Goal: Task Accomplishment & Management: Manage account settings

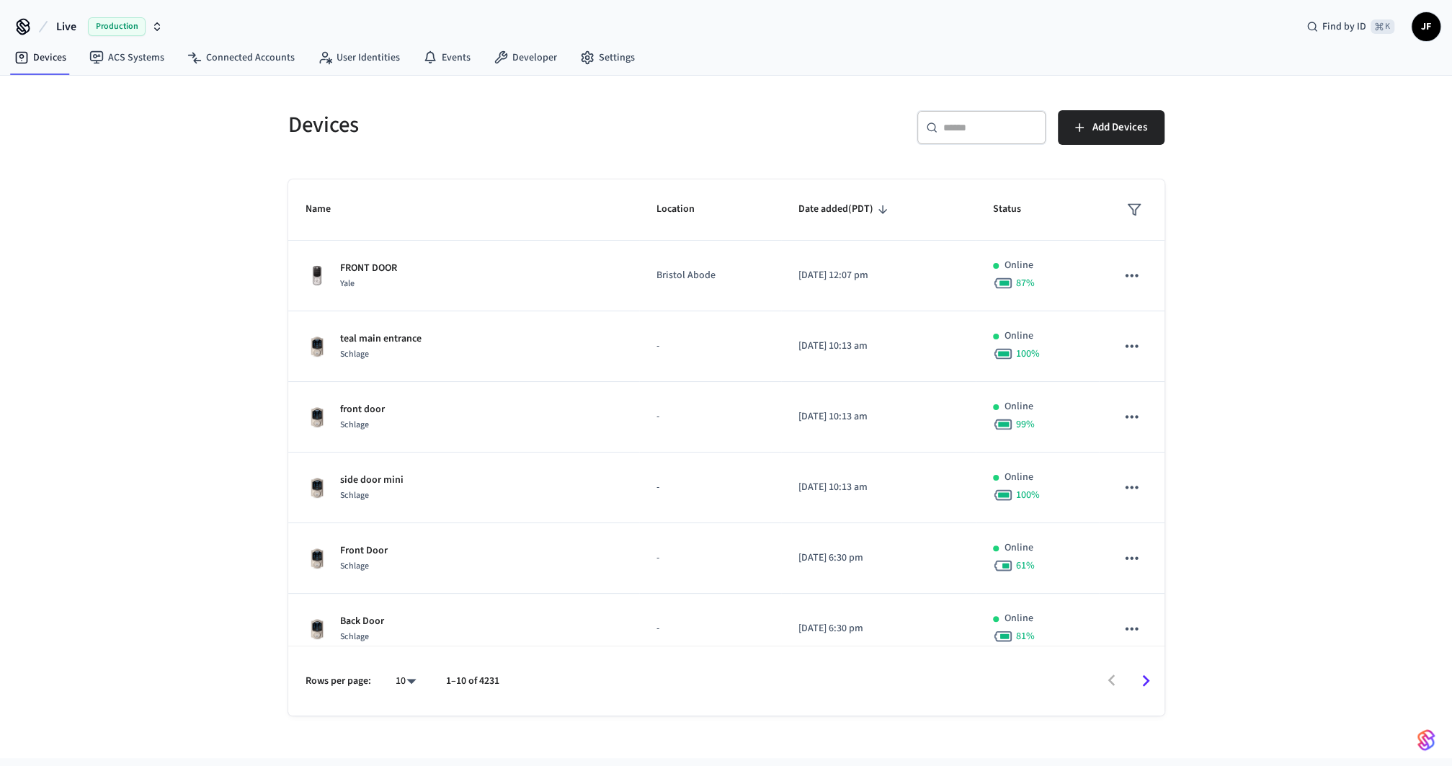
click at [551, 117] on h5 "Devices" at bounding box center [503, 125] width 430 height 30
click at [76, 34] on button "Live Production" at bounding box center [109, 27] width 115 height 30
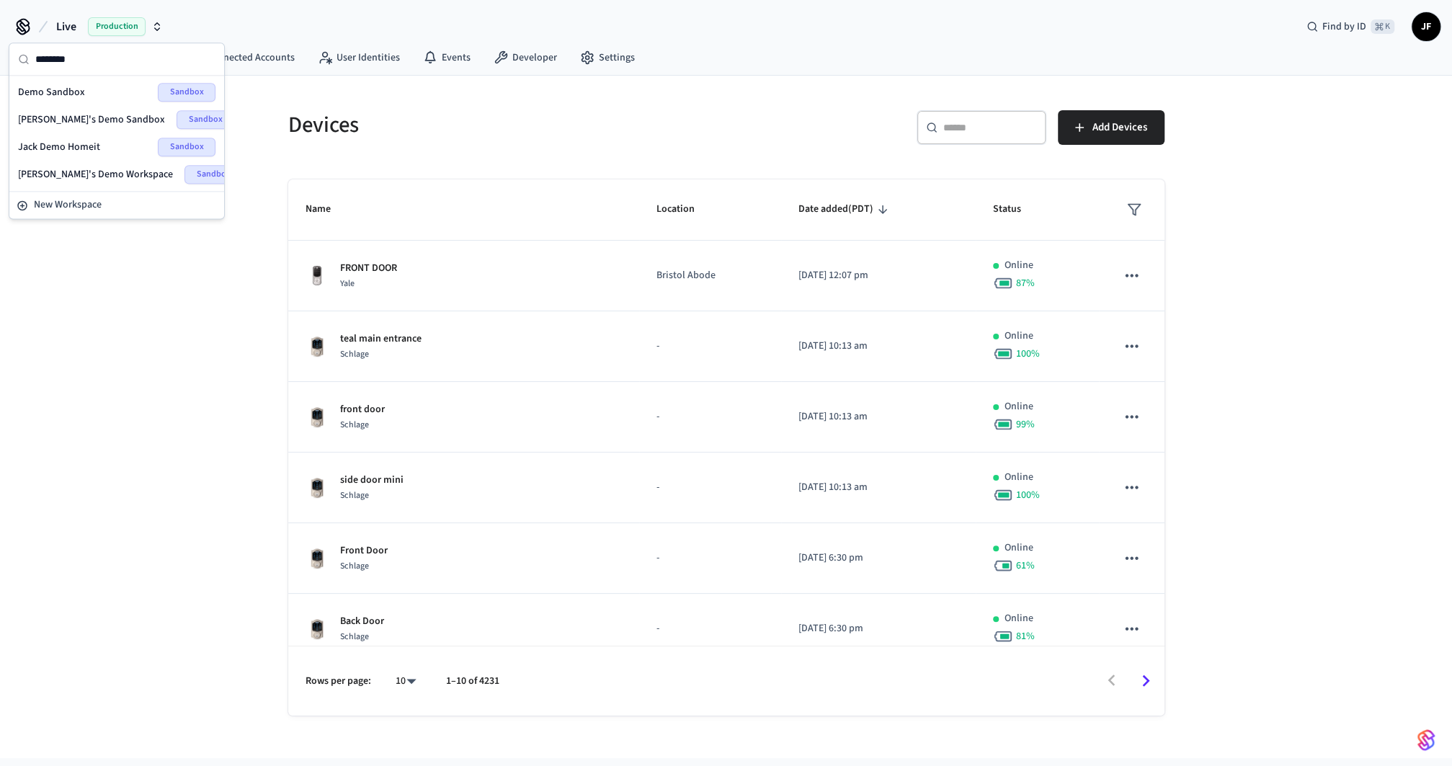
type input "********"
click at [80, 88] on span "Demo Sandbox" at bounding box center [51, 92] width 67 height 14
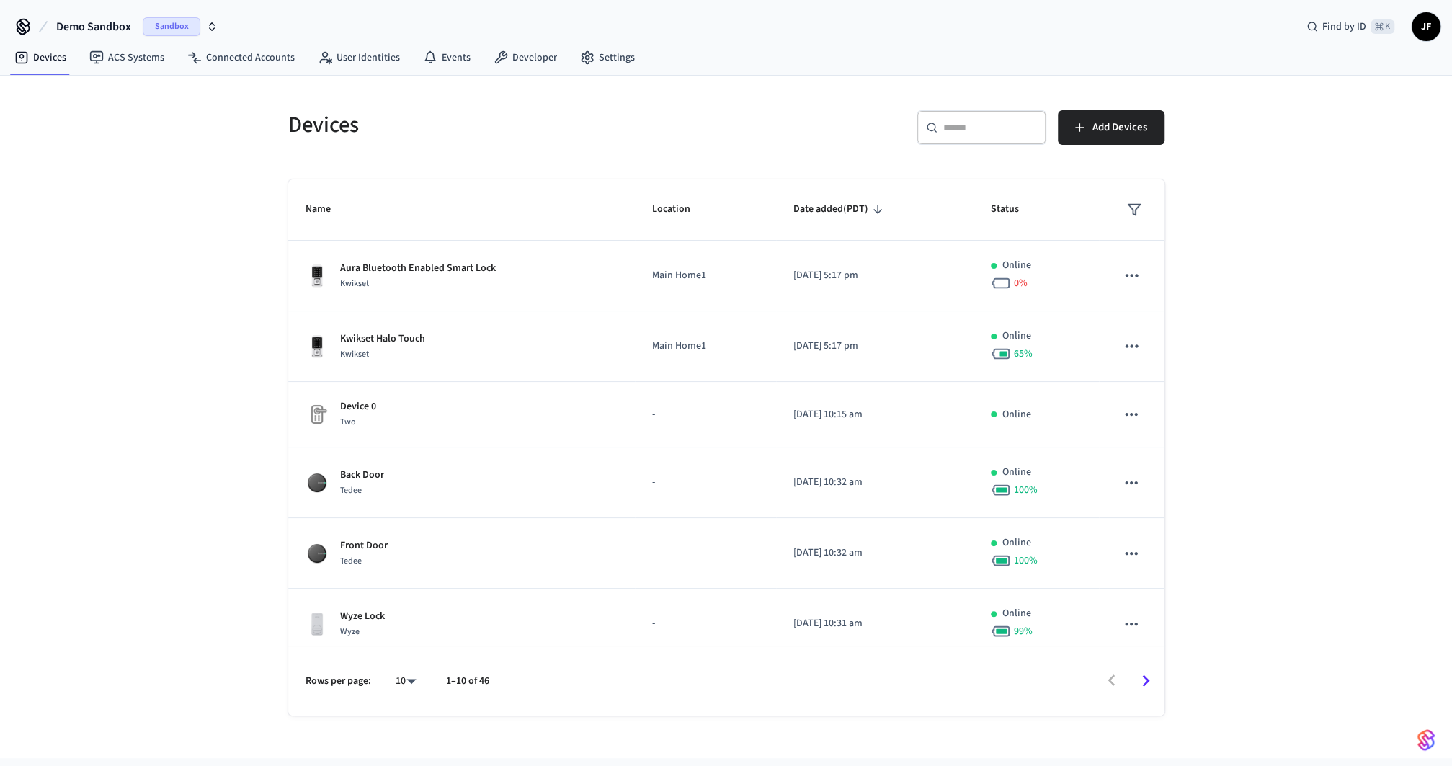
click at [963, 125] on input "text" at bounding box center [990, 127] width 94 height 14
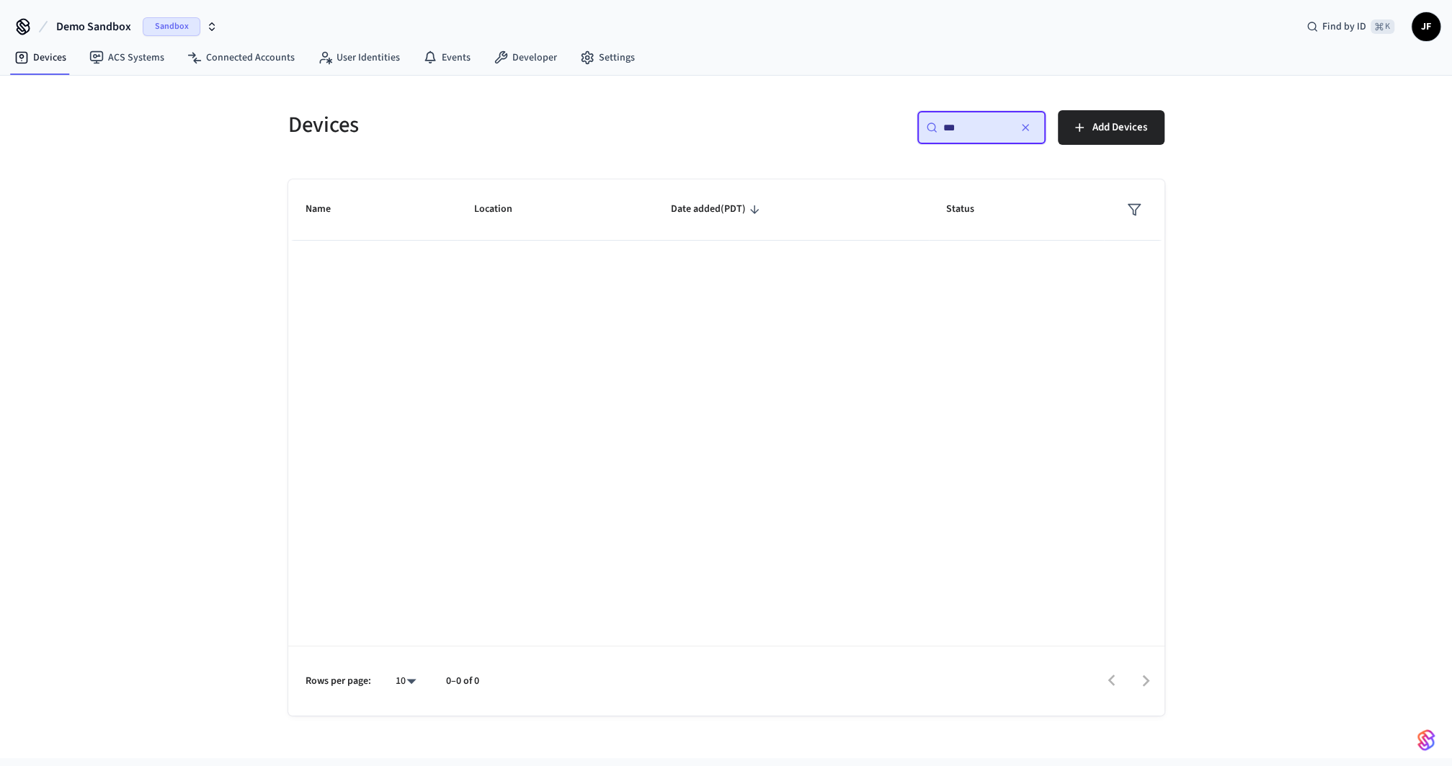
type input "****"
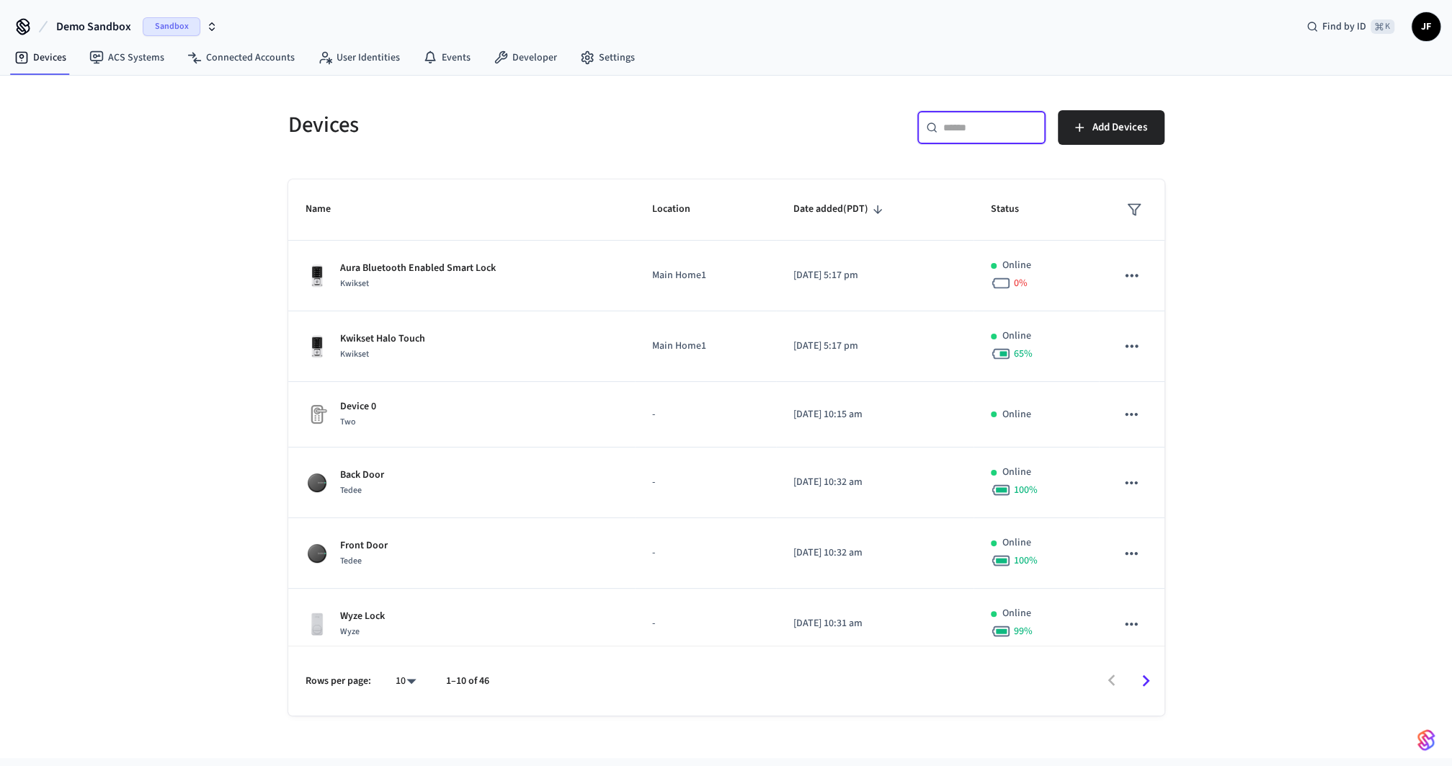
click at [737, 106] on div "​ ​ Add Devices" at bounding box center [941, 124] width 447 height 63
click at [1000, 115] on div "​ ​" at bounding box center [982, 127] width 130 height 35
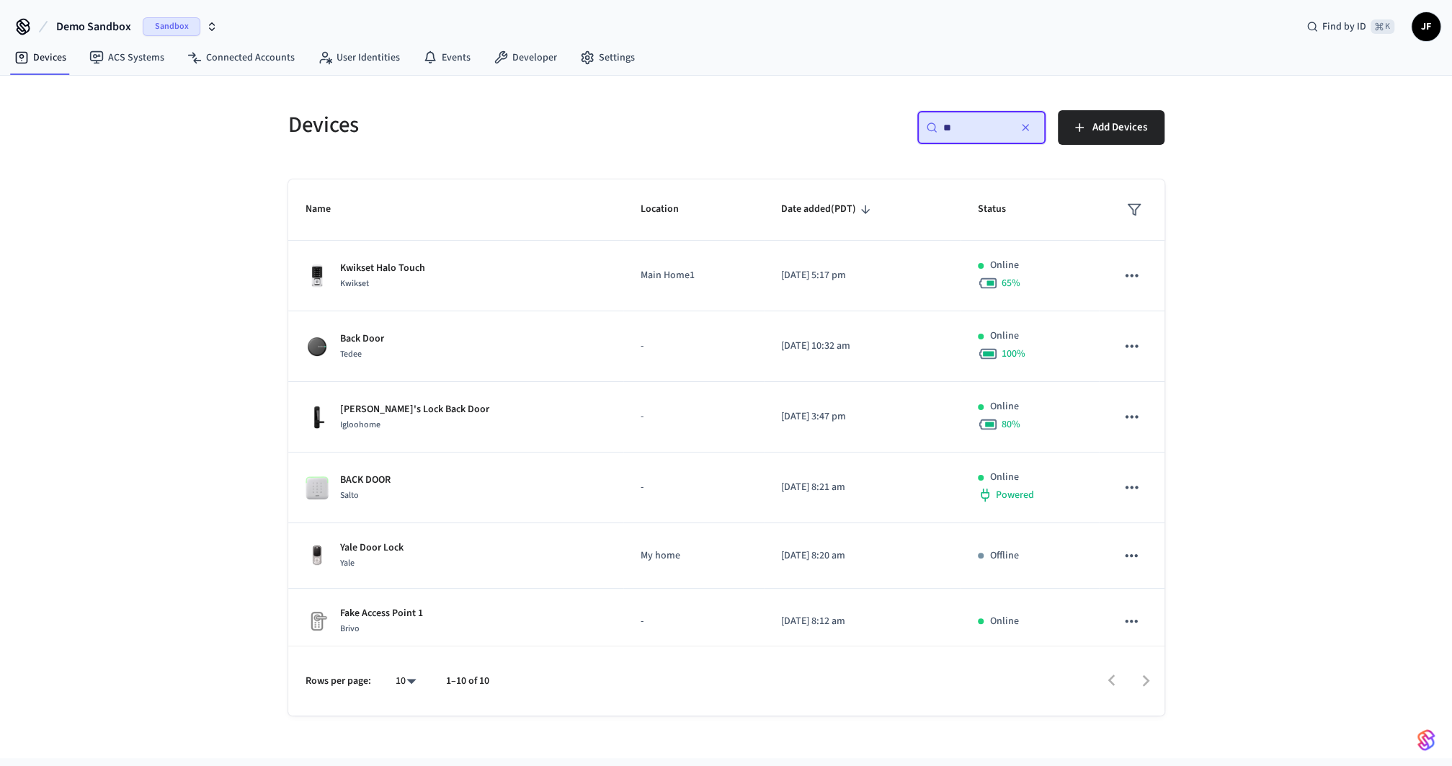
type input "***"
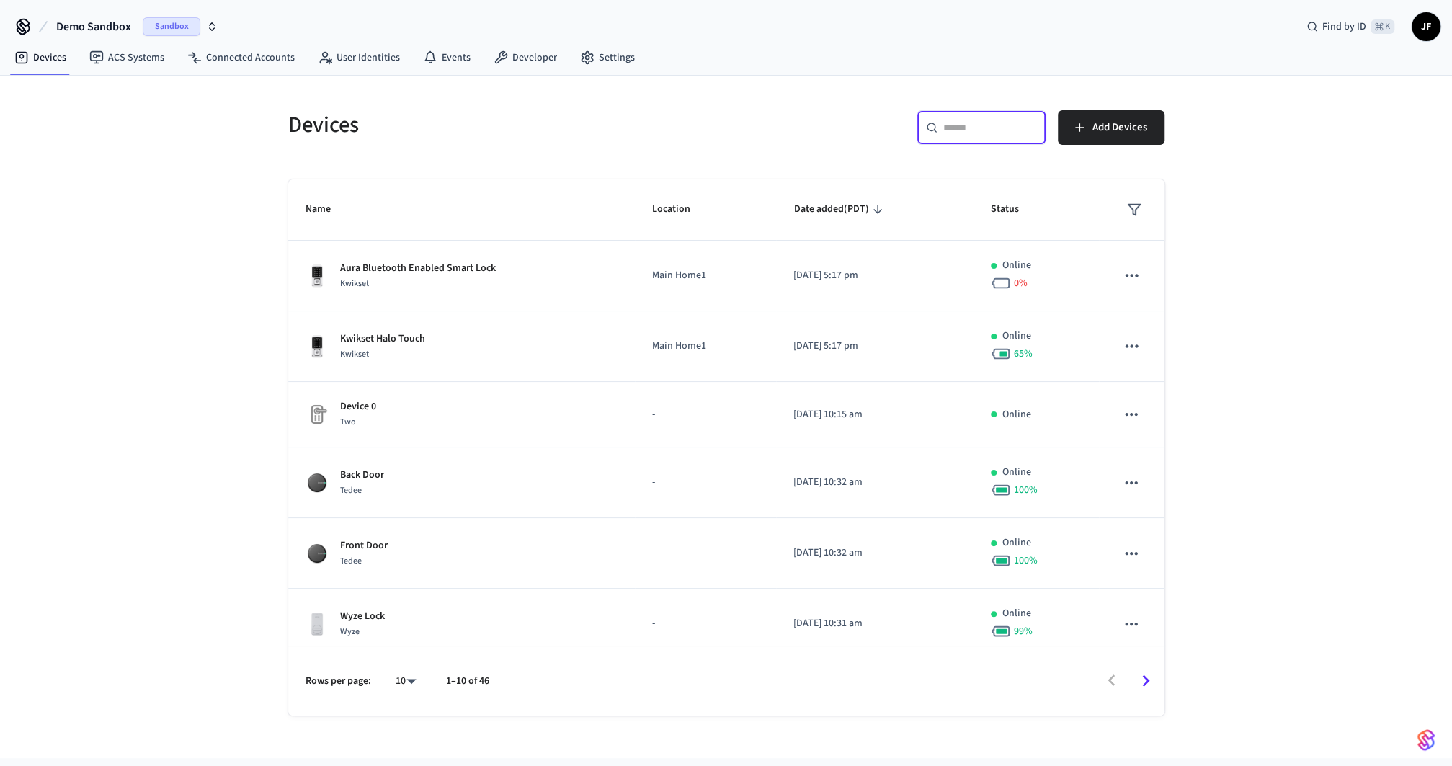
click at [789, 139] on div "​ ​ Add Devices" at bounding box center [950, 133] width 430 height 46
click at [752, 99] on div "​ ​ Add Devices" at bounding box center [941, 124] width 447 height 63
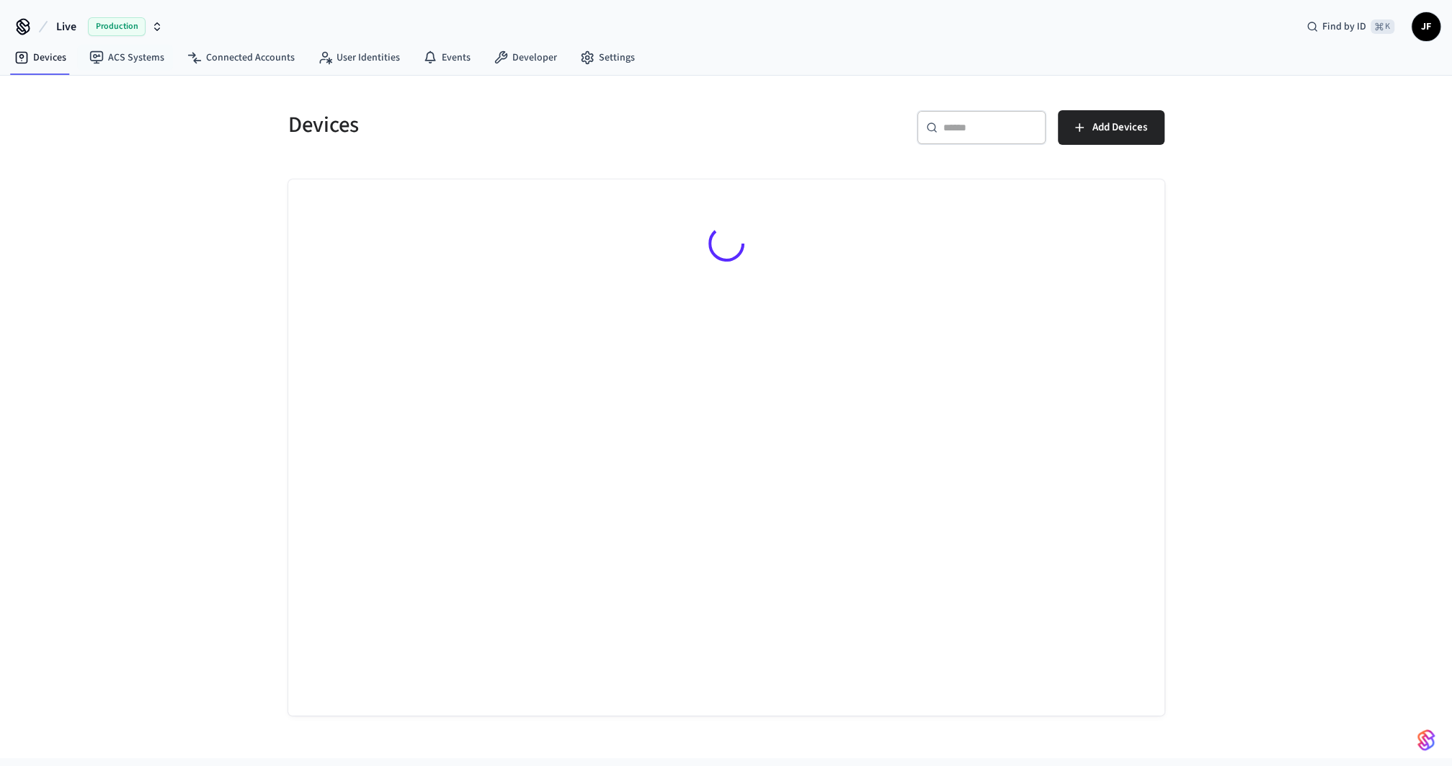
click at [78, 19] on button "Live Production" at bounding box center [109, 27] width 115 height 30
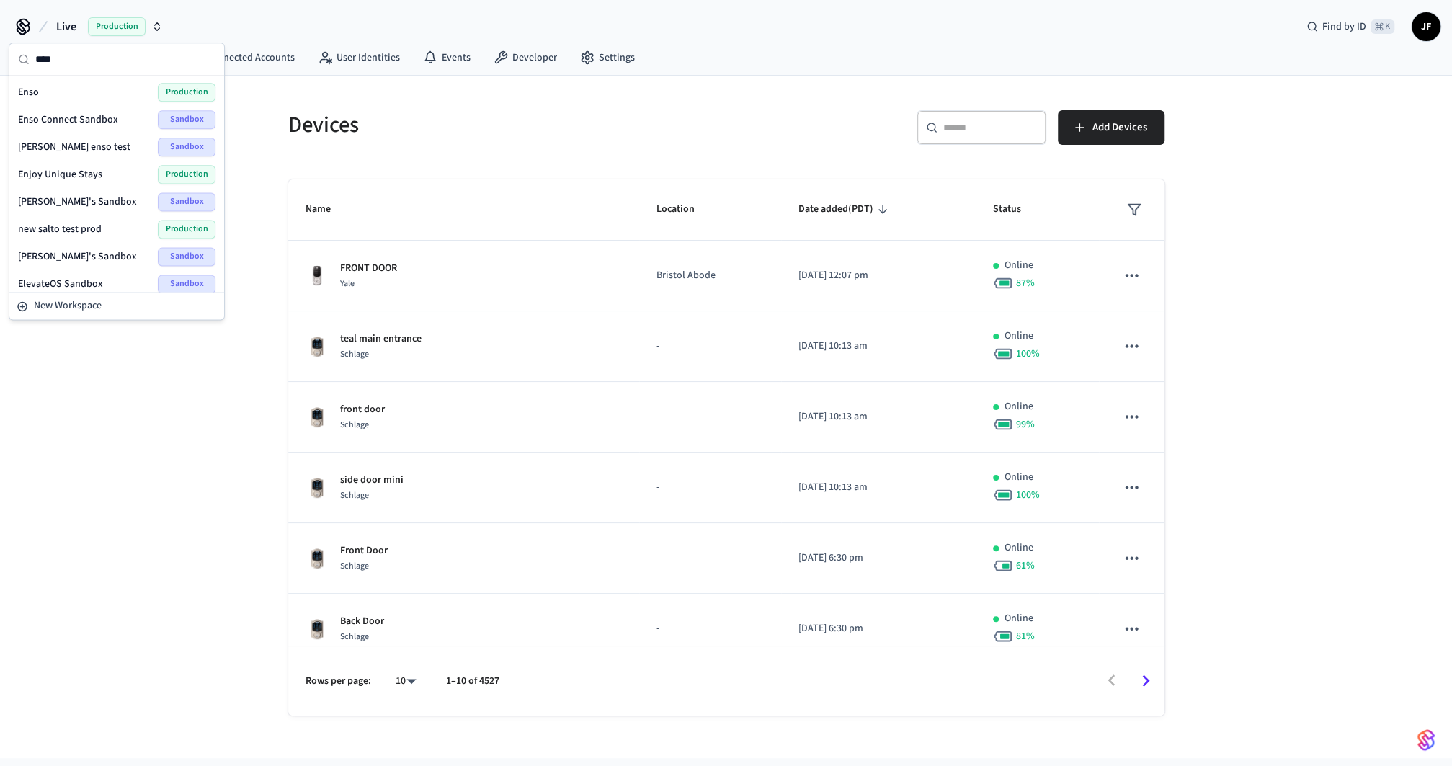
type input "****"
click at [102, 88] on div "Enso Production" at bounding box center [116, 92] width 197 height 19
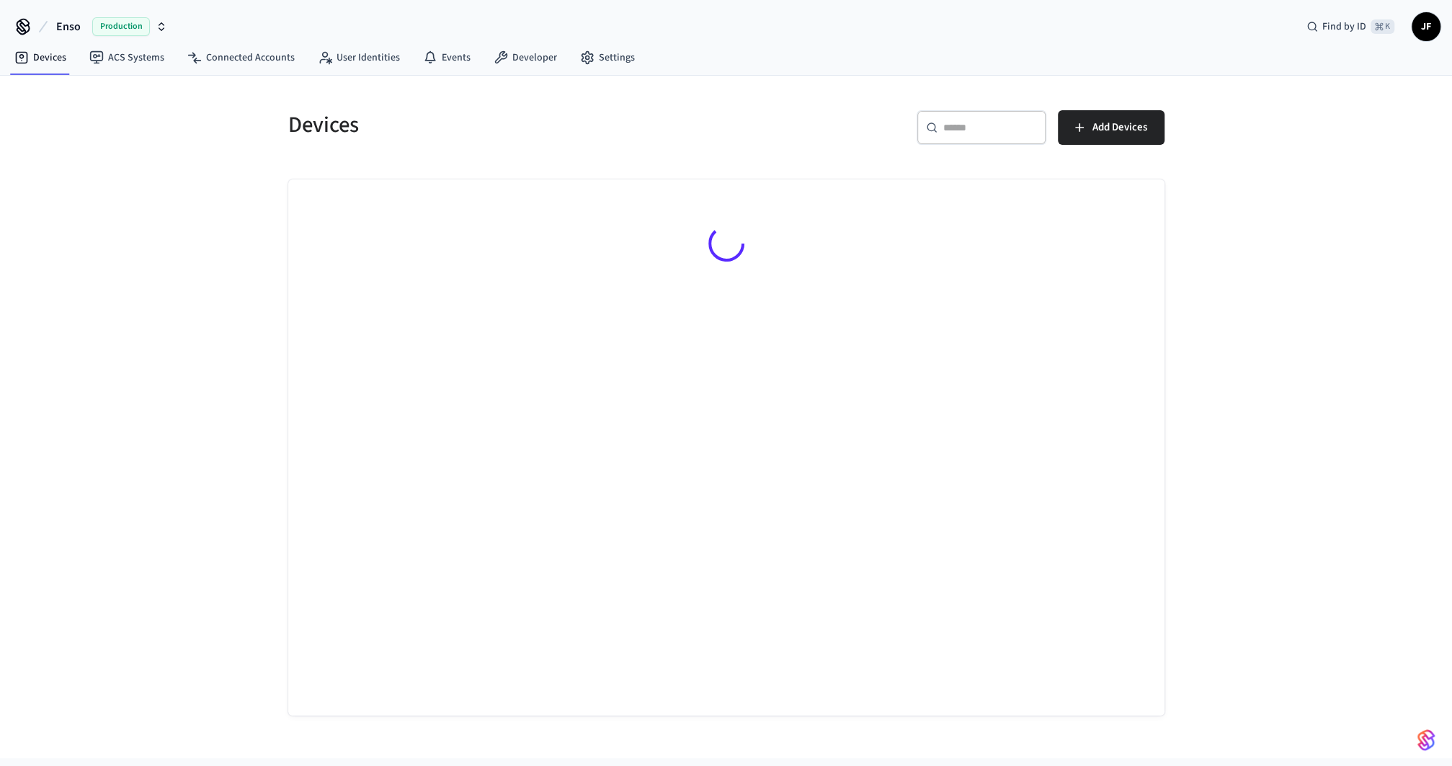
click at [579, 115] on h5 "Devices" at bounding box center [503, 125] width 430 height 30
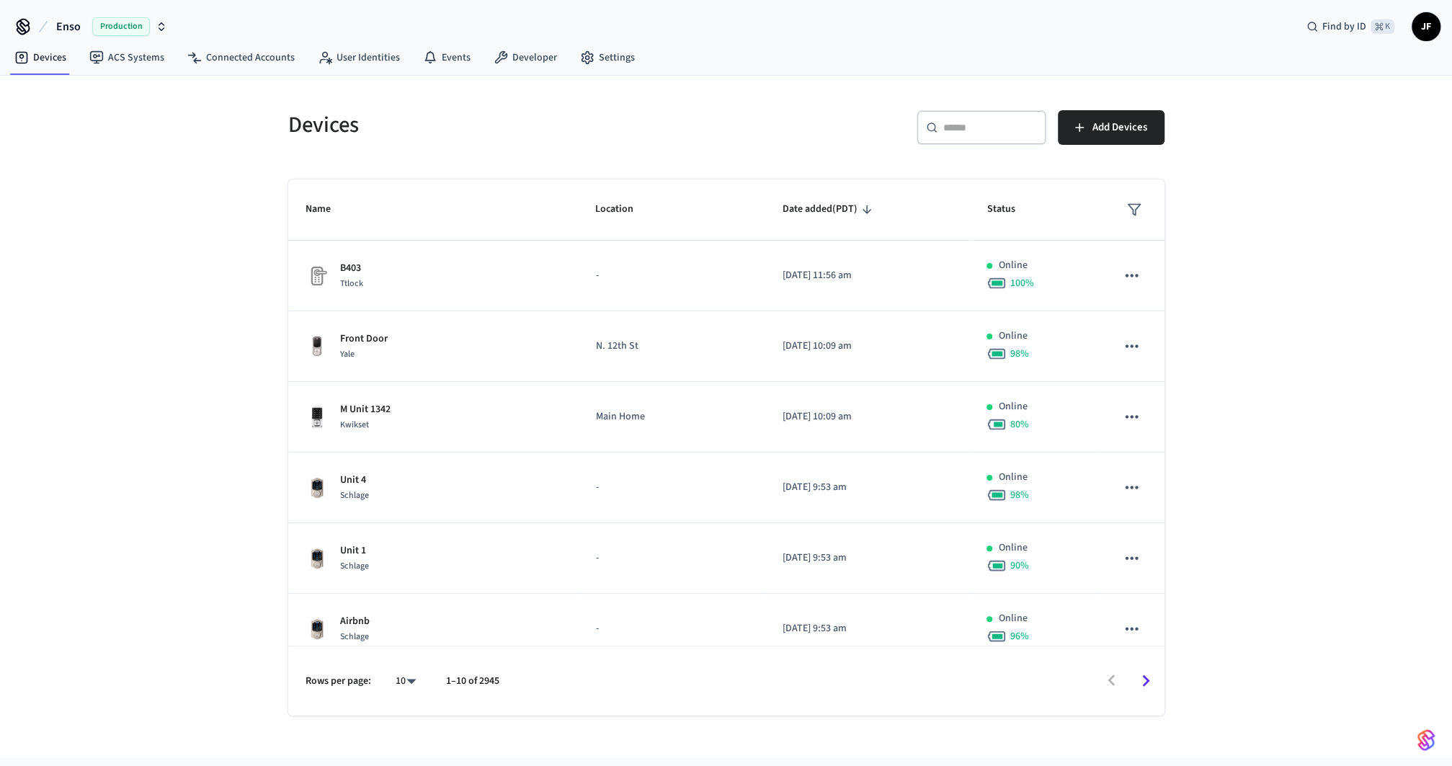
click at [975, 109] on div "​ ​ Add Devices" at bounding box center [941, 124] width 447 height 63
drag, startPoint x: 974, startPoint y: 123, endPoint x: 962, endPoint y: 136, distance: 18.4
click at [974, 123] on input "text" at bounding box center [990, 127] width 94 height 14
paste input "**********"
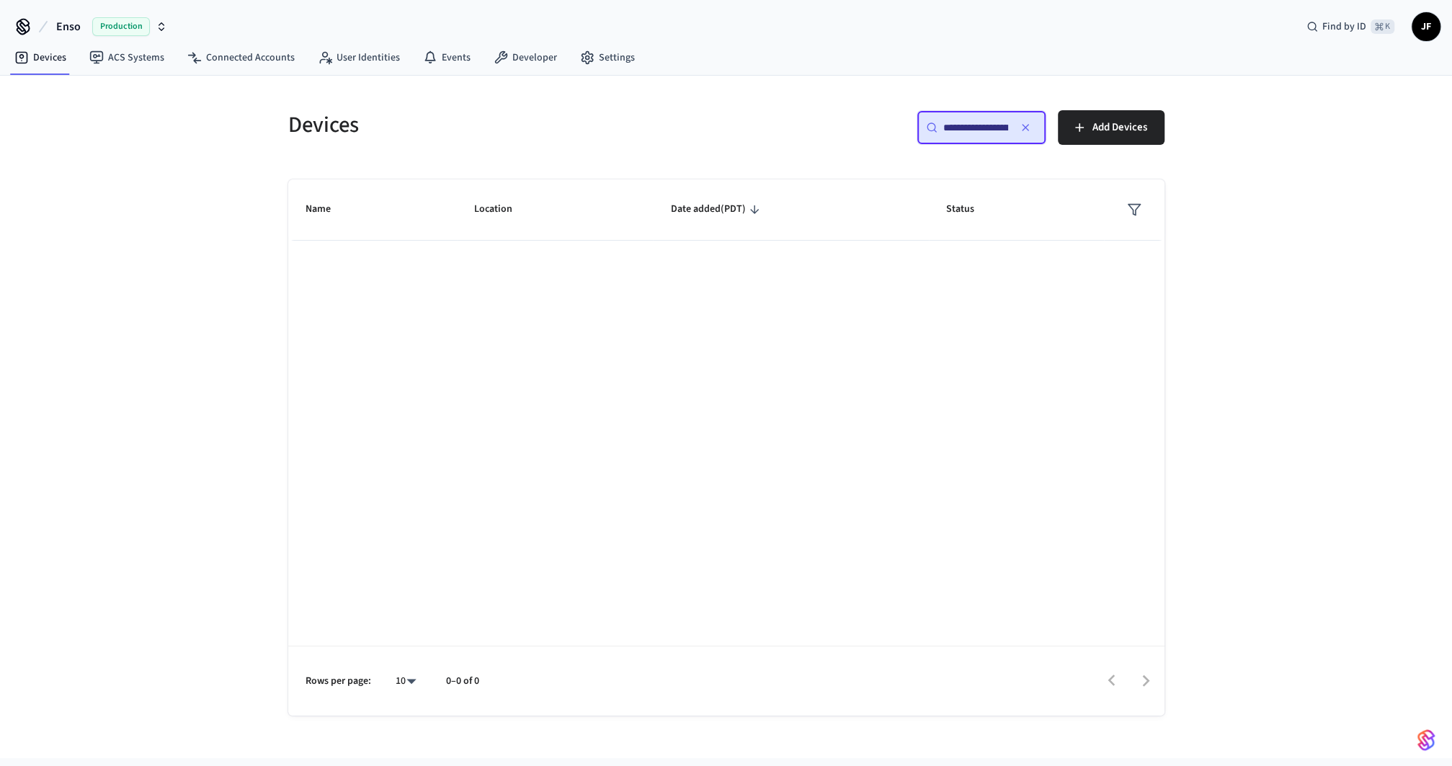
scroll to position [0, 109]
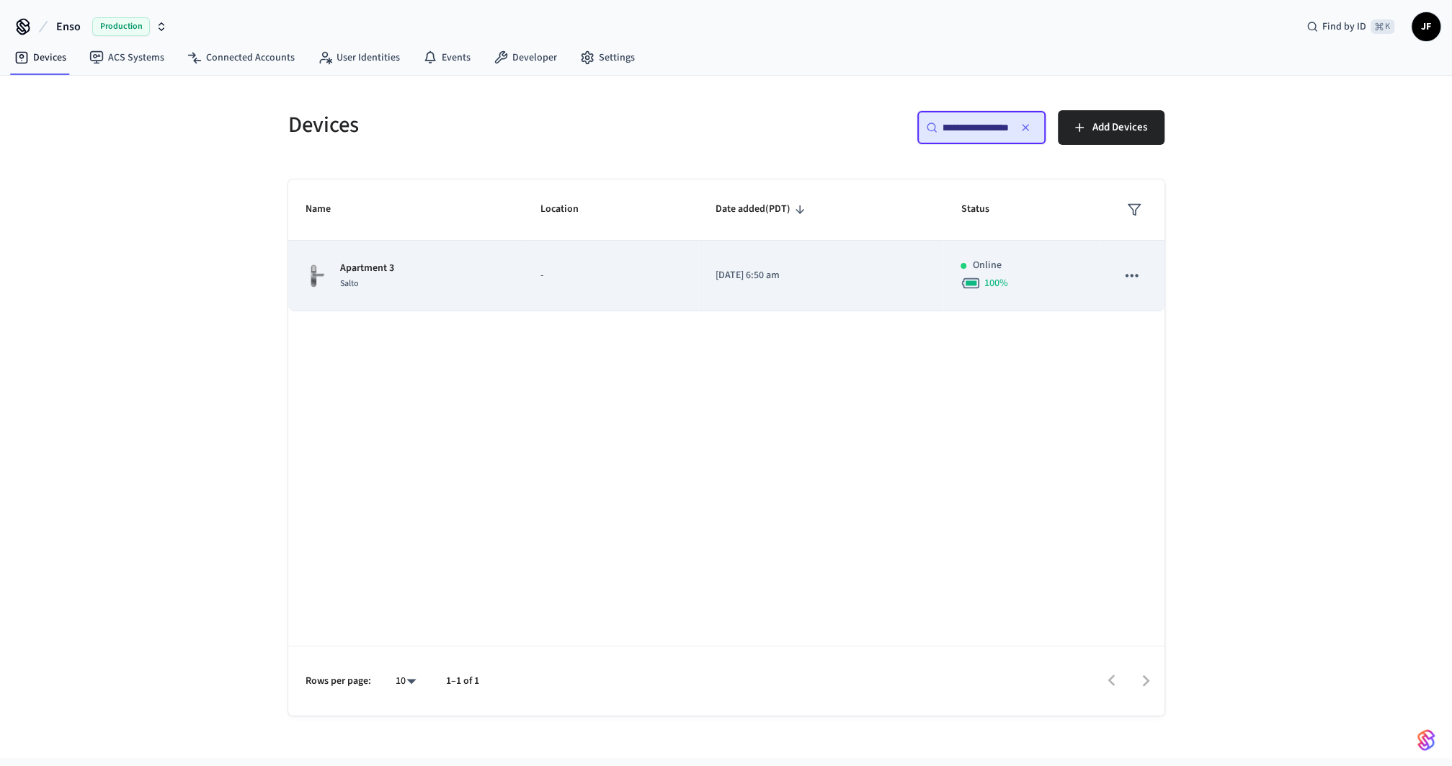
type input "**********"
click at [497, 268] on div "Apartment 3 Salto" at bounding box center [406, 276] width 201 height 30
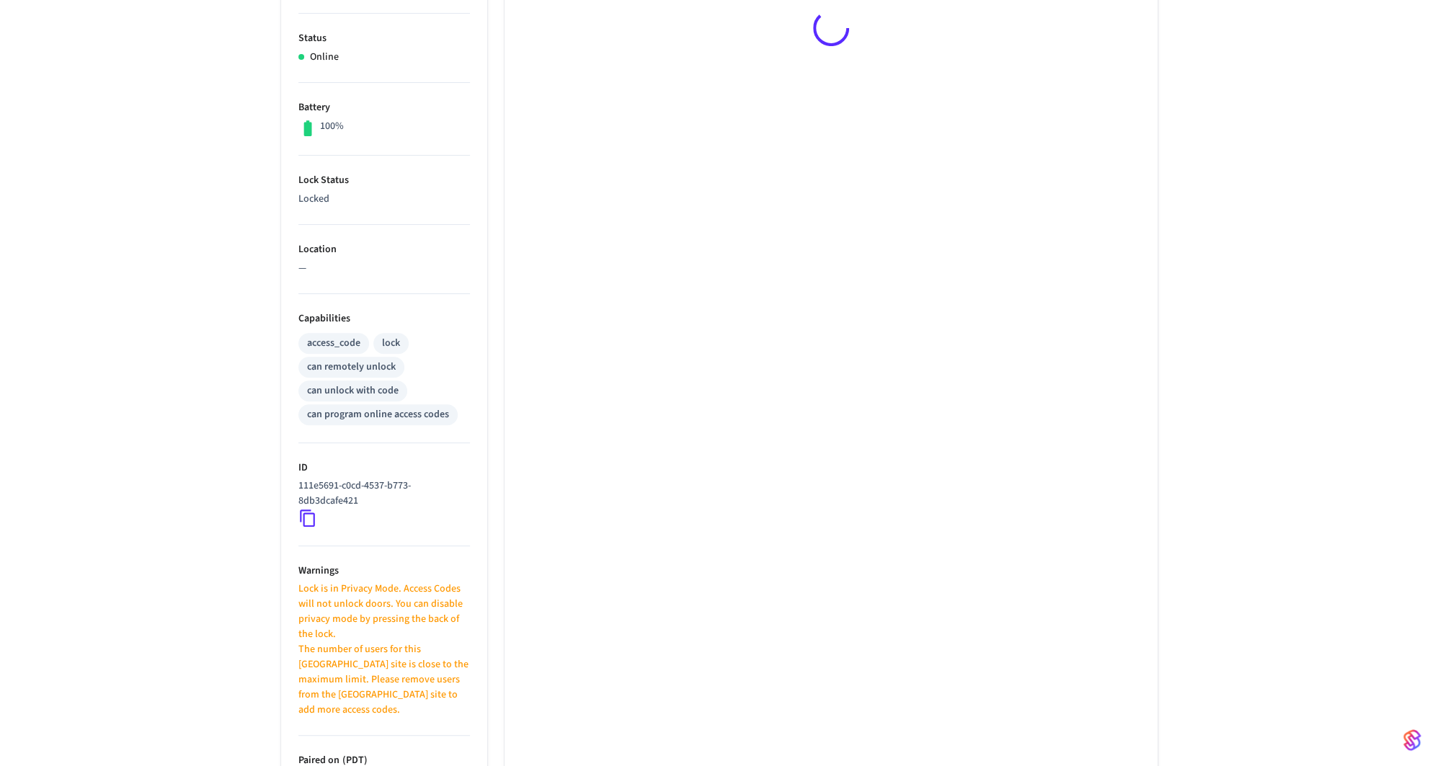
scroll to position [565, 0]
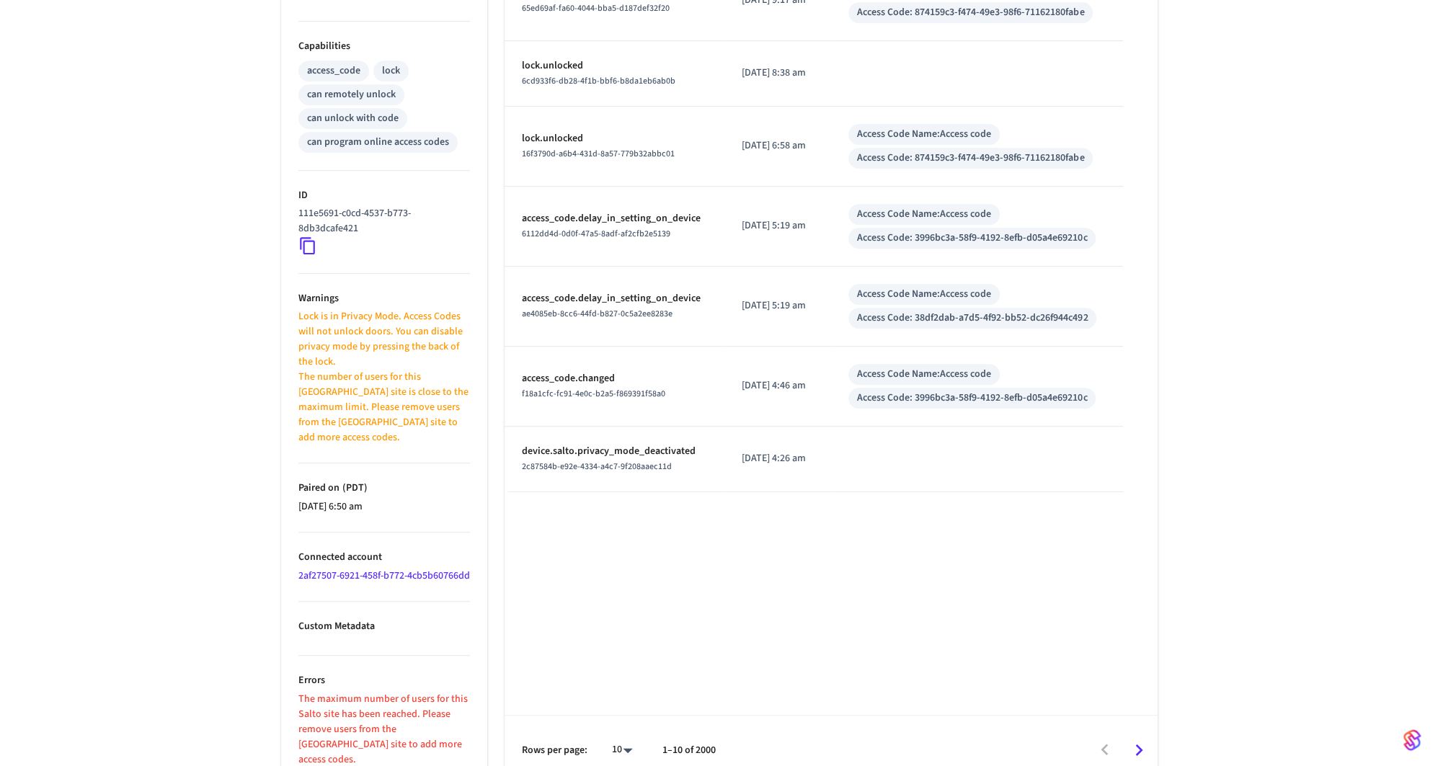
click at [187, 341] on div "Apartment 3 ​ ​ Properties Type Salto Status Online Battery 100% Lock Status Lo…" at bounding box center [719, 163] width 1438 height 1243
drag, startPoint x: 297, startPoint y: 315, endPoint x: 331, endPoint y: 321, distance: 34.4
click at [326, 319] on ul "Type Salto Status Online Battery 100% Lock Status Locked Location — Capabilitie…" at bounding box center [384, 228] width 206 height 1113
click at [346, 321] on p "Lock is in Privacy Mode. Access Codes will not unlock doors. You can disable pr…" at bounding box center [384, 339] width 172 height 61
click at [318, 319] on p "Lock is in Privacy Mode. Access Codes will not unlock doors. You can disable pr…" at bounding box center [384, 339] width 172 height 61
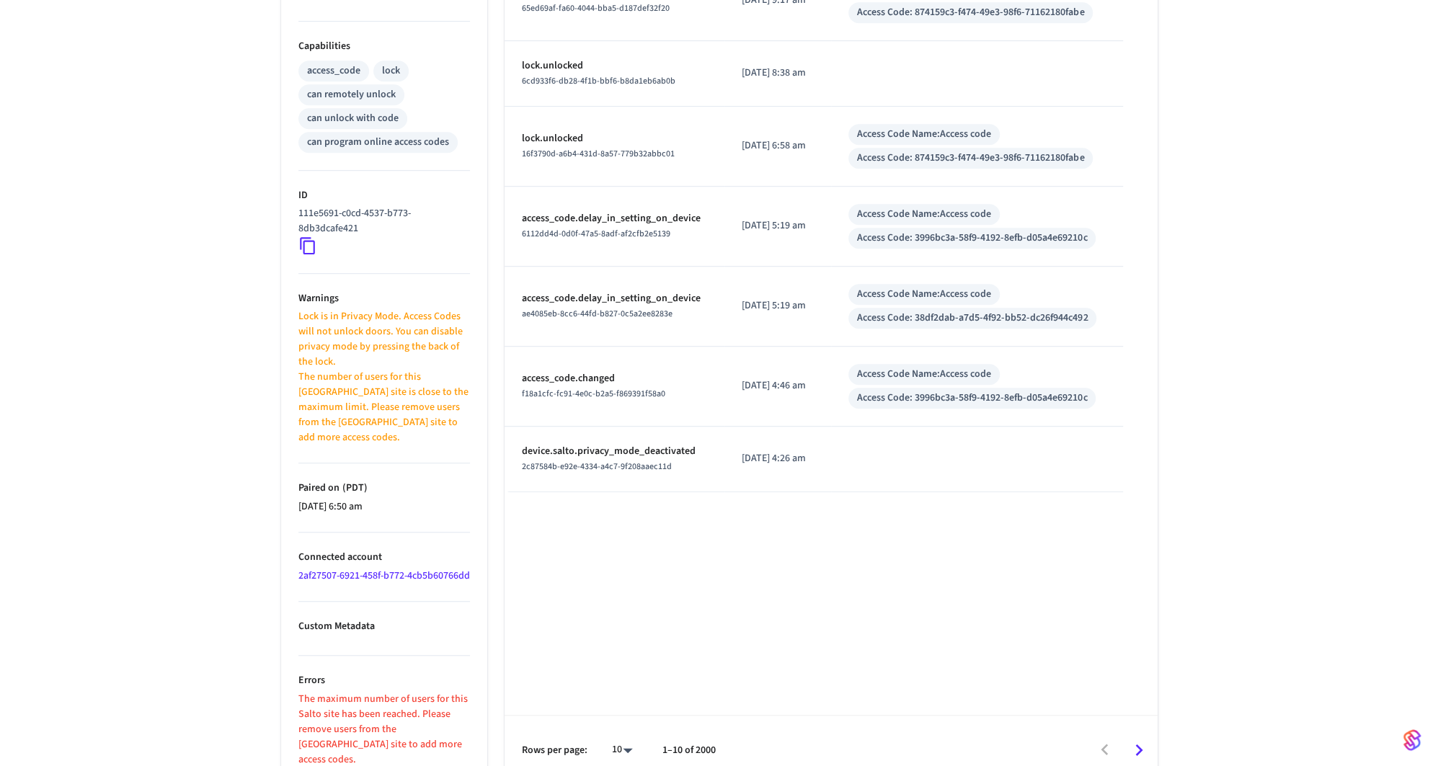
drag, startPoint x: 300, startPoint y: 312, endPoint x: 337, endPoint y: 340, distance: 46.8
click at [337, 340] on p "Lock is in Privacy Mode. Access Codes will not unlock doors. You can disable pr…" at bounding box center [384, 339] width 172 height 61
drag, startPoint x: 296, startPoint y: 313, endPoint x: 348, endPoint y: 357, distance: 68.0
click at [348, 358] on ul "Type Salto Status Online Battery 100% Lock Status Locked Location — Capabilitie…" at bounding box center [384, 228] width 206 height 1113
copy p "Lock is in Privacy Mode. Access Codes will not unlock doors. You can disable pr…"
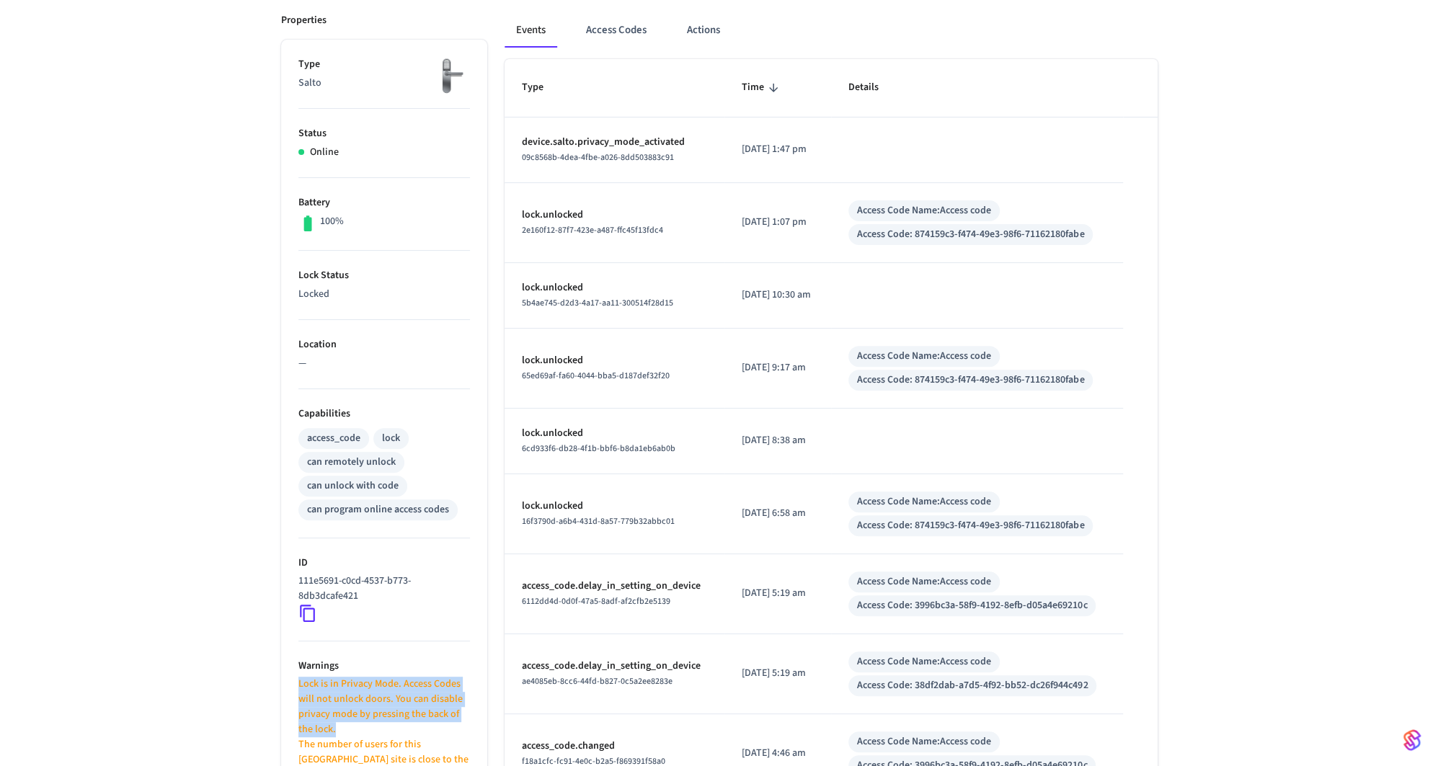
scroll to position [0, 0]
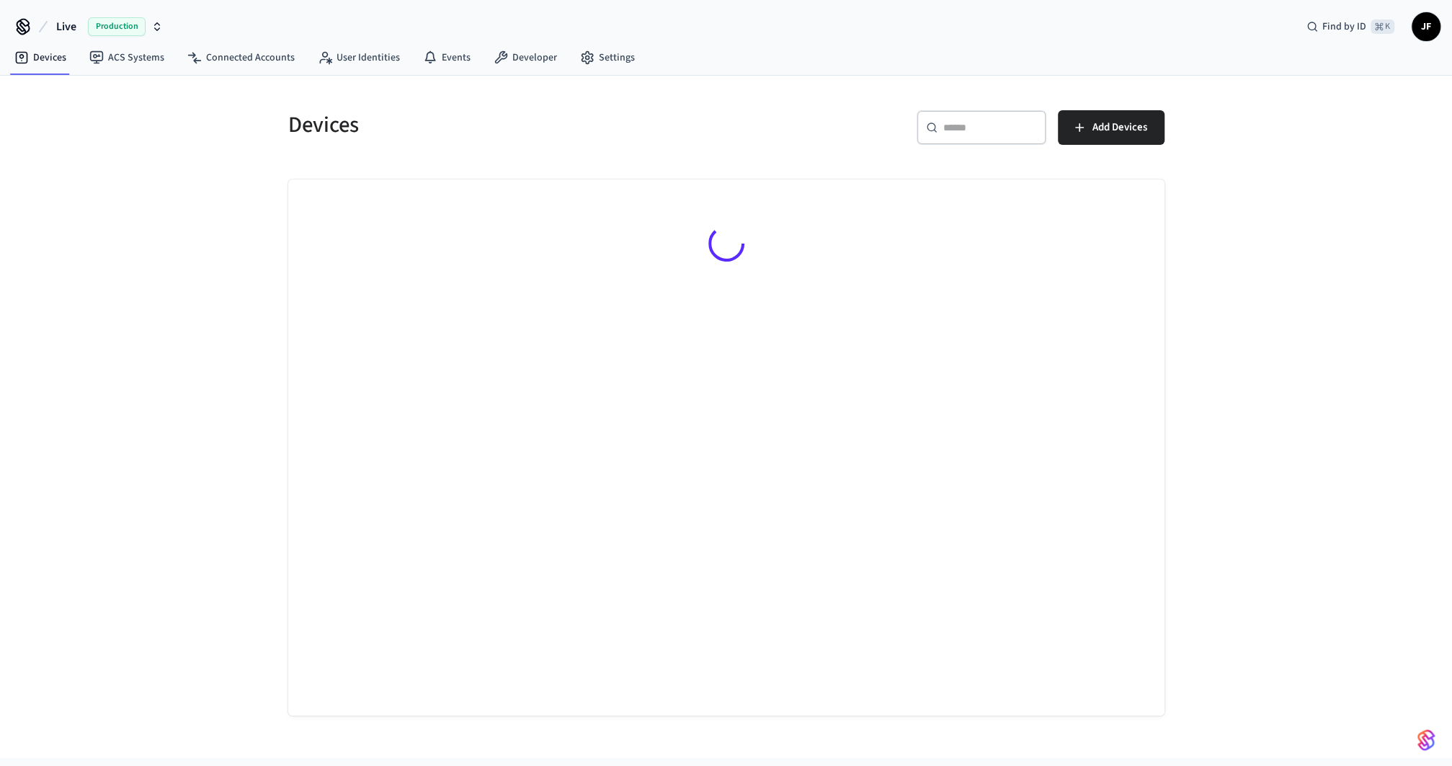
click at [57, 24] on span "Live" at bounding box center [66, 26] width 20 height 17
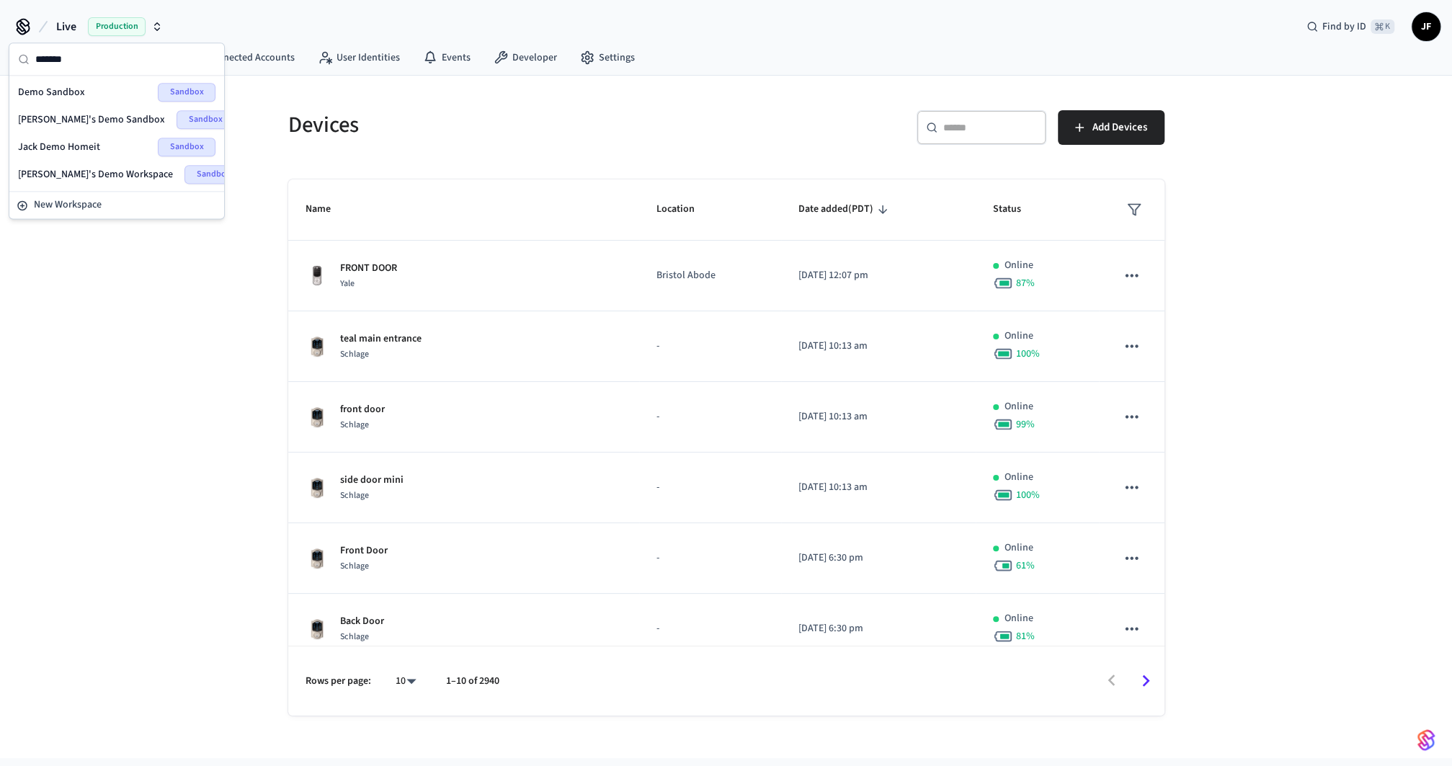
type input "*******"
click at [79, 86] on span "Demo Sandbox" at bounding box center [51, 92] width 67 height 14
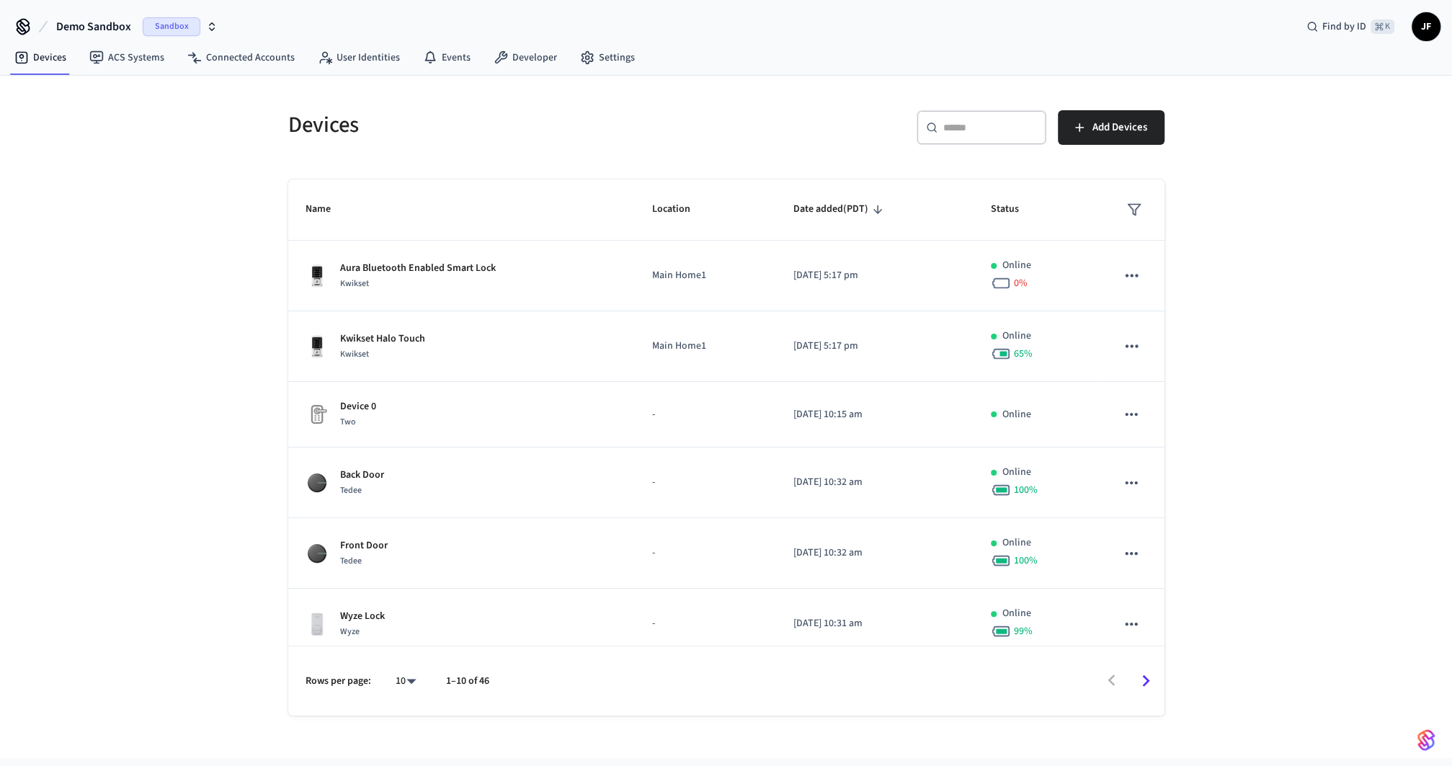
click at [953, 110] on div "​ ​" at bounding box center [982, 127] width 130 height 35
type input "**"
click at [1113, 130] on span "Add Devices" at bounding box center [1120, 127] width 55 height 19
click at [248, 76] on div "Devices ​ ​ Add Devices Name Location Date added (PDT) Status Aura Bluetooth En…" at bounding box center [726, 417] width 1452 height 682
click at [244, 60] on link "Connected Accounts" at bounding box center [241, 58] width 130 height 26
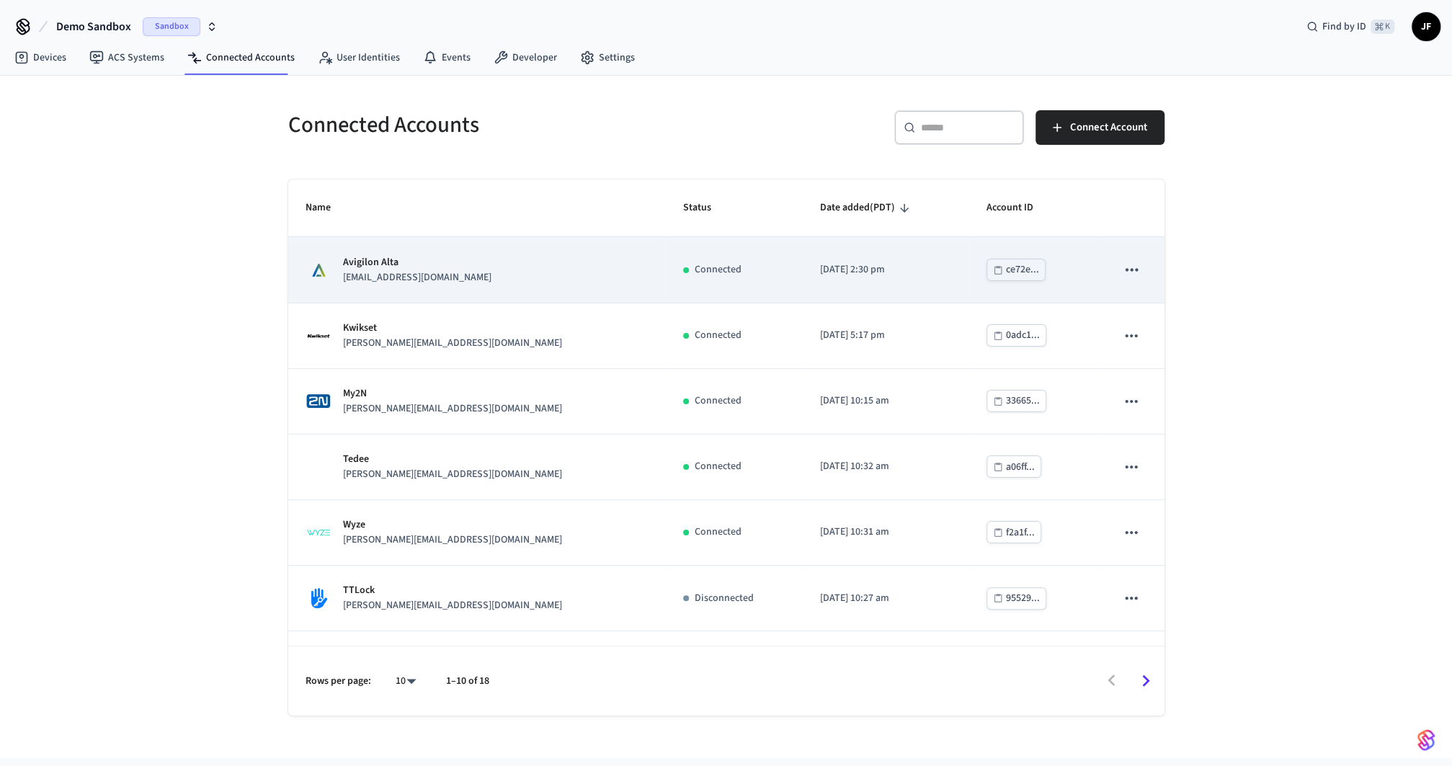
click at [484, 282] on p "[EMAIL_ADDRESS][DOMAIN_NAME]" at bounding box center [417, 277] width 148 height 15
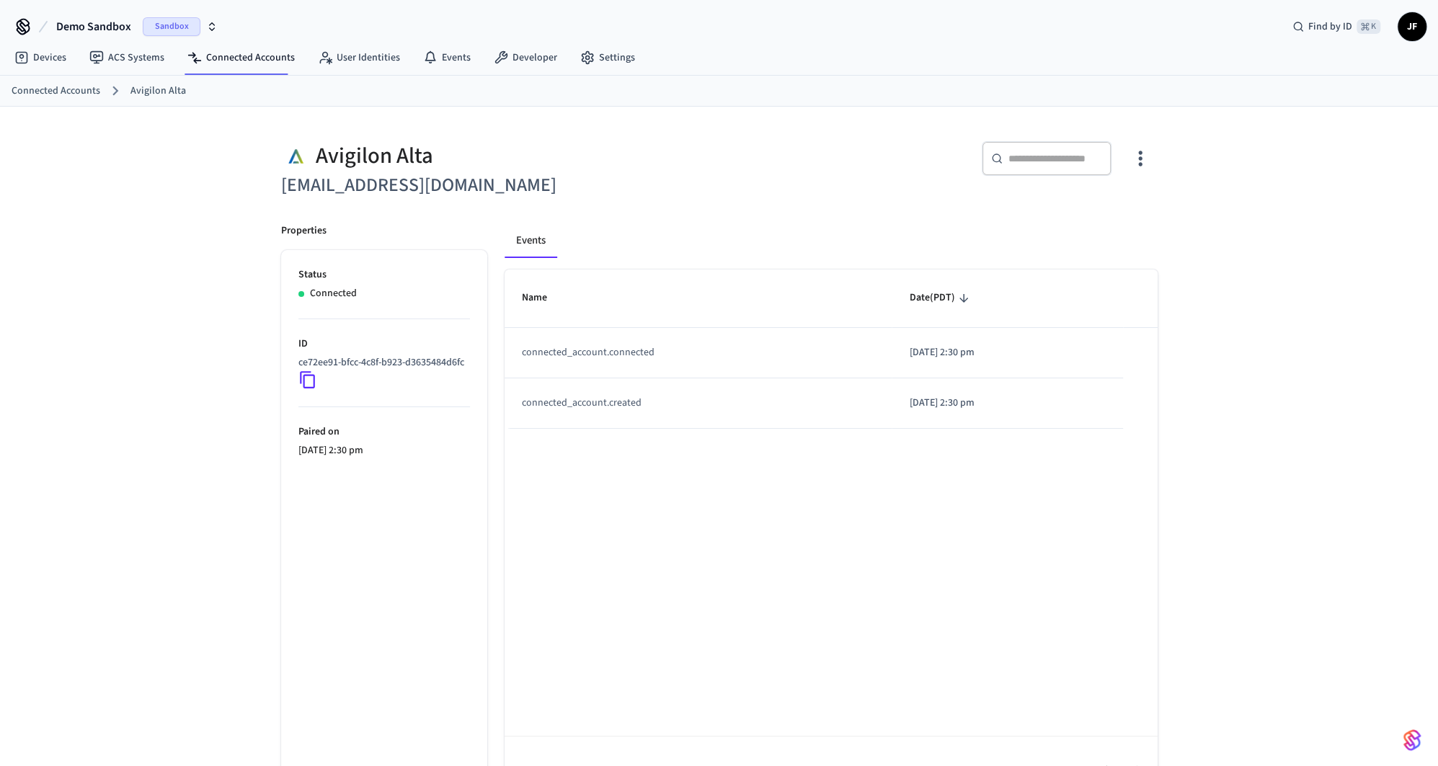
drag, startPoint x: 543, startPoint y: 228, endPoint x: 567, endPoint y: 227, distance: 24.5
click at [543, 200] on h6 "[EMAIL_ADDRESS][DOMAIN_NAME]" at bounding box center [496, 186] width 430 height 30
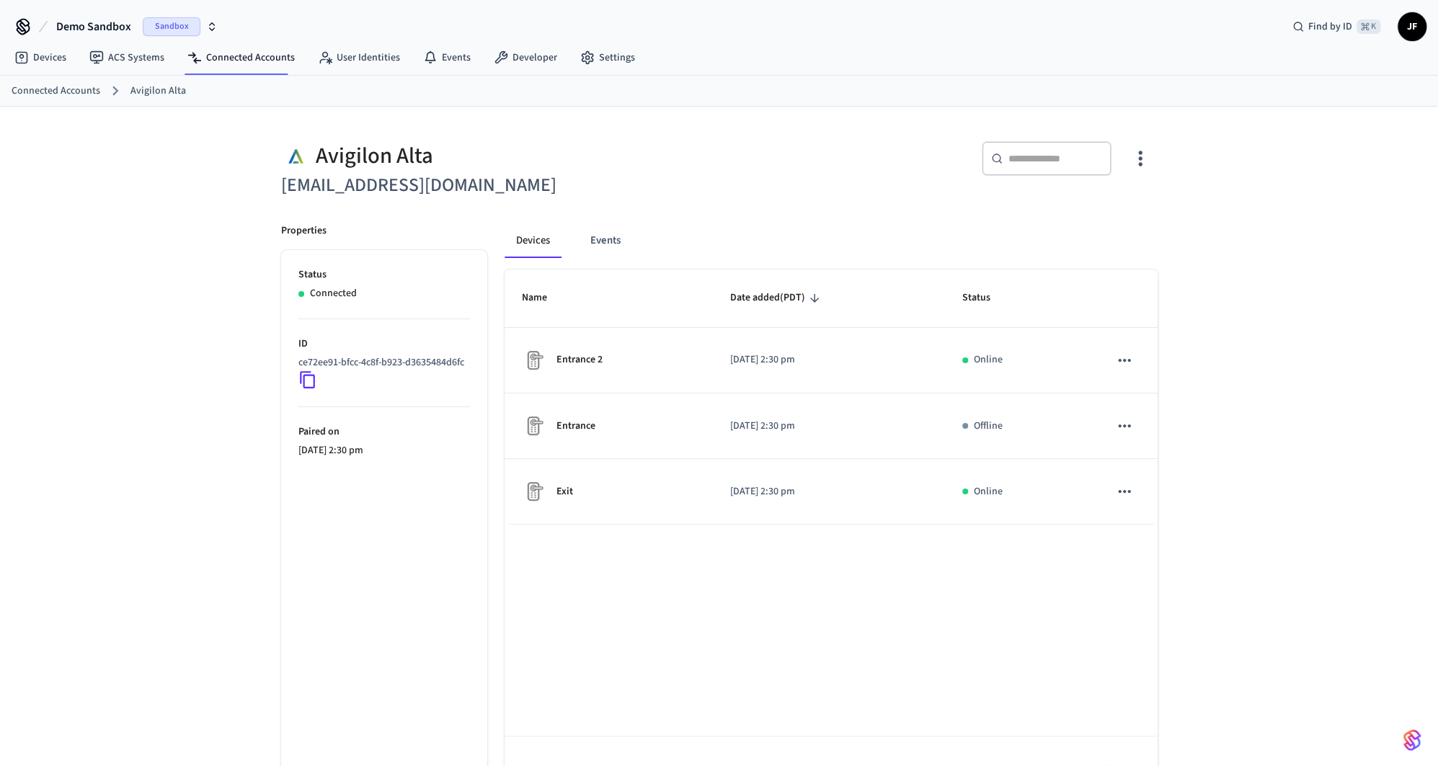
click at [772, 200] on div "​ ​" at bounding box center [934, 162] width 447 height 76
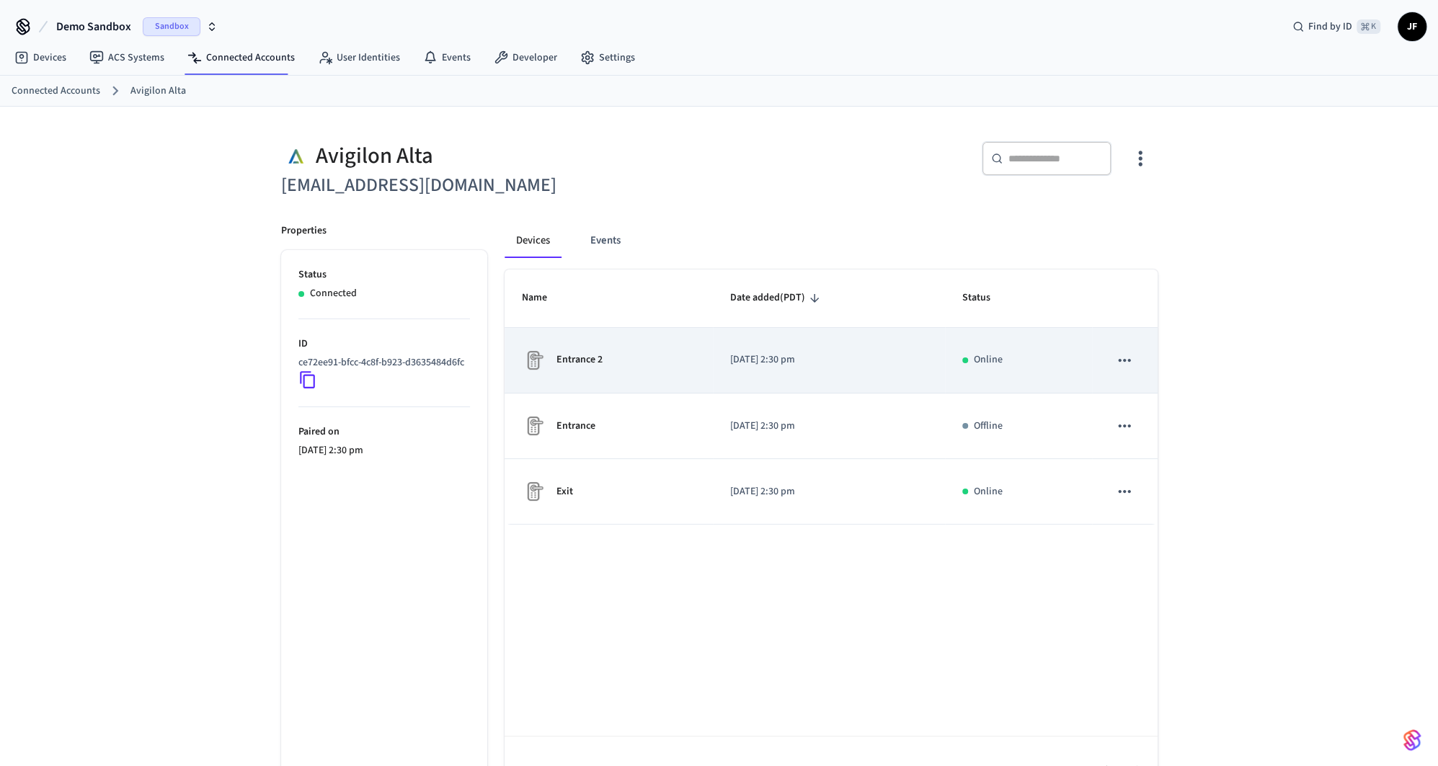
click at [677, 372] on div "Entrance 2" at bounding box center [609, 360] width 174 height 23
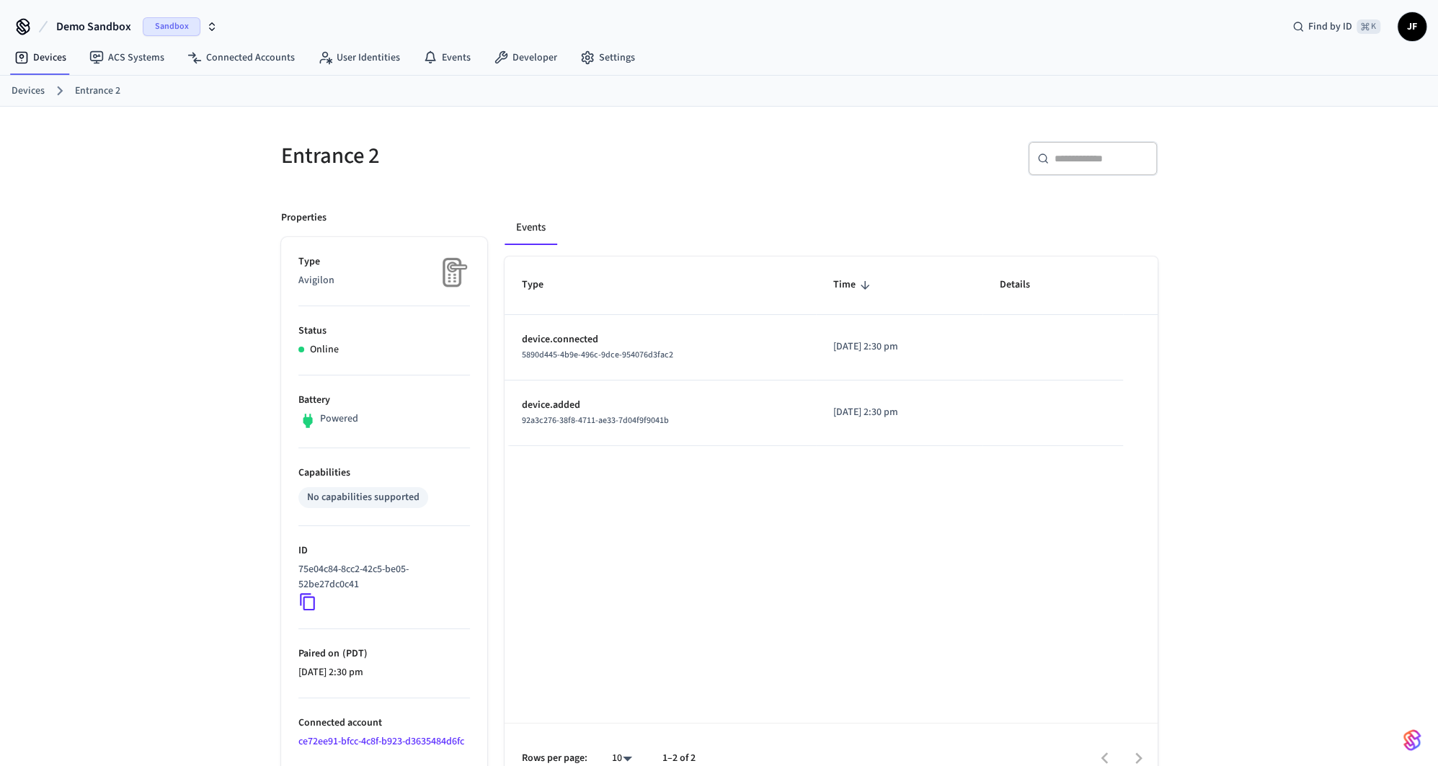
click at [655, 218] on div "Events" at bounding box center [830, 227] width 653 height 35
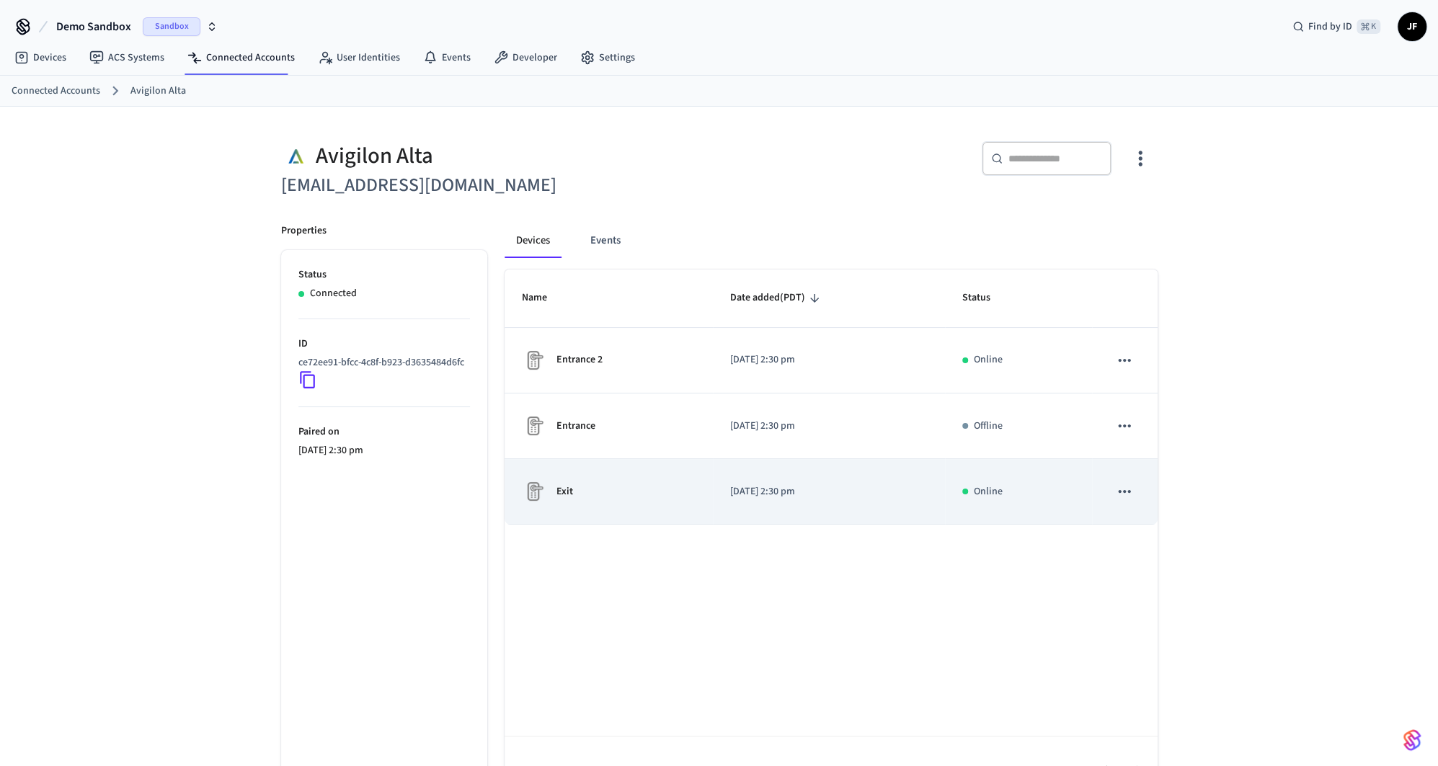
click at [600, 503] on div "Exit" at bounding box center [609, 491] width 174 height 23
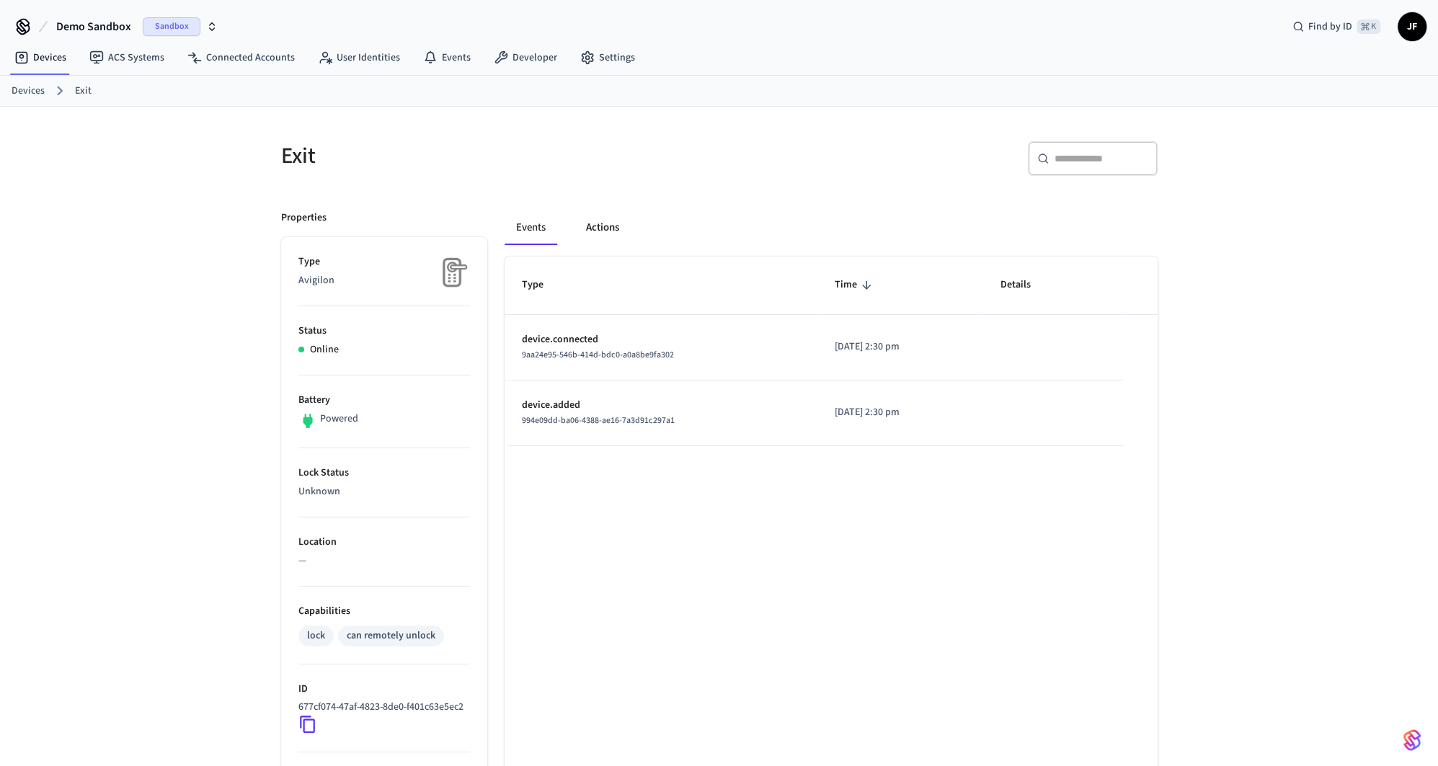
click at [609, 218] on button "Actions" at bounding box center [602, 227] width 56 height 35
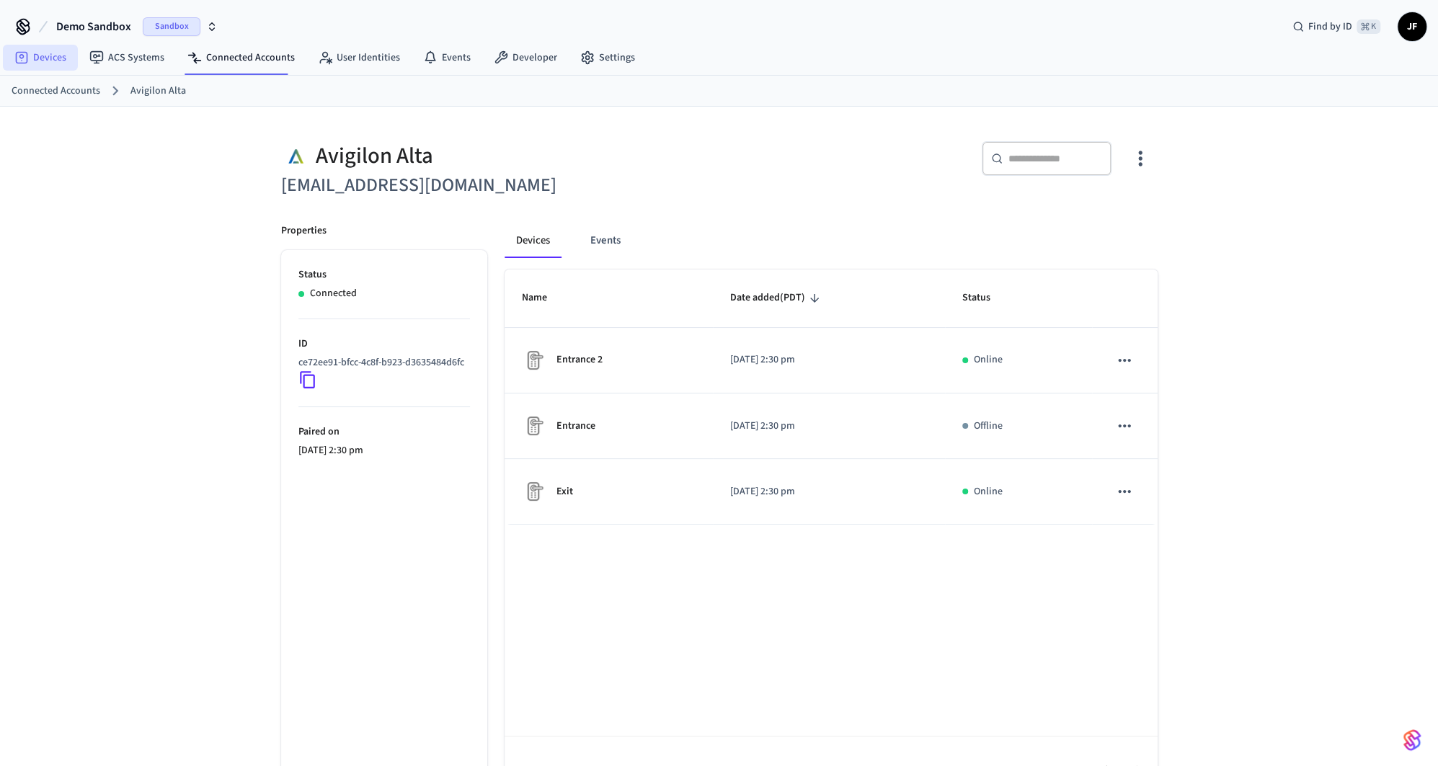
click at [67, 63] on link "Devices" at bounding box center [40, 58] width 75 height 26
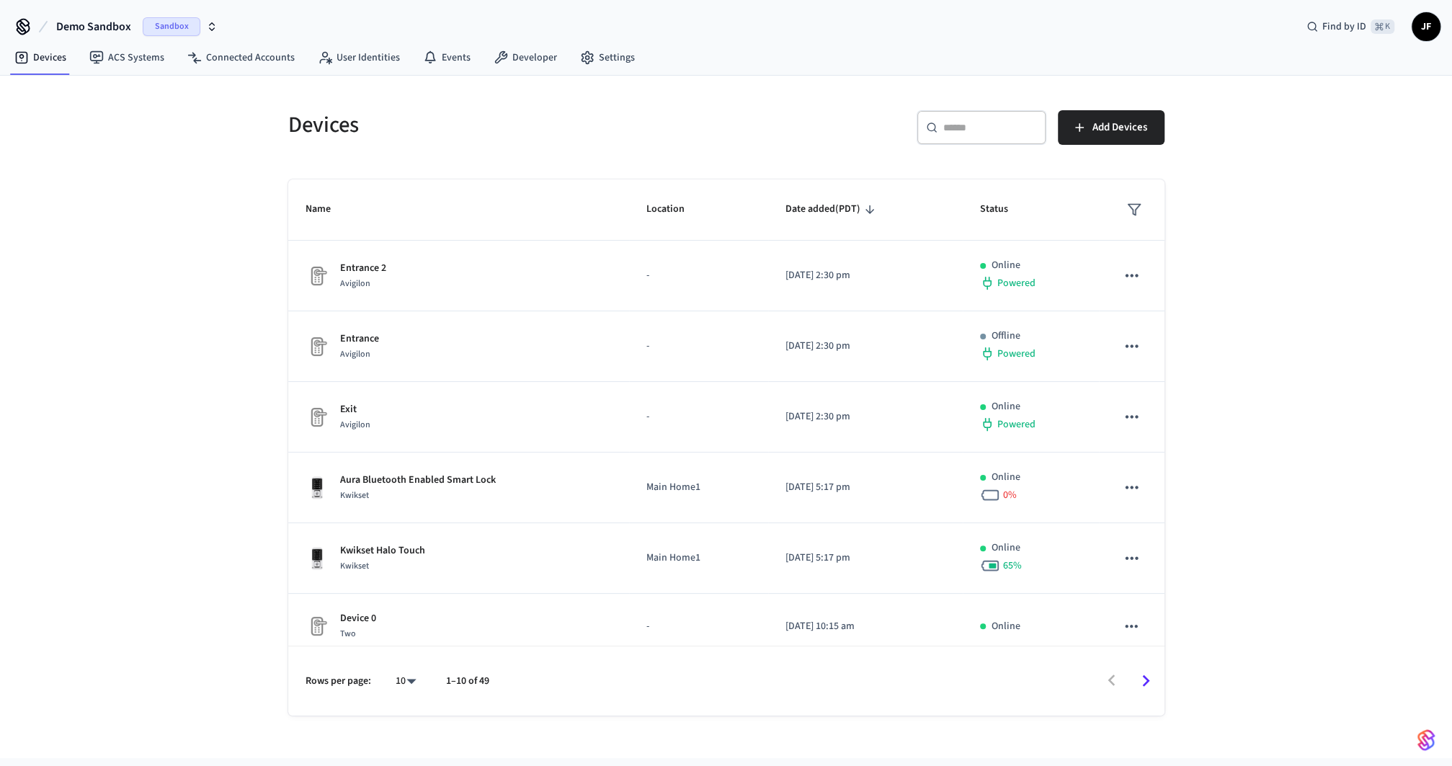
click at [94, 19] on span "Demo Sandbox" at bounding box center [93, 26] width 75 height 17
type input "***"
click at [116, 86] on div "Gymdesk - Production Production" at bounding box center [116, 92] width 197 height 19
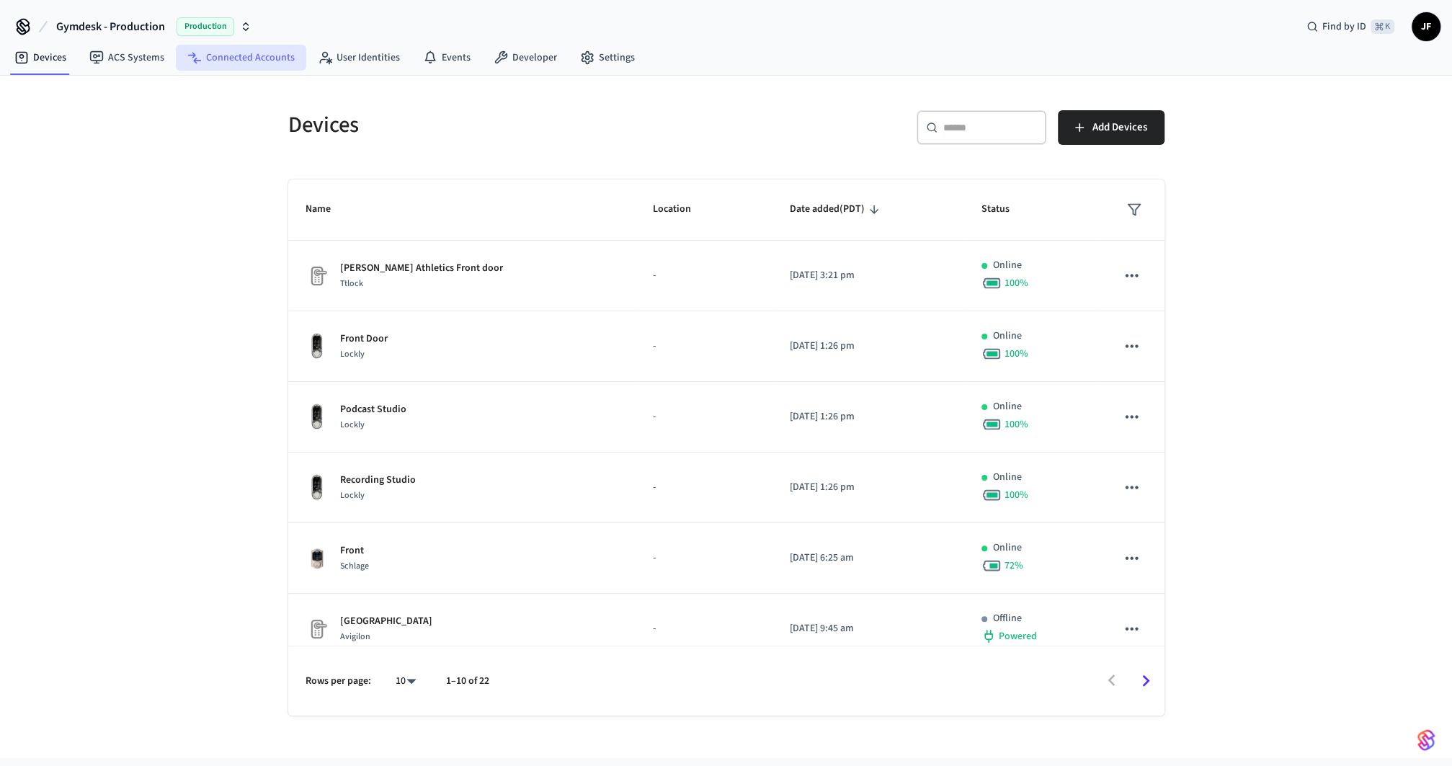
click at [220, 61] on link "Connected Accounts" at bounding box center [241, 58] width 130 height 26
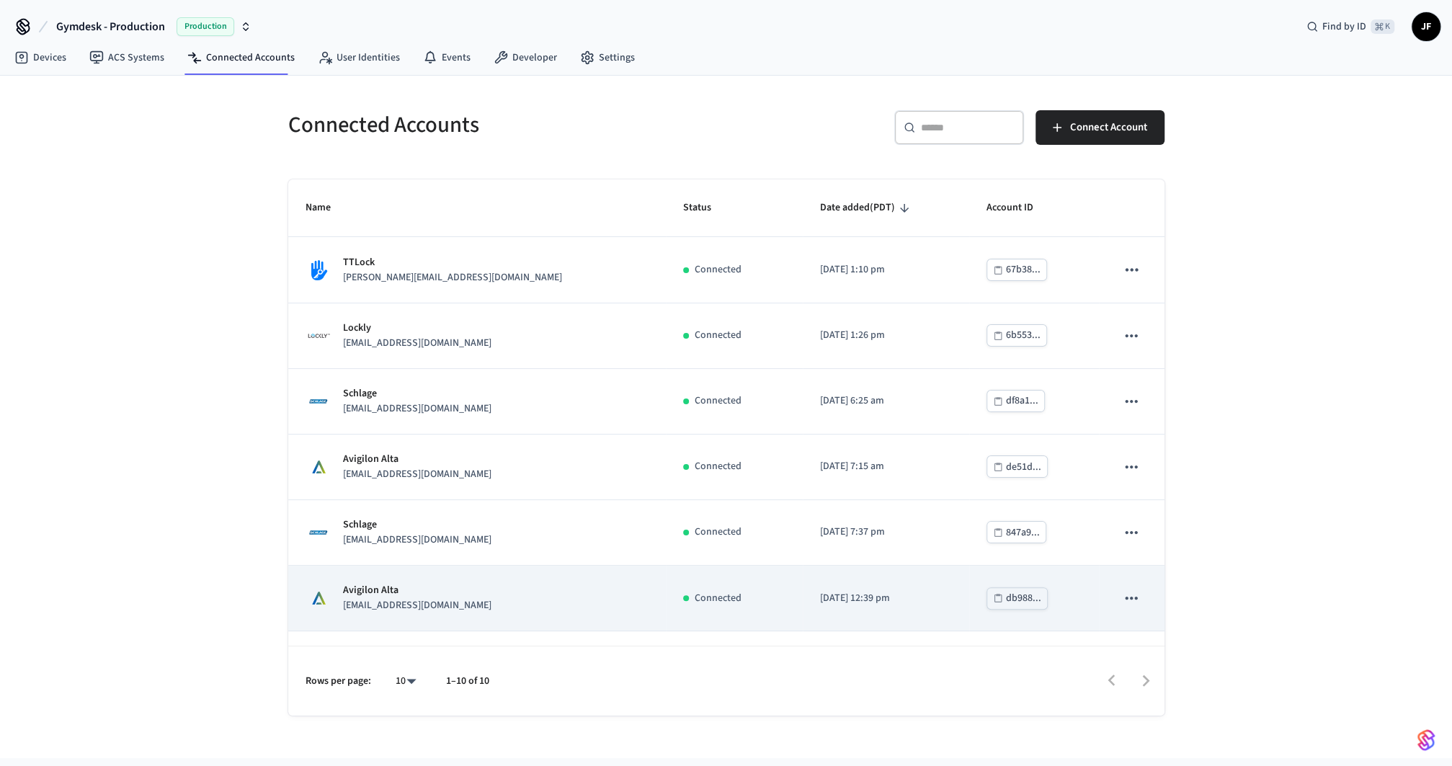
click at [440, 592] on p "Avigilon Alta" at bounding box center [417, 590] width 148 height 15
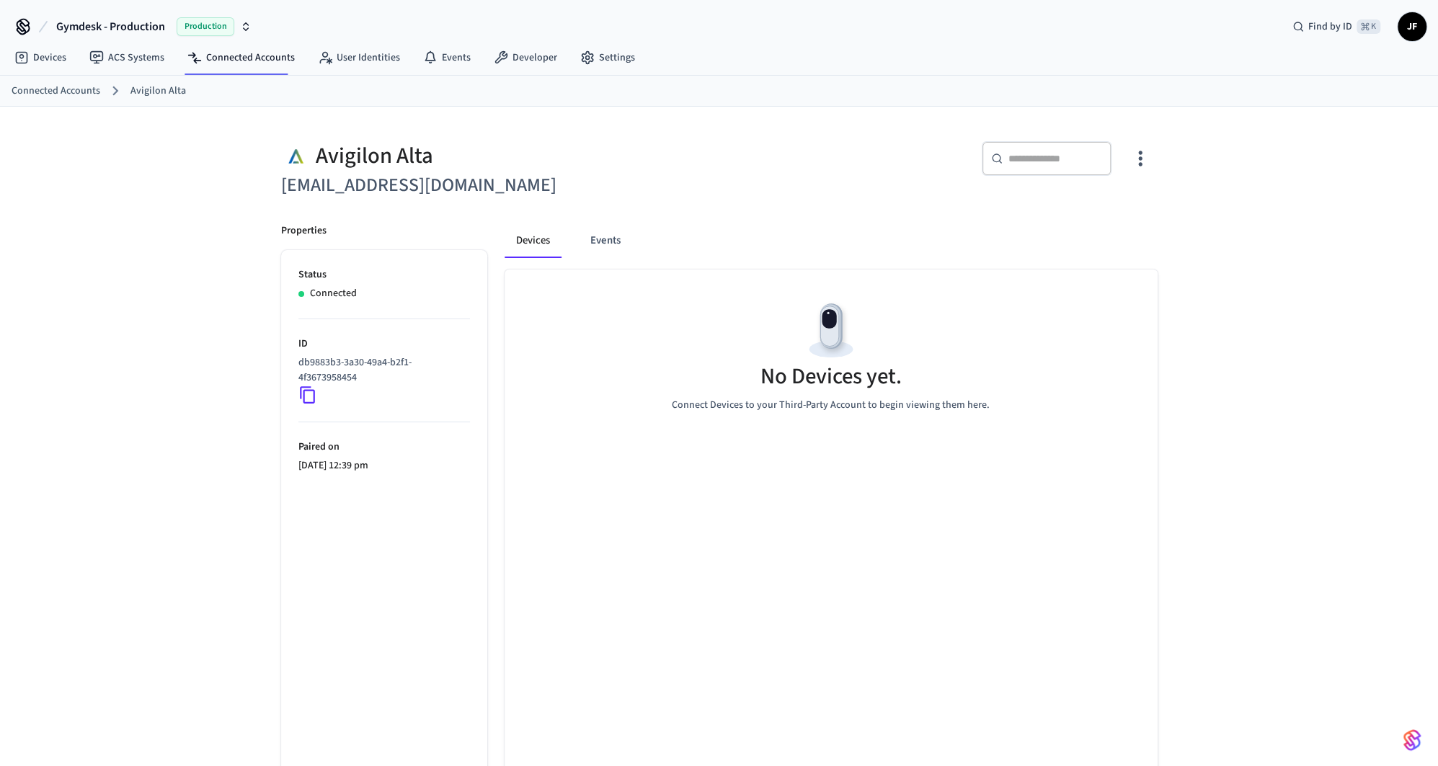
click at [639, 137] on div "Avigilon Alta eng.avigilon_alta+a864efb8-c3db-45b7-960d-47da40ae305a@getseam.com" at bounding box center [487, 162] width 447 height 76
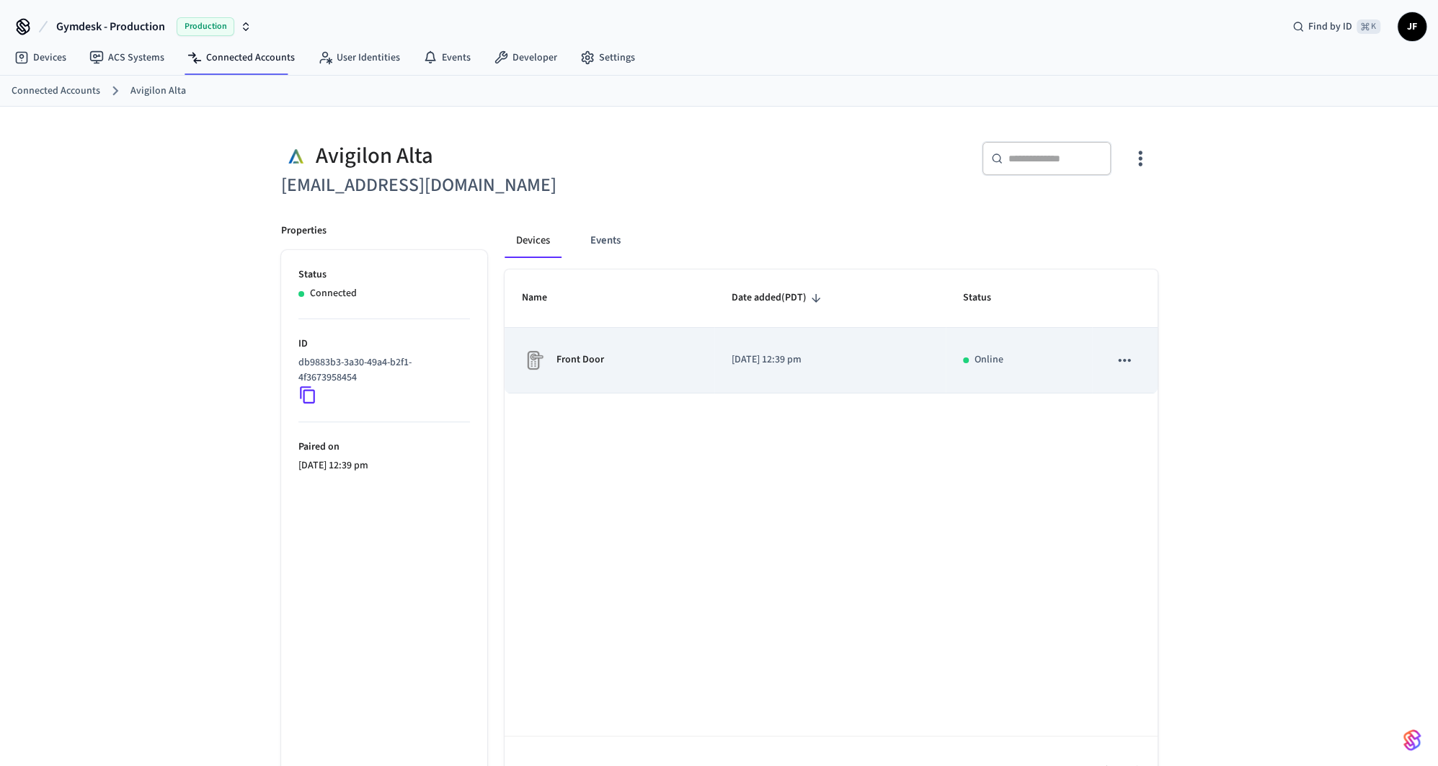
click at [692, 393] on td "Front Door" at bounding box center [609, 361] width 210 height 66
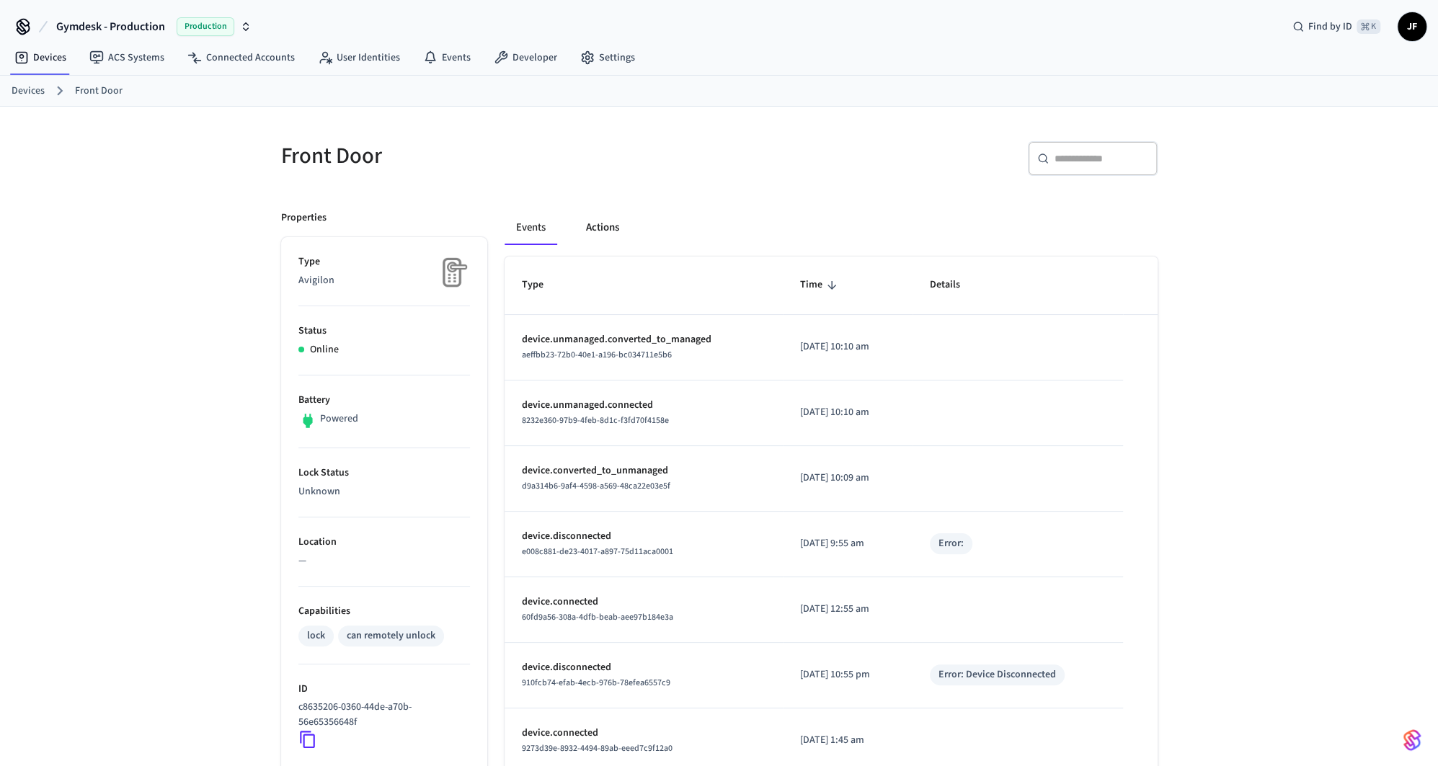
click at [610, 224] on button "Actions" at bounding box center [602, 227] width 56 height 35
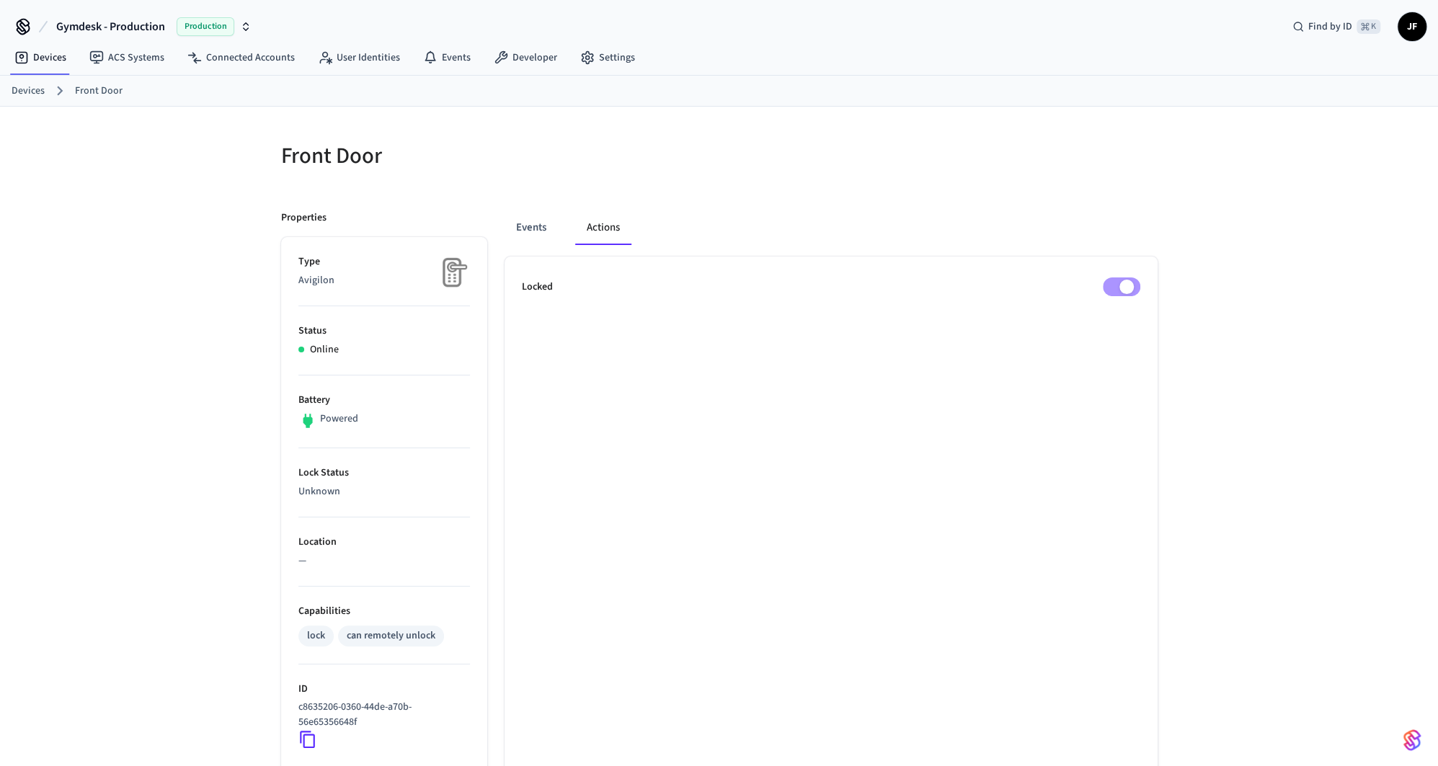
click at [858, 138] on div at bounding box center [934, 155] width 447 height 63
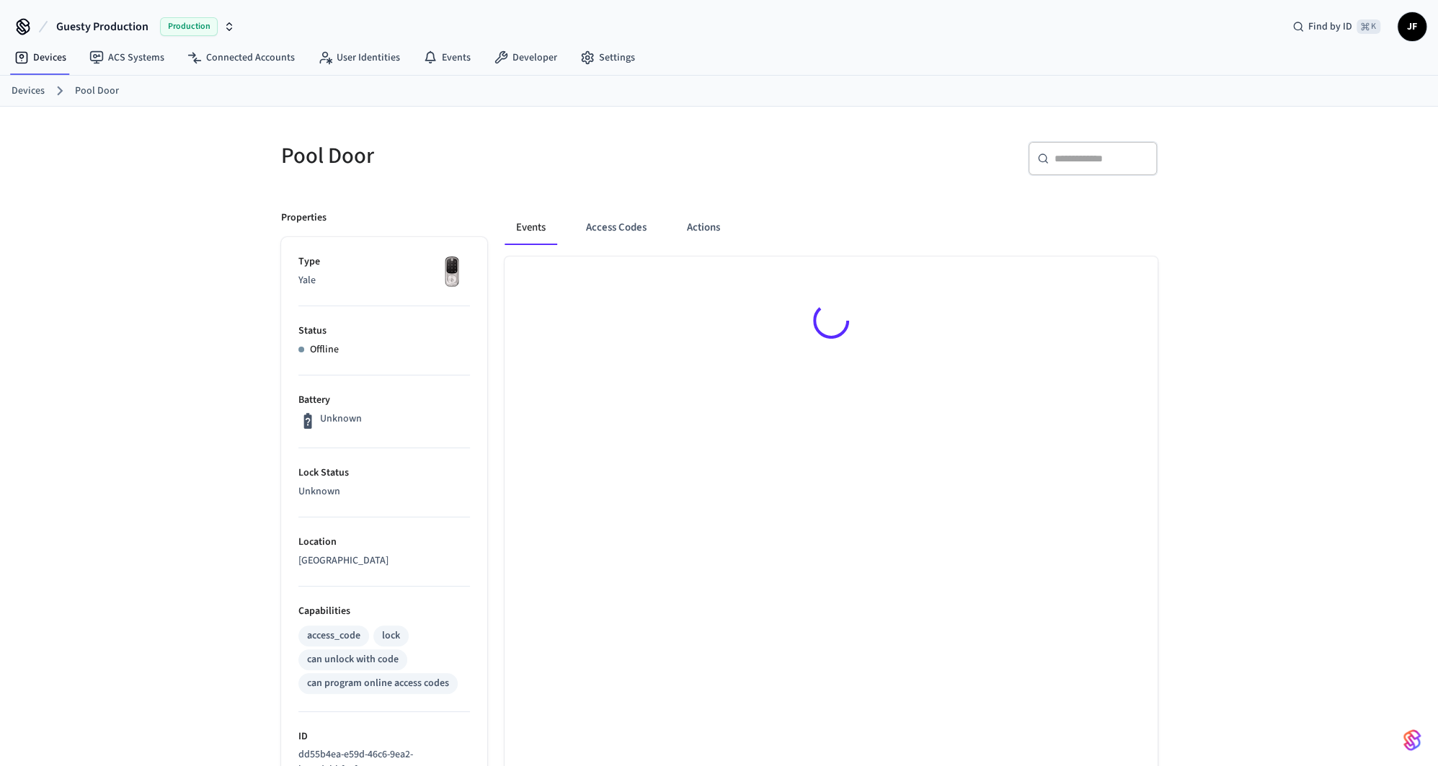
drag, startPoint x: 638, startPoint y: 138, endPoint x: 577, endPoint y: 137, distance: 60.5
click at [524, 128] on div "Pool Door" at bounding box center [487, 155] width 447 height 63
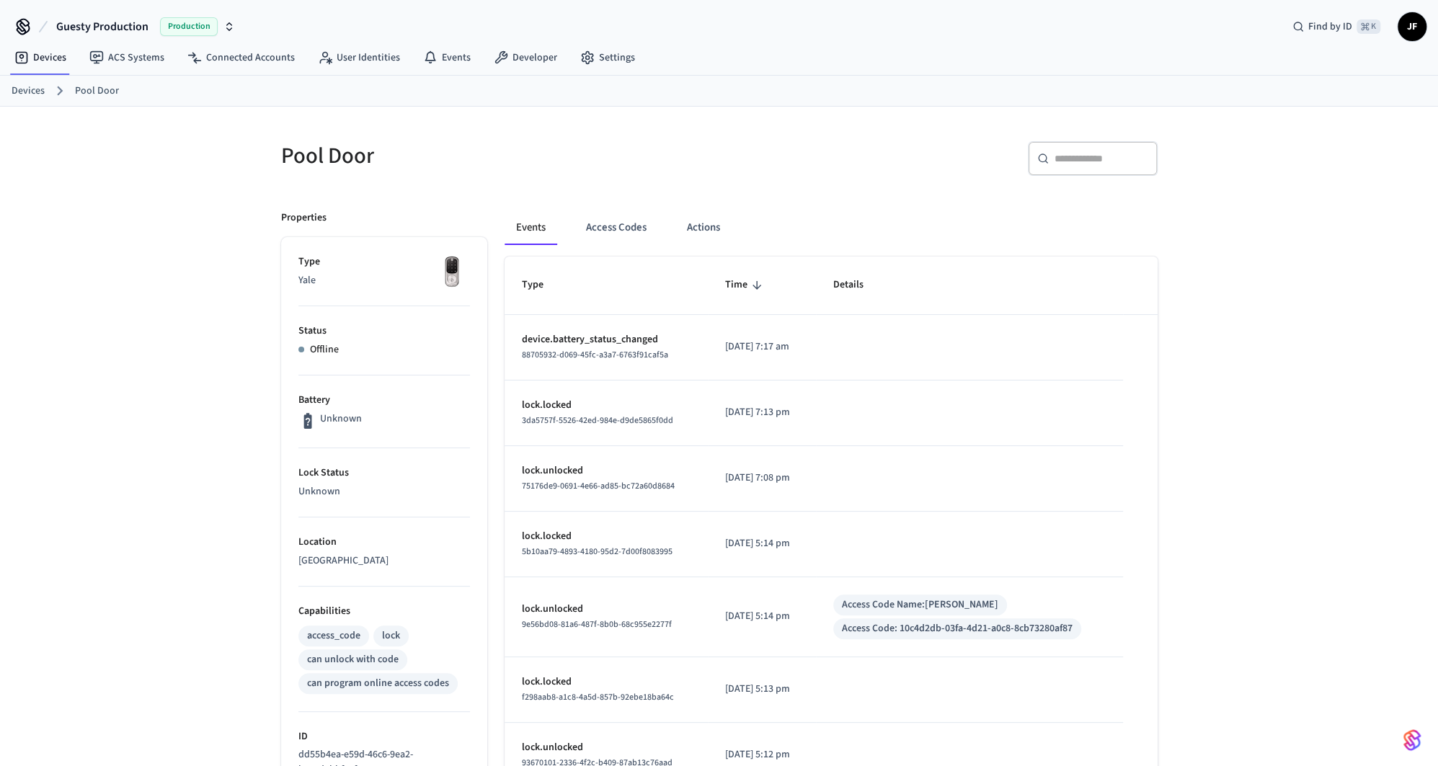
click at [1108, 151] on input "text" at bounding box center [1101, 158] width 94 height 14
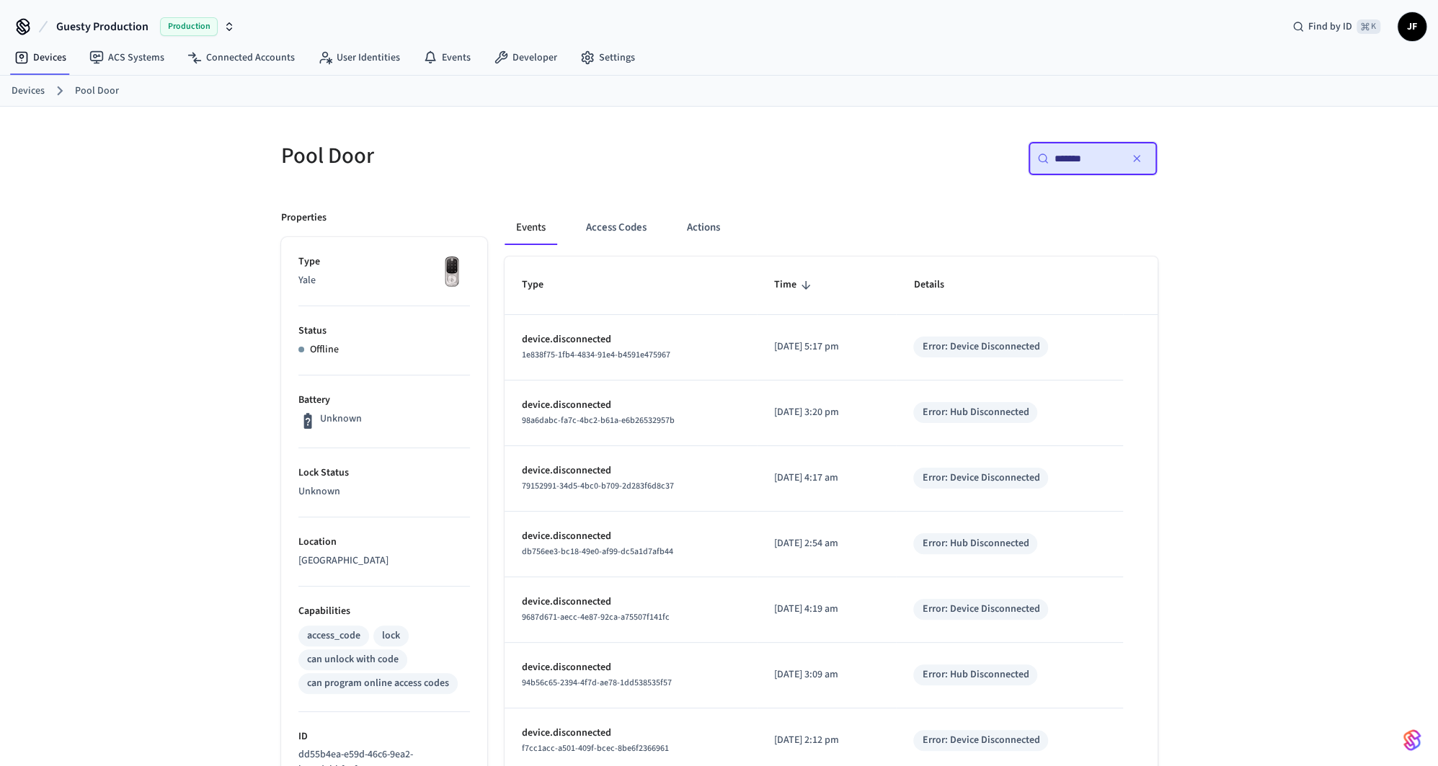
type input "*******"
click at [889, 150] on div "​ ******* ​" at bounding box center [943, 164] width 430 height 46
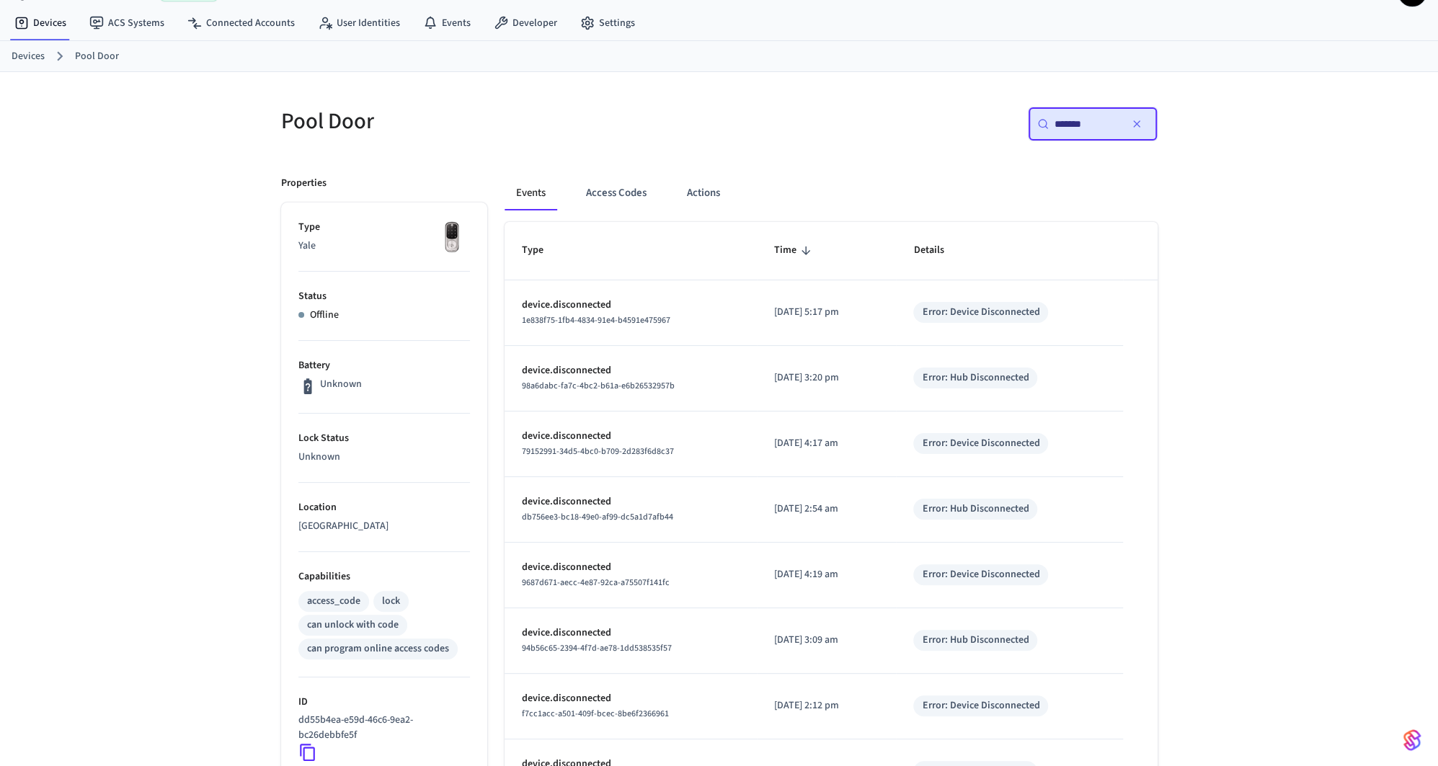
scroll to position [37, 0]
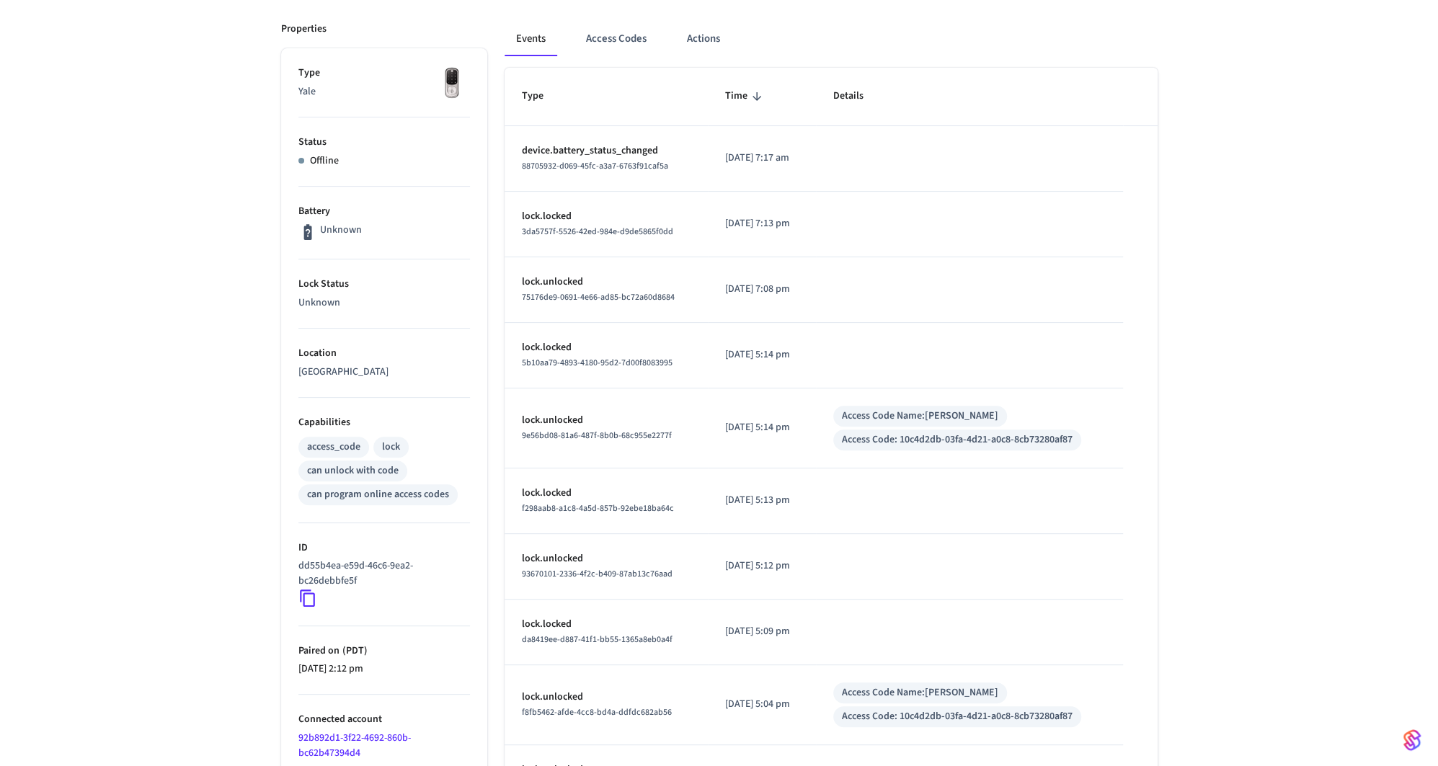
scroll to position [336, 0]
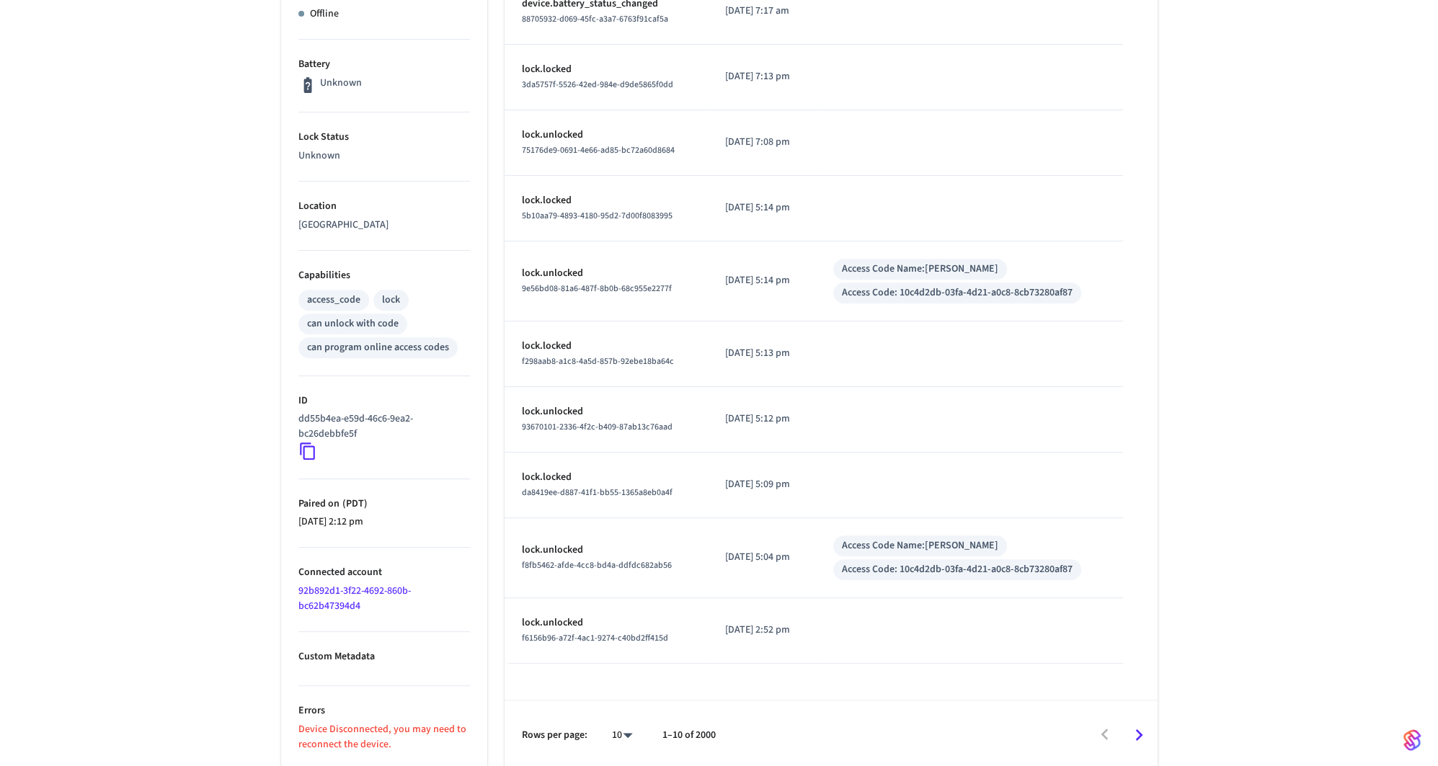
click at [308, 446] on icon at bounding box center [307, 451] width 19 height 19
click at [344, 587] on link "92b892d1-3f22-4692-860b-bc62b47394d4" at bounding box center [354, 599] width 112 height 30
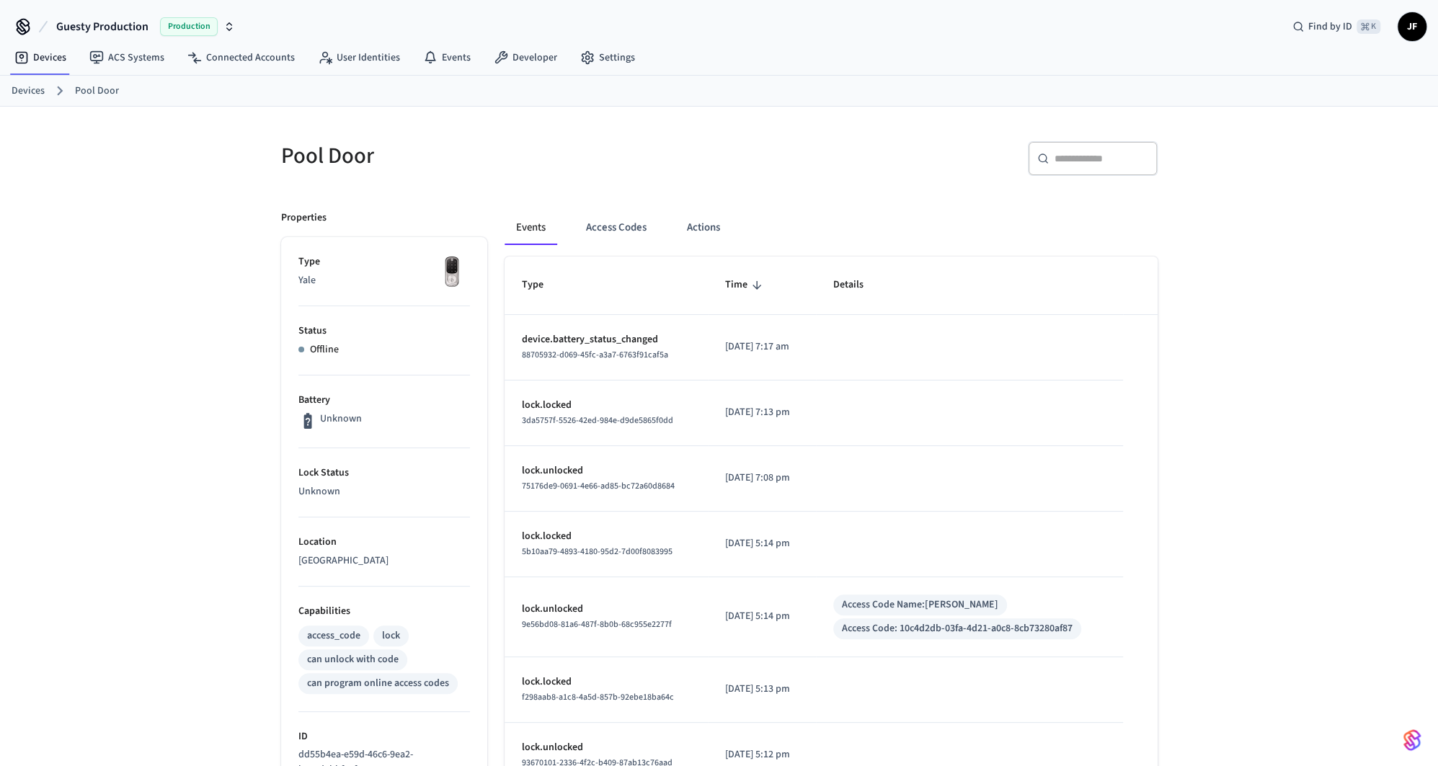
click at [1085, 170] on div "​ ​" at bounding box center [1093, 158] width 130 height 35
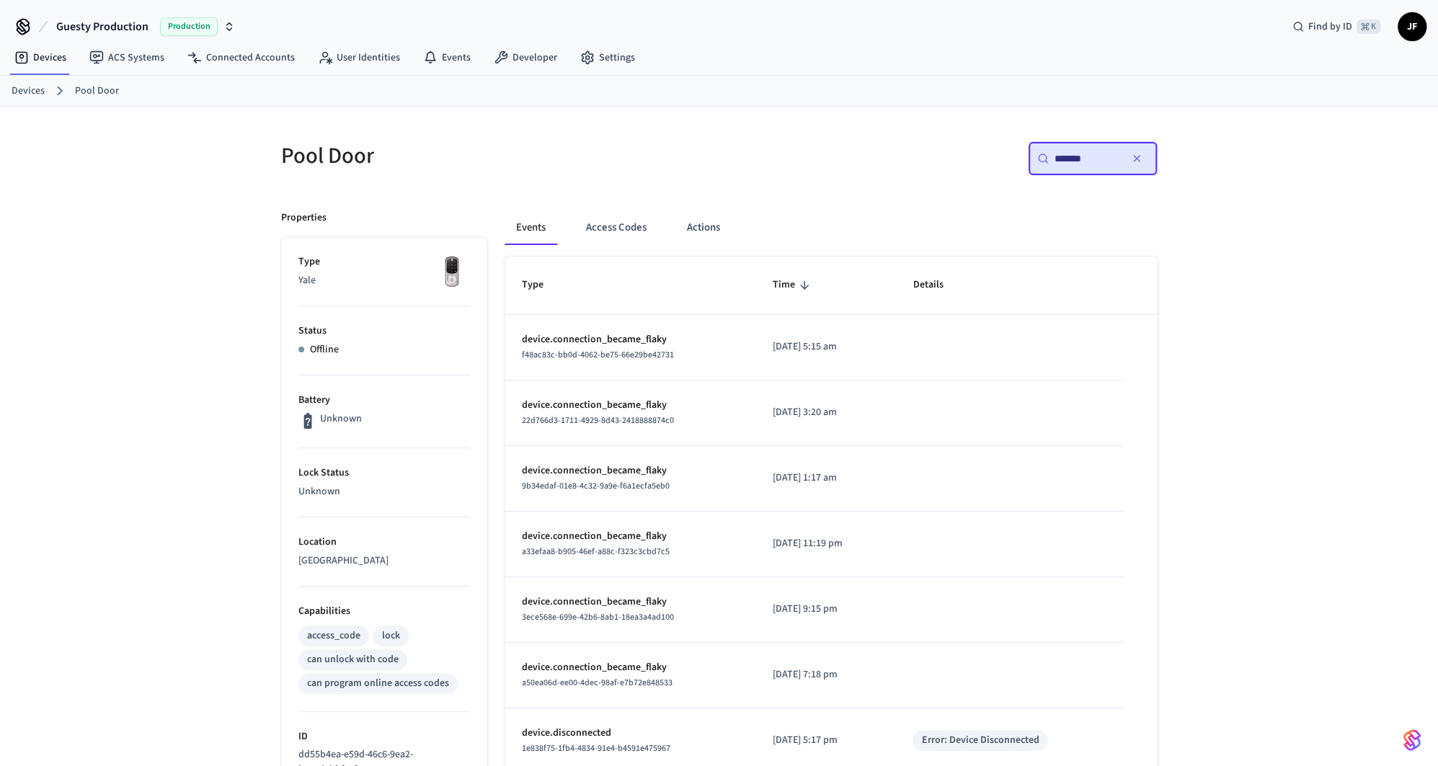
click at [814, 127] on div "​ ******* ​" at bounding box center [934, 155] width 447 height 63
click at [1102, 152] on input "*******" at bounding box center [1086, 158] width 65 height 14
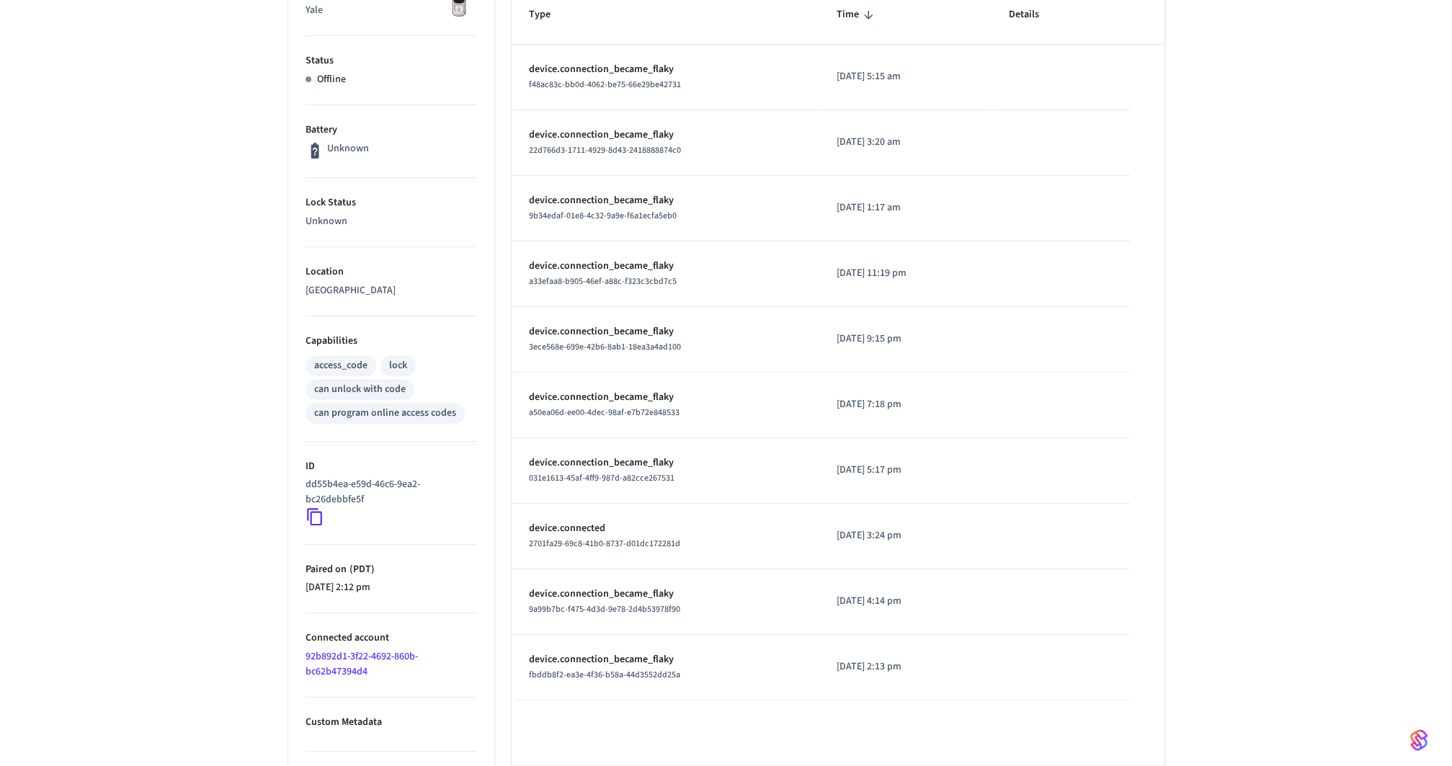
scroll to position [336, 0]
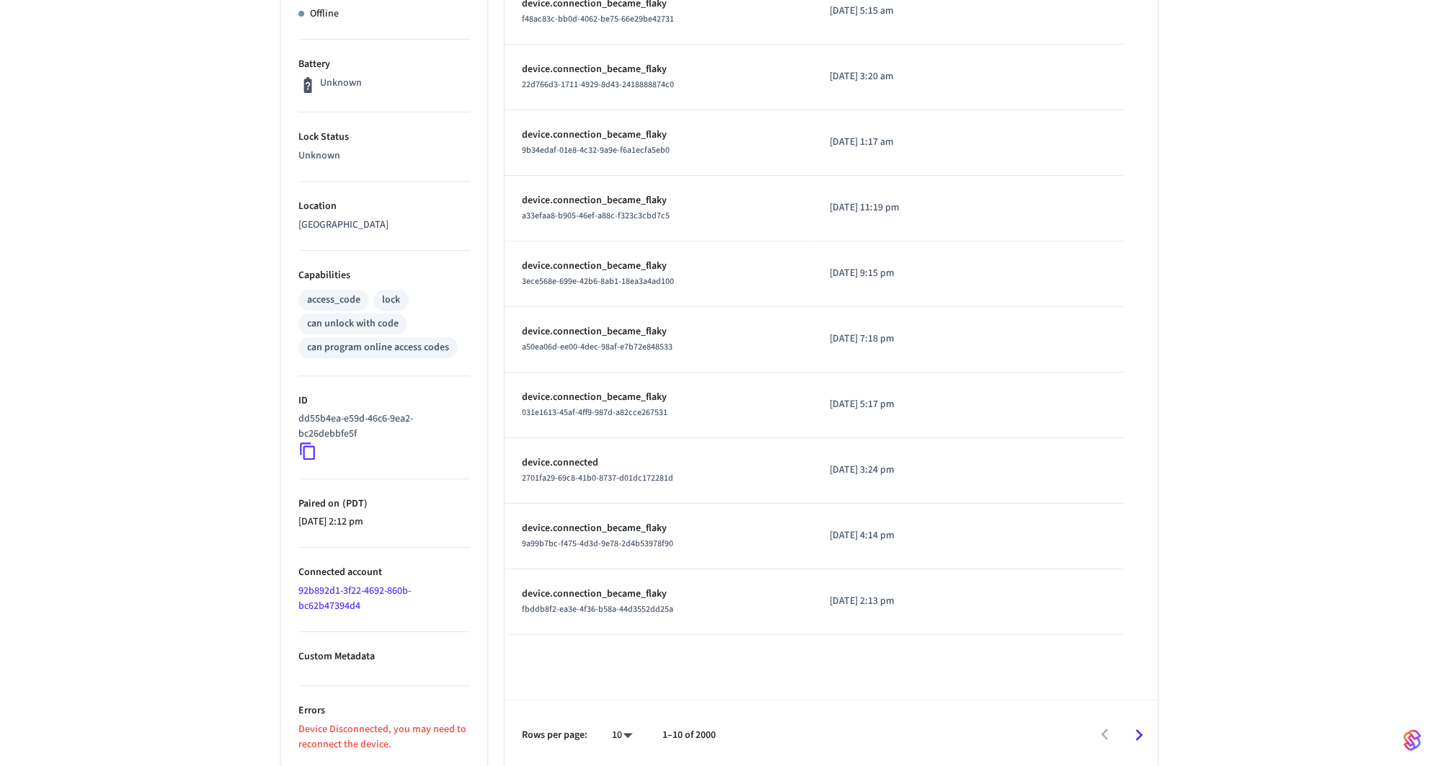
type input "**********"
click at [626, 724] on body "**********" at bounding box center [719, 238] width 1438 height 1149
click at [623, 715] on li "100" at bounding box center [616, 725] width 38 height 38
type input "***"
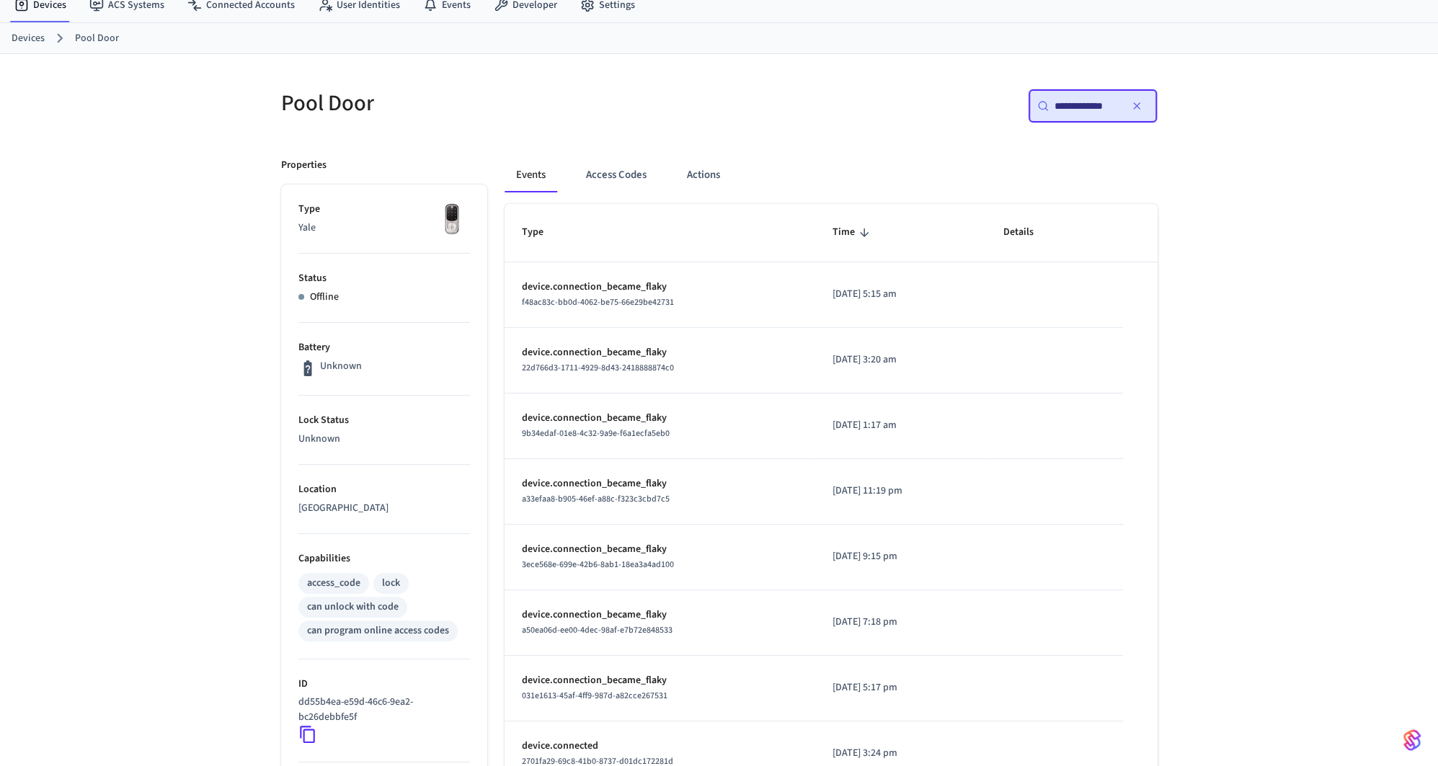
scroll to position [52, 0]
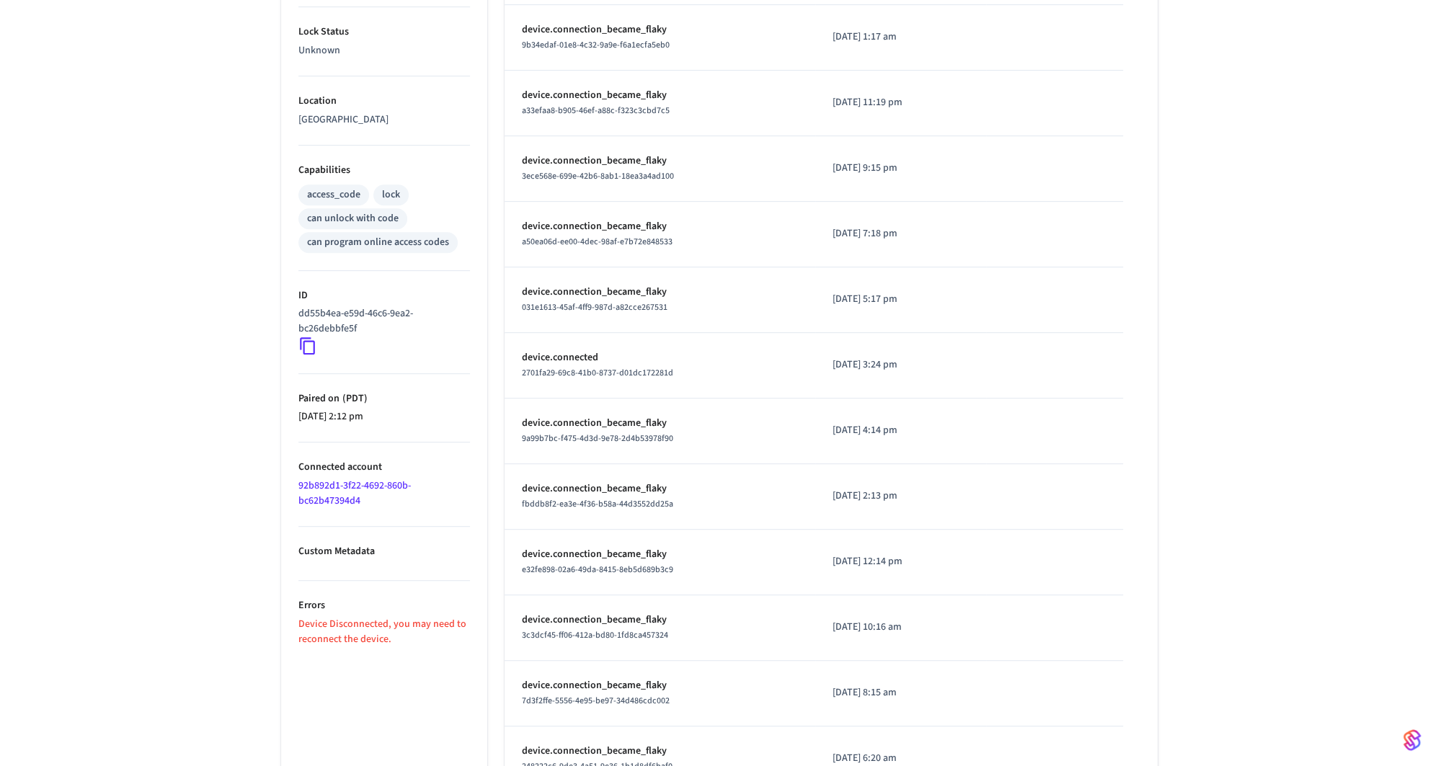
click at [322, 489] on link "92b892d1-3f22-4692-860b-bc62b47394d4" at bounding box center [354, 494] width 112 height 30
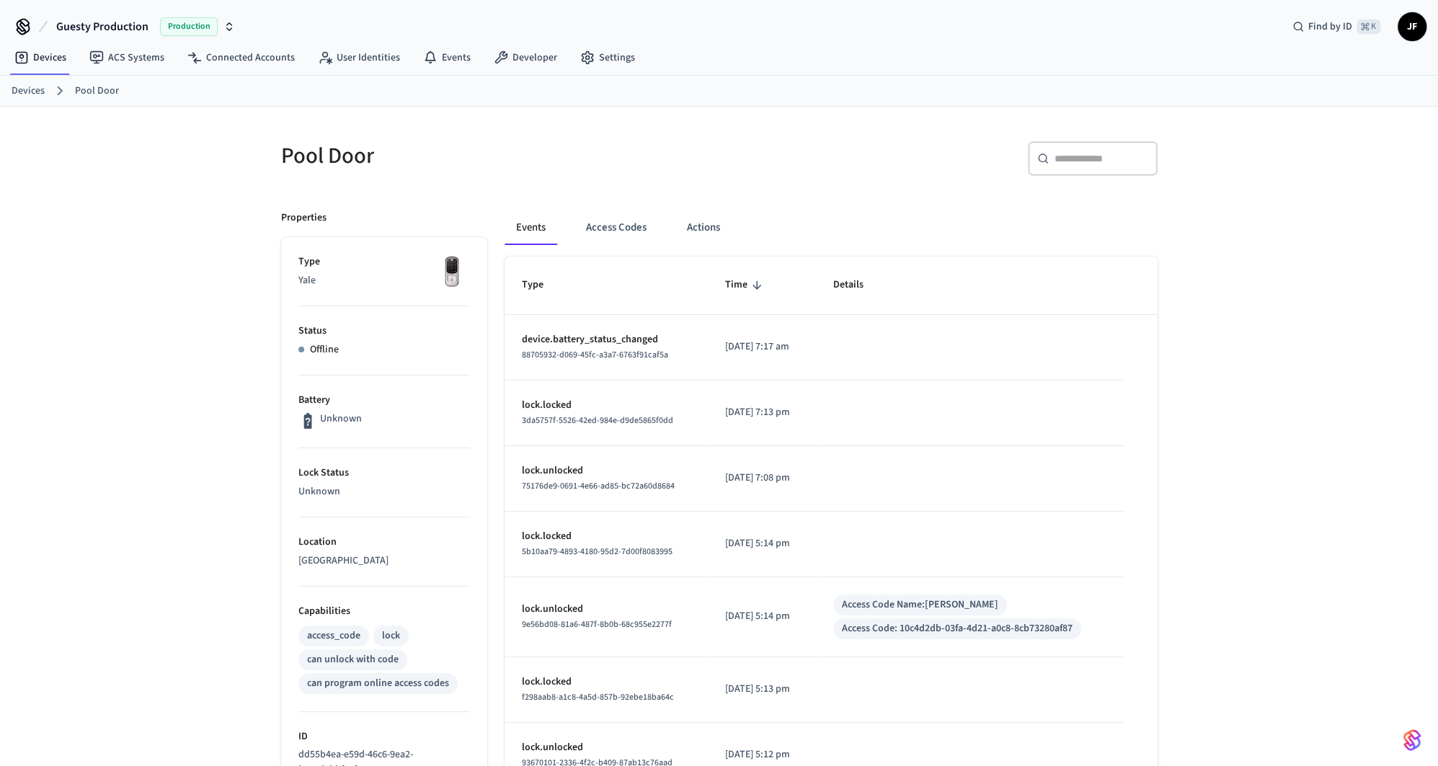
click at [1100, 151] on input "text" at bounding box center [1101, 158] width 94 height 14
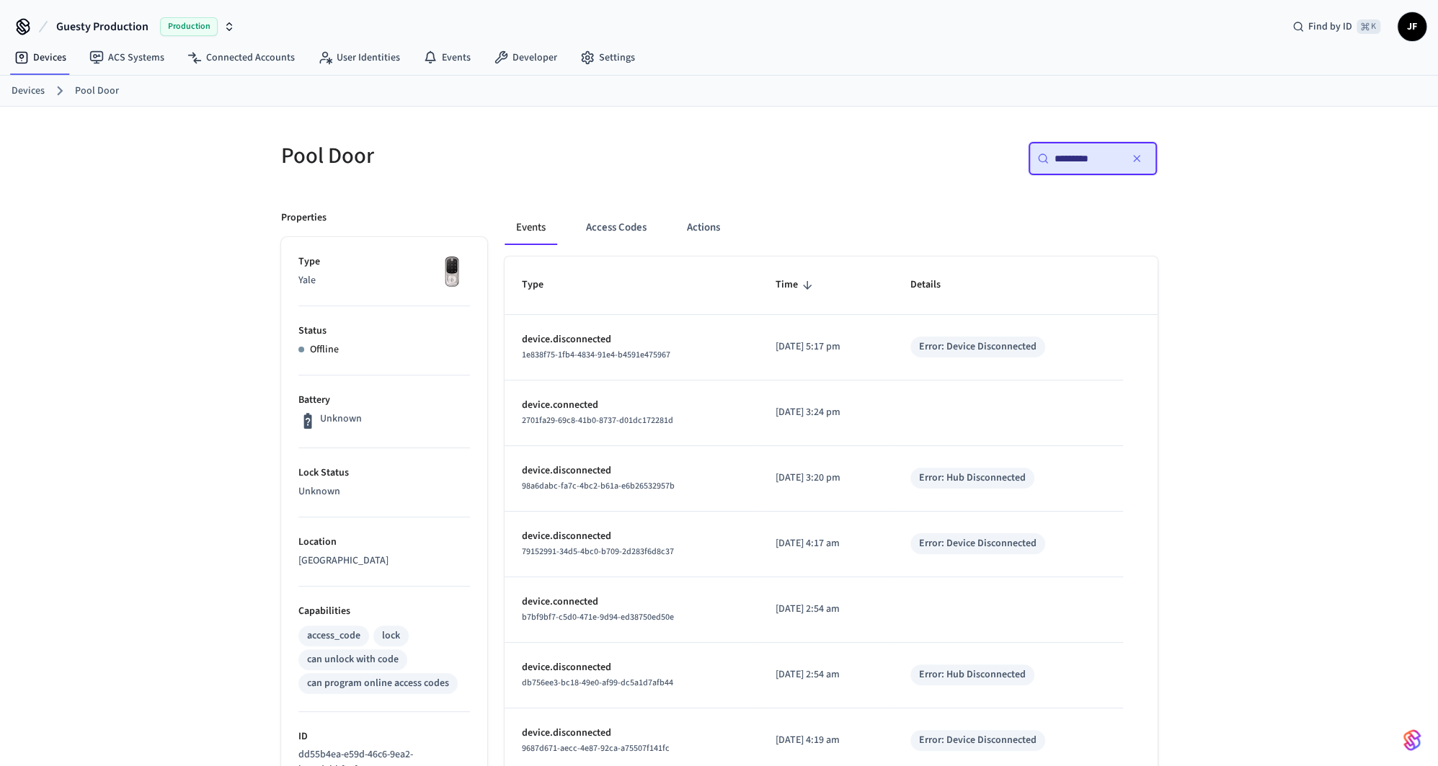
type input "*********"
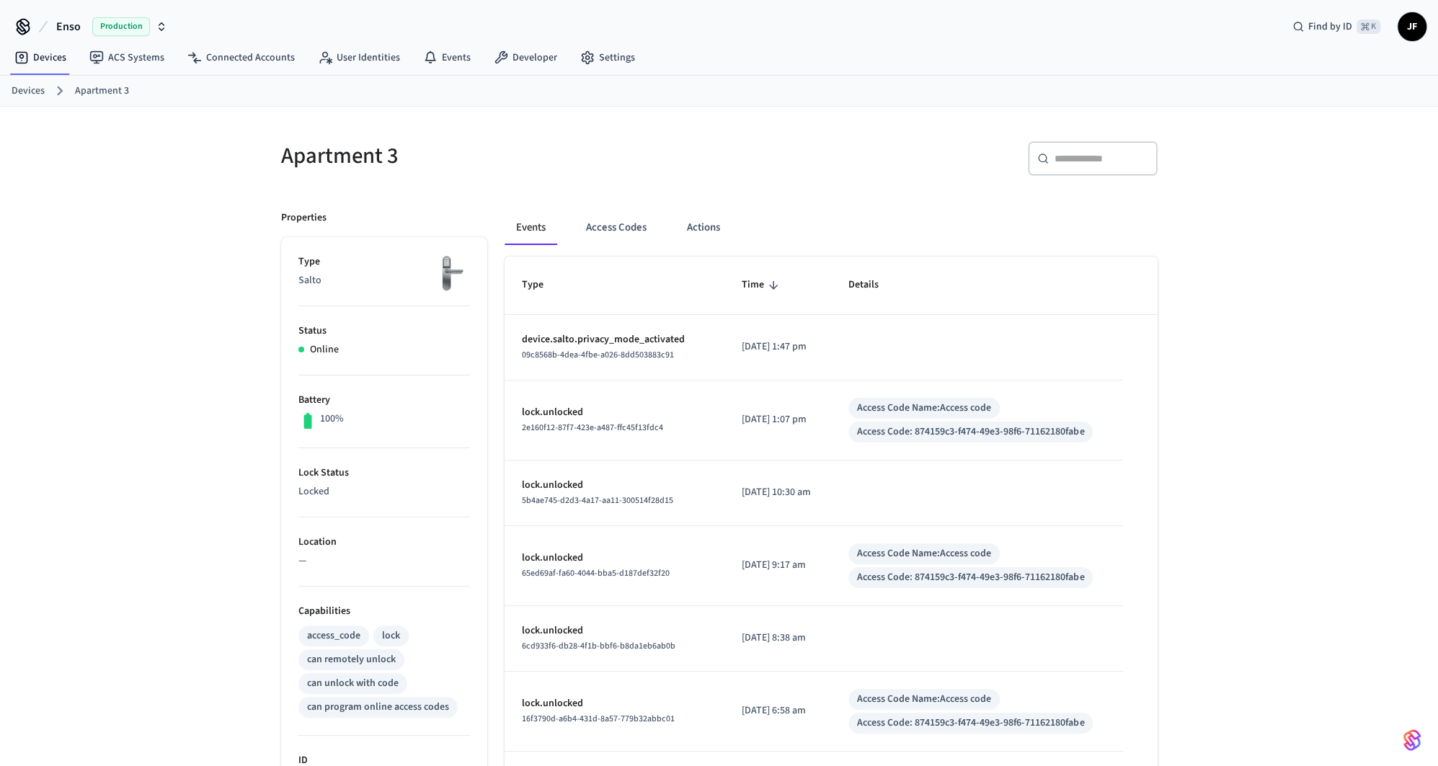
click at [45, 176] on div "Apartment 3 ​ ​ Properties Type Salto Status Online Battery 100% Lock Status Lo…" at bounding box center [719, 728] width 1438 height 1243
click at [65, 25] on span "Enso" at bounding box center [68, 26] width 25 height 17
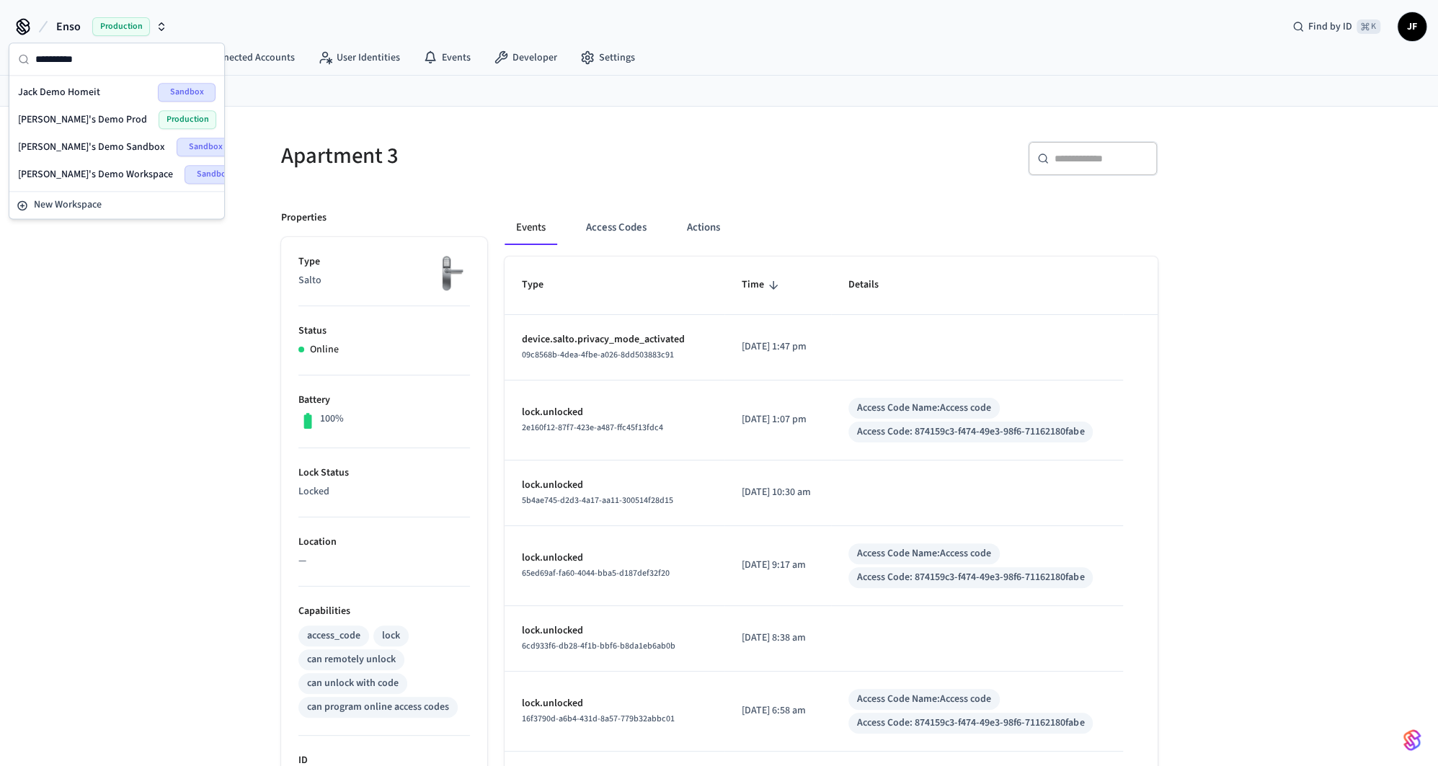
type input "*********"
click at [67, 115] on span "[PERSON_NAME]'s Demo Prod" at bounding box center [82, 119] width 129 height 14
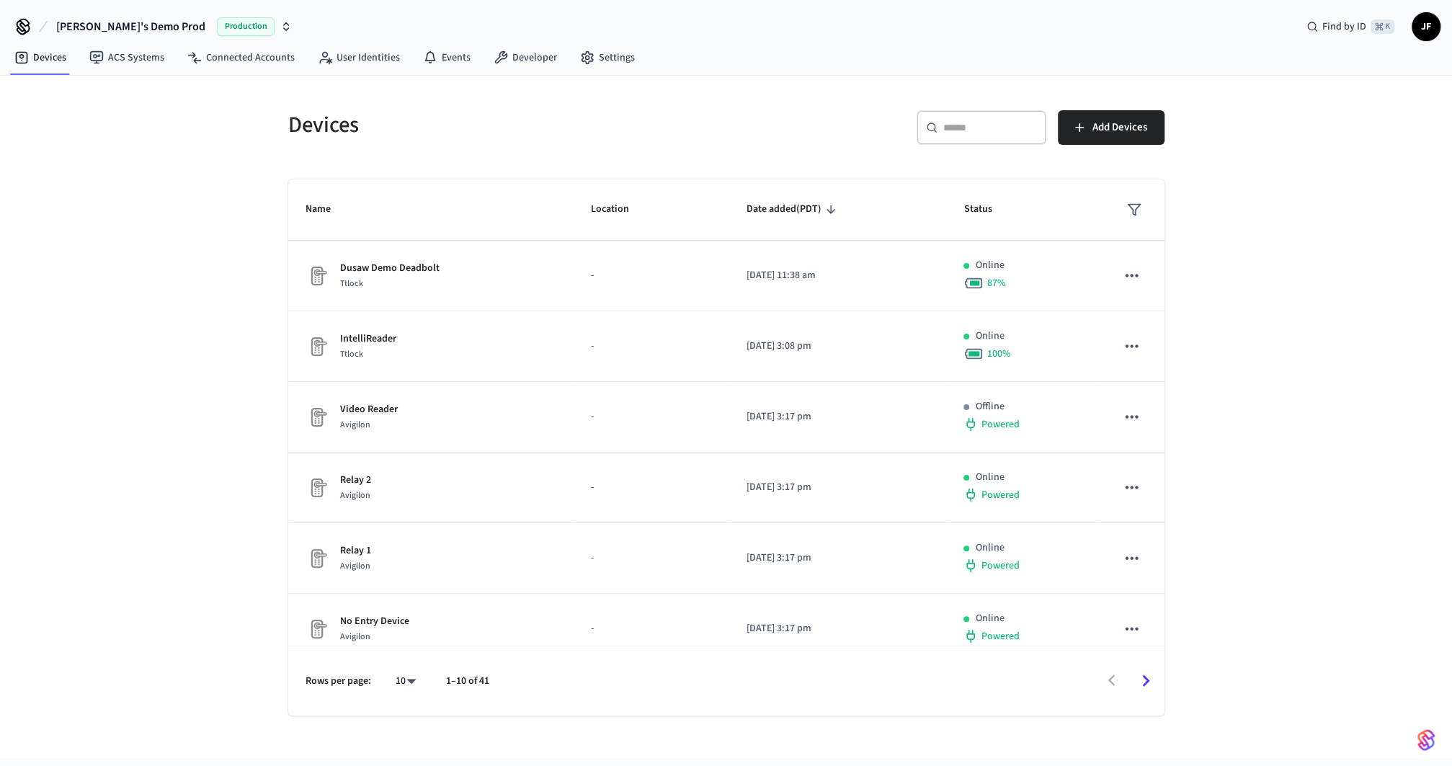
click at [320, 117] on h5 "Devices" at bounding box center [503, 125] width 430 height 30
drag, startPoint x: 496, startPoint y: 123, endPoint x: 498, endPoint y: 130, distance: 8.2
click at [497, 123] on h5 "Devices" at bounding box center [503, 125] width 430 height 30
click at [1104, 124] on span "Add Devices" at bounding box center [1120, 127] width 55 height 19
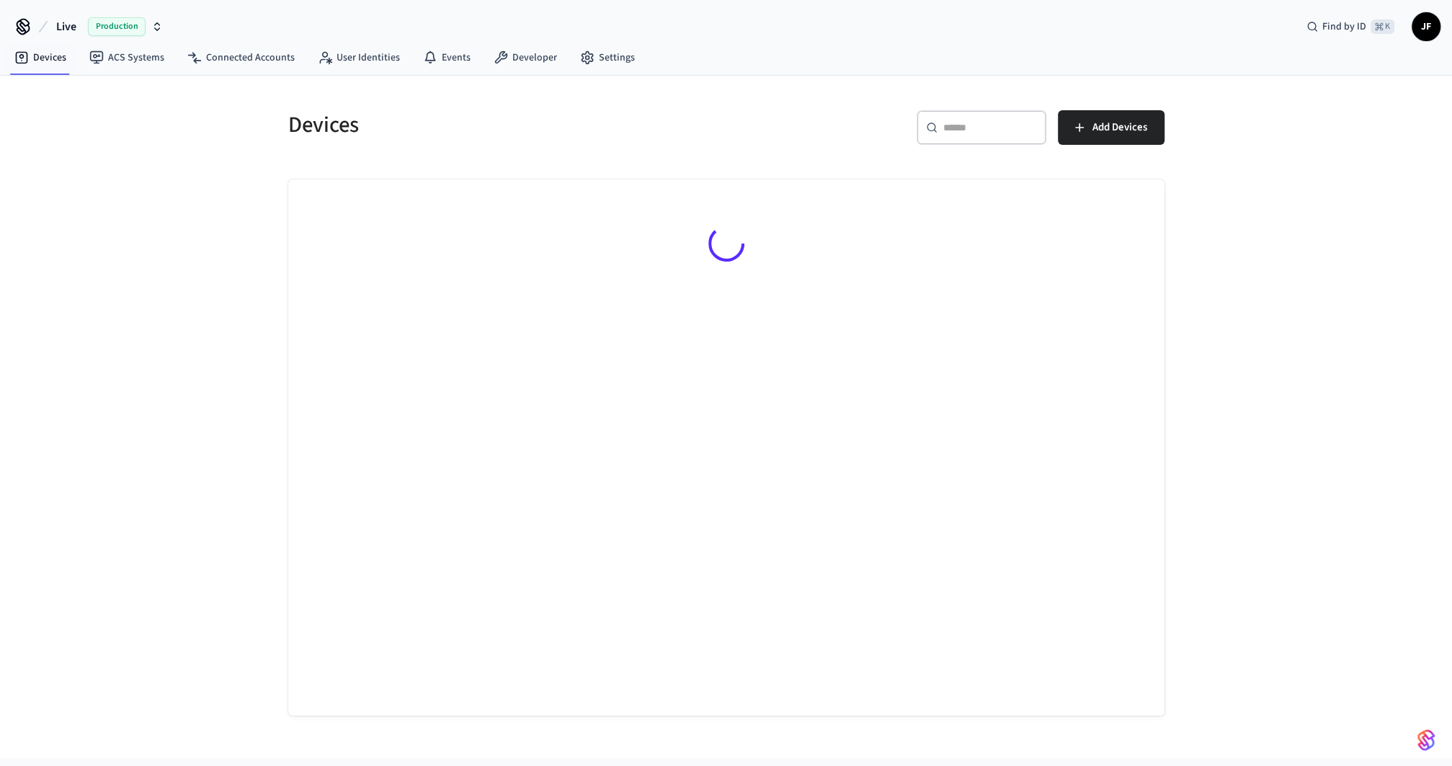
click at [64, 20] on span "Live" at bounding box center [66, 26] width 20 height 17
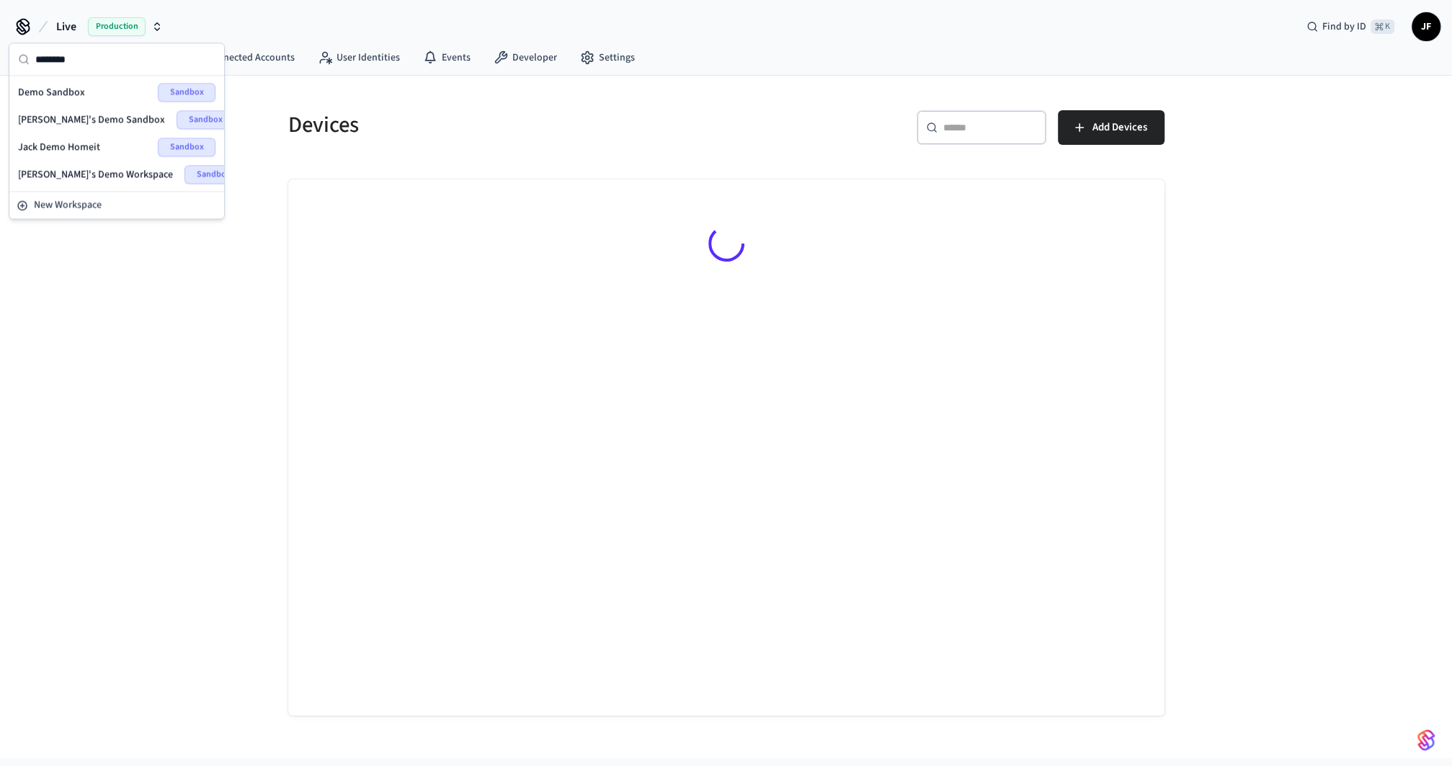
type input "********"
click at [67, 92] on span "Demo Sandbox" at bounding box center [51, 92] width 67 height 14
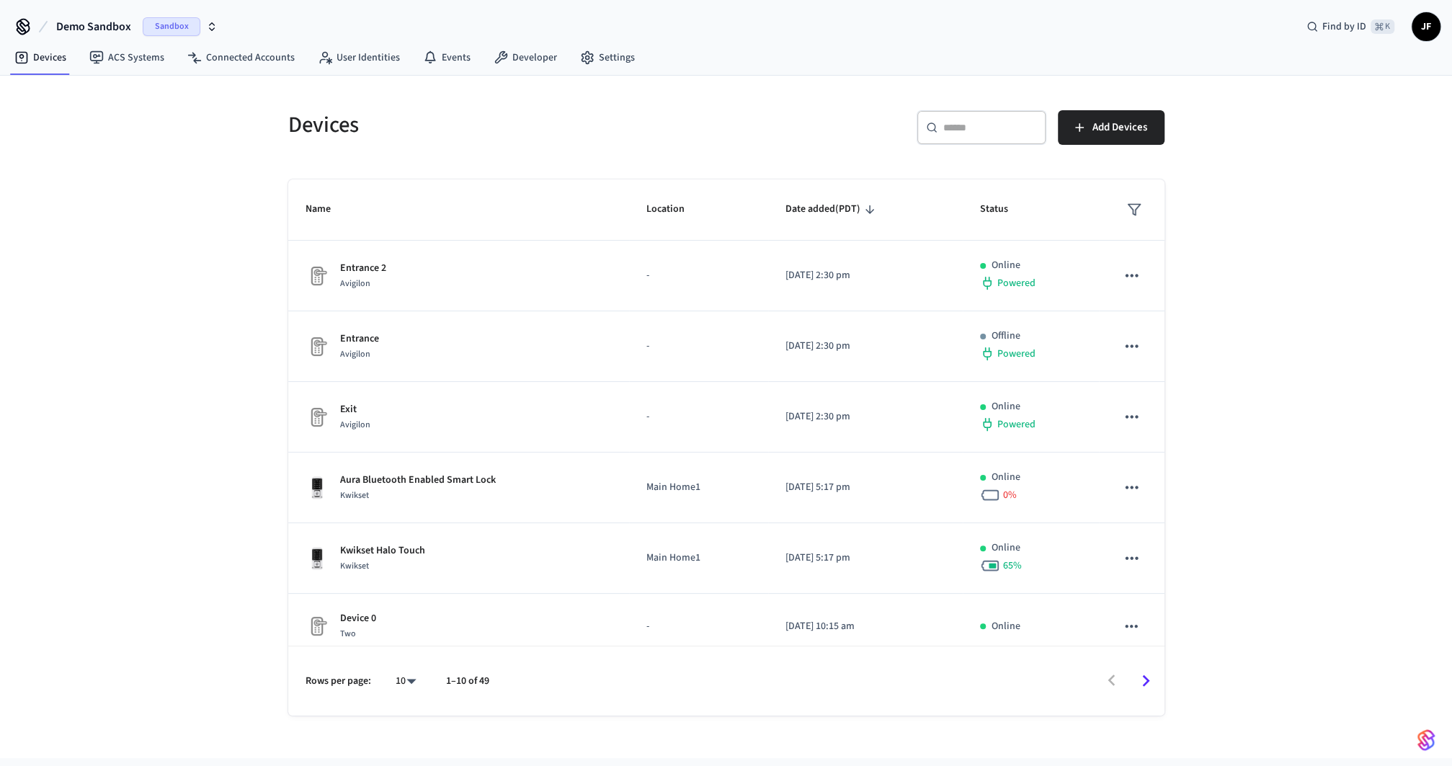
click at [984, 124] on input "text" at bounding box center [990, 127] width 94 height 14
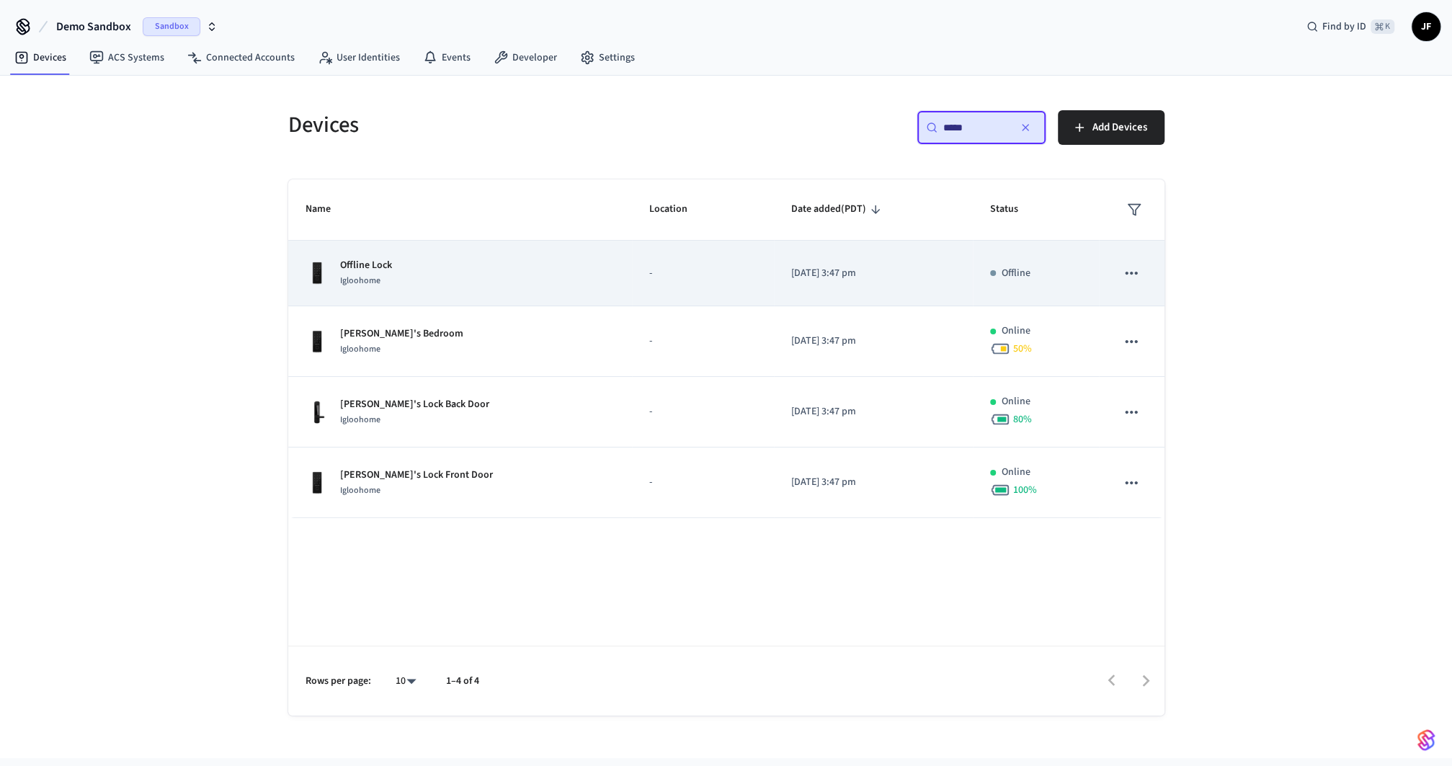
type input "*****"
click at [569, 301] on td "Offline Lock Igloohome" at bounding box center [460, 274] width 344 height 66
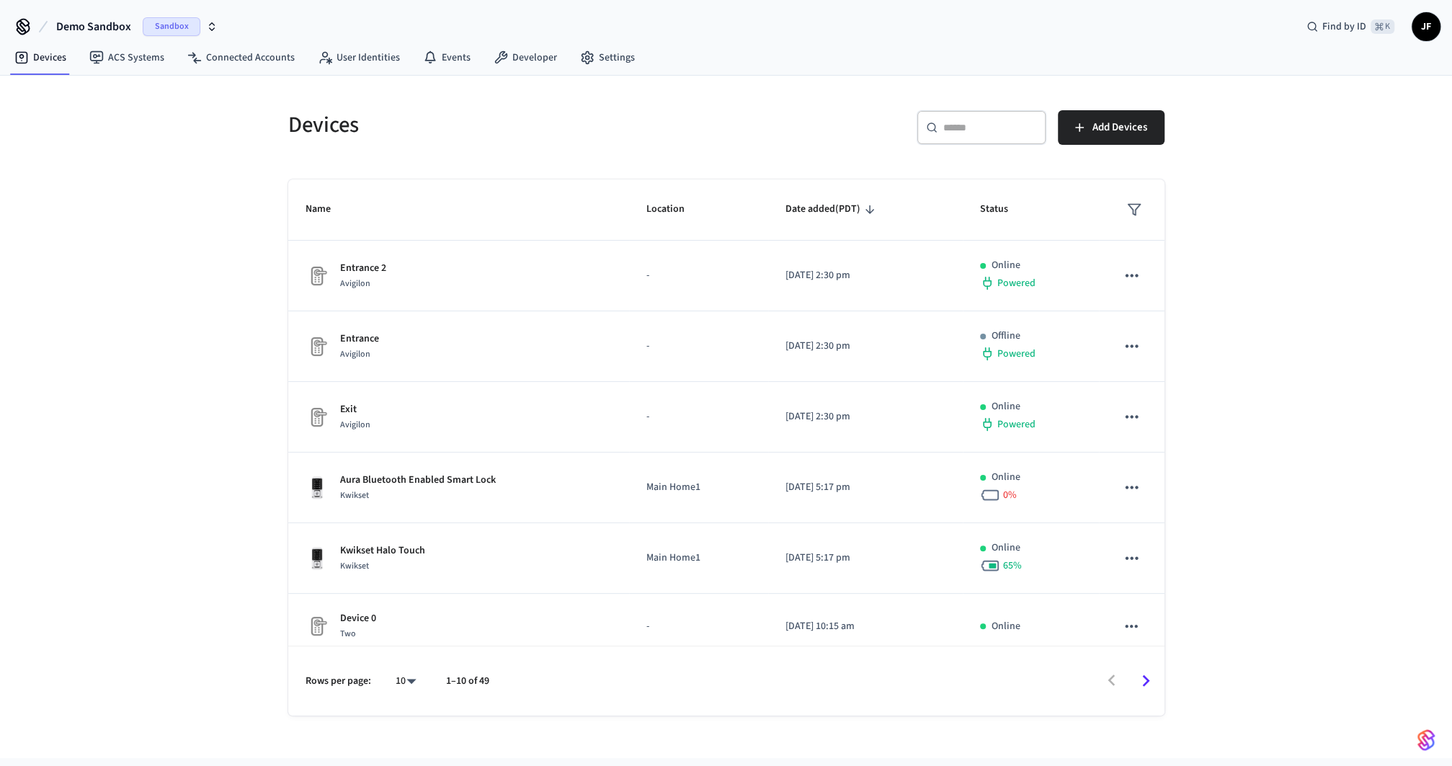
click at [982, 137] on div "​ ​" at bounding box center [982, 127] width 130 height 35
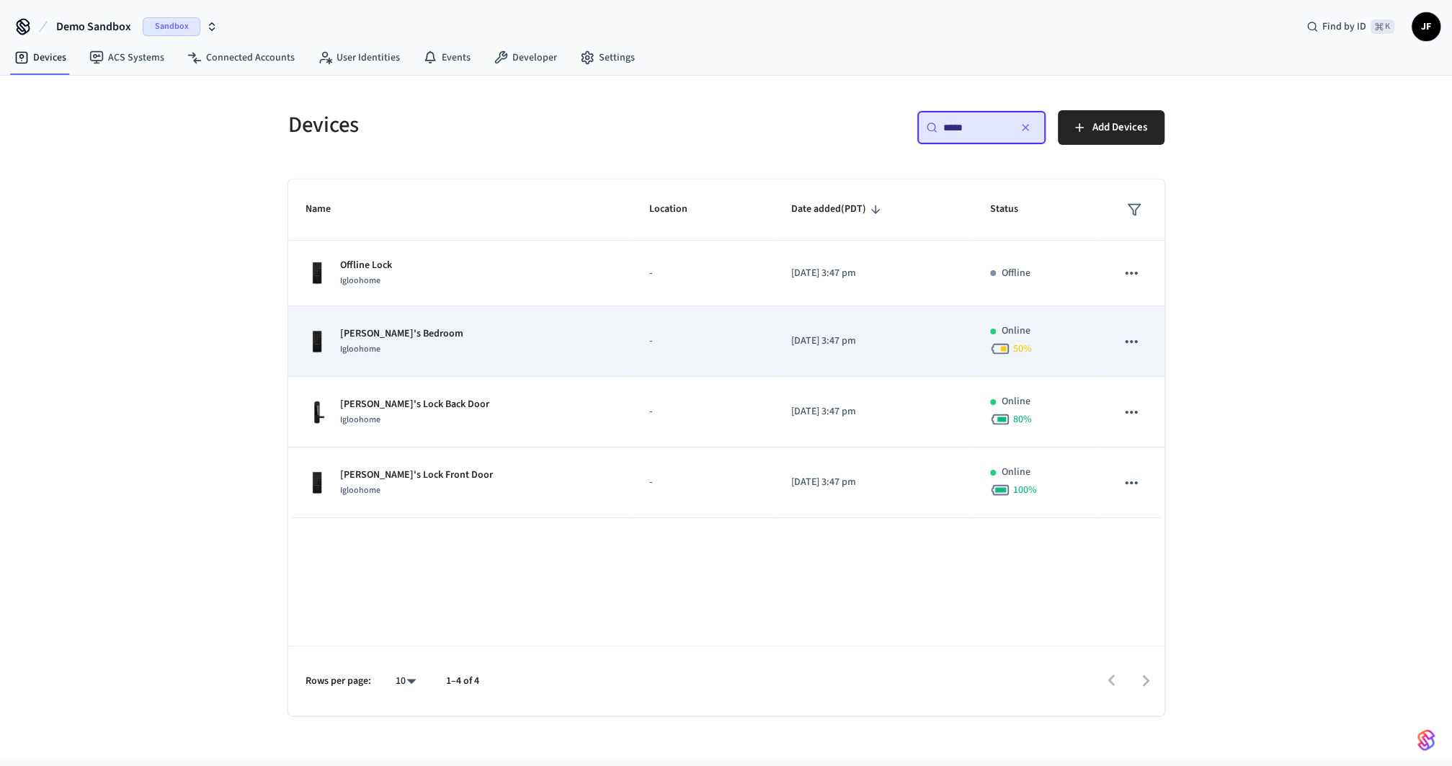
type input "*****"
click at [533, 357] on td "Jane's Bedroom Igloohome" at bounding box center [460, 341] width 344 height 71
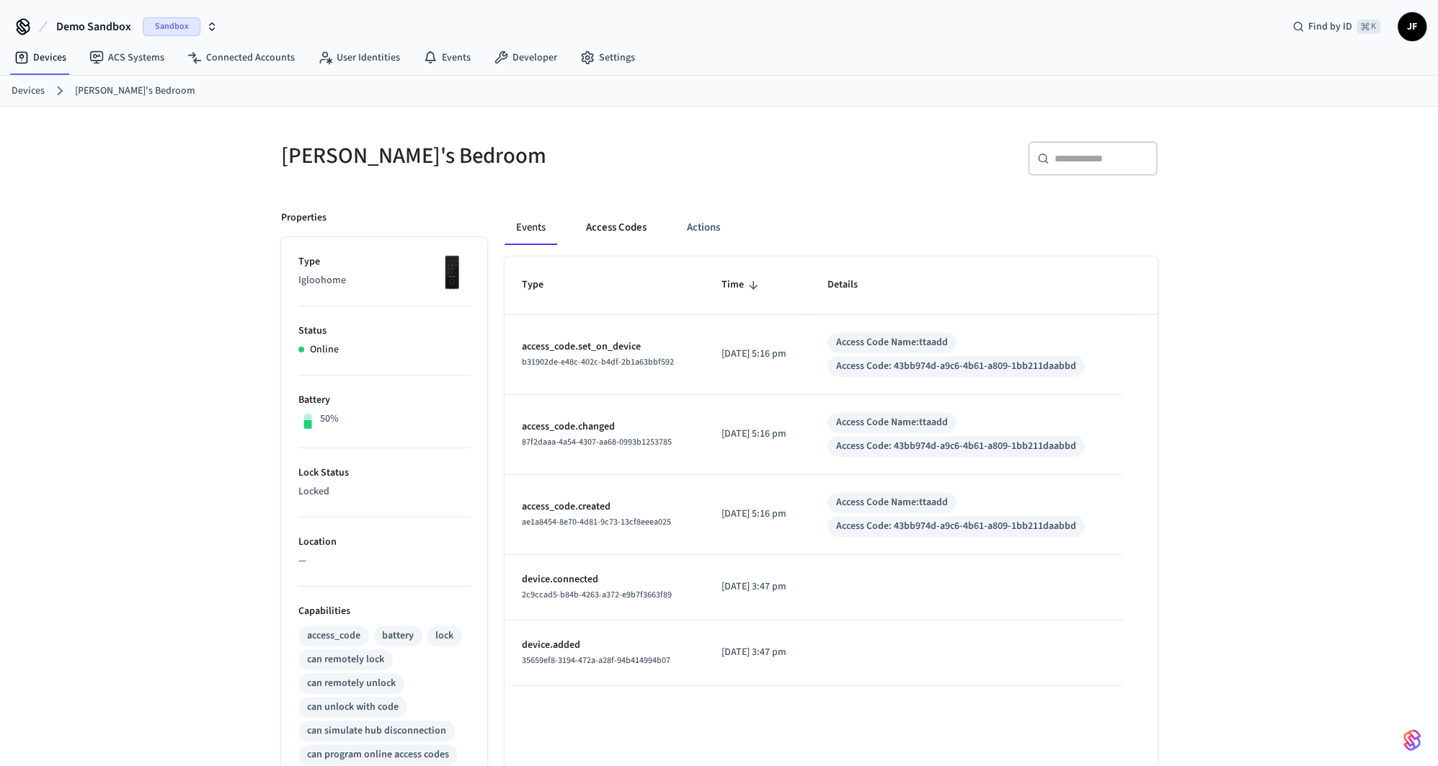
click at [616, 225] on button "Access Codes" at bounding box center [616, 227] width 84 height 35
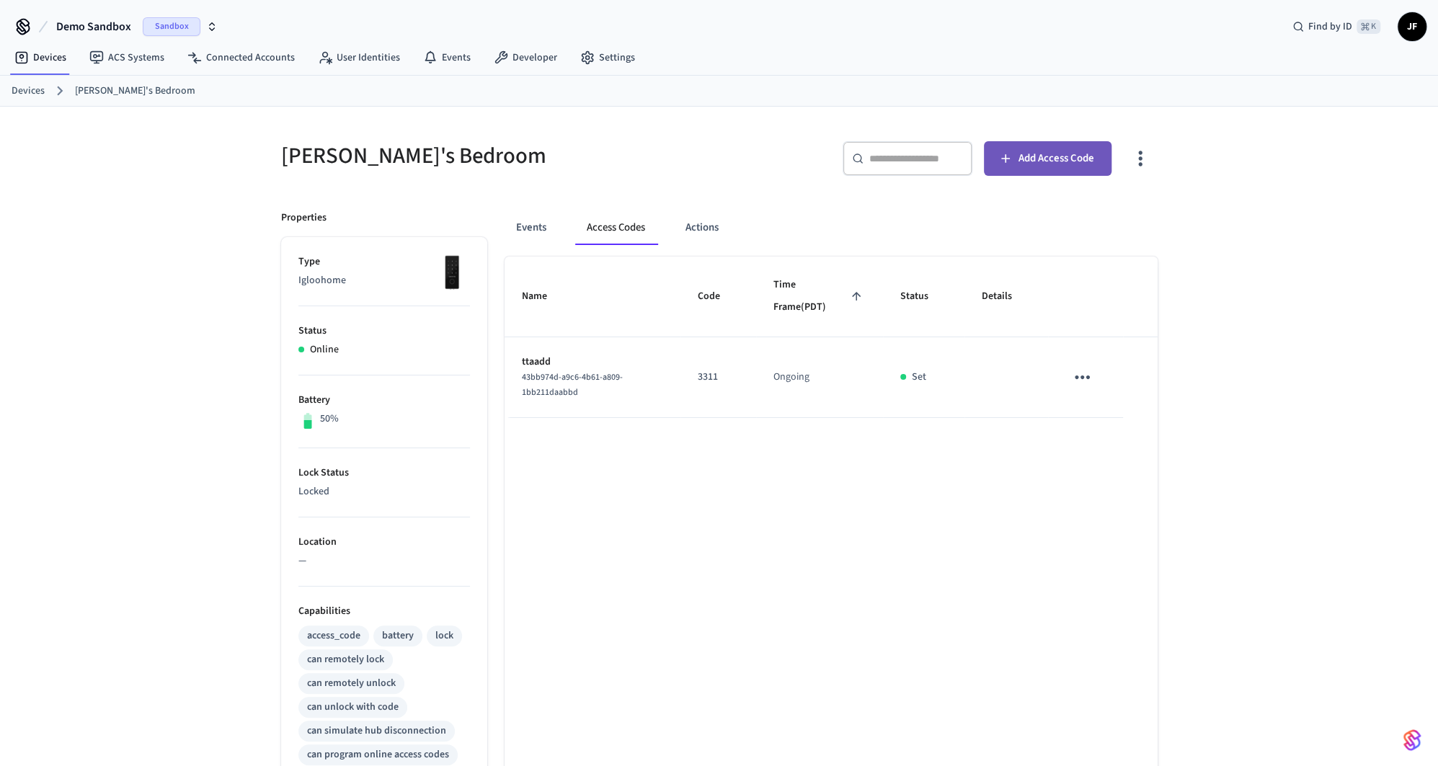
click at [1054, 167] on button "Add Access Code" at bounding box center [1048, 158] width 128 height 35
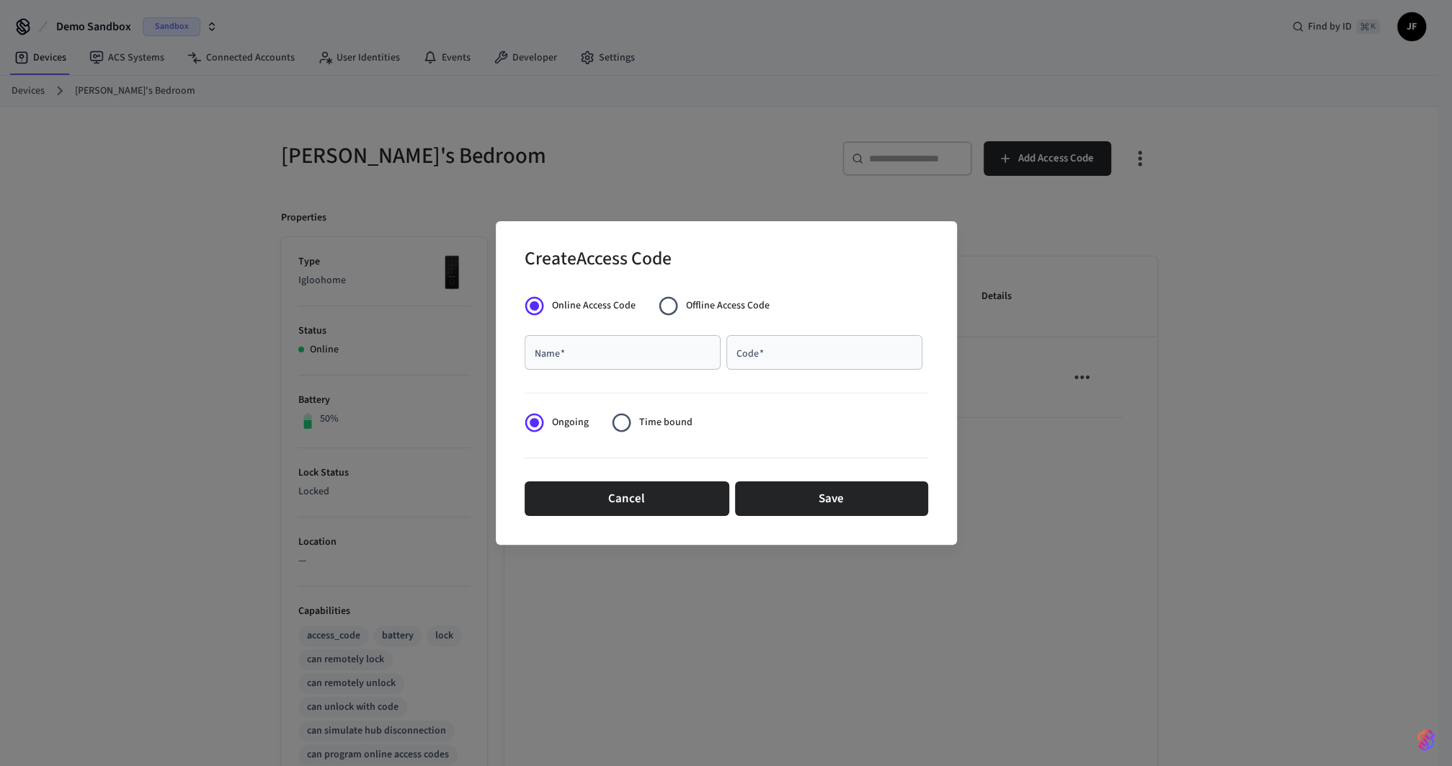
click at [622, 329] on div "Name   * Name   * Code   * Code   *" at bounding box center [727, 352] width 404 height 46
click at [653, 367] on div "Name   *" at bounding box center [623, 352] width 196 height 35
click at [564, 320] on label "Online Access Code" at bounding box center [576, 305] width 119 height 35
click at [652, 491] on button "Cancel" at bounding box center [627, 498] width 205 height 35
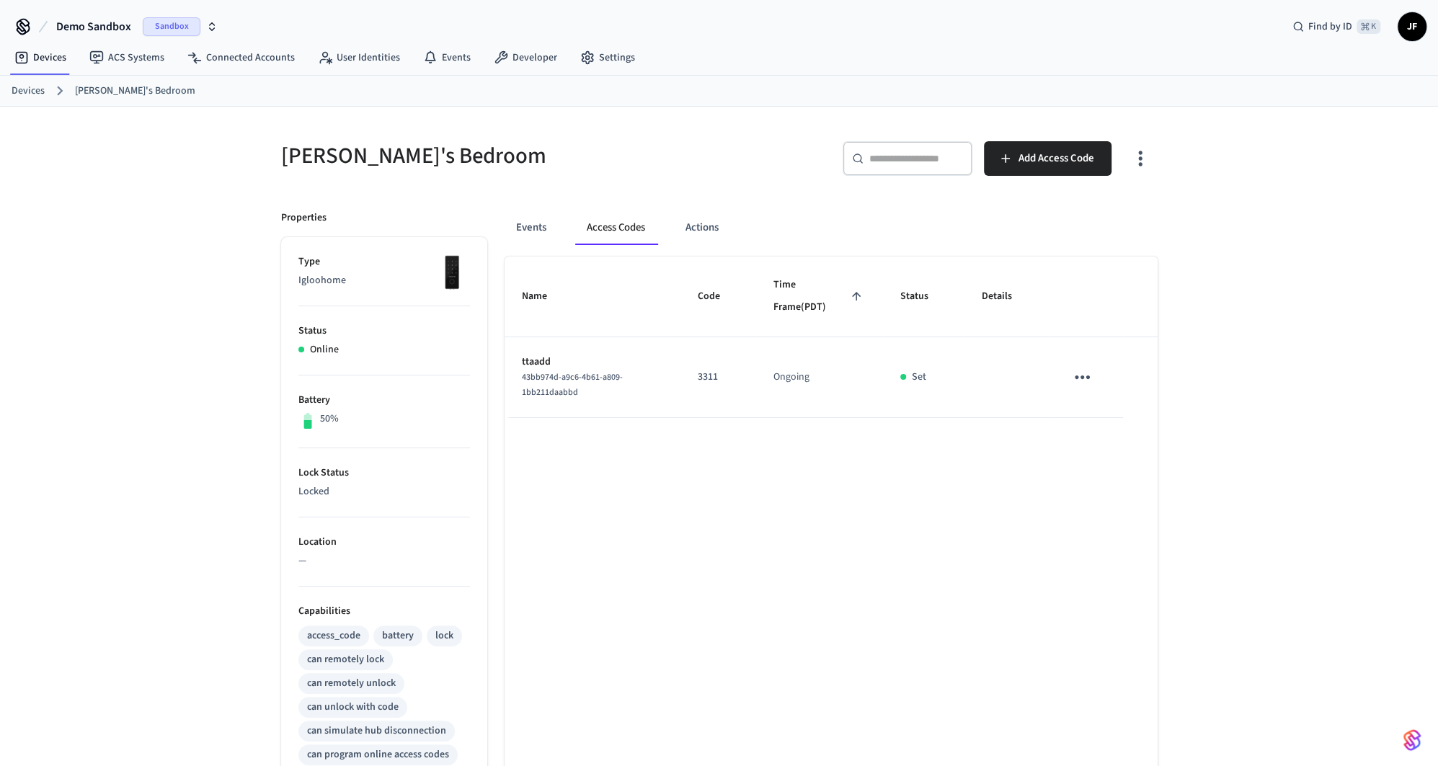
click at [37, 94] on link "Devices" at bounding box center [28, 91] width 33 height 15
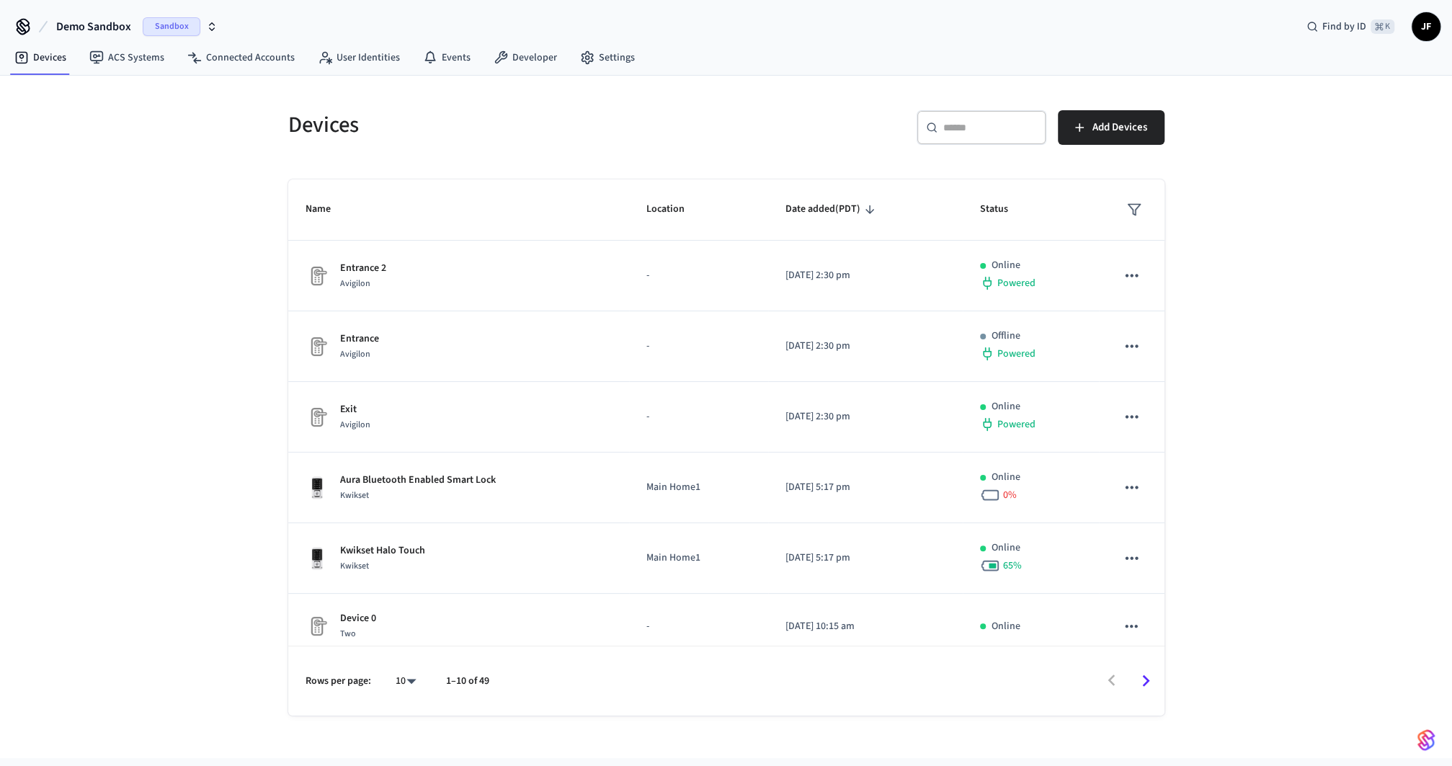
click at [930, 121] on div "​ ​" at bounding box center [982, 127] width 130 height 35
click at [938, 129] on div "​ ​" at bounding box center [982, 127] width 130 height 35
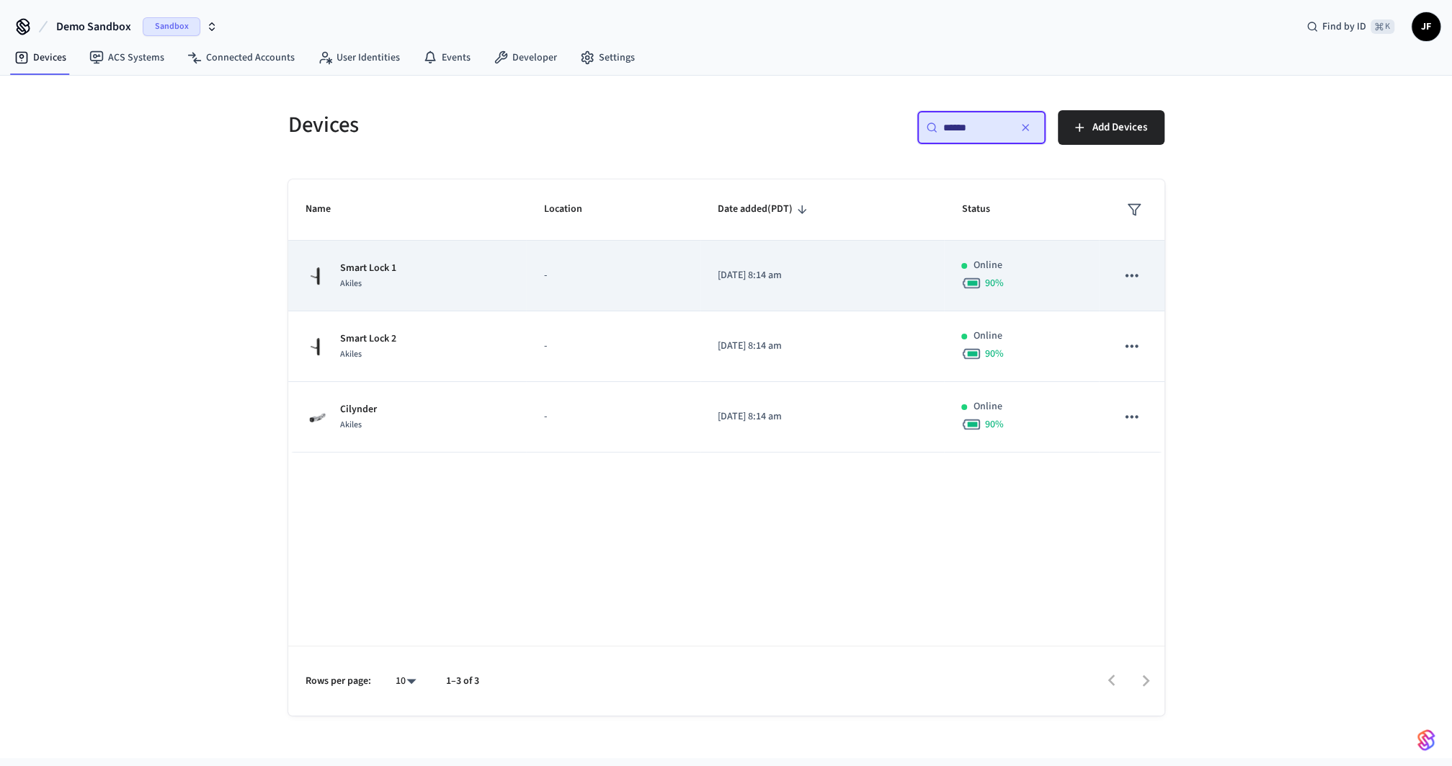
type input "******"
click at [600, 254] on td "-" at bounding box center [613, 276] width 174 height 71
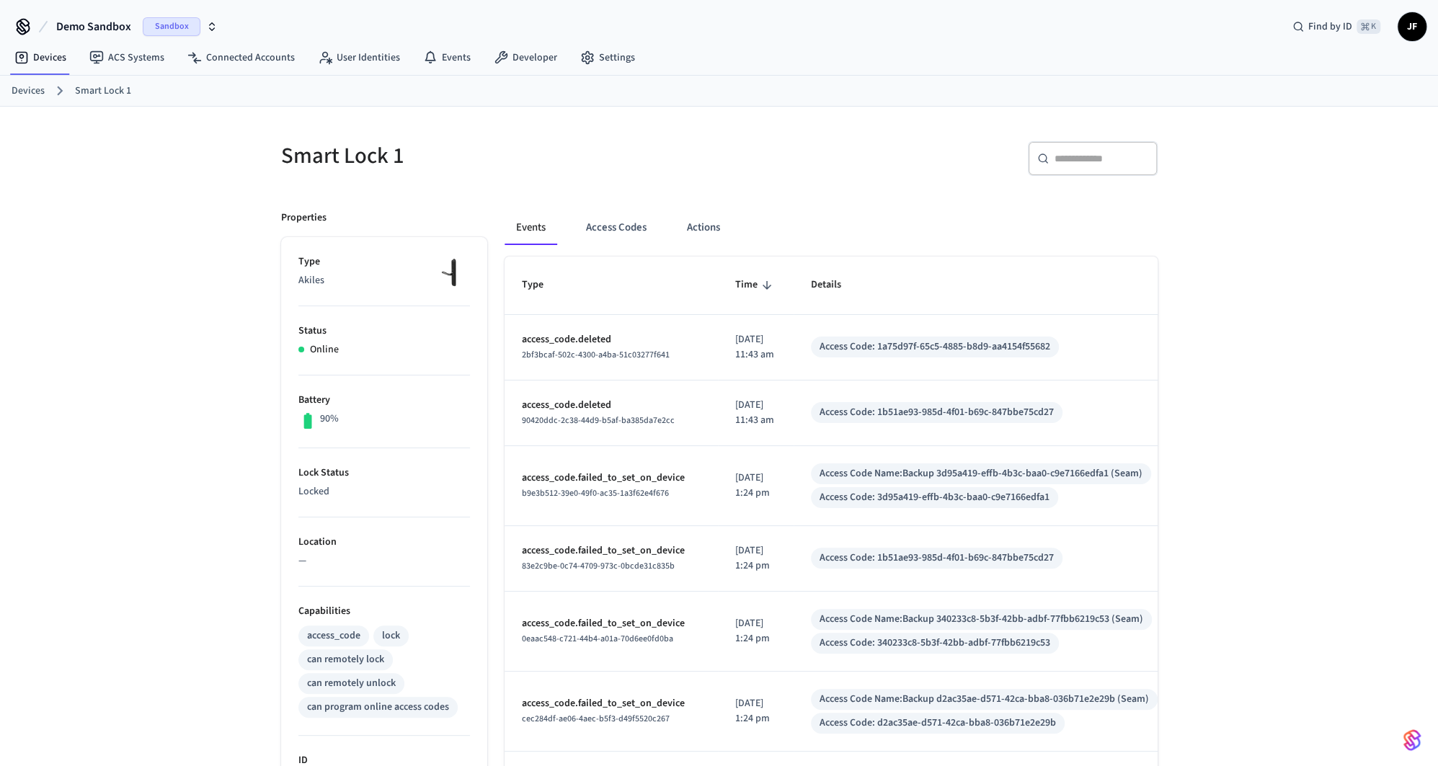
click at [786, 101] on div "Devices Smart Lock 1" at bounding box center [719, 91] width 1438 height 31
click at [572, 228] on div "Events Access Codes Actions" at bounding box center [830, 227] width 653 height 35
click at [610, 223] on button "Access Codes" at bounding box center [616, 227] width 84 height 35
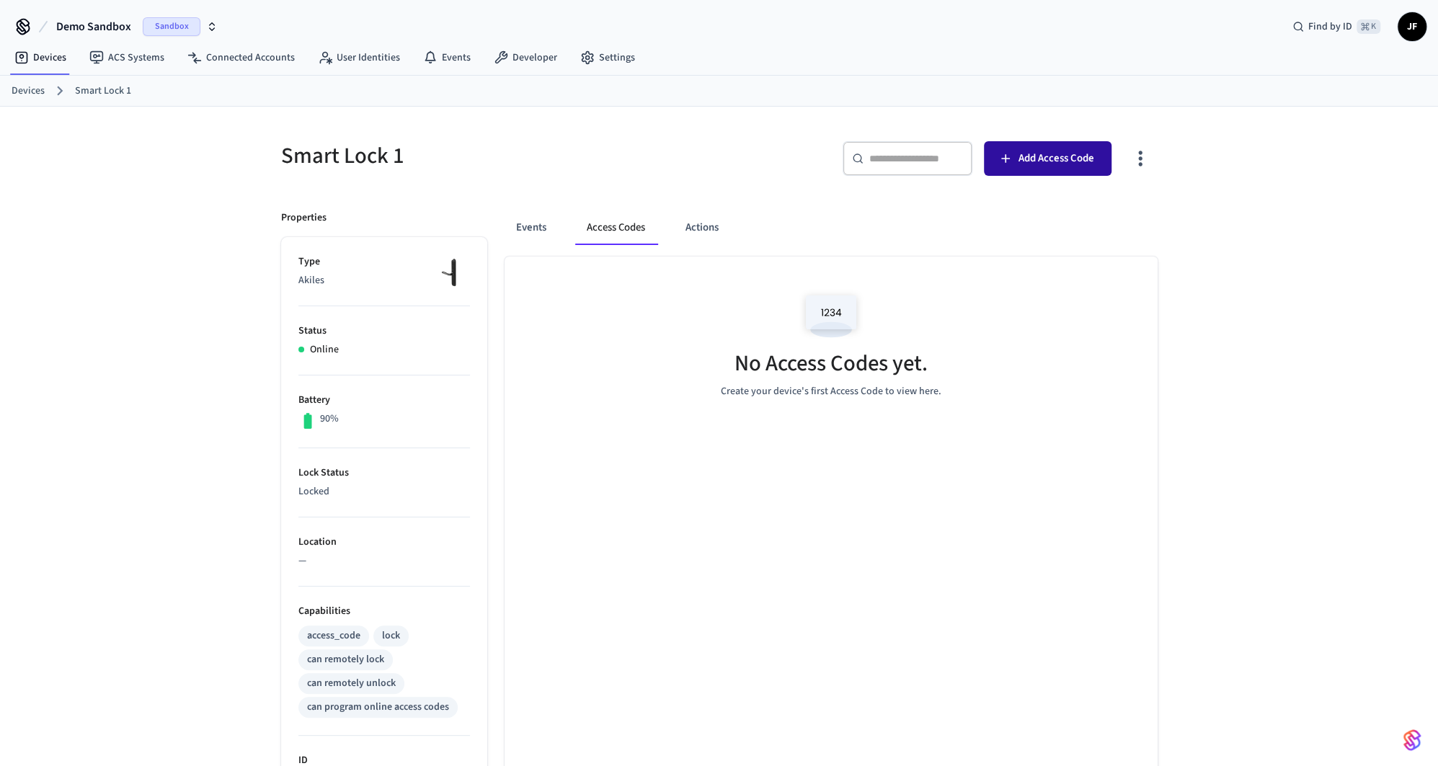
click at [1067, 154] on span "Add Access Code" at bounding box center [1056, 158] width 76 height 19
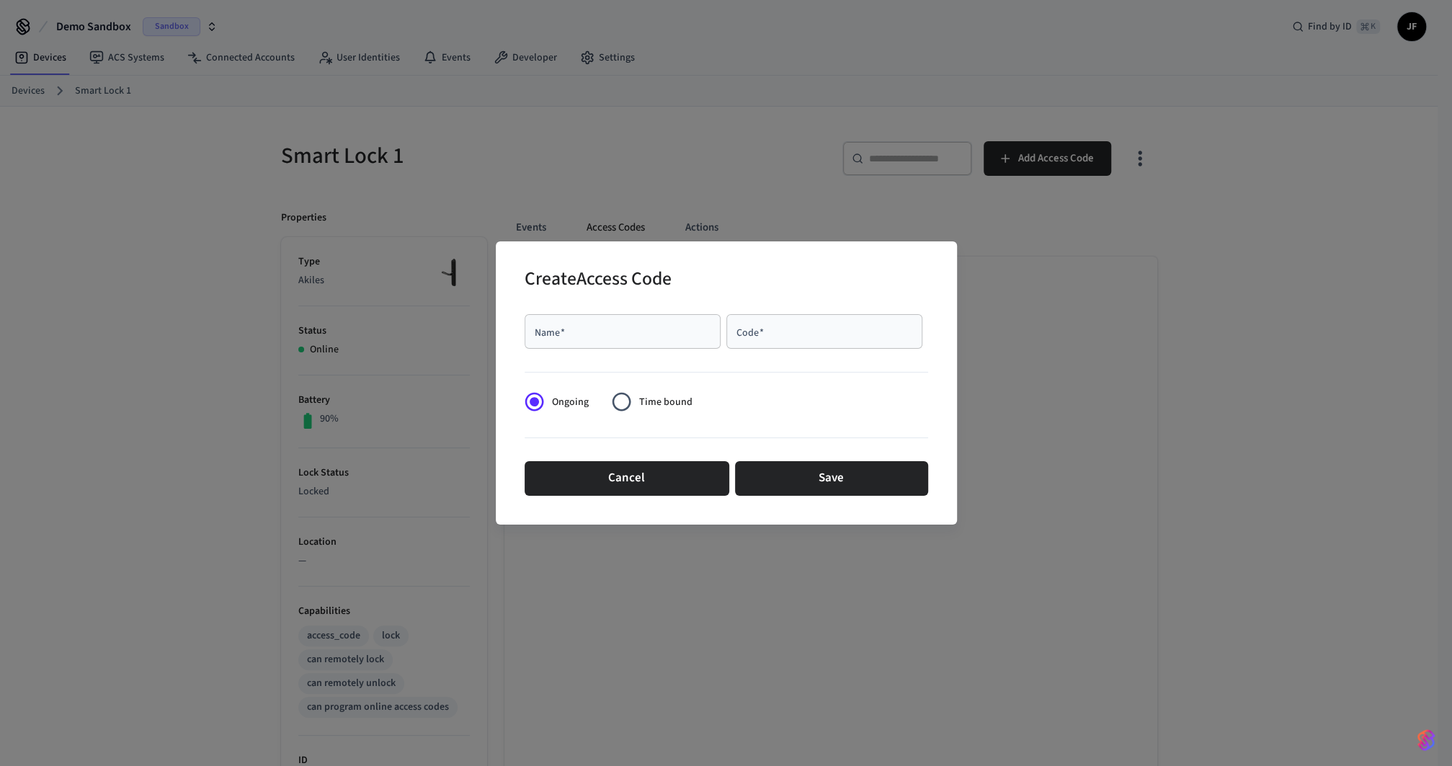
click at [662, 346] on div "Name   *" at bounding box center [623, 331] width 196 height 35
drag, startPoint x: 819, startPoint y: 324, endPoint x: 829, endPoint y: 313, distance: 14.8
click at [818, 325] on input "Code   *" at bounding box center [824, 331] width 179 height 14
type input "*******"
click at [591, 501] on div "Name   * Name   * Code   * ******* Code   * Ongoing Time bound Cancel Save" at bounding box center [727, 405] width 404 height 204
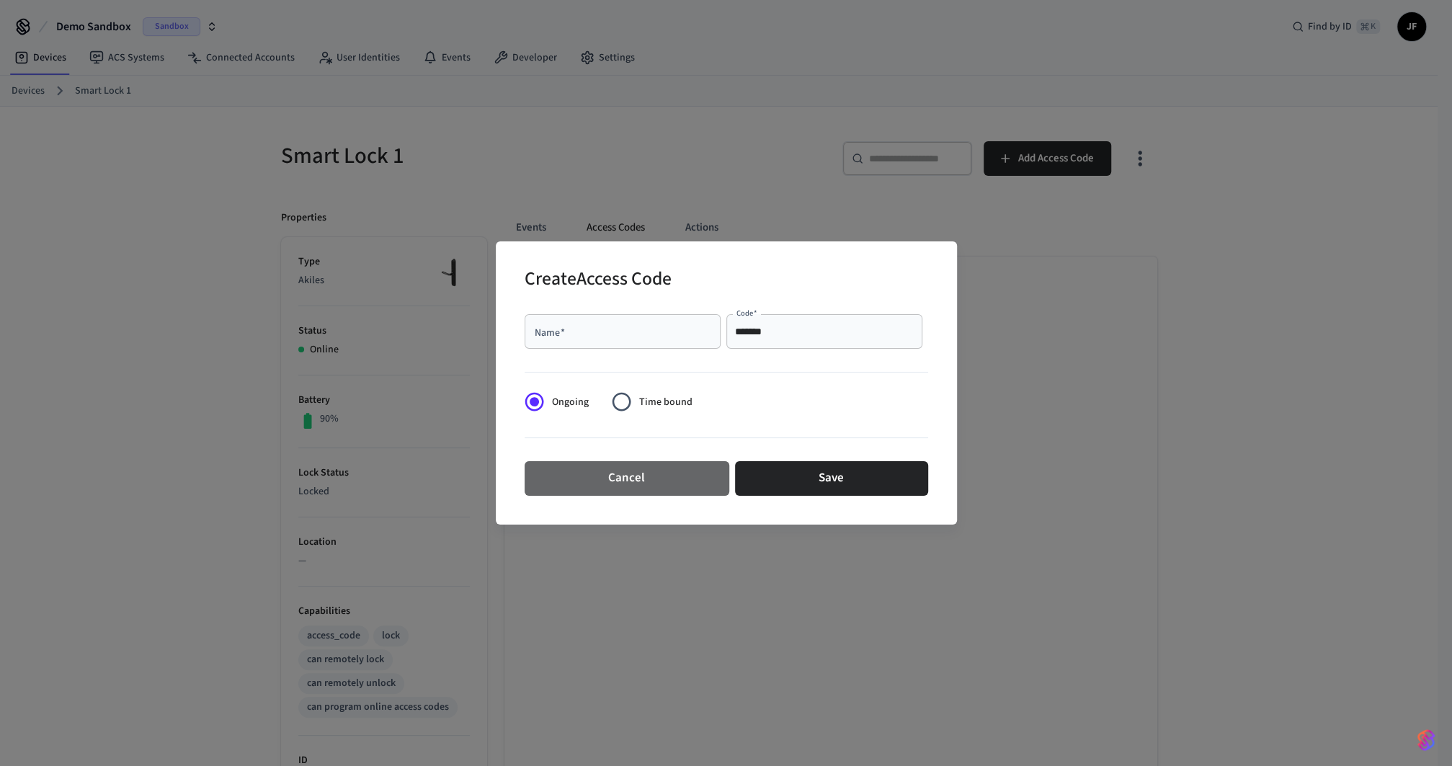
drag, startPoint x: 660, startPoint y: 461, endPoint x: 694, endPoint y: 417, distance: 54.9
click at [660, 461] on button "Cancel" at bounding box center [627, 478] width 205 height 35
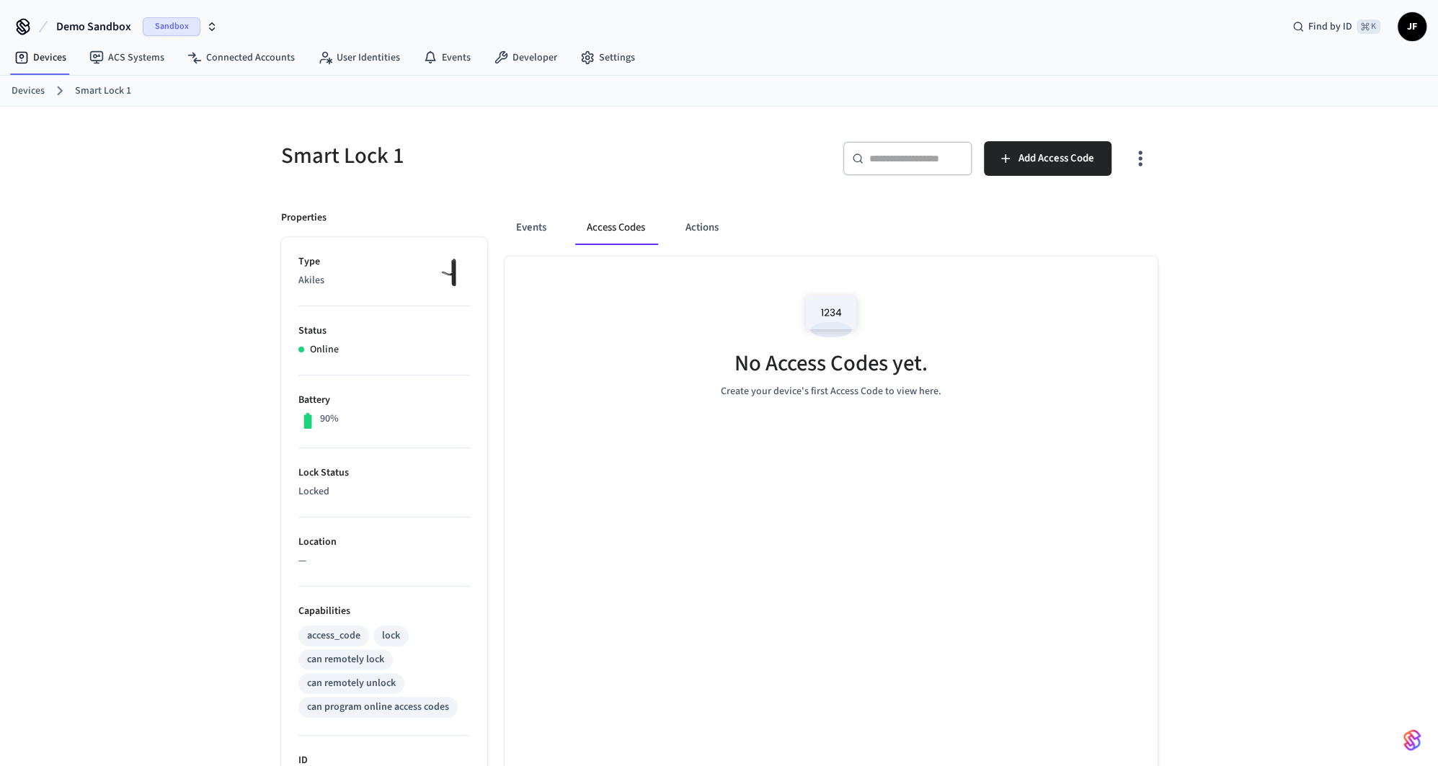
click at [349, 146] on h5 "Smart Lock 1" at bounding box center [496, 156] width 430 height 30
click at [532, 55] on link "Developer" at bounding box center [525, 58] width 86 height 26
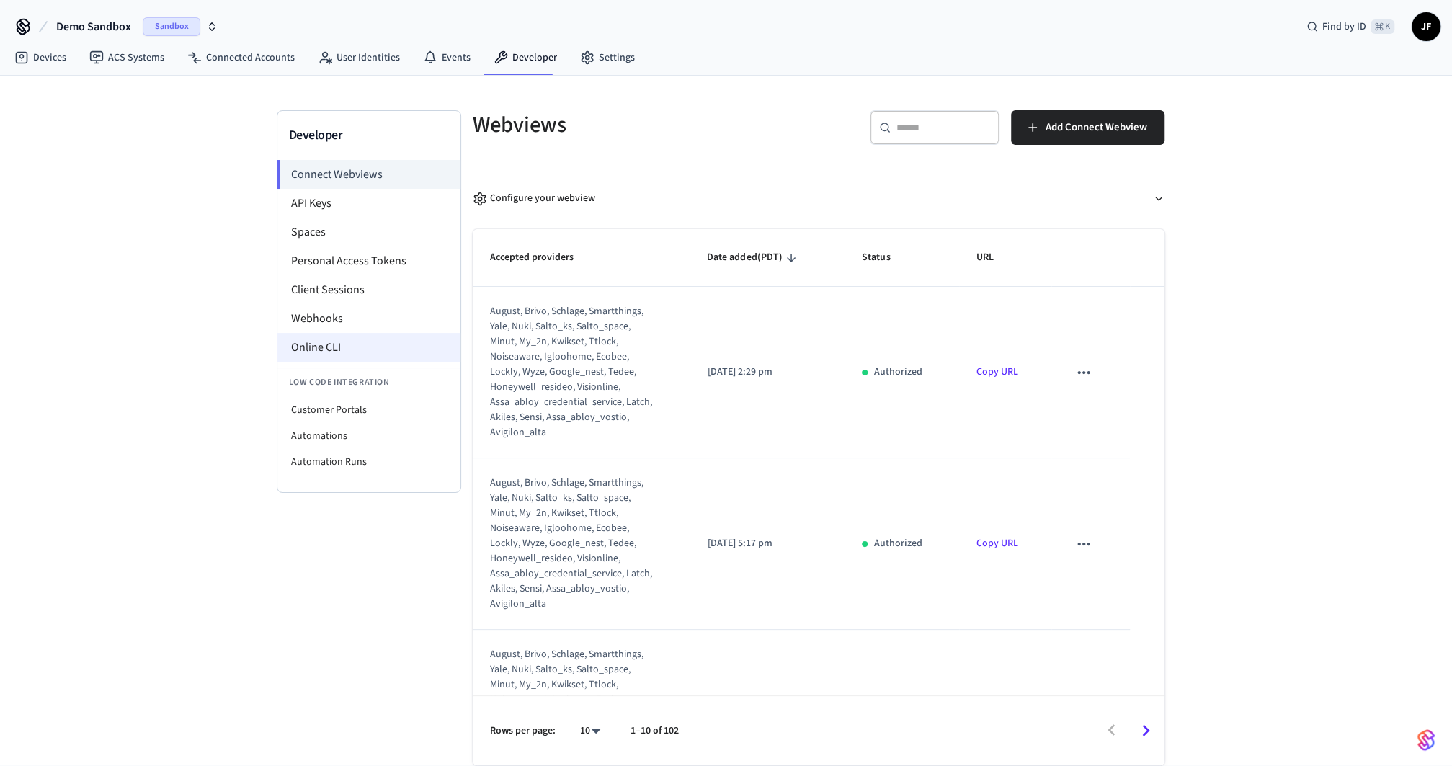
click at [301, 351] on li "Online CLI" at bounding box center [368, 347] width 183 height 29
click at [27, 70] on nav "Devices ACS Systems Connected Accounts User Identities Events Developer Settings" at bounding box center [325, 58] width 644 height 33
click at [26, 60] on icon at bounding box center [21, 57] width 14 height 14
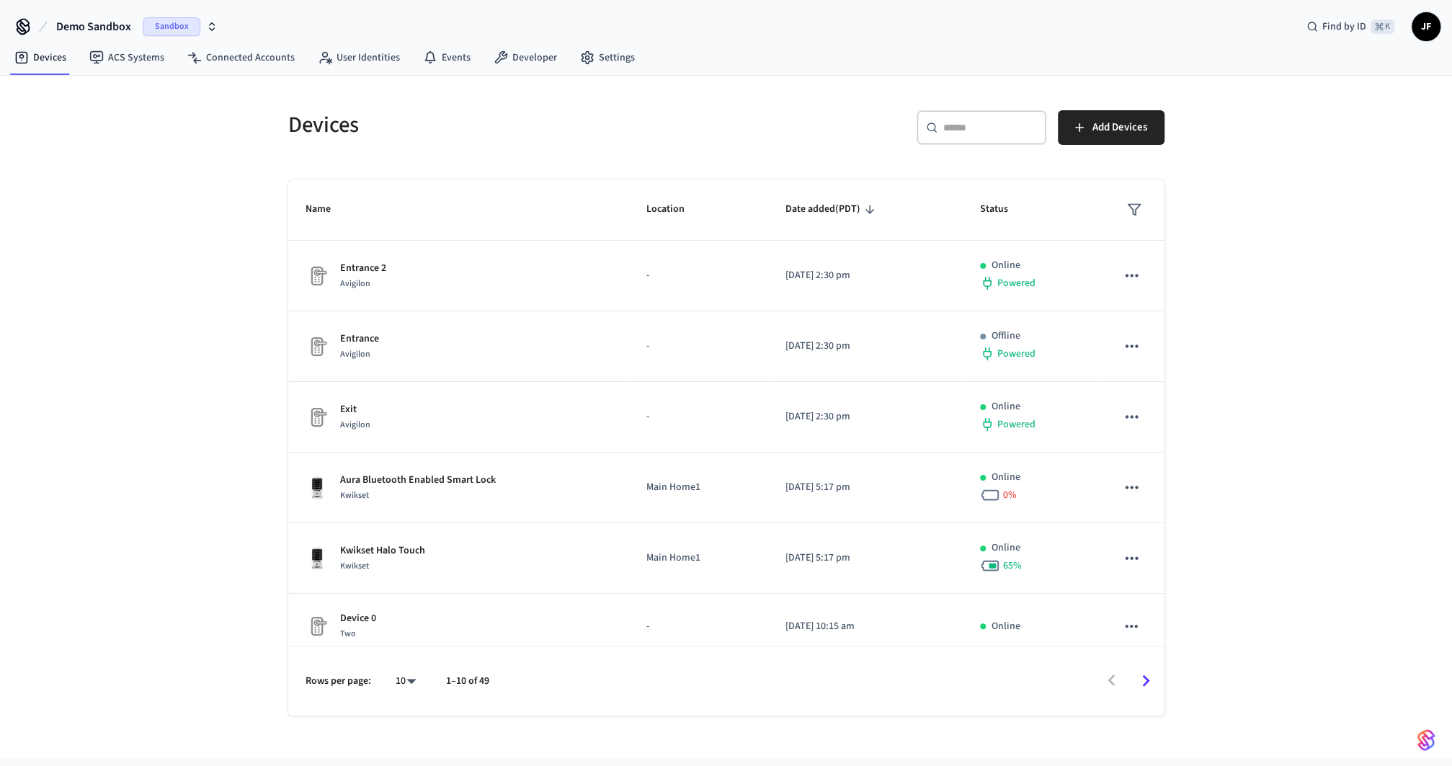
click at [1009, 143] on div "​ ​" at bounding box center [982, 127] width 130 height 35
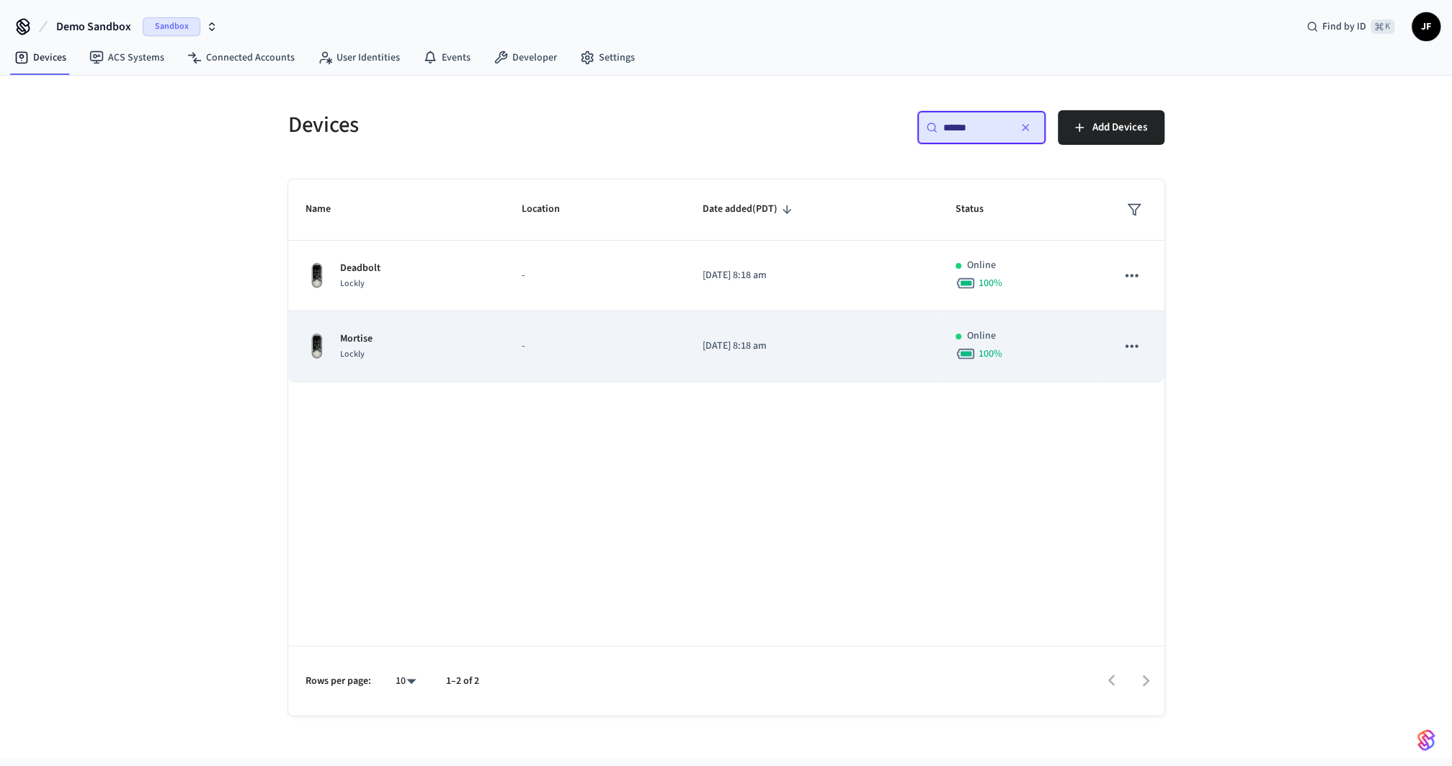
type input "******"
click at [506, 372] on td "-" at bounding box center [594, 346] width 181 height 71
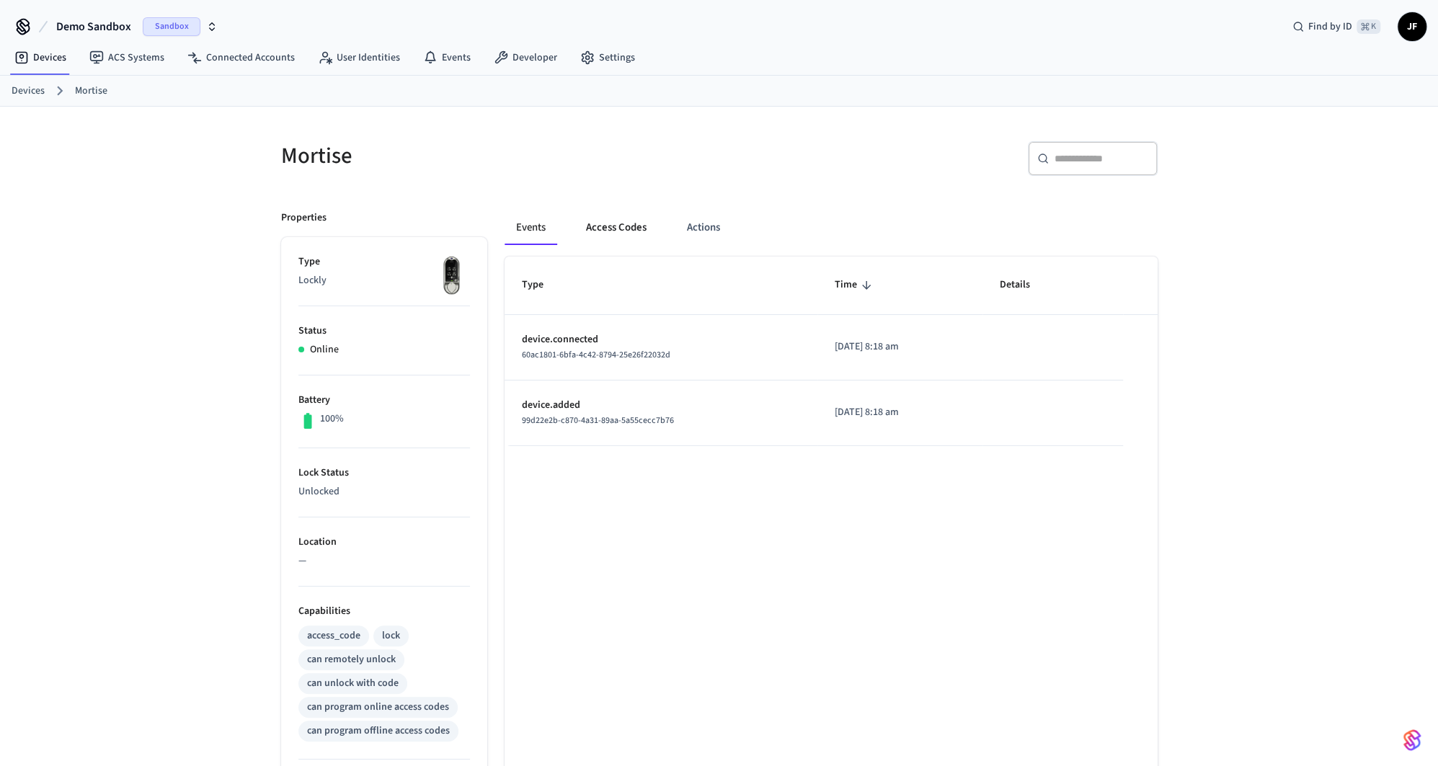
click at [595, 241] on button "Access Codes" at bounding box center [616, 227] width 84 height 35
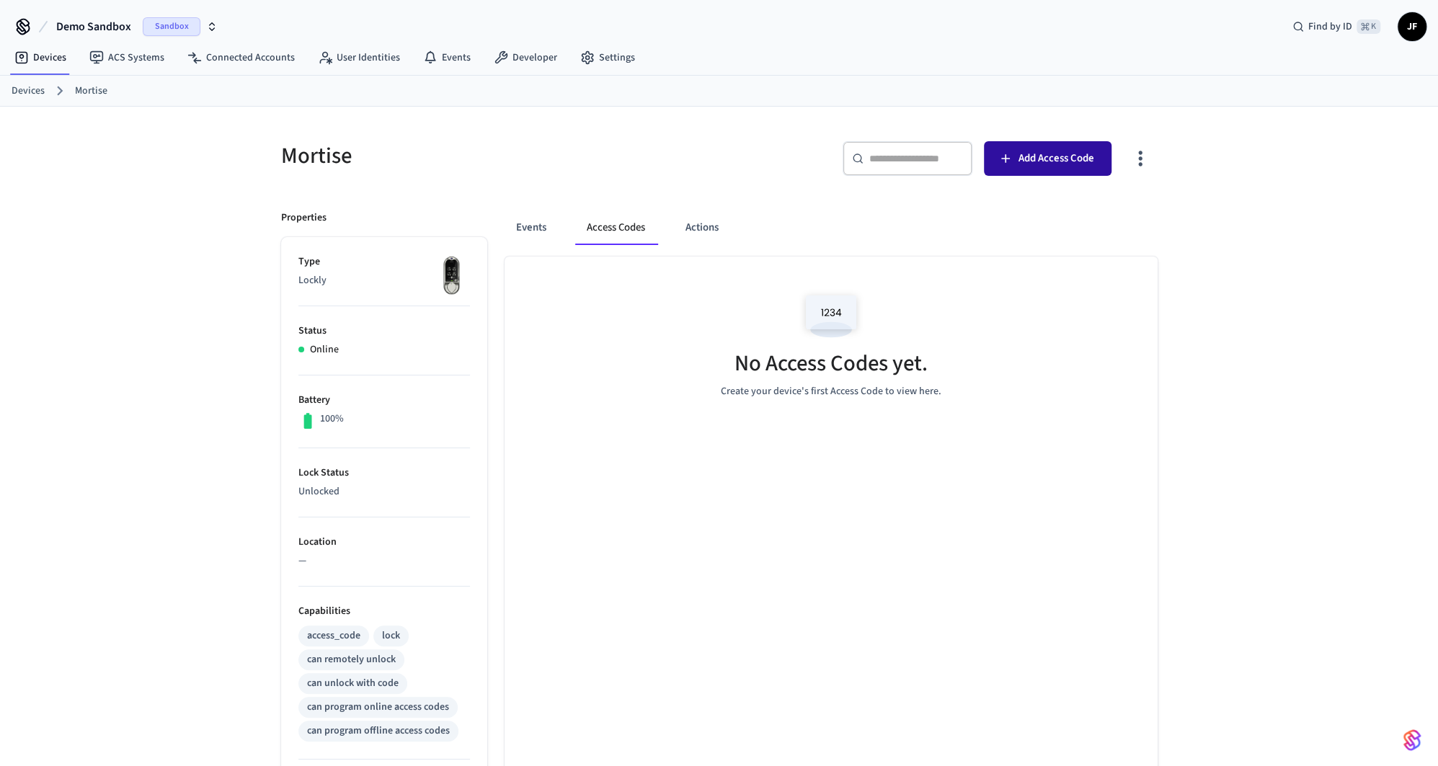
click at [1082, 163] on span "Add Access Code" at bounding box center [1056, 158] width 76 height 19
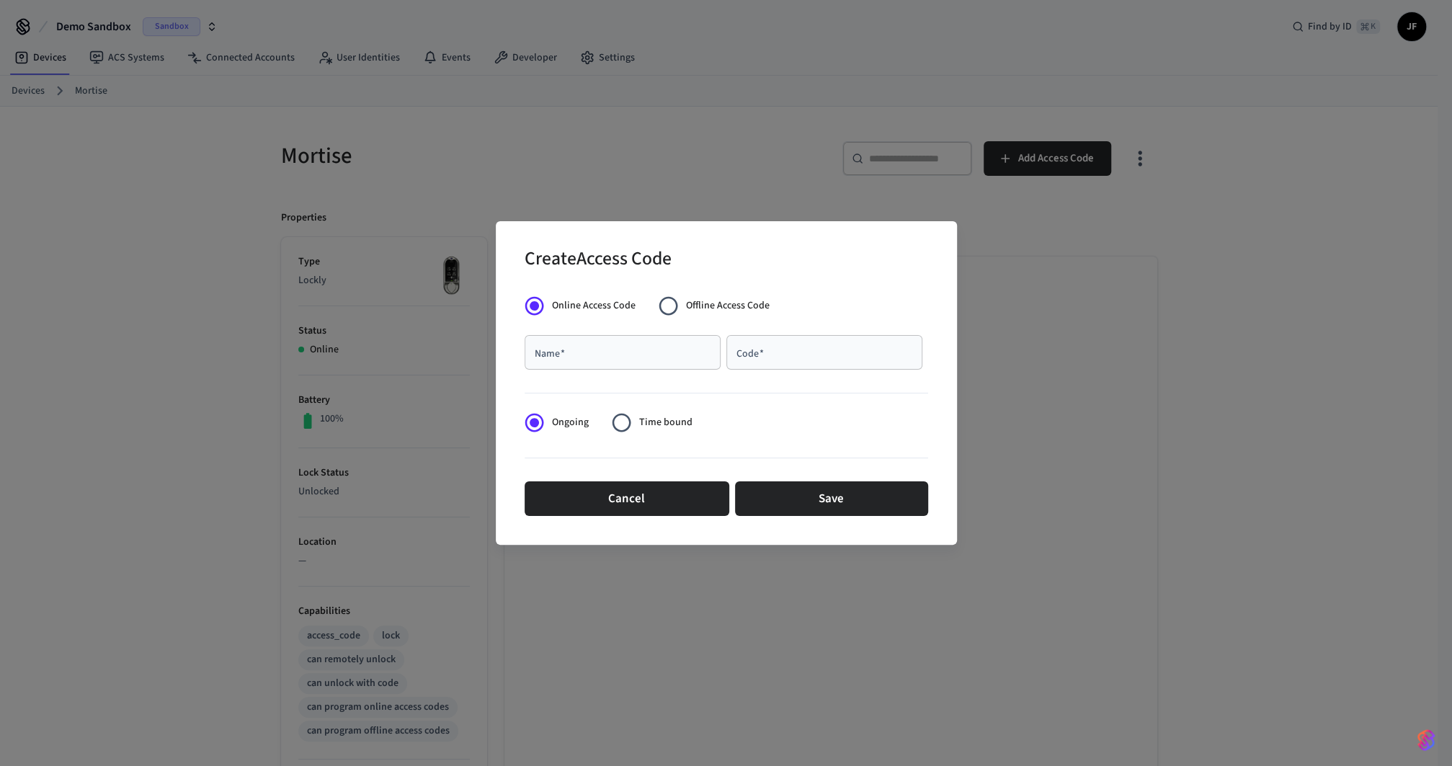
click at [662, 356] on input "Name   *" at bounding box center [622, 352] width 179 height 14
type input "******"
click at [648, 491] on button "Cancel" at bounding box center [627, 498] width 205 height 35
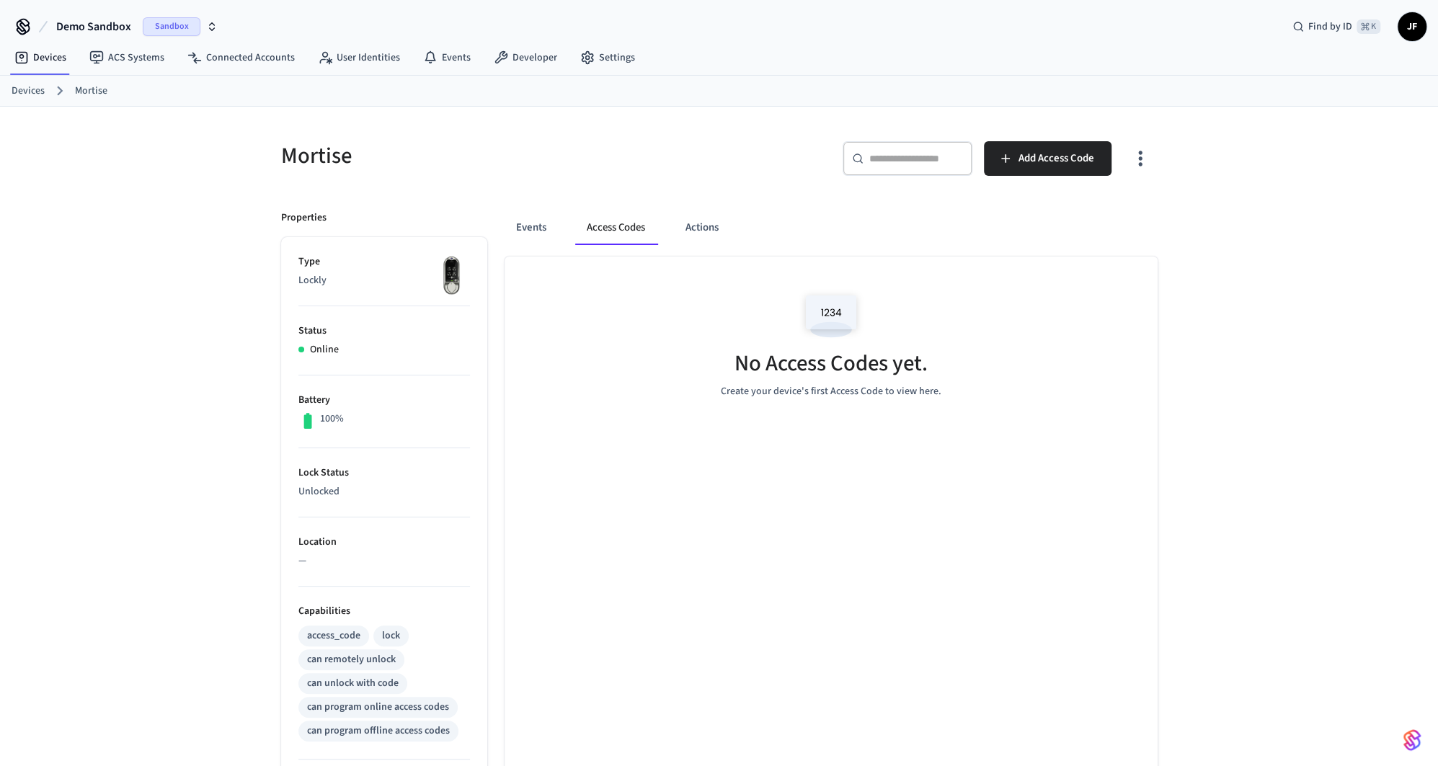
drag, startPoint x: 388, startPoint y: 154, endPoint x: 343, endPoint y: 169, distance: 47.9
click at [391, 154] on h5 "Mortise" at bounding box center [496, 156] width 430 height 30
click at [1046, 154] on span "Add Access Code" at bounding box center [1056, 158] width 76 height 19
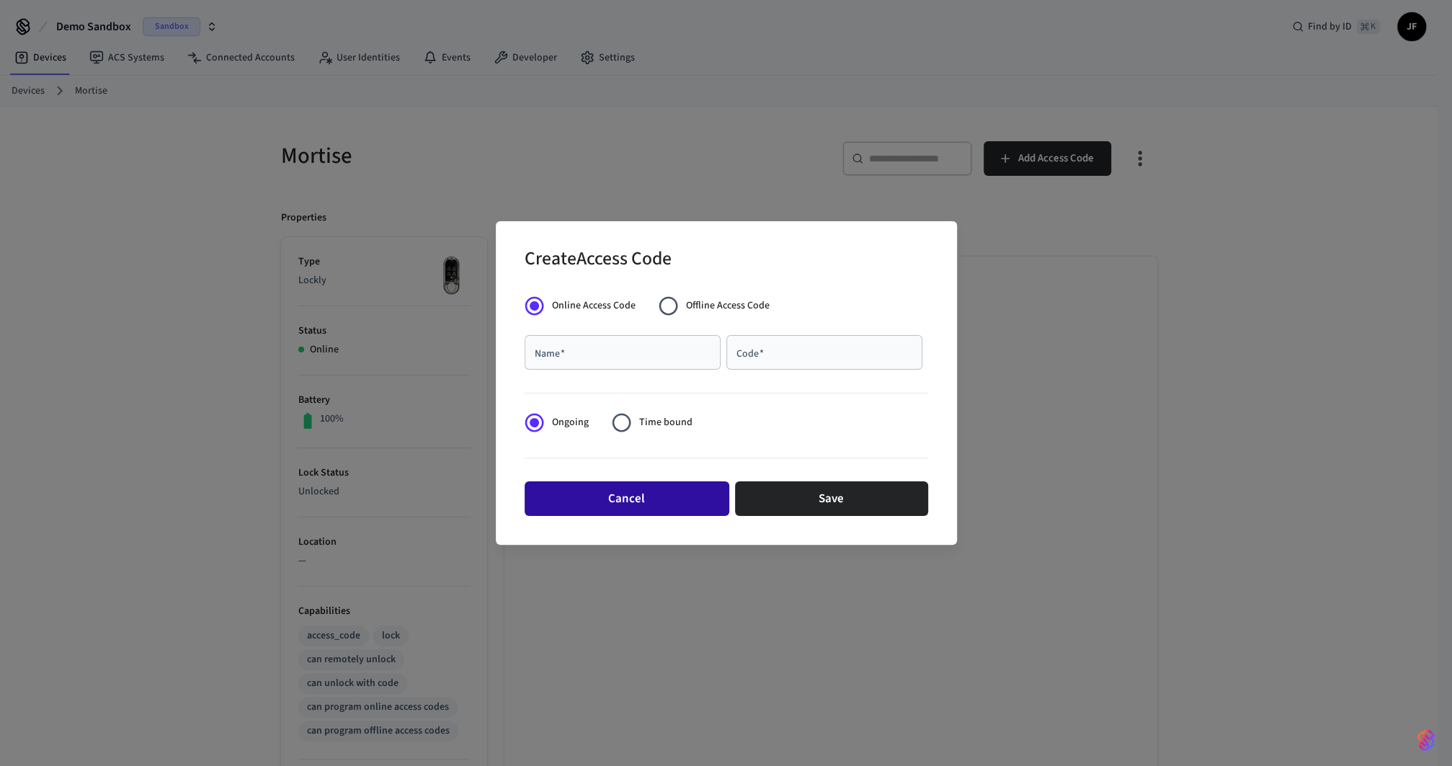
click at [681, 504] on button "Cancel" at bounding box center [627, 498] width 205 height 35
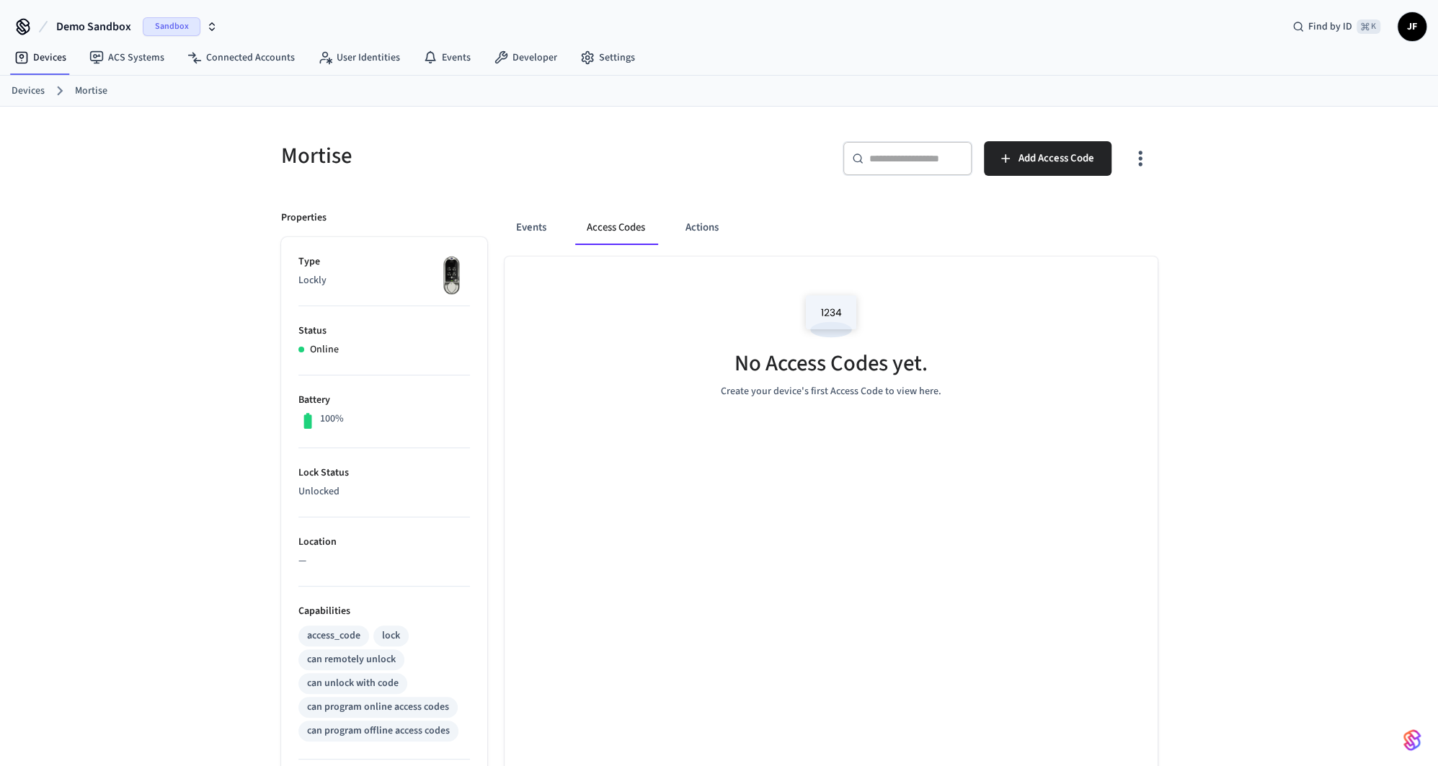
drag, startPoint x: 42, startPoint y: 78, endPoint x: 37, endPoint y: 94, distance: 16.4
click at [42, 81] on div "Devices Mortise" at bounding box center [719, 91] width 1438 height 31
click at [32, 99] on ol "Devices Mortise" at bounding box center [725, 90] width 1426 height 19
click at [35, 94] on link "Devices" at bounding box center [28, 91] width 33 height 15
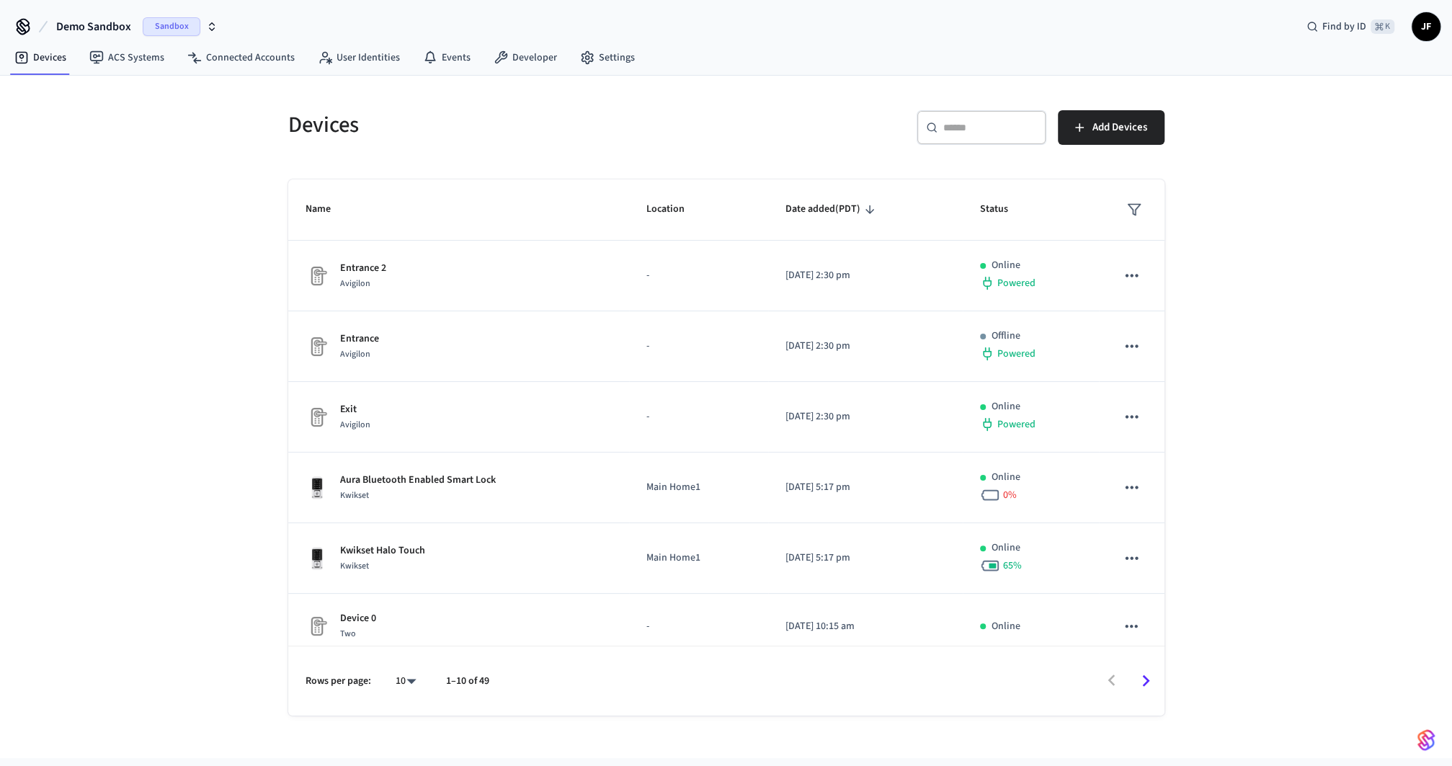
click at [978, 138] on div "​ ​" at bounding box center [982, 127] width 130 height 35
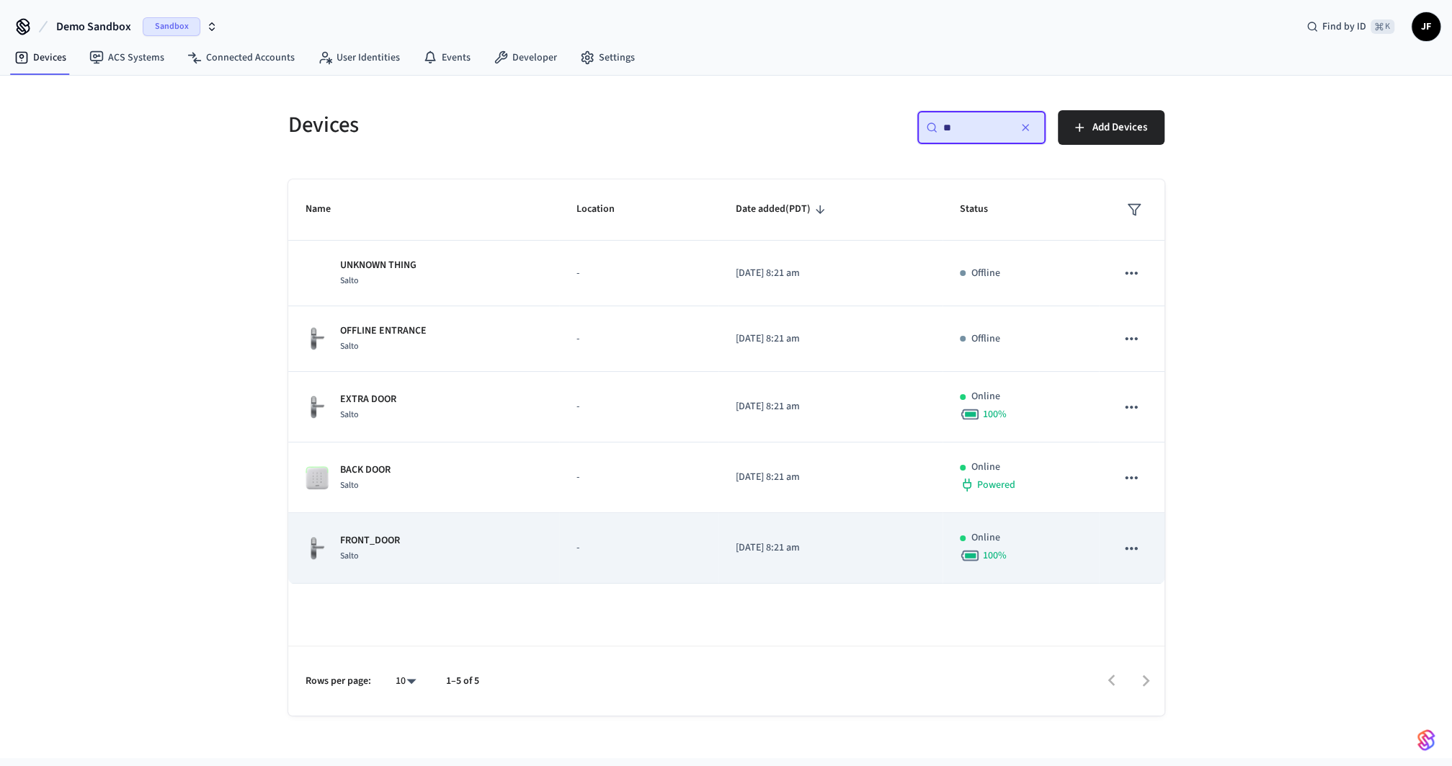
type input "**"
click at [405, 527] on td "FRONT_DOOR Salto" at bounding box center [423, 548] width 271 height 71
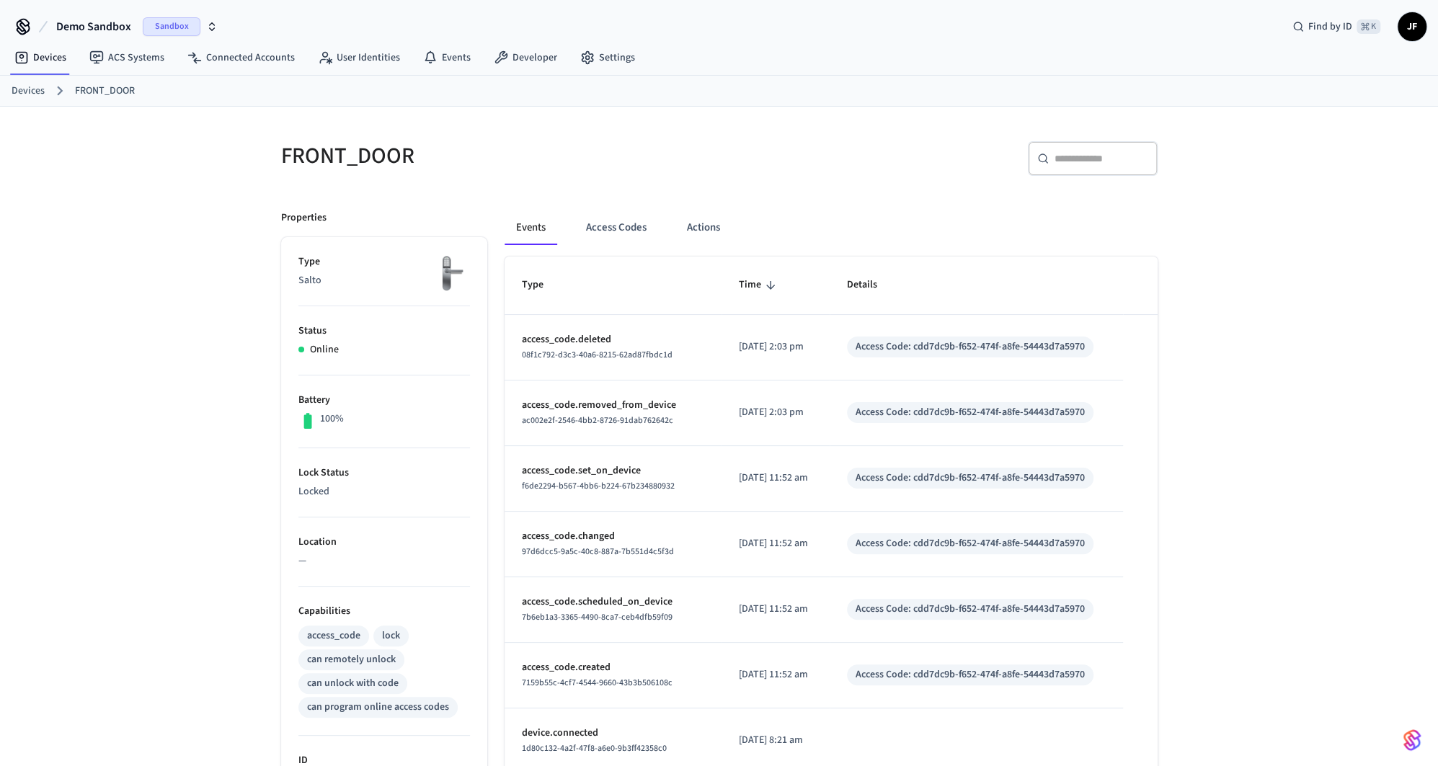
click at [1045, 163] on icon at bounding box center [1043, 159] width 12 height 12
click at [1058, 158] on input "text" at bounding box center [1101, 158] width 94 height 14
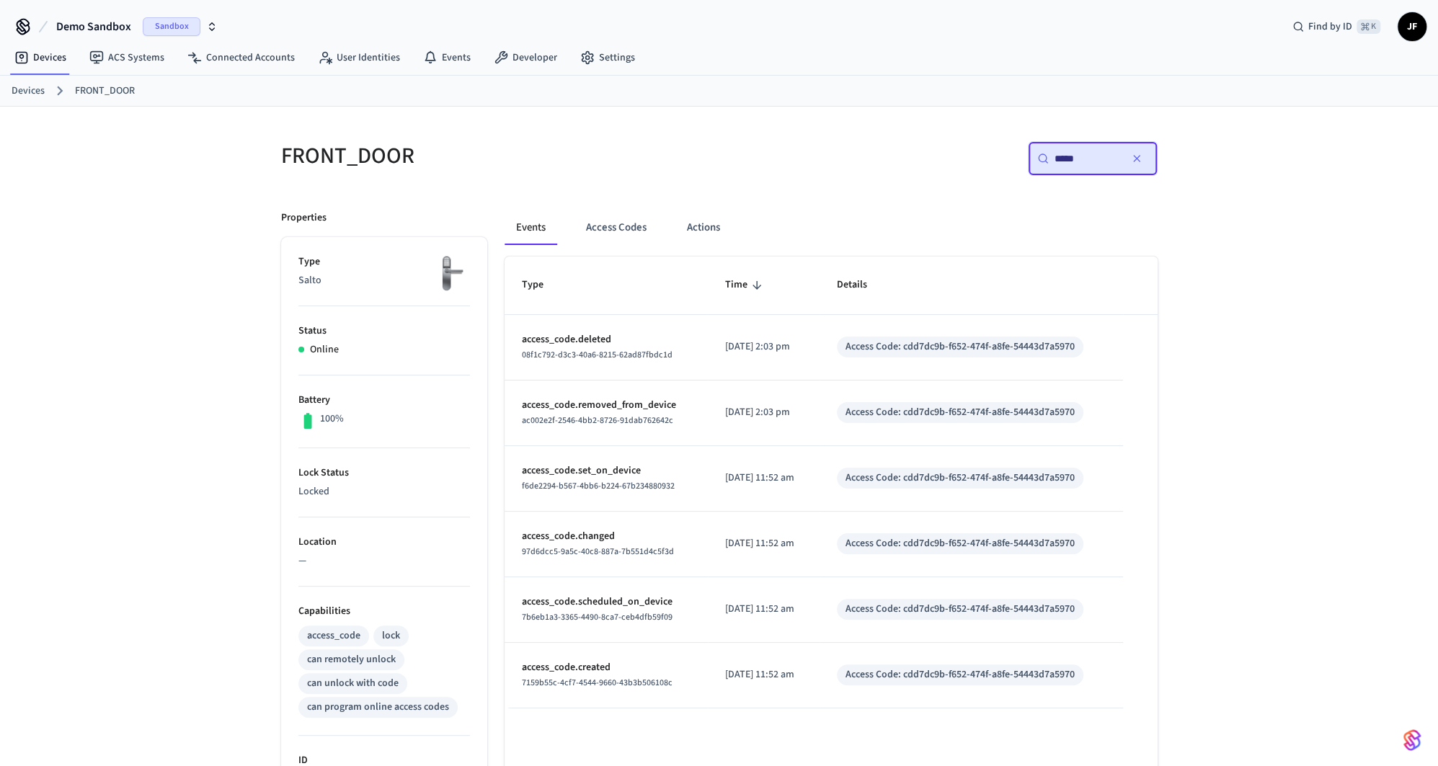
type input "******"
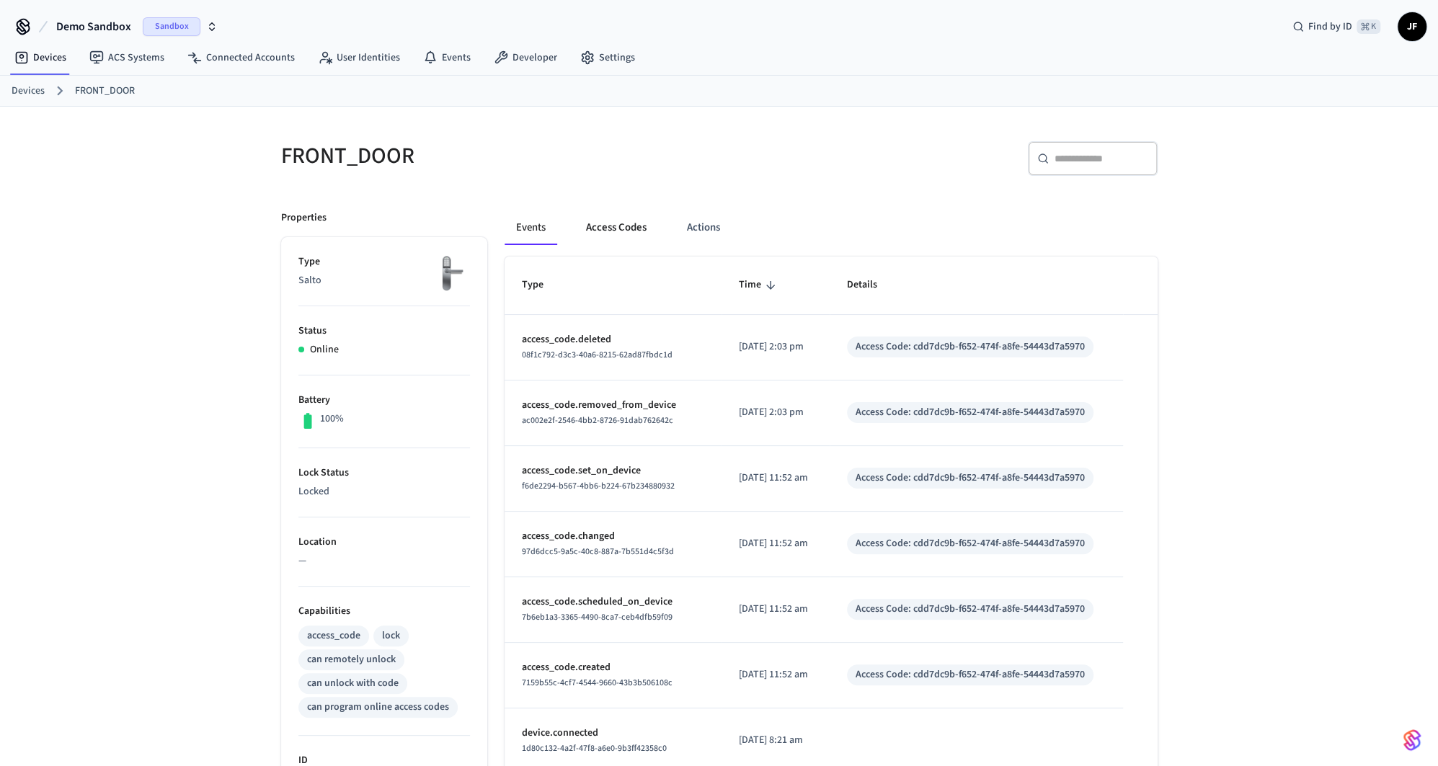
click at [640, 241] on button "Access Codes" at bounding box center [616, 227] width 84 height 35
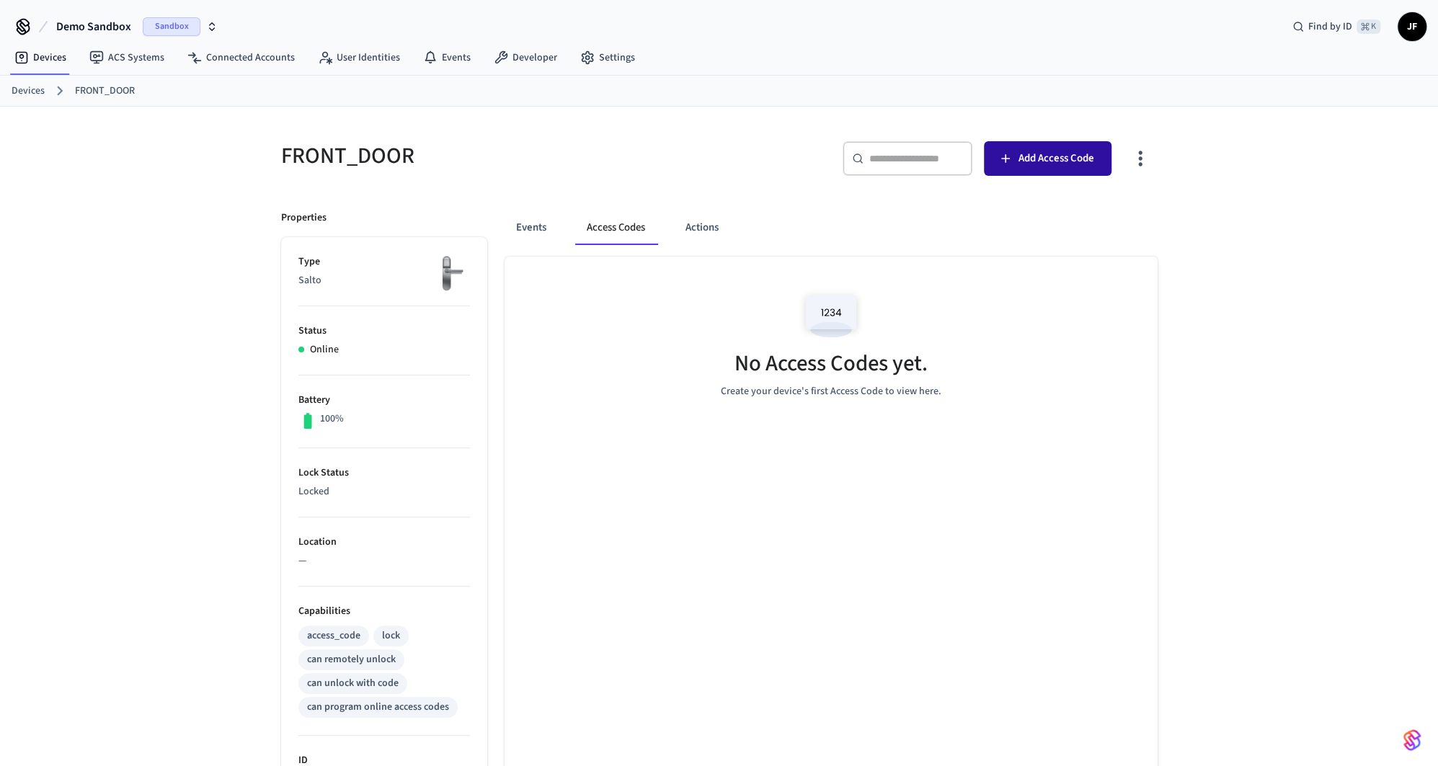
click at [1063, 151] on span "Add Access Code" at bounding box center [1056, 158] width 76 height 19
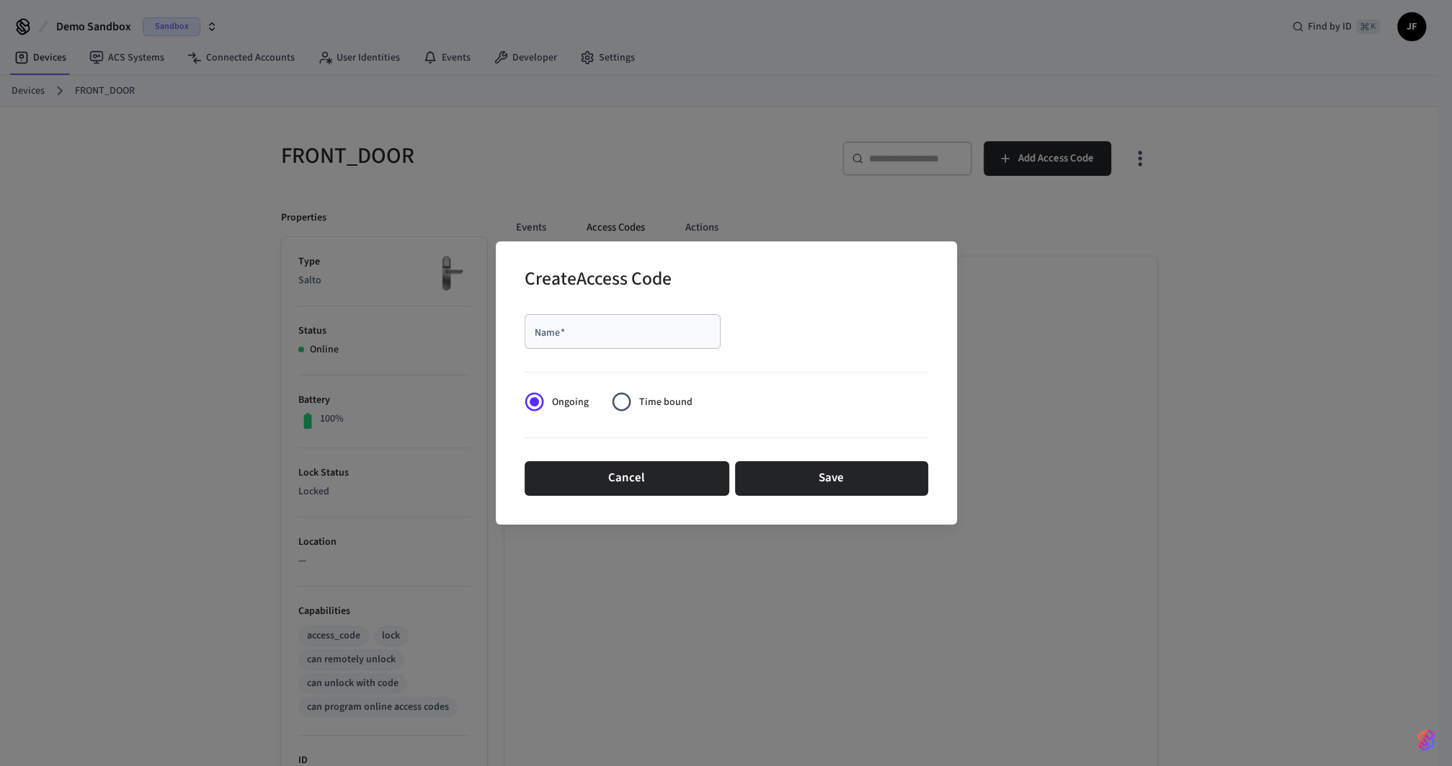
click at [568, 337] on input "Name   *" at bounding box center [622, 331] width 179 height 14
type input "****"
click at [659, 406] on span "Time bound" at bounding box center [665, 402] width 53 height 15
click at [778, 479] on button "Save" at bounding box center [831, 478] width 193 height 35
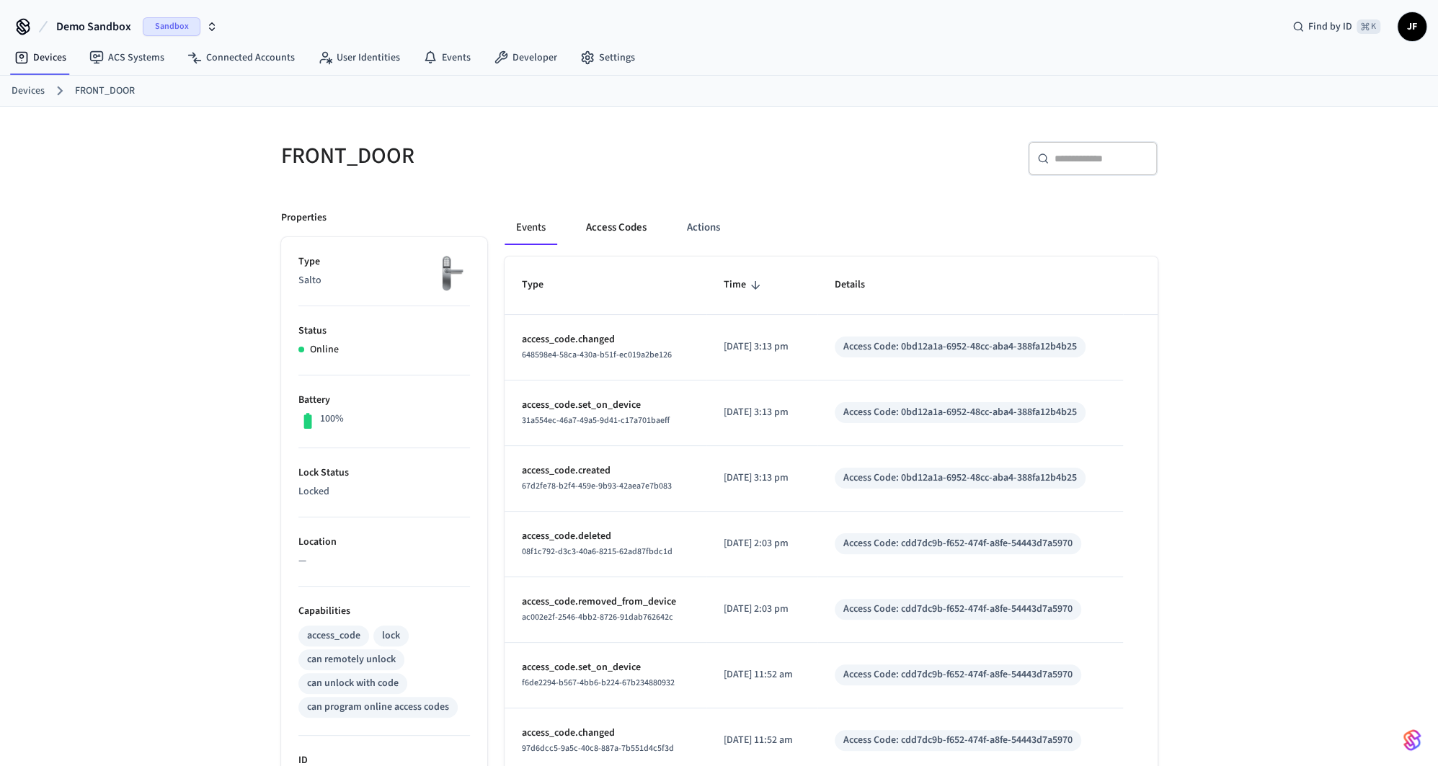
click at [615, 231] on button "Access Codes" at bounding box center [616, 227] width 84 height 35
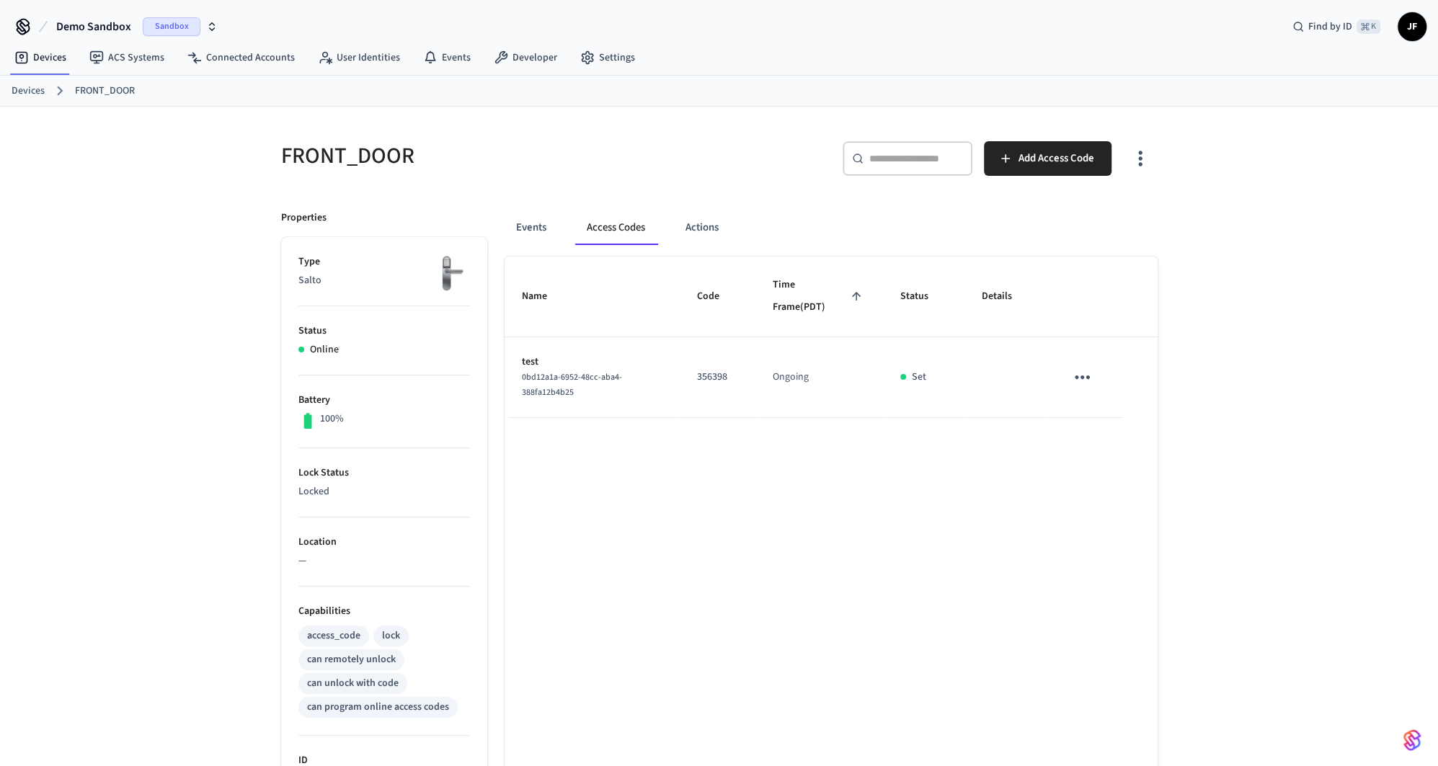
click at [532, 244] on div "Events Access Codes Actions" at bounding box center [830, 233] width 653 height 46
click at [533, 231] on button "Events" at bounding box center [530, 227] width 53 height 35
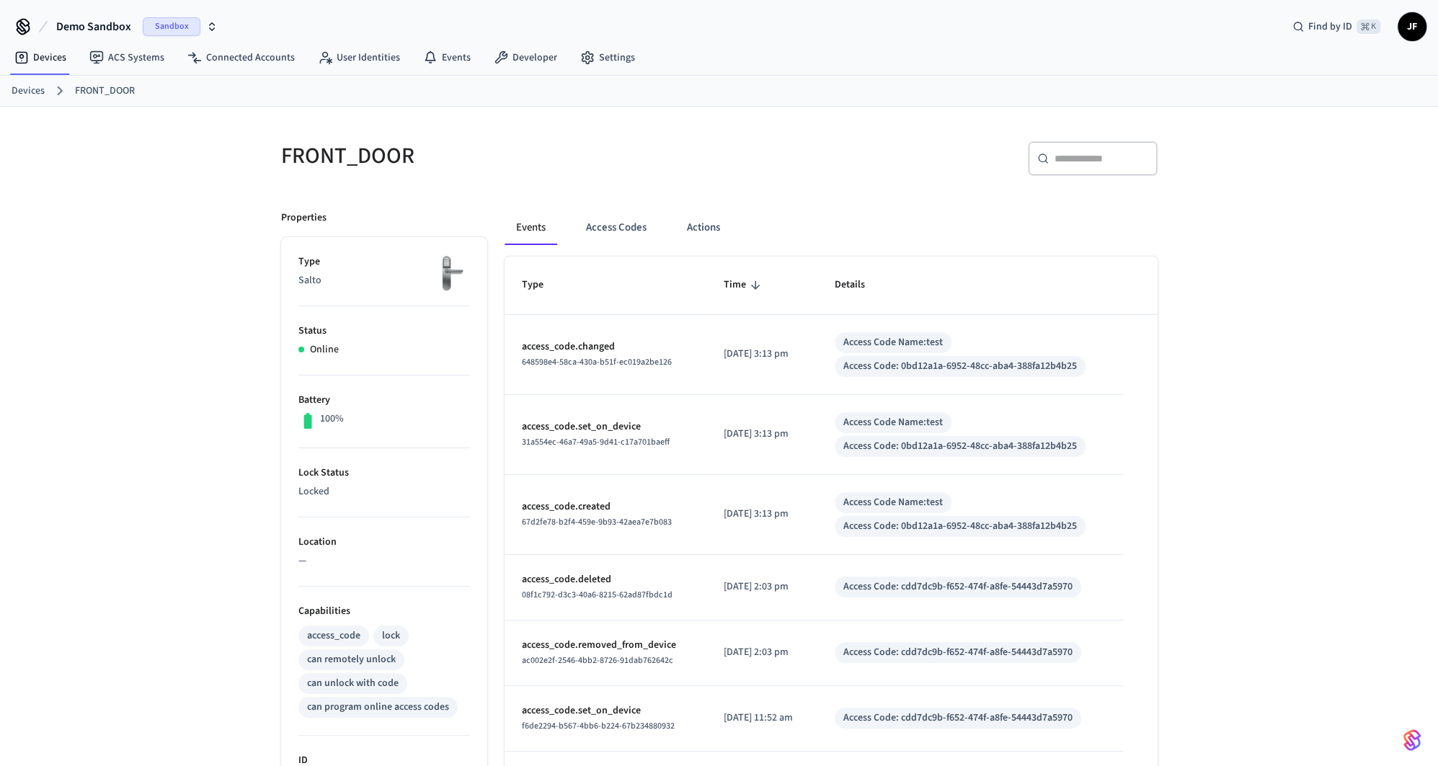
click at [654, 520] on span "67d2fe78-b2f4-459e-9b93-42aea7e7b083" at bounding box center [597, 522] width 150 height 12
drag, startPoint x: 676, startPoint y: 522, endPoint x: 510, endPoint y: 525, distance: 165.8
click at [510, 525] on td "access_code.created 67d2fe78-b2f4-459e-9b93-42aea7e7b083" at bounding box center [605, 515] width 202 height 80
drag, startPoint x: 482, startPoint y: 525, endPoint x: 479, endPoint y: 507, distance: 18.4
click at [482, 524] on ul "Type Salto Status Online Battery 100% Lock Status Locked Location — Capabilitie…" at bounding box center [384, 660] width 206 height 846
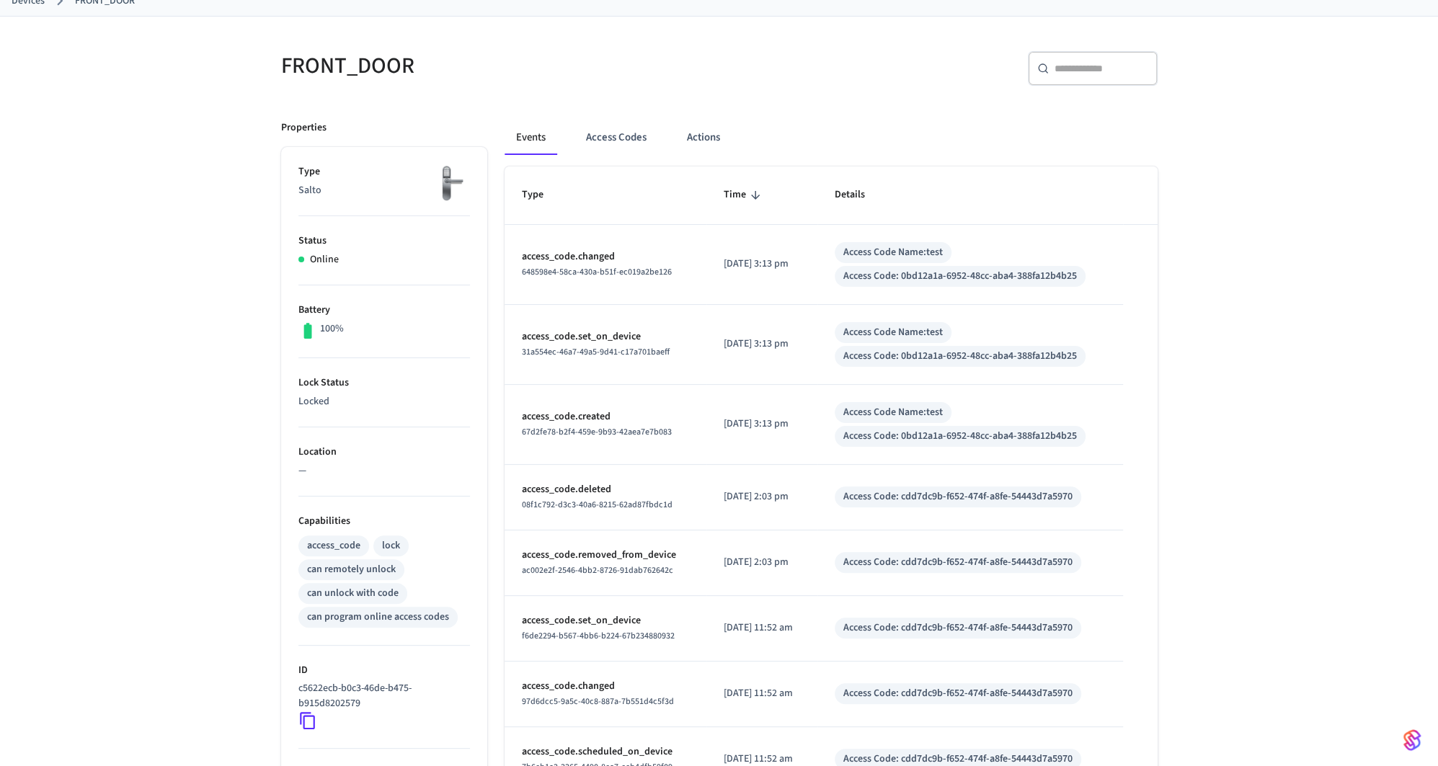
scroll to position [180, 0]
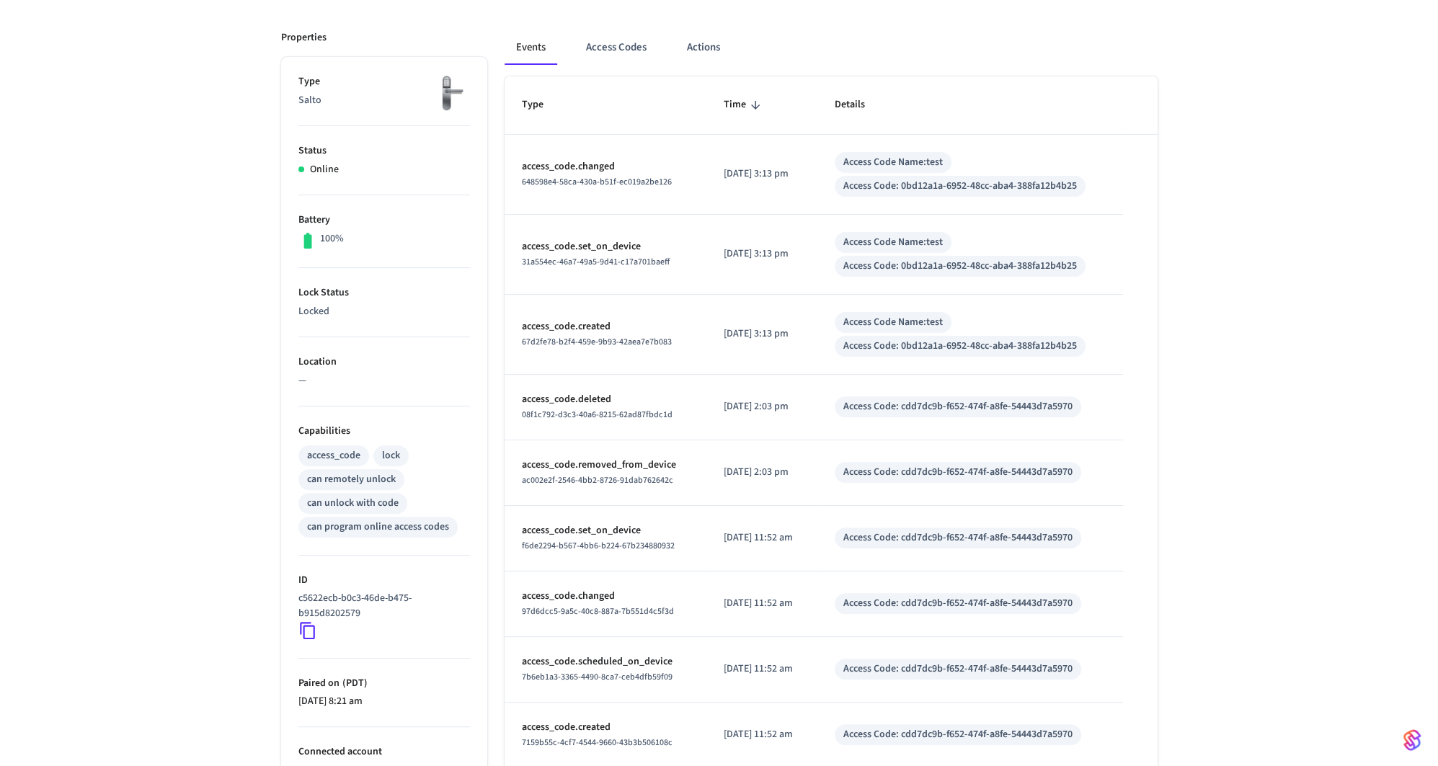
click at [306, 629] on icon at bounding box center [307, 630] width 19 height 19
drag, startPoint x: 309, startPoint y: 632, endPoint x: 326, endPoint y: 622, distance: 19.4
click at [309, 632] on icon at bounding box center [307, 630] width 19 height 19
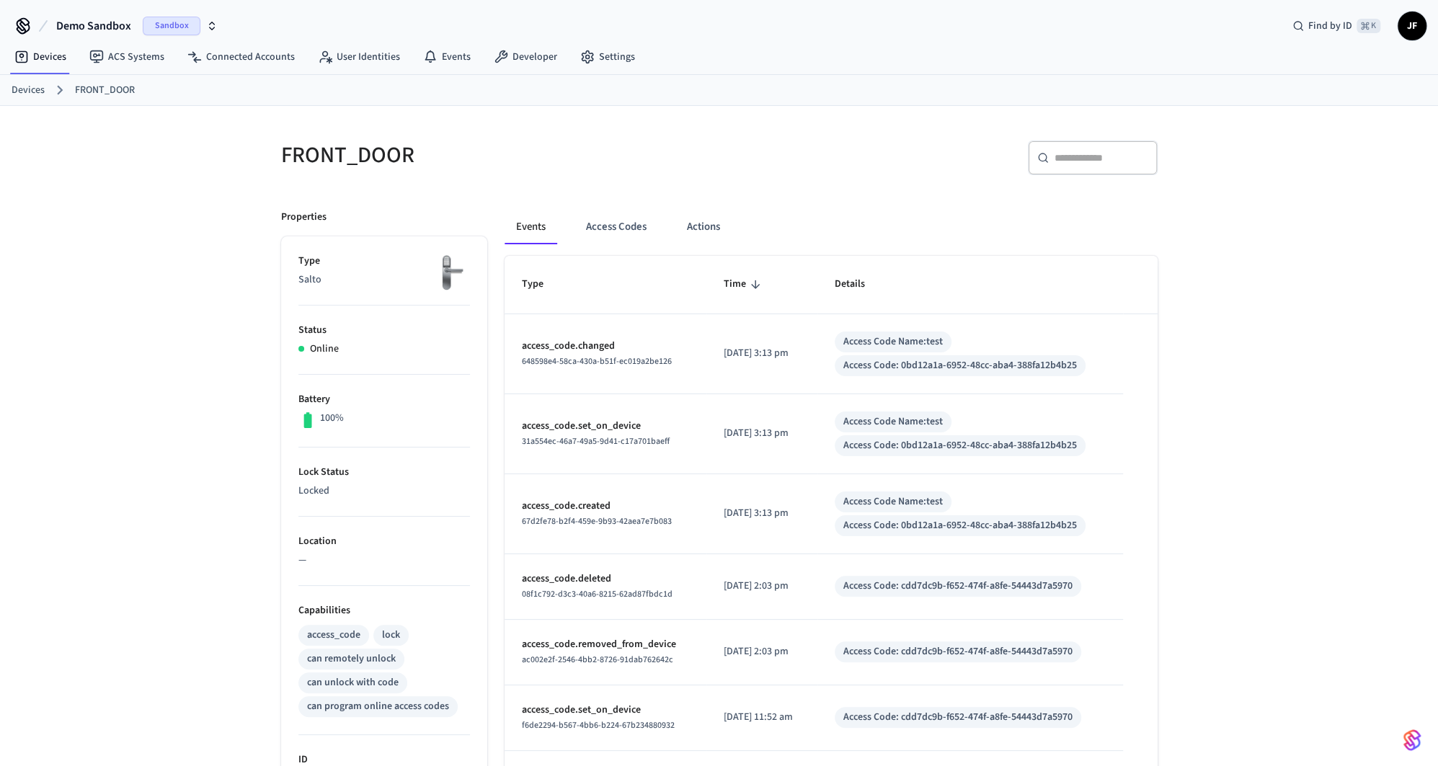
scroll to position [0, 0]
click at [928, 534] on div "Access Code: 0bd12a1a-6952-48cc-aba4-388fa12b4b25" at bounding box center [960, 526] width 251 height 21
click at [1072, 561] on td "Access Code: cdd7dc9b-f652-474f-a8fe-54443d7a5970" at bounding box center [970, 588] width 306 height 66
click at [22, 95] on link "Devices" at bounding box center [28, 91] width 33 height 15
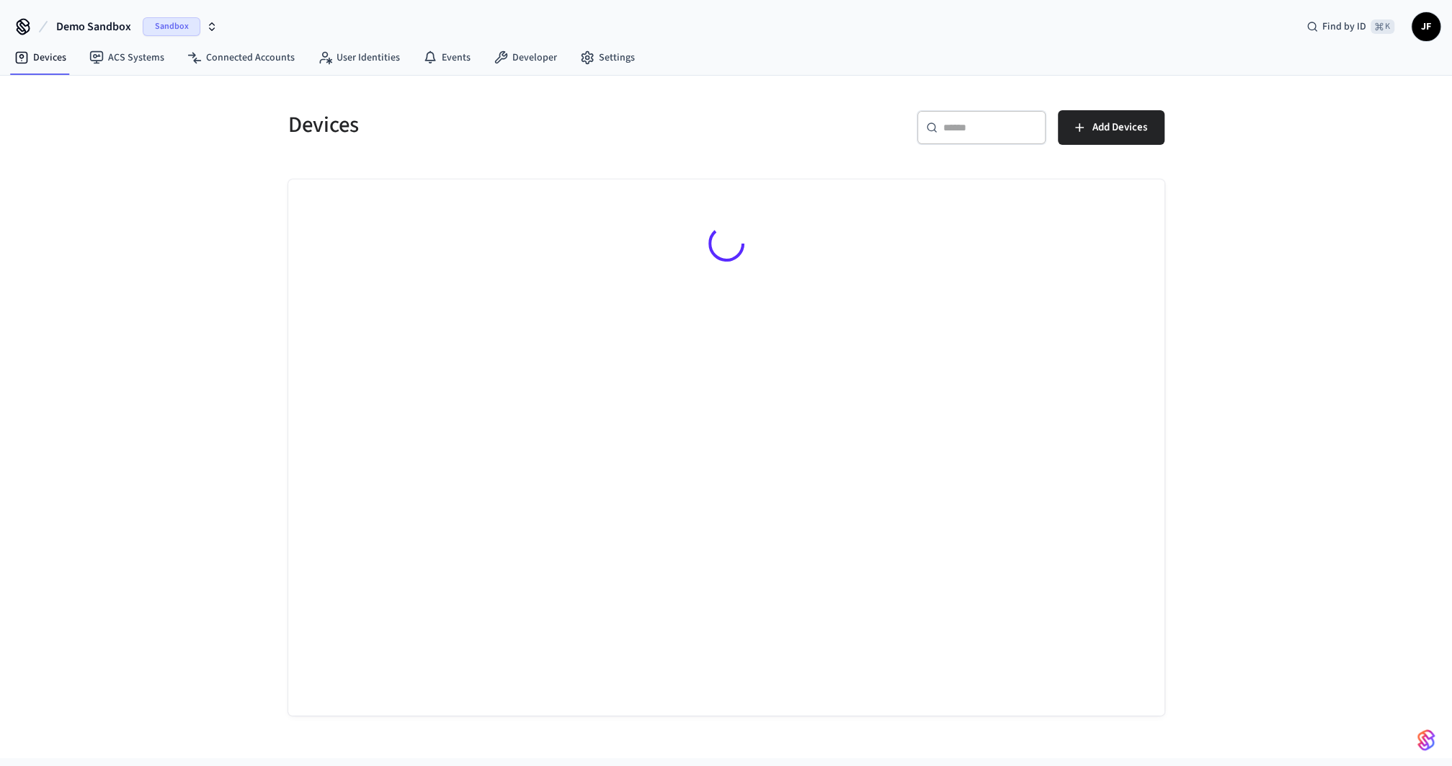
click at [1026, 112] on div "​ ​" at bounding box center [982, 127] width 130 height 35
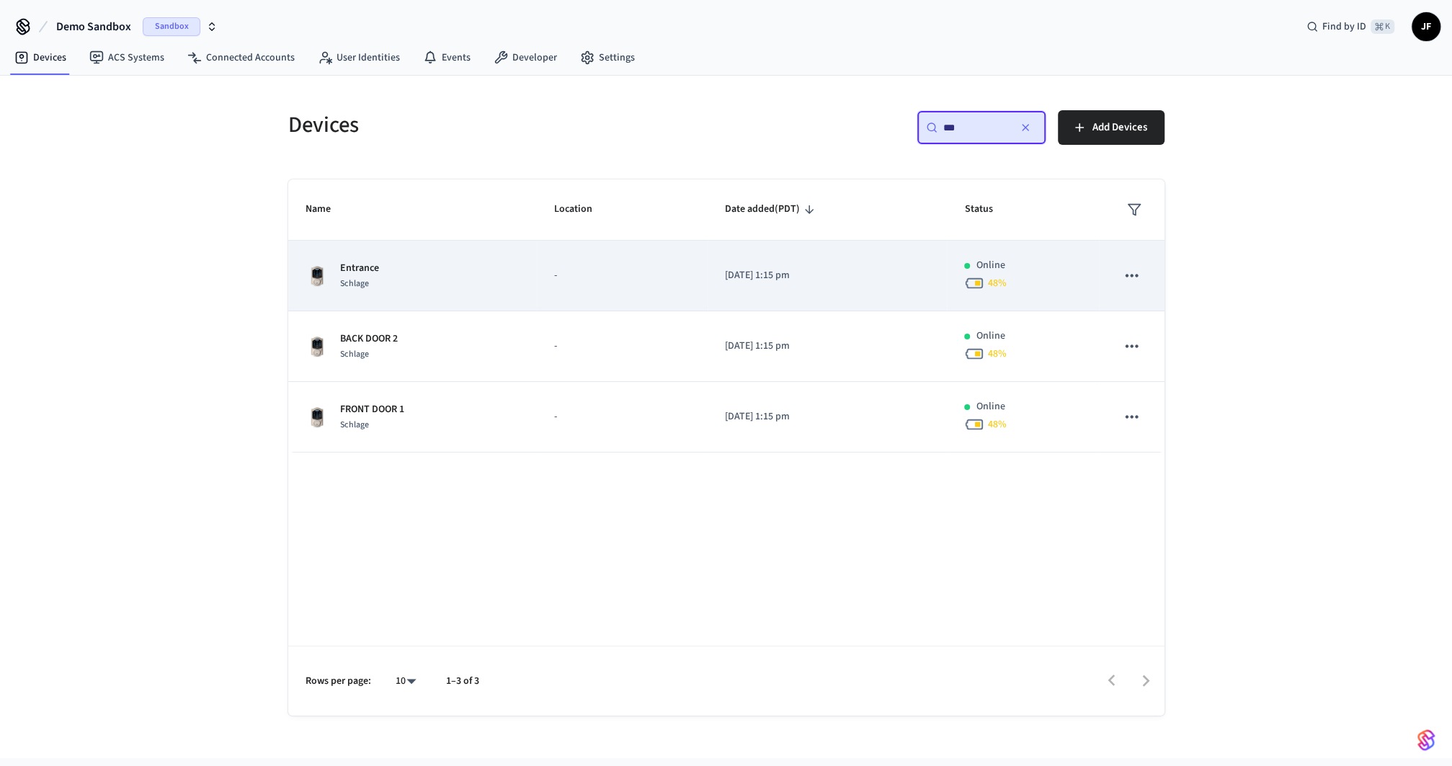
type input "***"
click at [481, 261] on div "Entrance Schlage" at bounding box center [413, 276] width 214 height 30
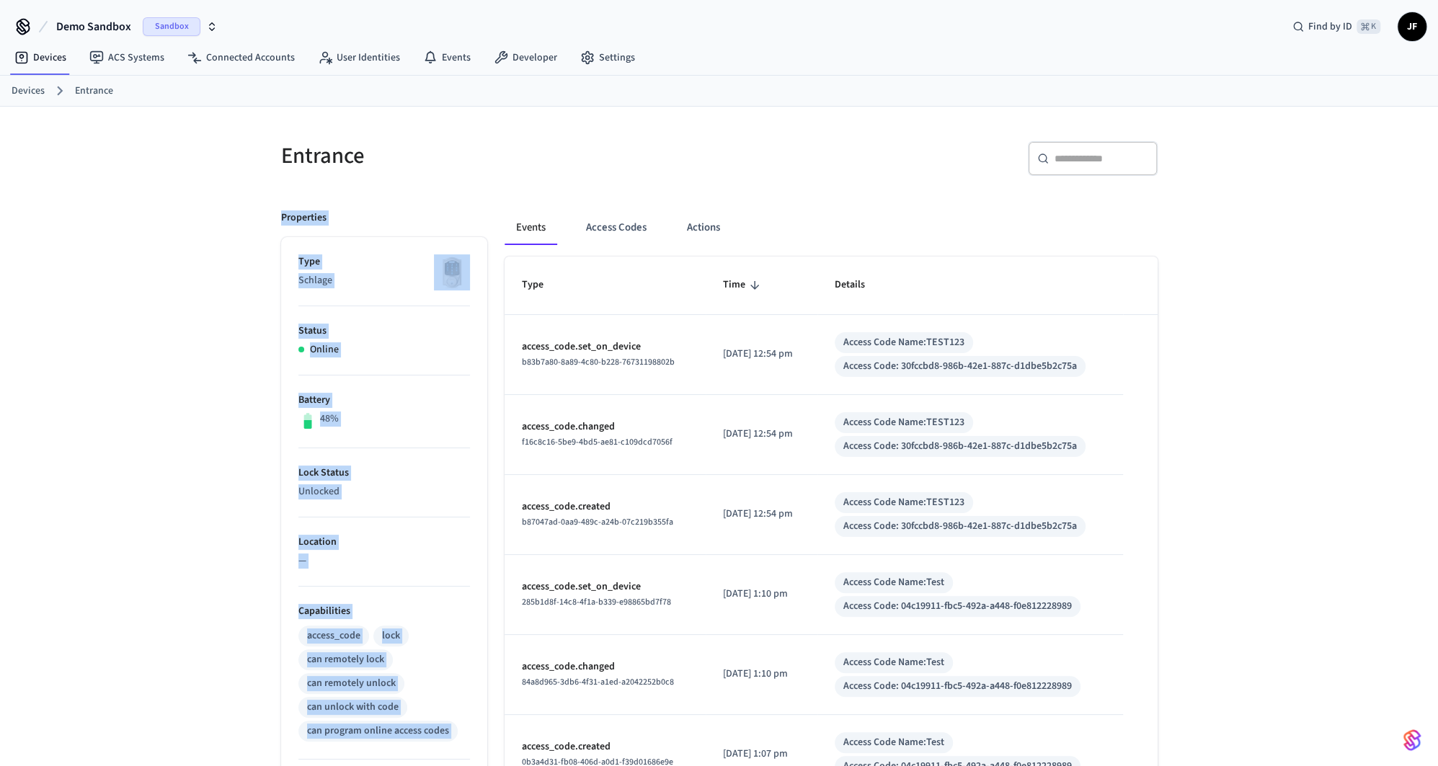
drag, startPoint x: 860, startPoint y: 188, endPoint x: 811, endPoint y: 199, distance: 50.2
click at [863, 184] on div "Entrance ​ ​ Properties Type Schlage Status Online Battery 48% Lock Status Unlo…" at bounding box center [719, 625] width 899 height 1002
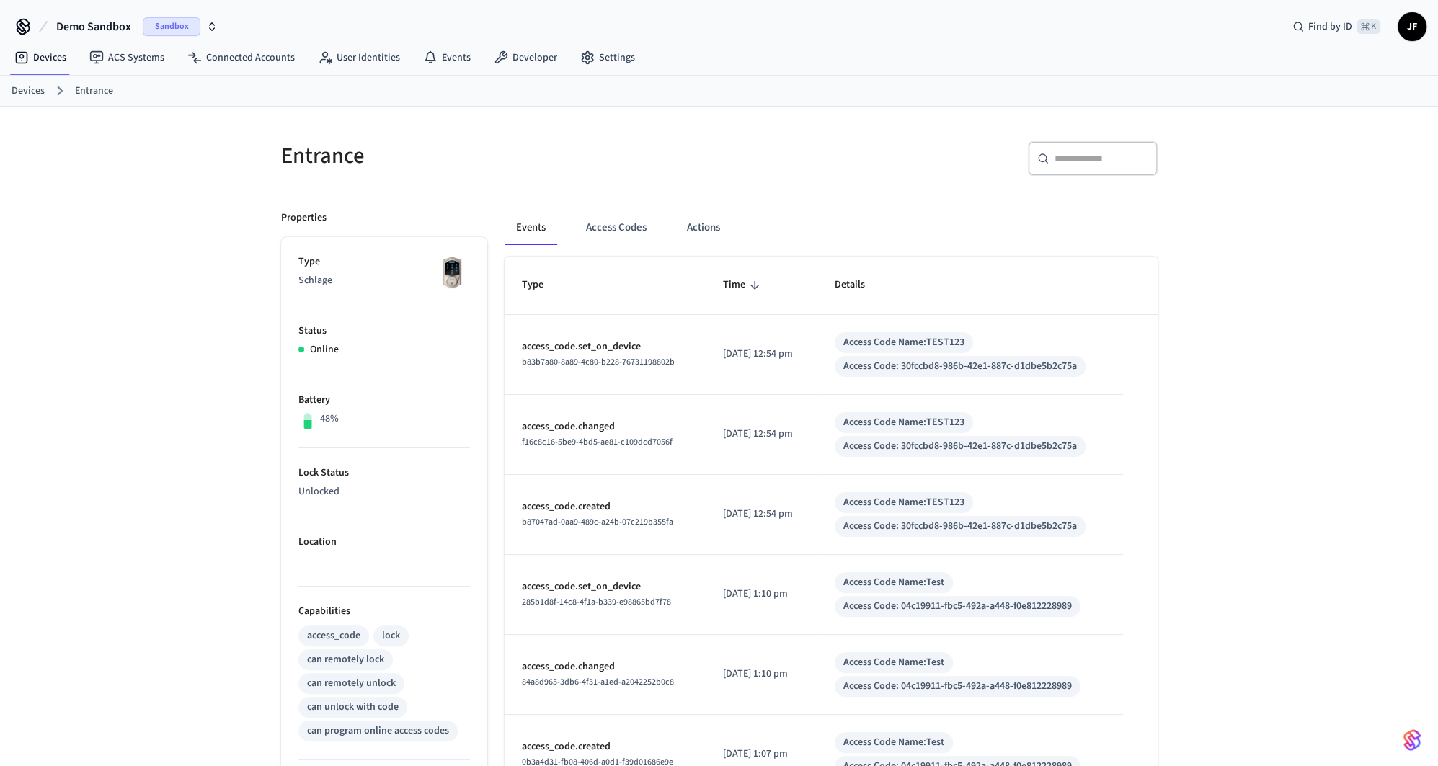
click at [676, 152] on h5 "Entrance" at bounding box center [496, 156] width 430 height 30
click at [632, 222] on button "Access Codes" at bounding box center [616, 227] width 84 height 35
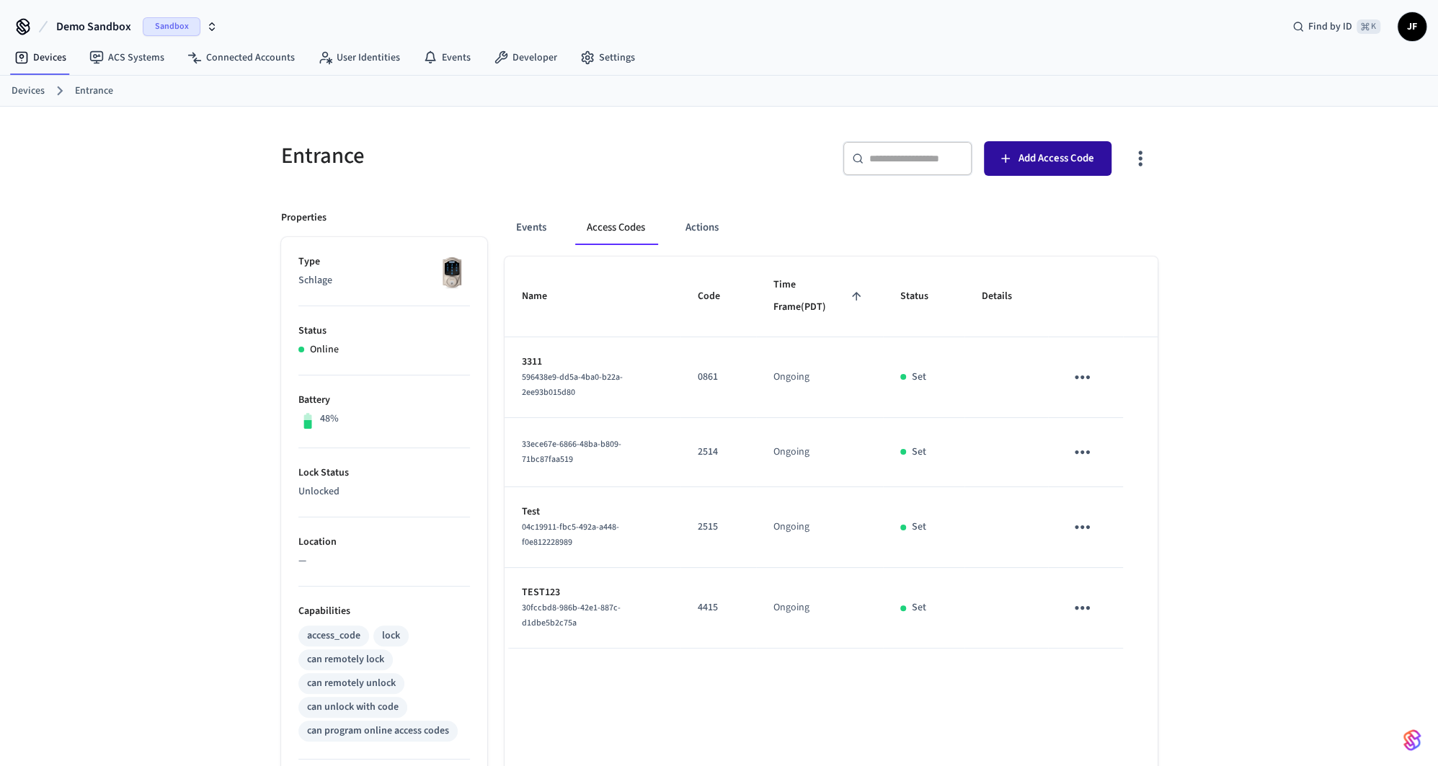
click at [1057, 157] on span "Add Access Code" at bounding box center [1056, 158] width 76 height 19
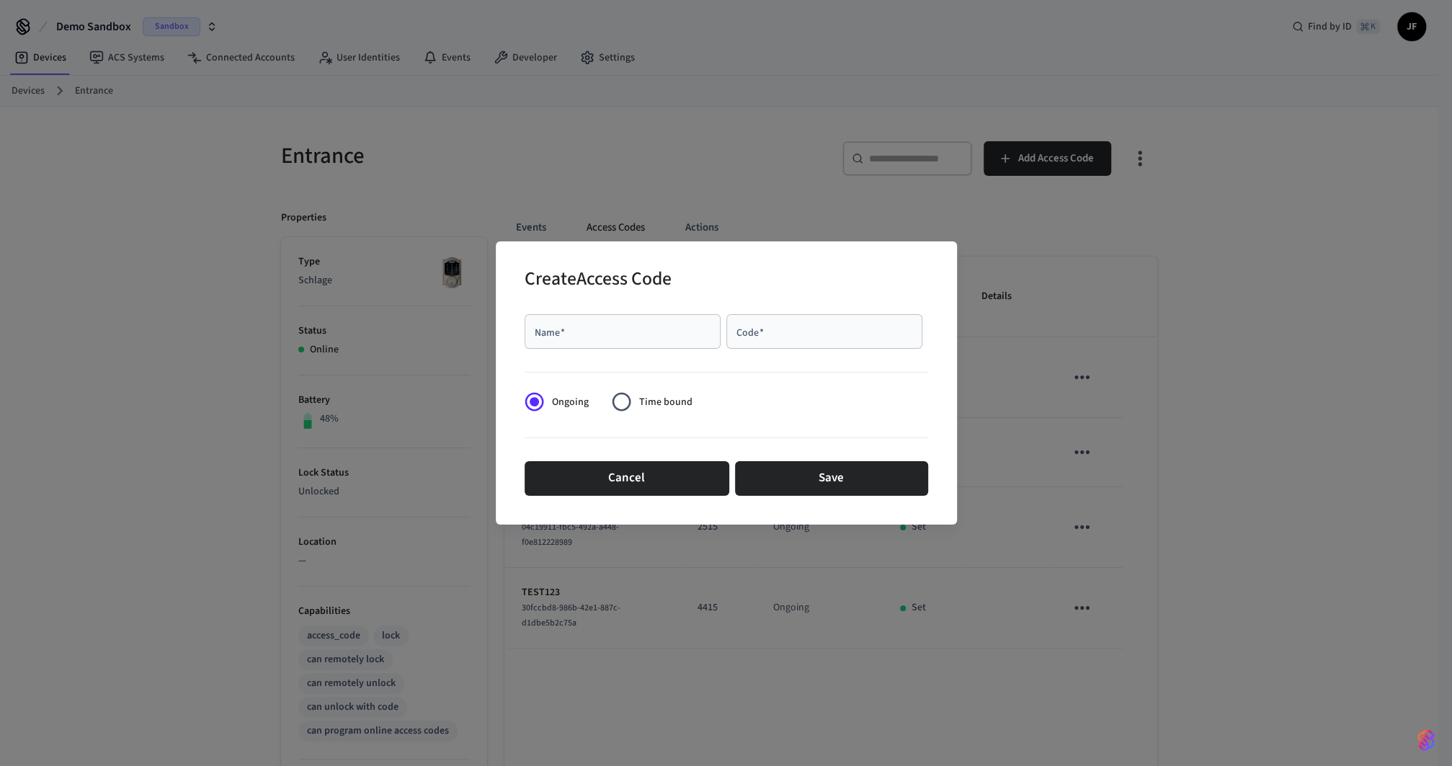
click at [608, 346] on div "Name   *" at bounding box center [623, 331] width 196 height 35
type input "******"
click at [796, 334] on input "Code   *" at bounding box center [824, 331] width 179 height 14
click at [770, 403] on form "Name   * ****** Name   * Code   * Code   * Ongoing Time bound Cancel Save" at bounding box center [727, 404] width 404 height 192
click at [752, 300] on div "Create Access Code" at bounding box center [727, 281] width 404 height 44
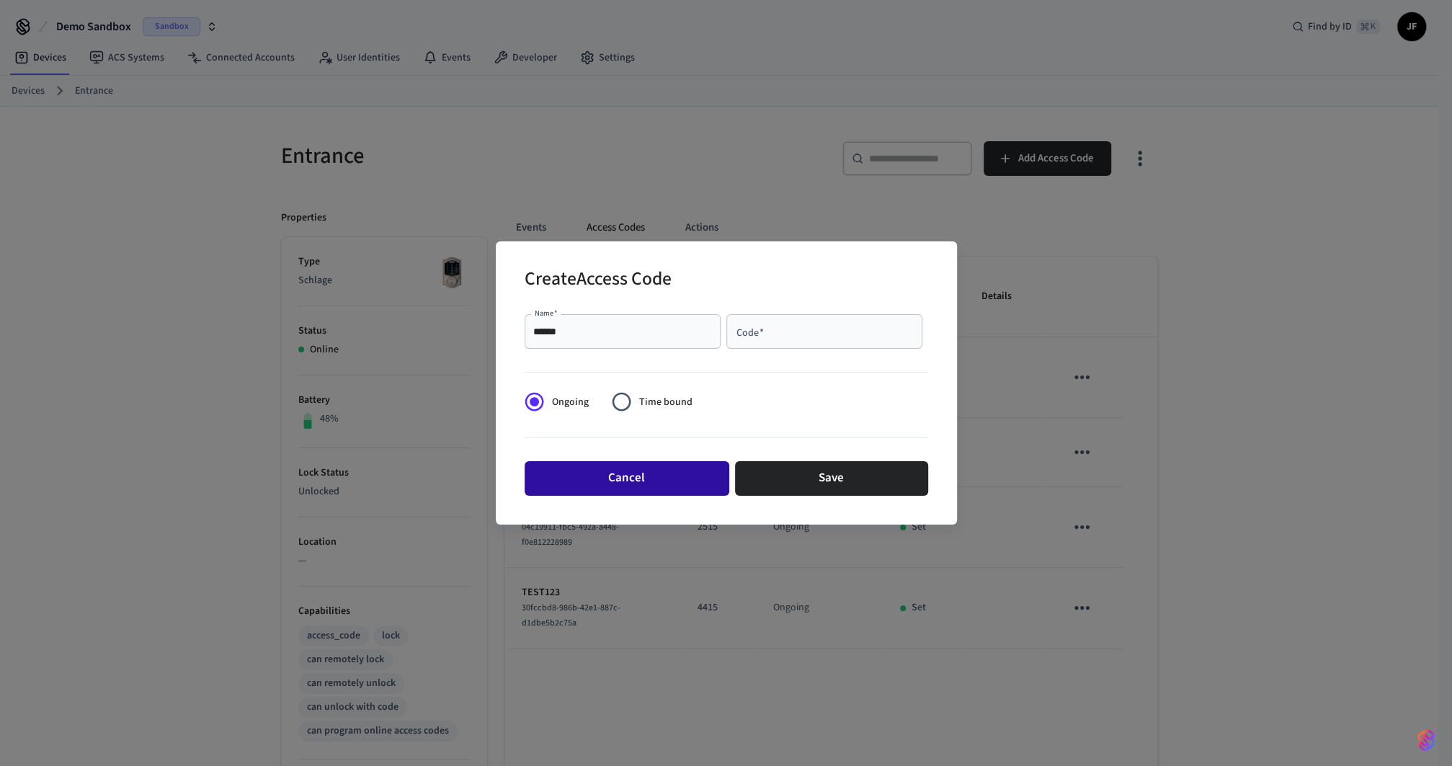
click at [683, 468] on button "Cancel" at bounding box center [627, 478] width 205 height 35
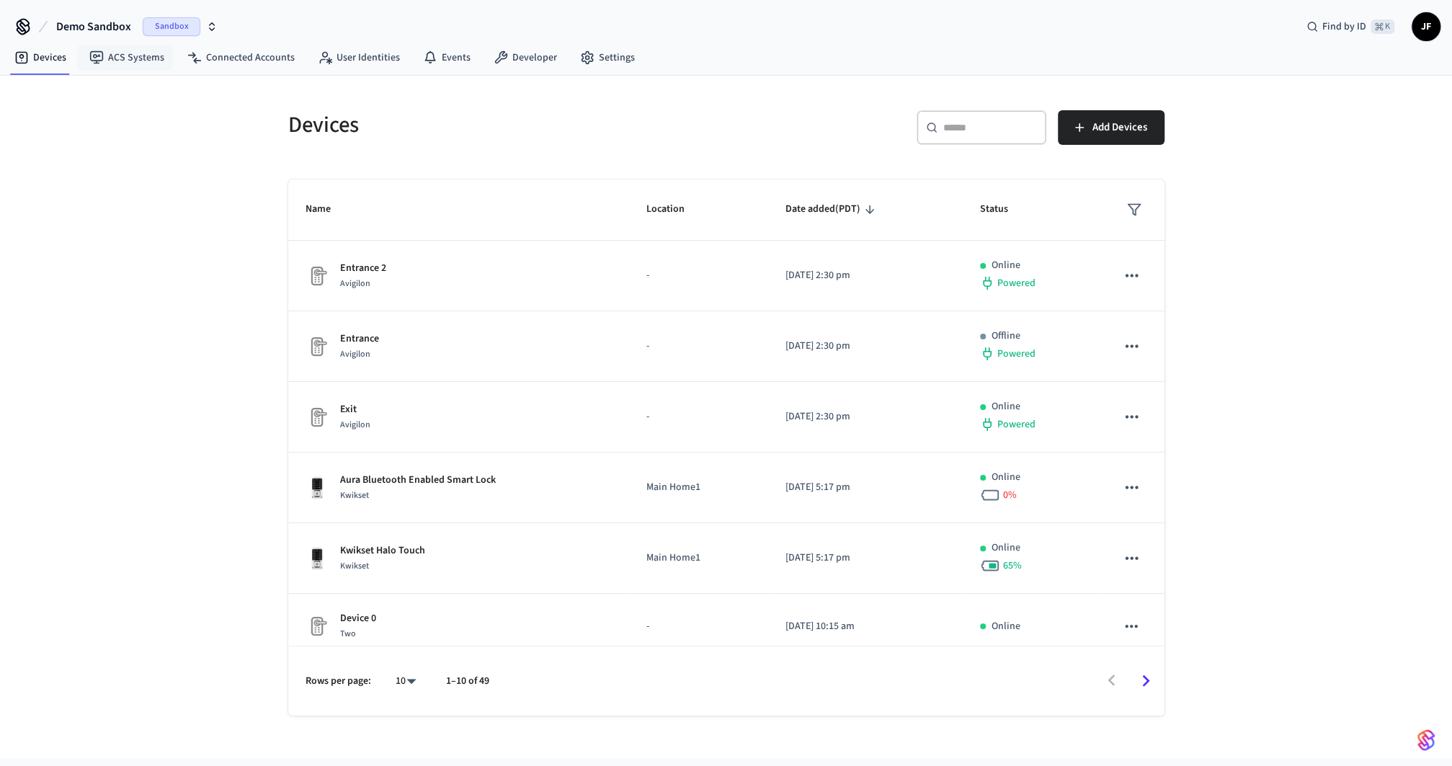
click at [85, 23] on span "Demo Sandbox" at bounding box center [93, 26] width 75 height 17
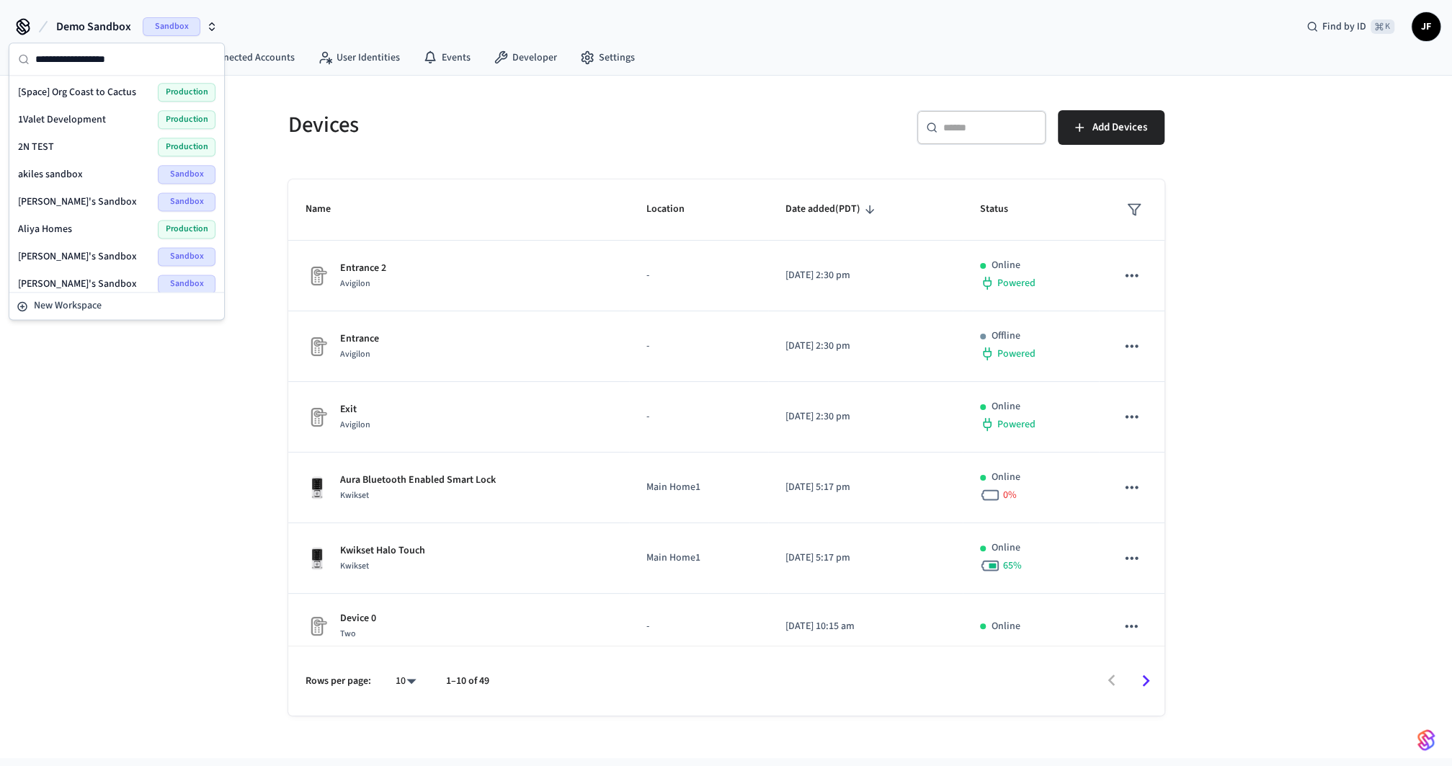
click at [553, 154] on div "Devices" at bounding box center [494, 124] width 447 height 63
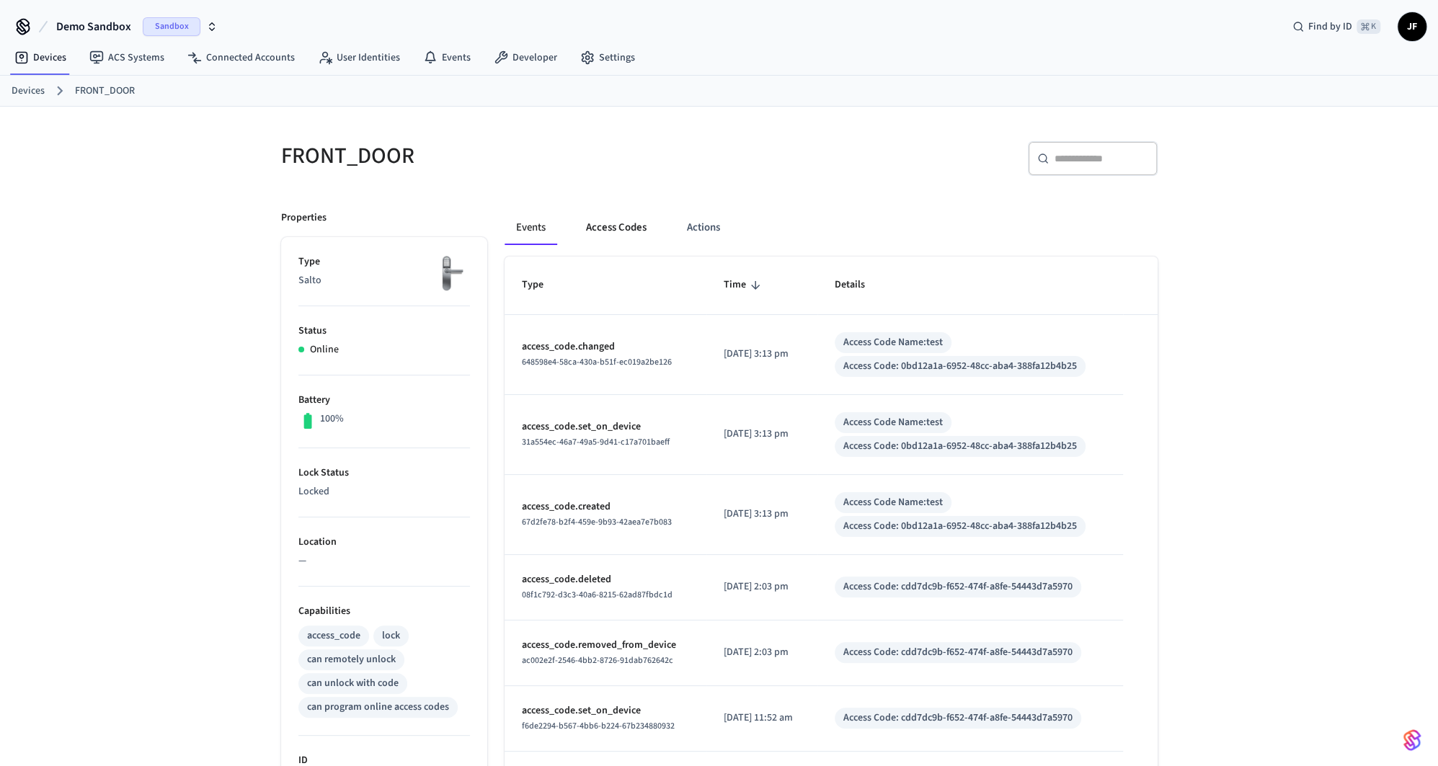
click at [615, 211] on button "Access Codes" at bounding box center [616, 227] width 84 height 35
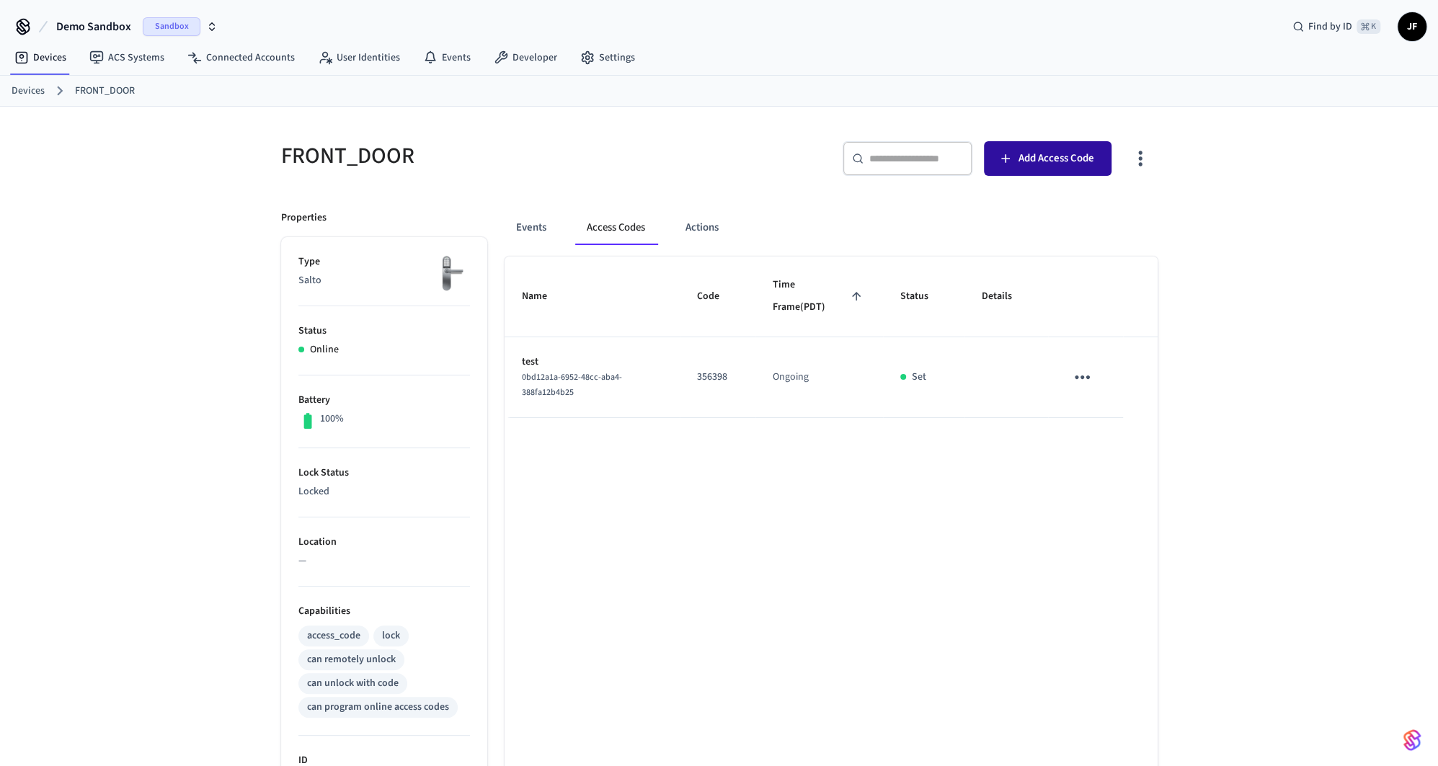
click at [1021, 159] on span "Add Access Code" at bounding box center [1056, 158] width 76 height 19
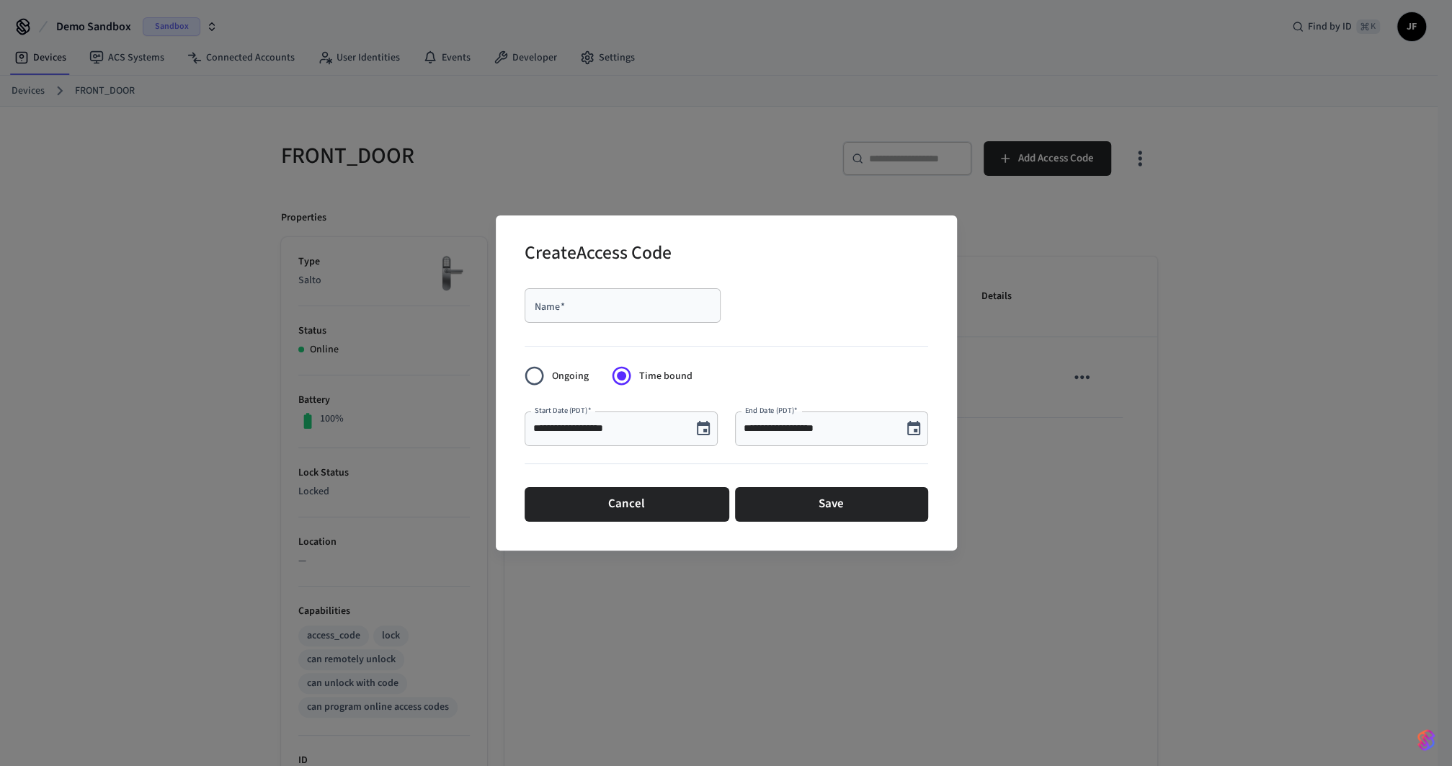
click at [588, 430] on input "**********" at bounding box center [608, 429] width 150 height 14
type input "**********"
click at [773, 326] on div "Name   * Name   *" at bounding box center [727, 306] width 404 height 46
click at [651, 313] on input "Name   *" at bounding box center [622, 305] width 179 height 14
click at [761, 427] on input "**********" at bounding box center [819, 429] width 150 height 14
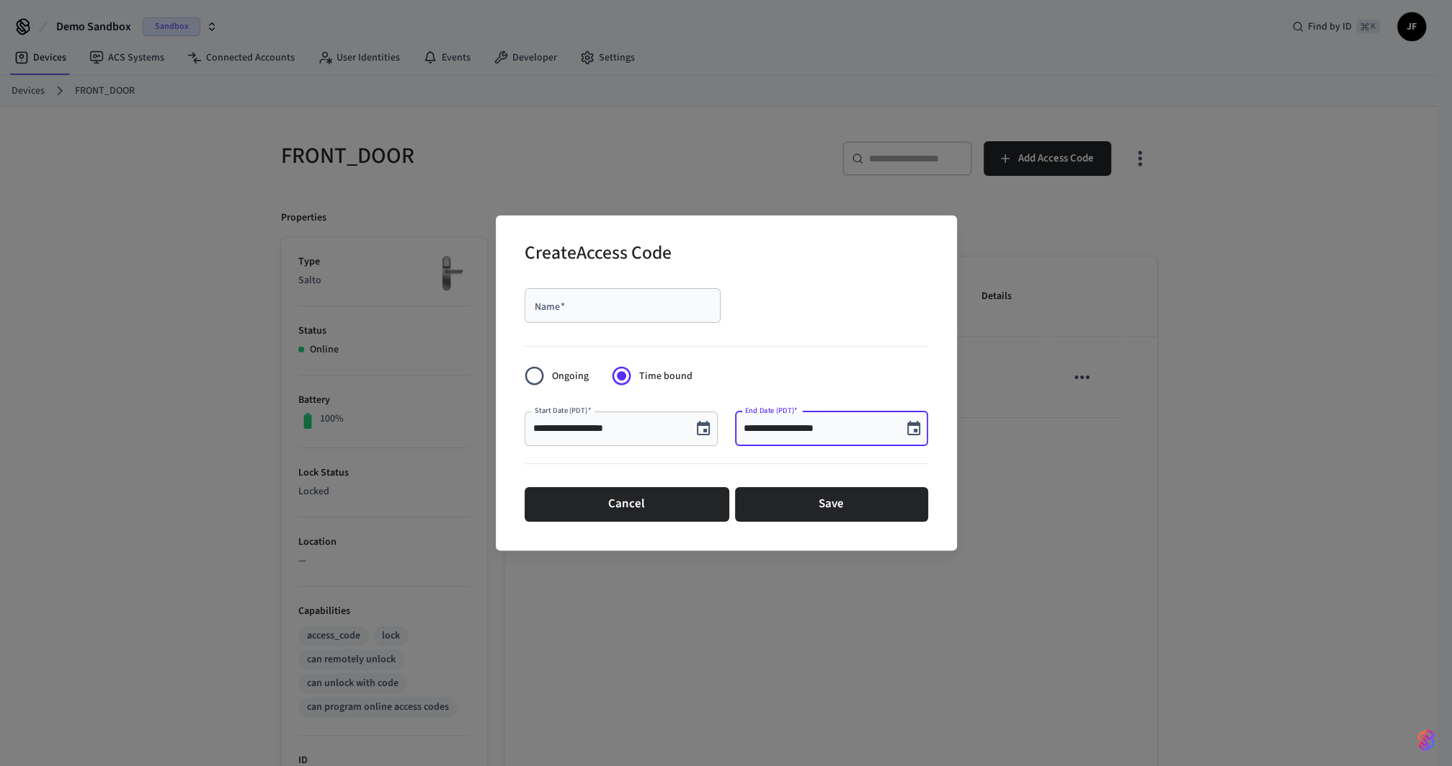
type input "**********"
click at [633, 305] on input "Name   *" at bounding box center [622, 305] width 179 height 14
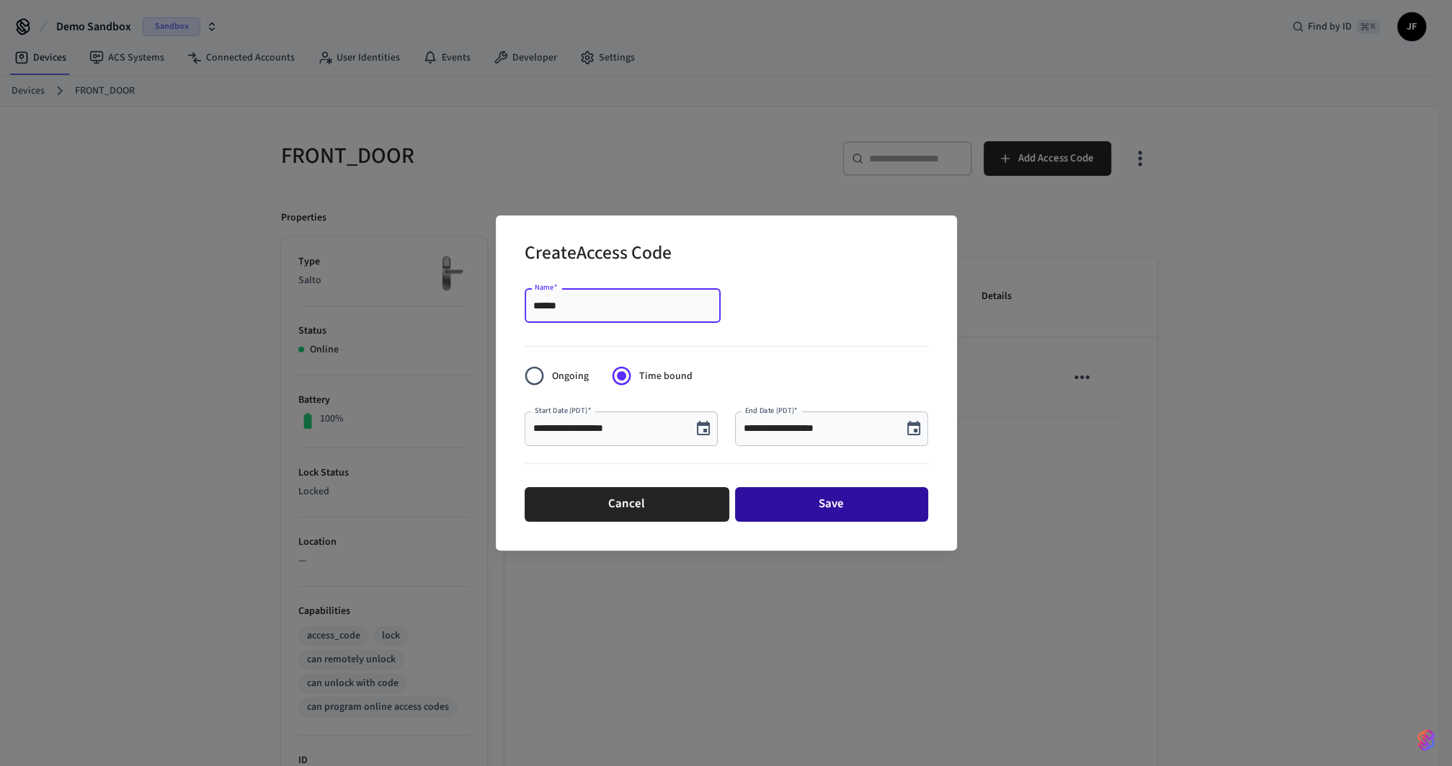
type input "******"
click at [846, 513] on button "Save" at bounding box center [831, 504] width 193 height 35
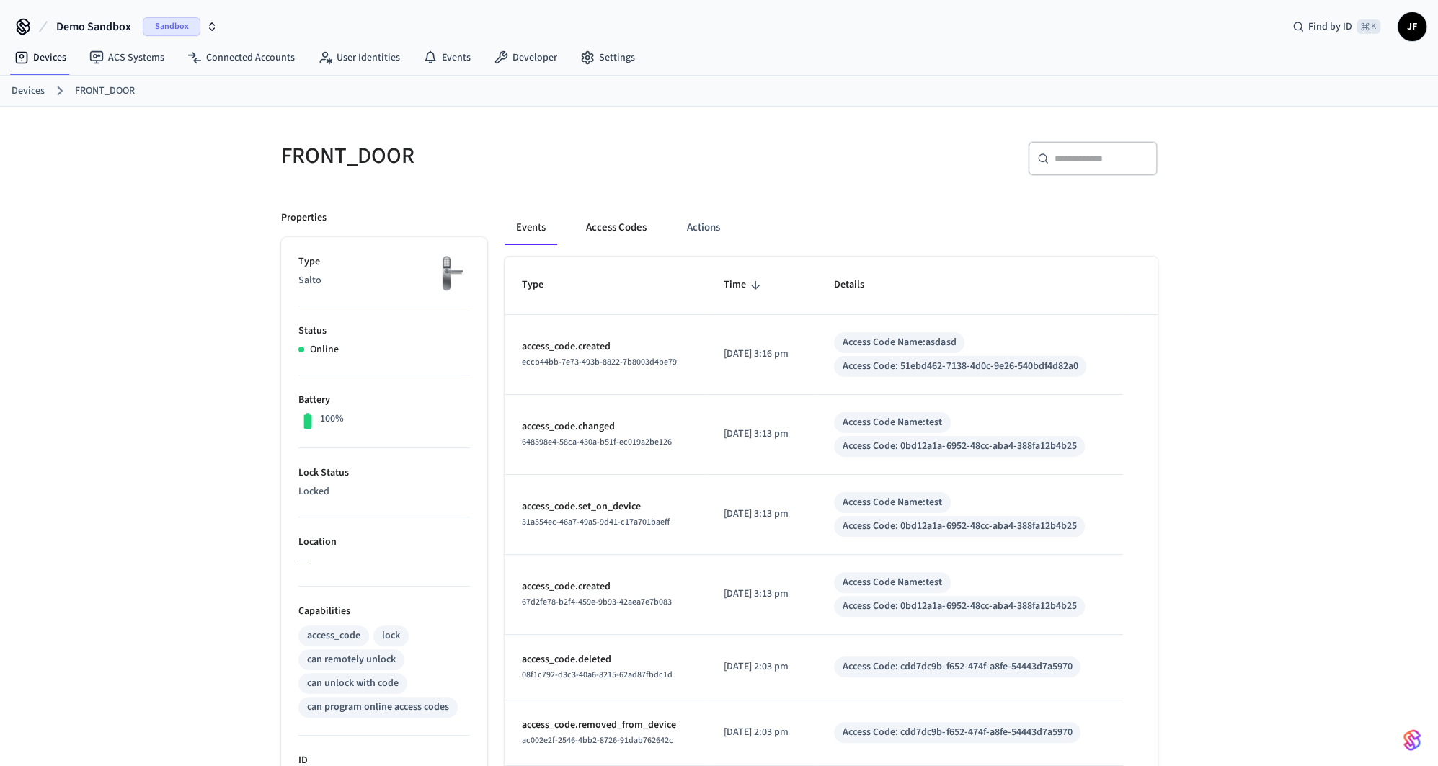
click at [613, 241] on button "Access Codes" at bounding box center [616, 227] width 84 height 35
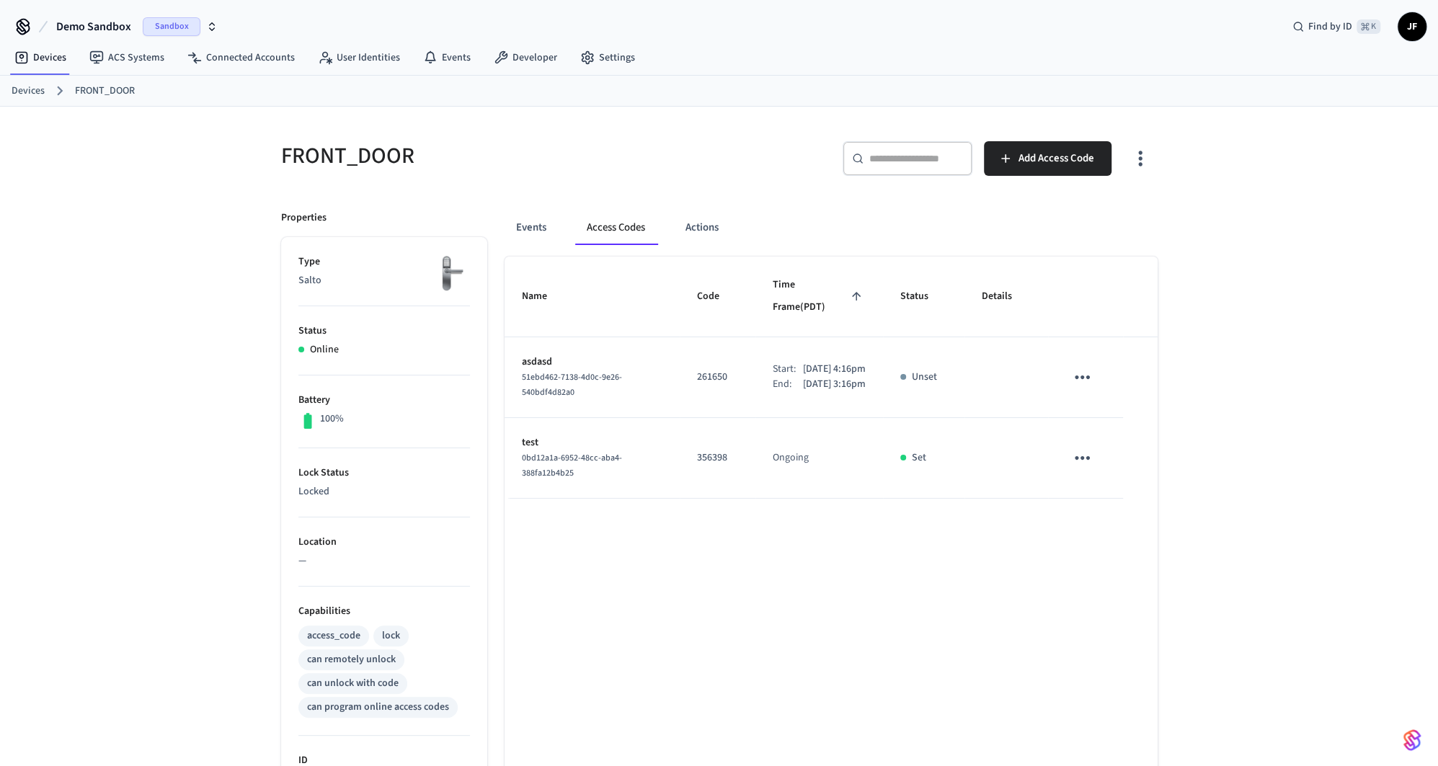
click at [497, 227] on div "Events Access Codes Actions Name Code Time Frame (PDT) Status Details asdasd 51…" at bounding box center [822, 619] width 670 height 852
click at [530, 219] on button "Events" at bounding box center [530, 227] width 53 height 35
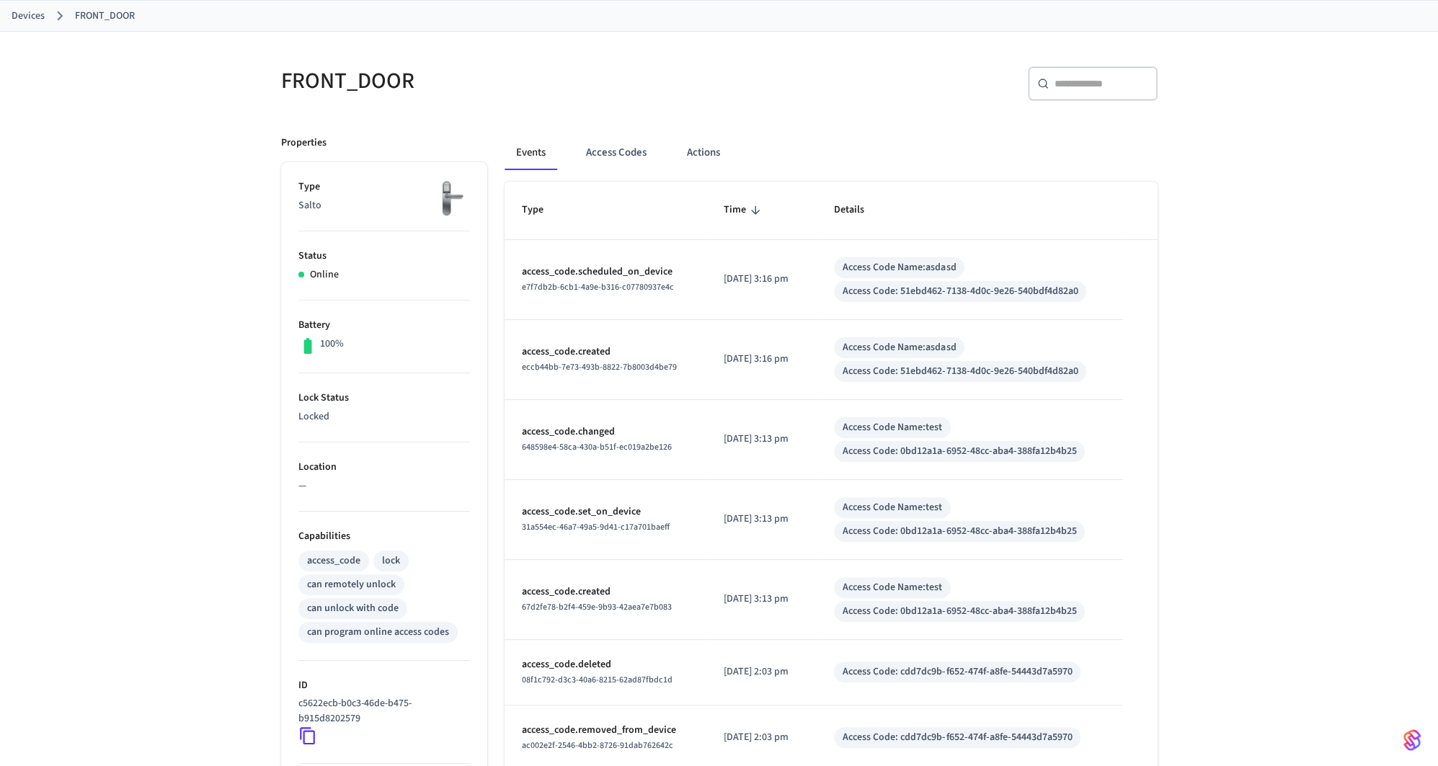
scroll to position [79, 0]
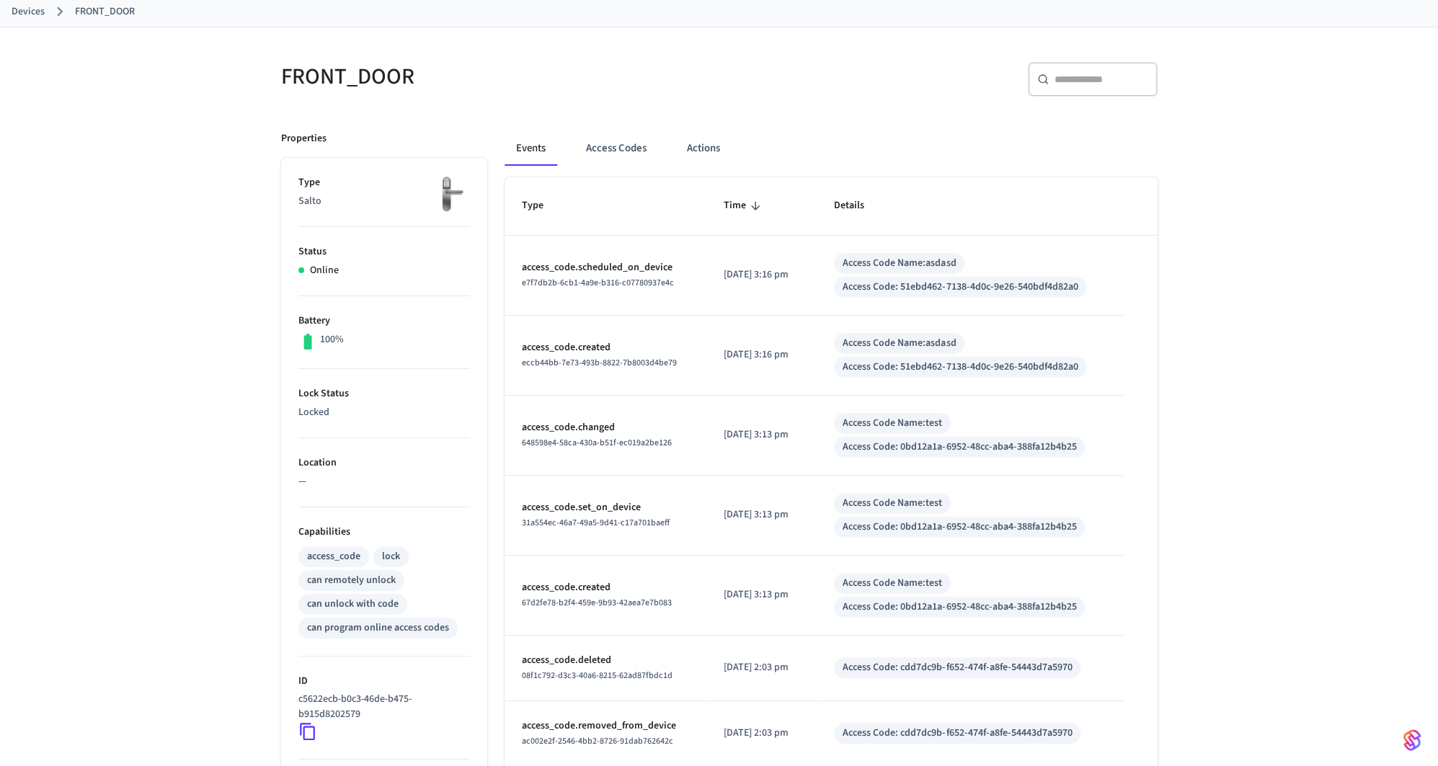
drag, startPoint x: 308, startPoint y: 726, endPoint x: 310, endPoint y: 716, distance: 10.3
click at [307, 726] on icon at bounding box center [307, 731] width 19 height 19
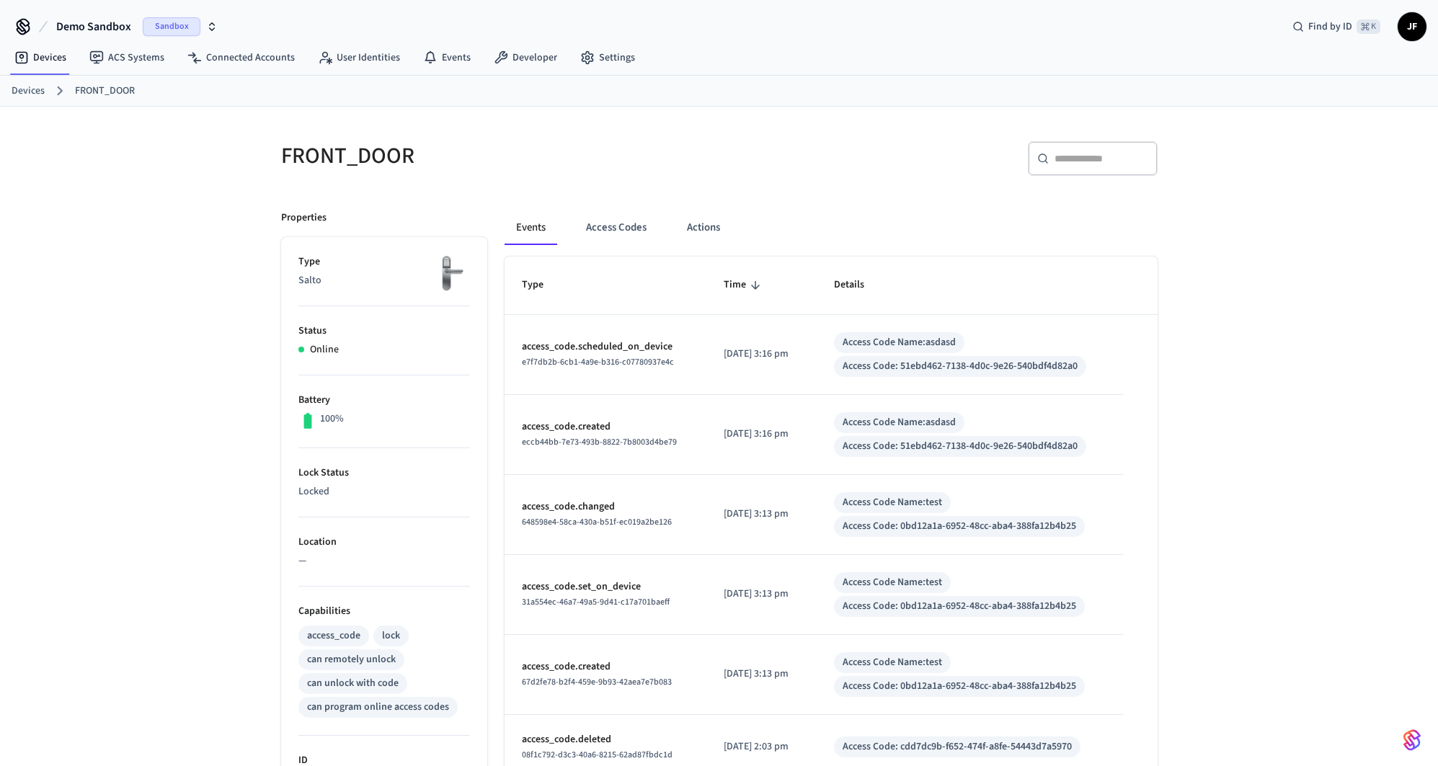
scroll to position [79, 0]
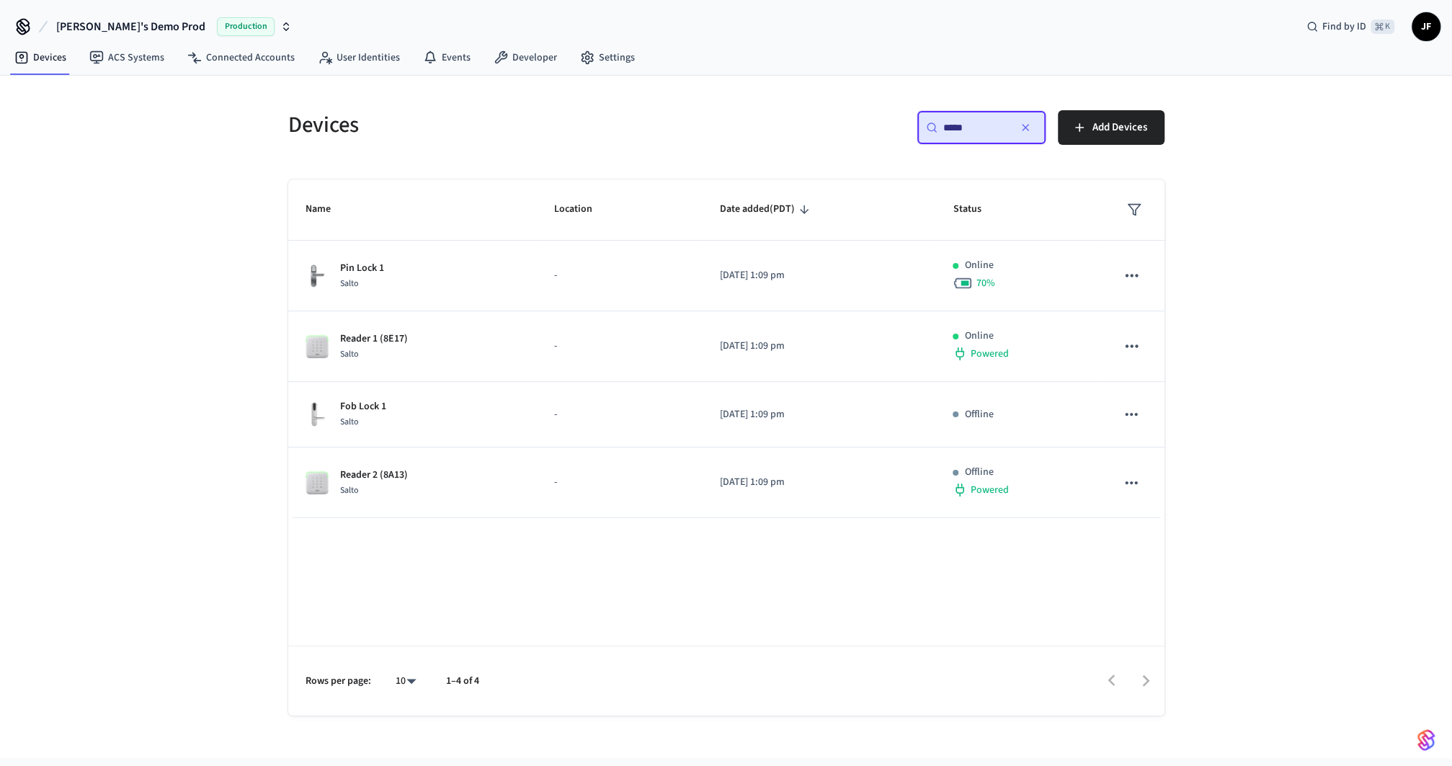
click at [1322, 383] on div "Devices ​ ***** ​ Add Devices Name Location Date added (PDT) Status Pin Lock 1 …" at bounding box center [726, 417] width 1452 height 682
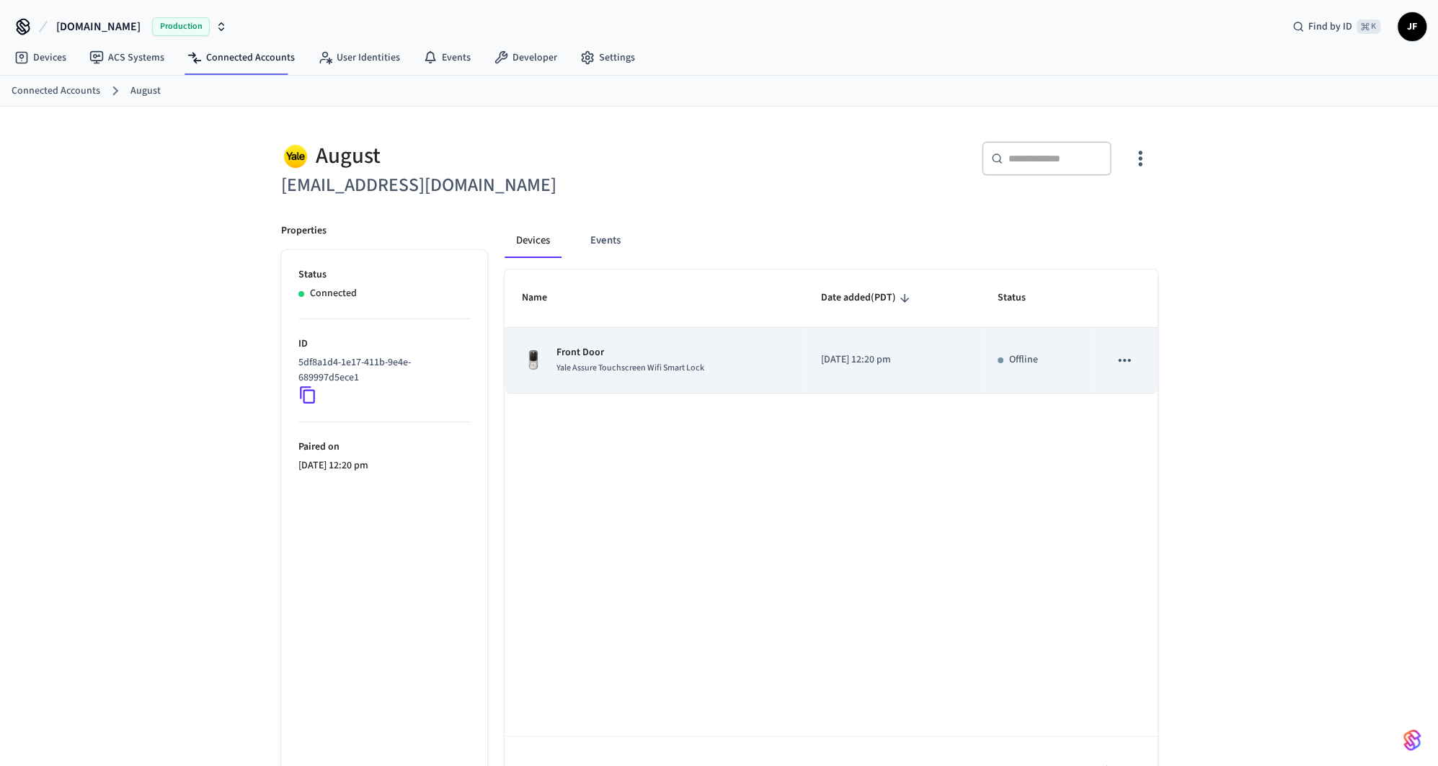
click at [707, 386] on td "Front Door Yale Assure Touchscreen Wifi Smart Lock" at bounding box center [653, 361] width 299 height 66
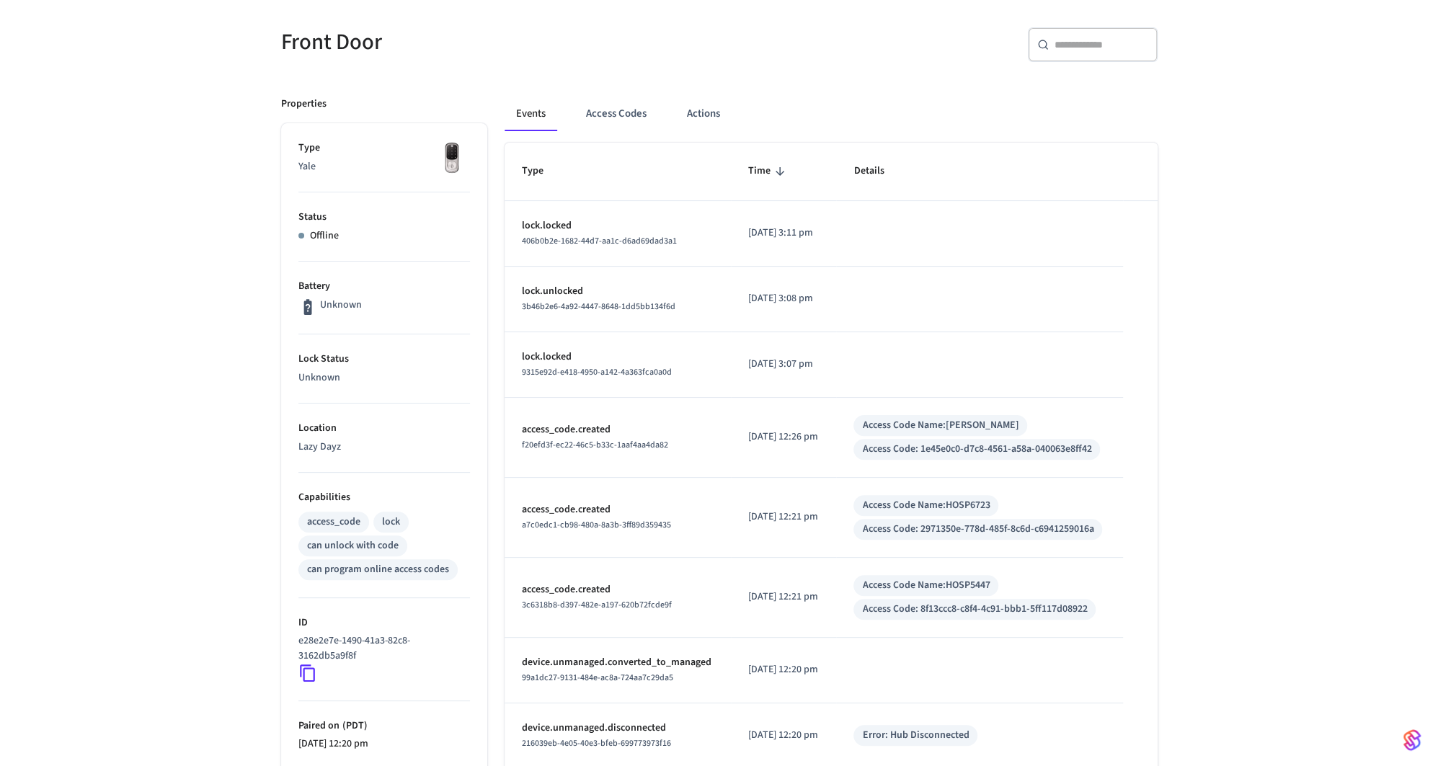
scroll to position [118, 0]
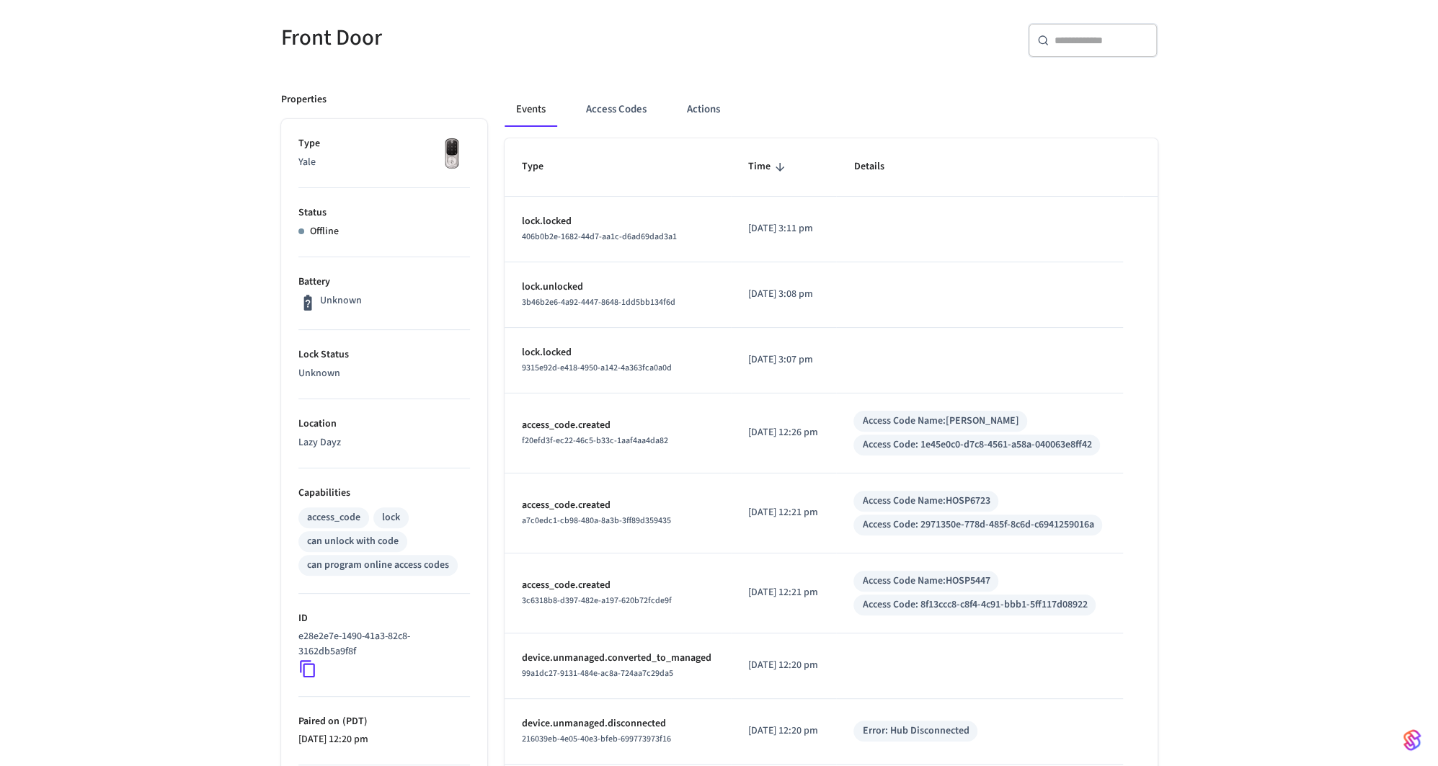
click at [223, 557] on div "Front Door ​ ​ Properties Type Yale Status Offline Battery Unknown Lock Status …" at bounding box center [719, 480] width 1438 height 984
click at [304, 662] on icon at bounding box center [307, 669] width 15 height 17
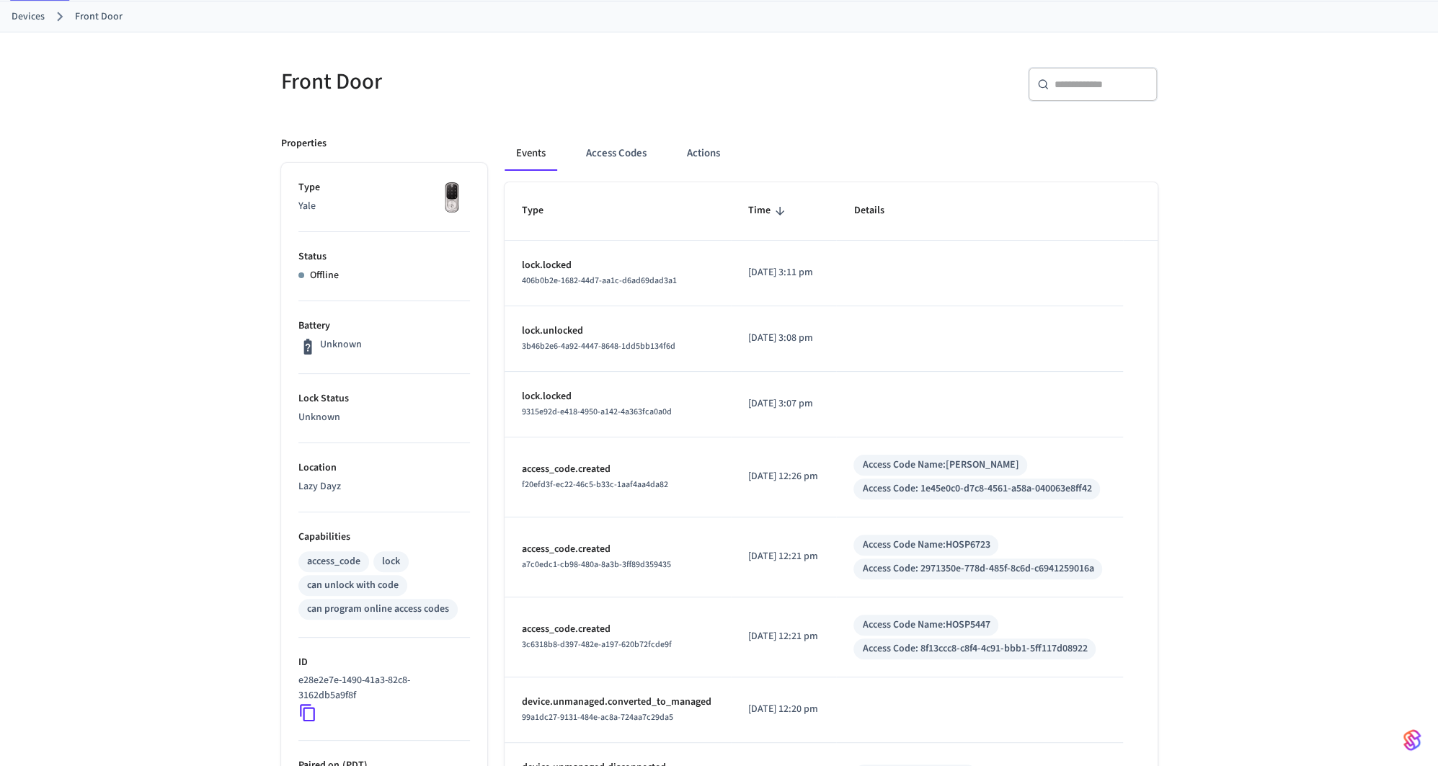
scroll to position [0, 0]
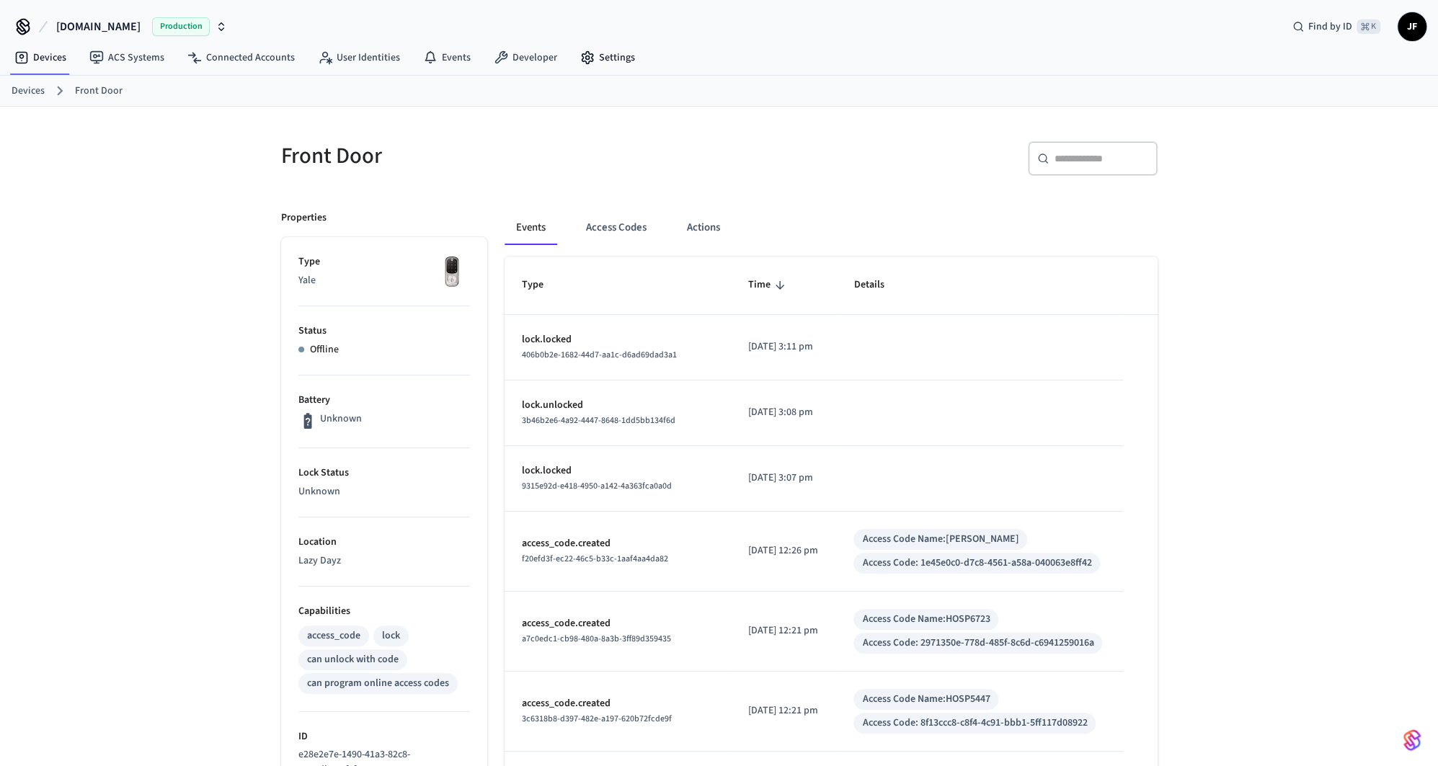
click at [605, 92] on ol "Devices Front Door" at bounding box center [725, 90] width 1426 height 19
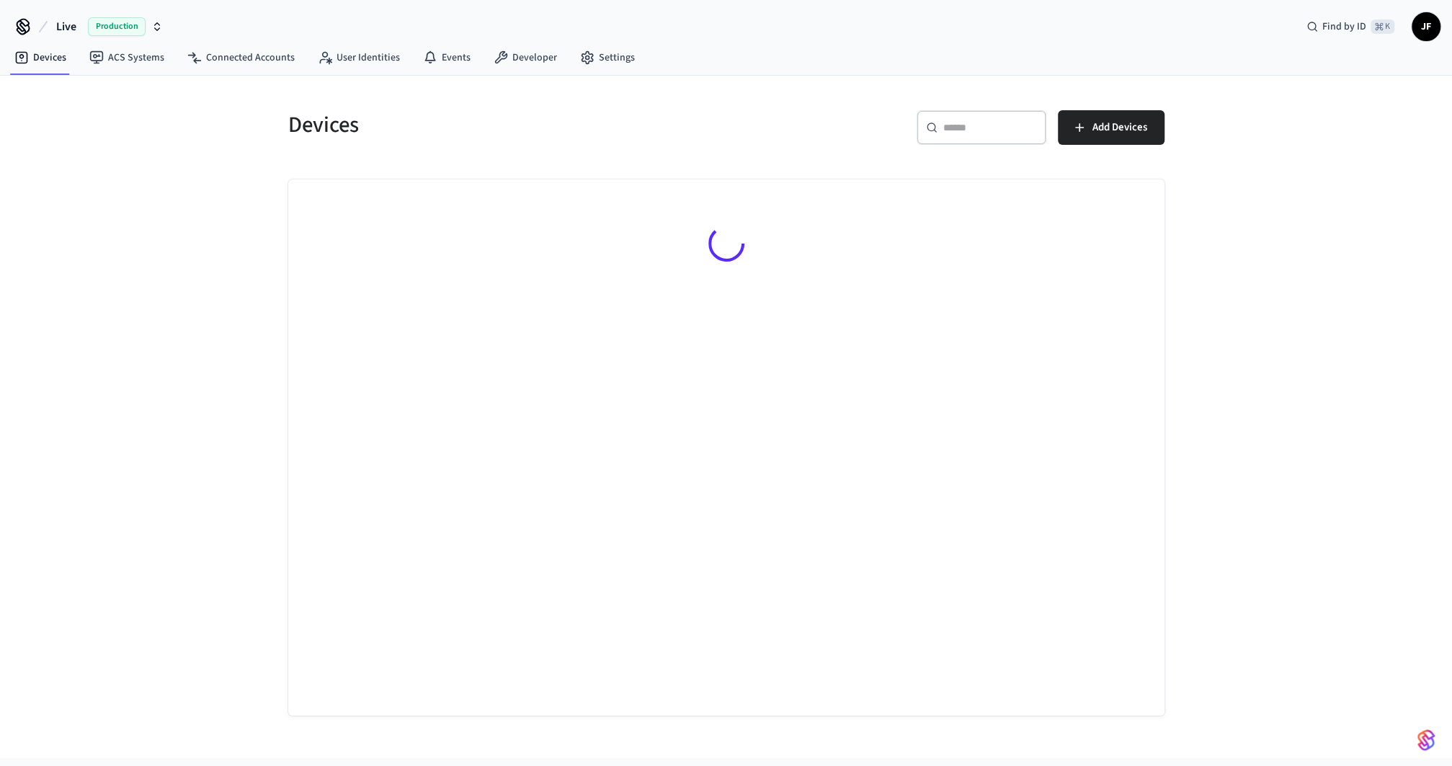
click at [62, 27] on span "Live" at bounding box center [66, 26] width 20 height 17
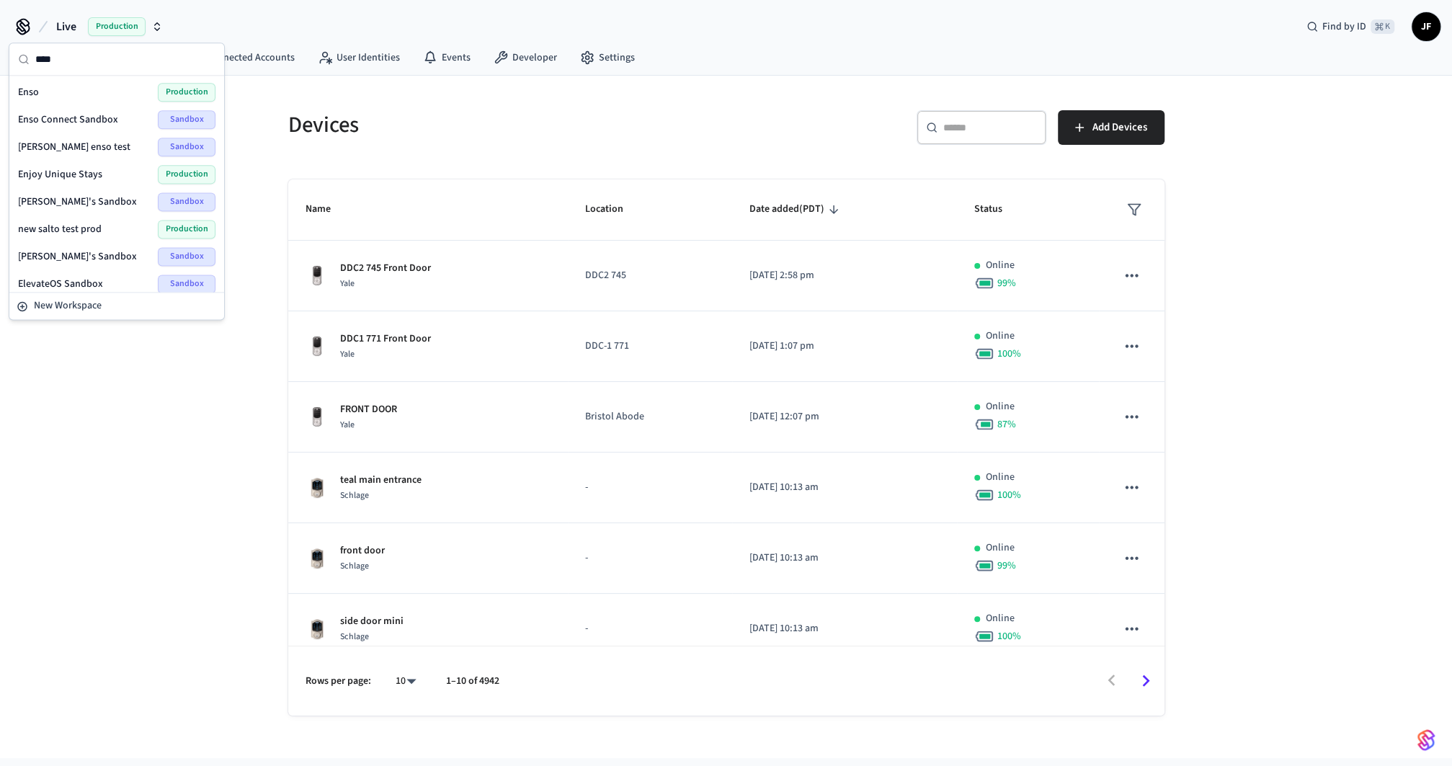
type input "****"
click at [55, 88] on div "Enso Production" at bounding box center [116, 92] width 197 height 19
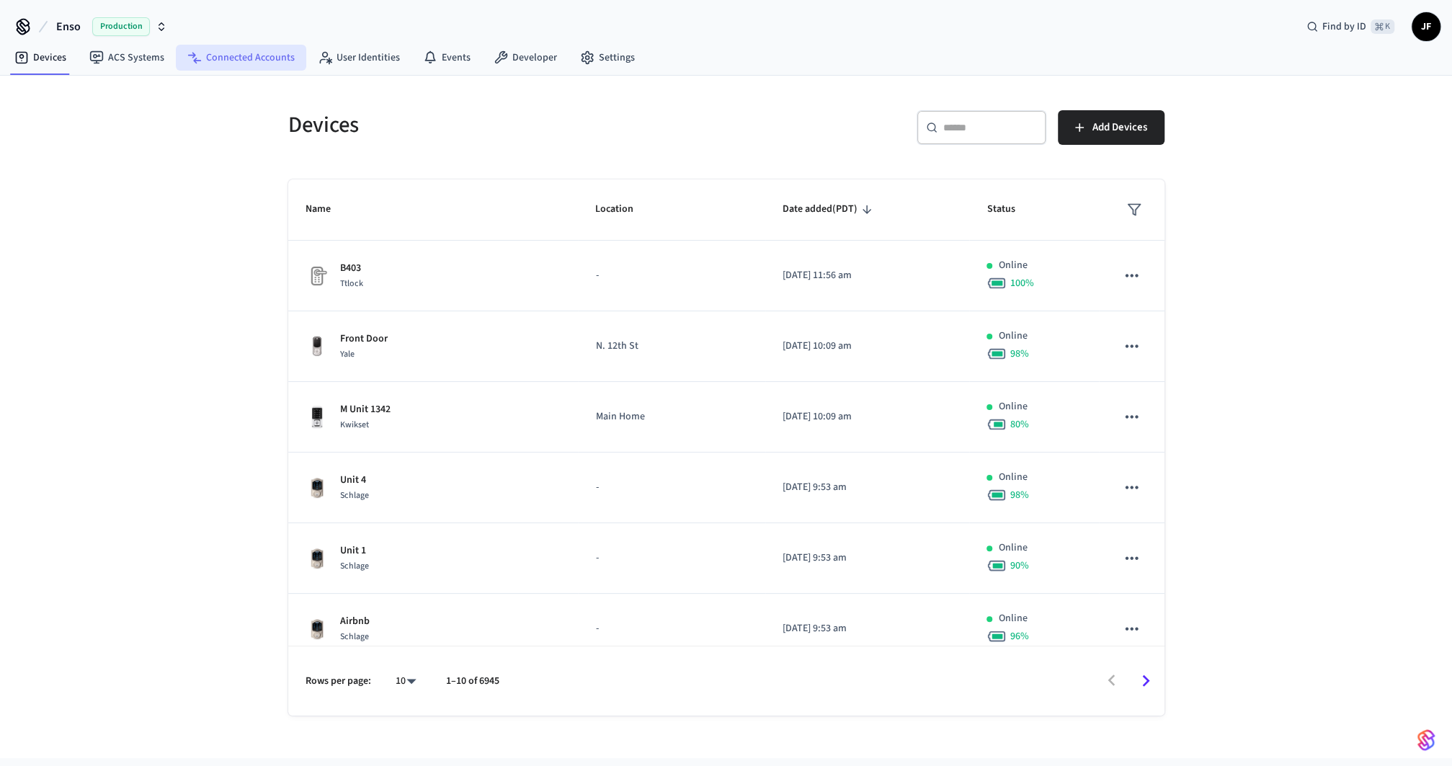
click at [262, 61] on link "Connected Accounts" at bounding box center [241, 58] width 130 height 26
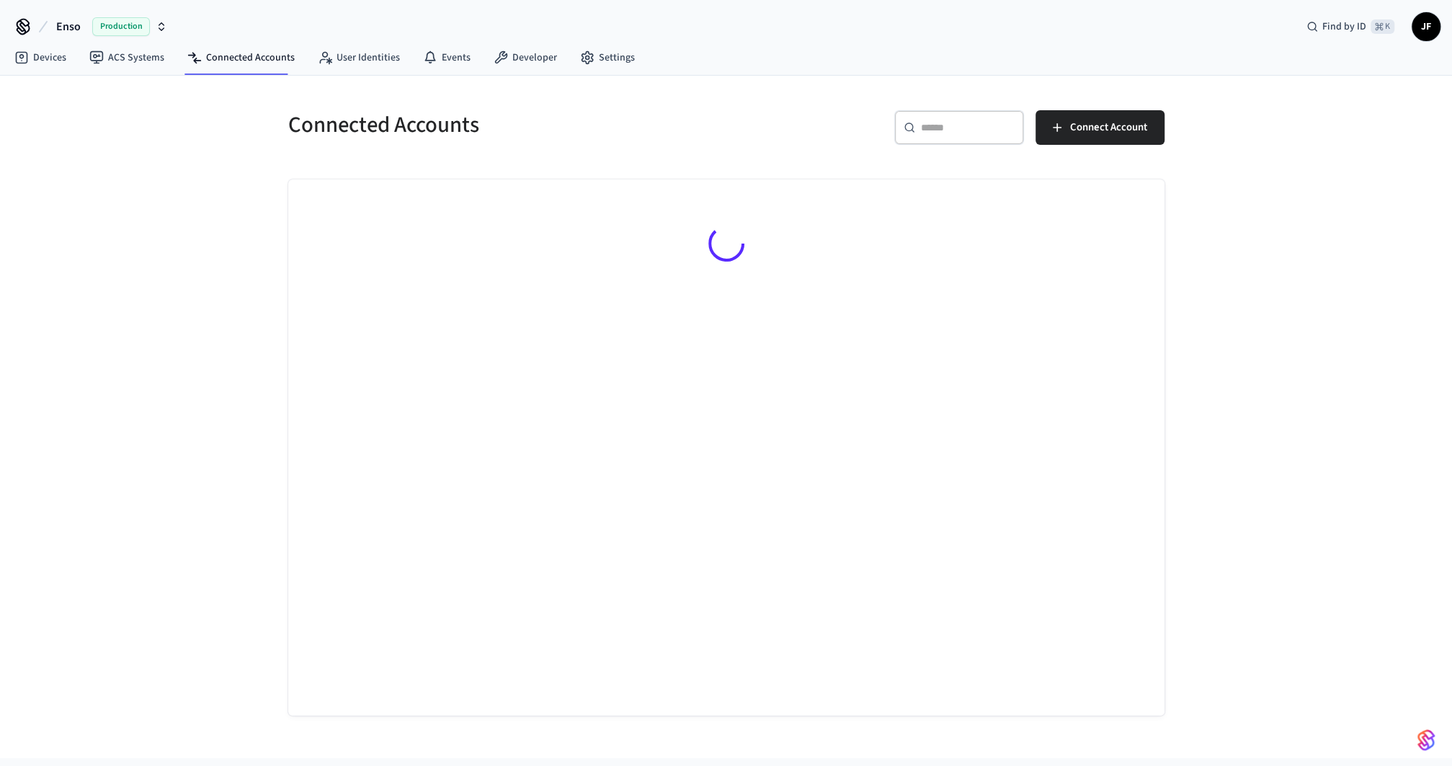
click at [964, 124] on input "text" at bounding box center [968, 127] width 94 height 14
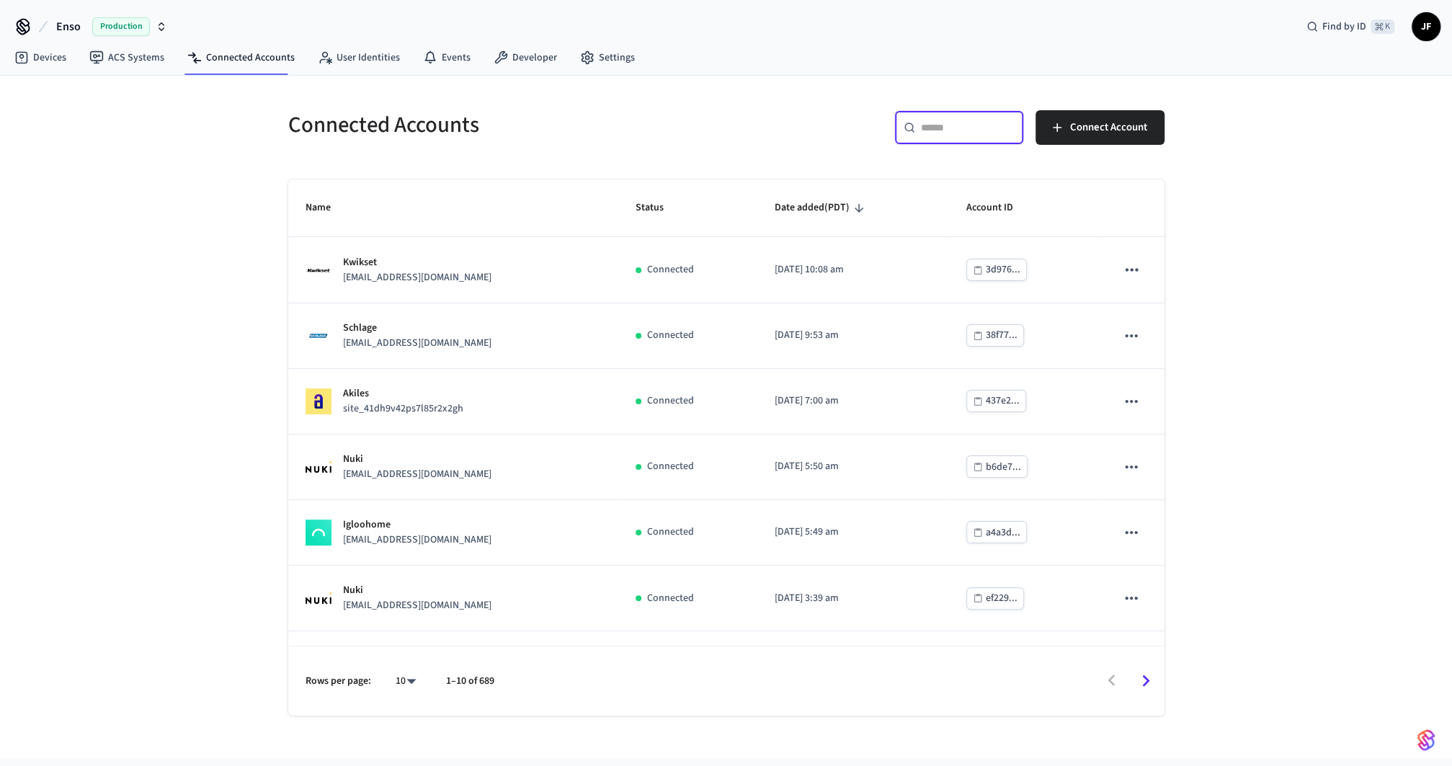
click at [845, 107] on div "​ ​ Connect Account" at bounding box center [941, 124] width 447 height 63
click at [982, 124] on input "text" at bounding box center [968, 127] width 94 height 14
paste input "**********"
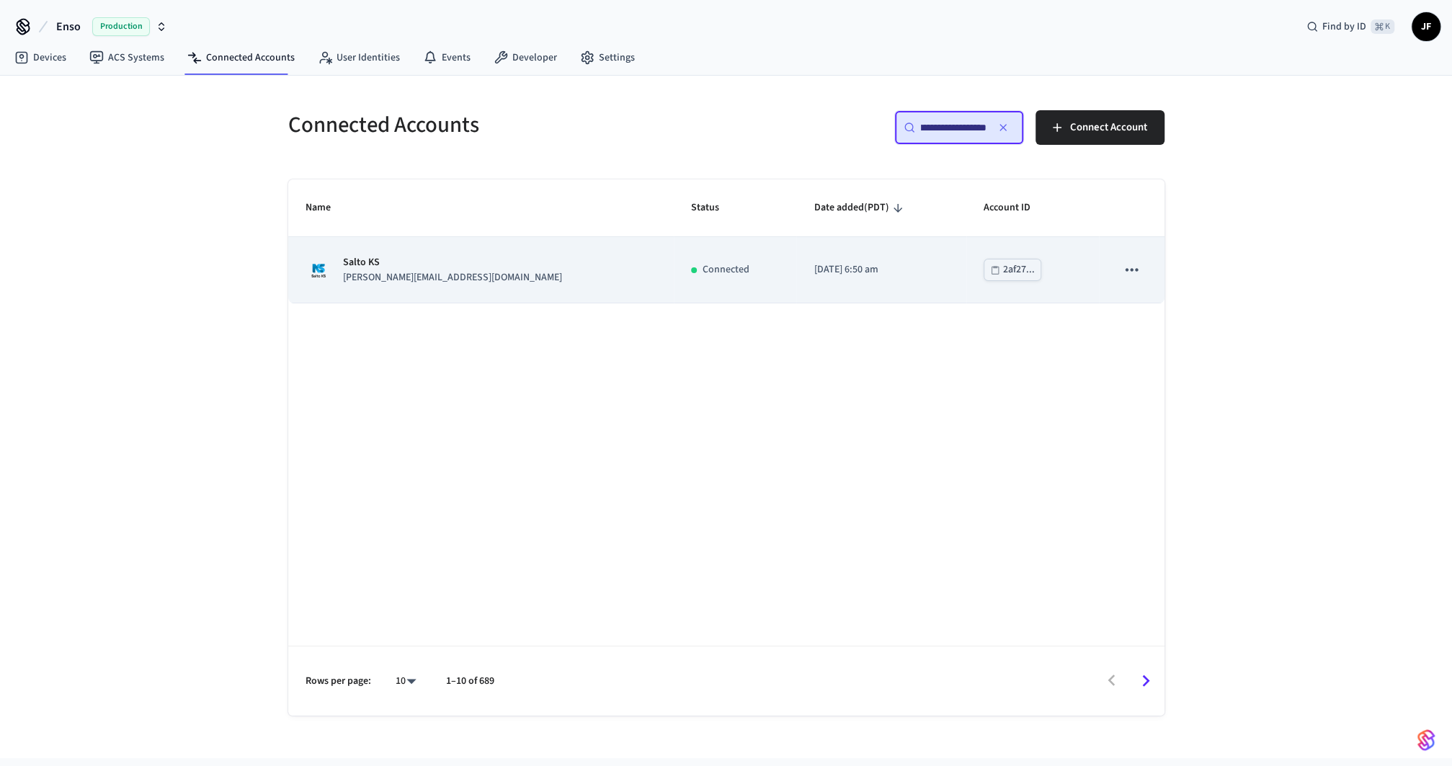
type input "**********"
click at [528, 275] on div "Salto KS laurence@lmalyon.com" at bounding box center [481, 270] width 351 height 30
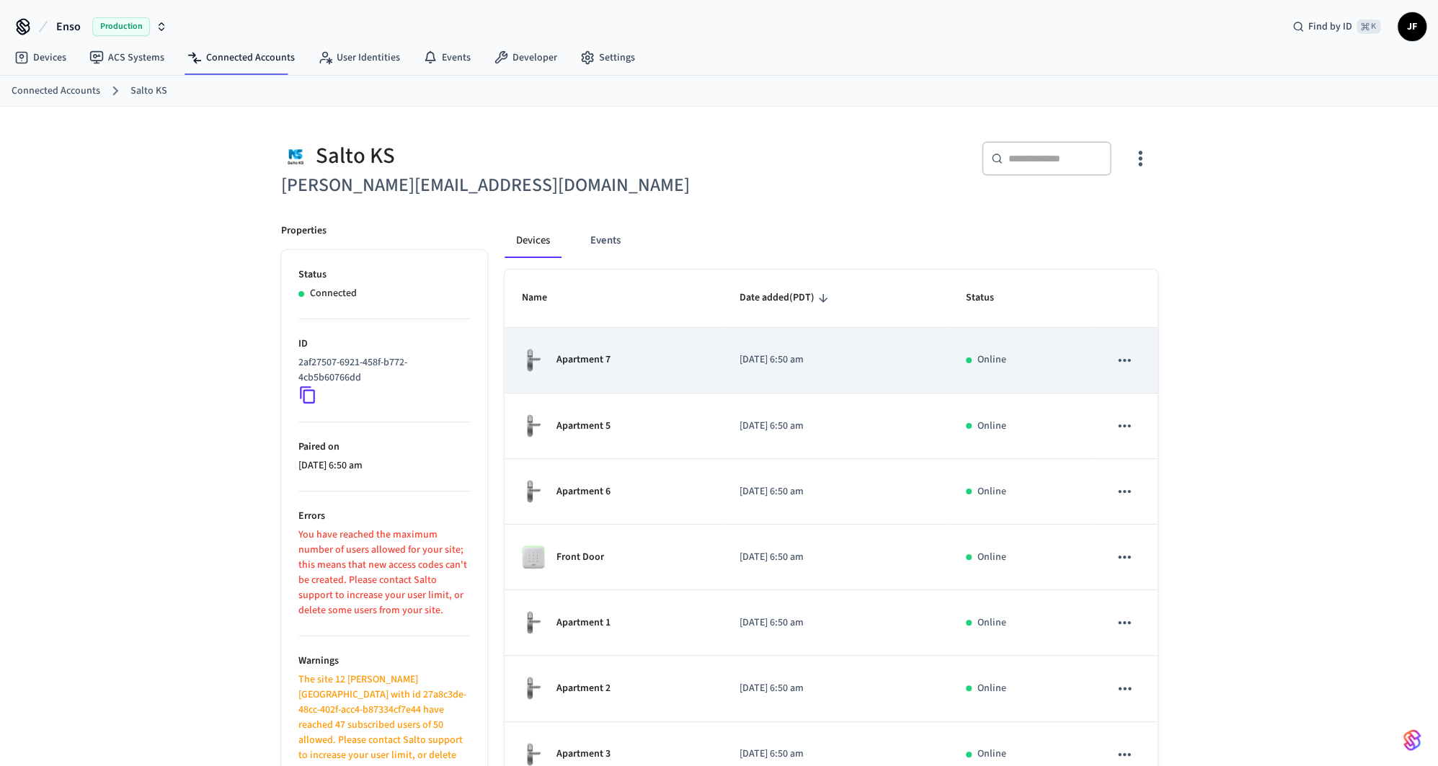
click at [690, 351] on div "Apartment 7" at bounding box center [613, 360] width 183 height 25
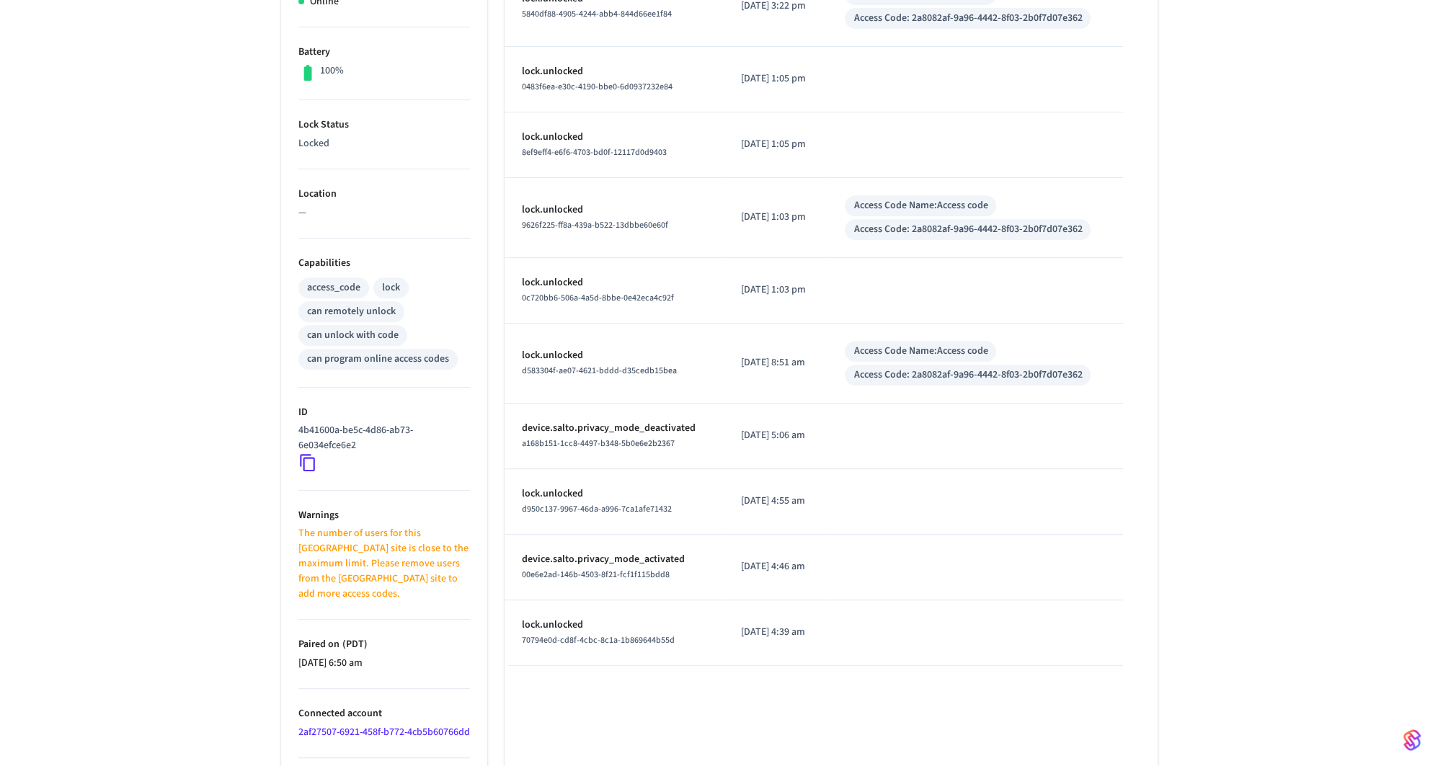
scroll to position [326, 0]
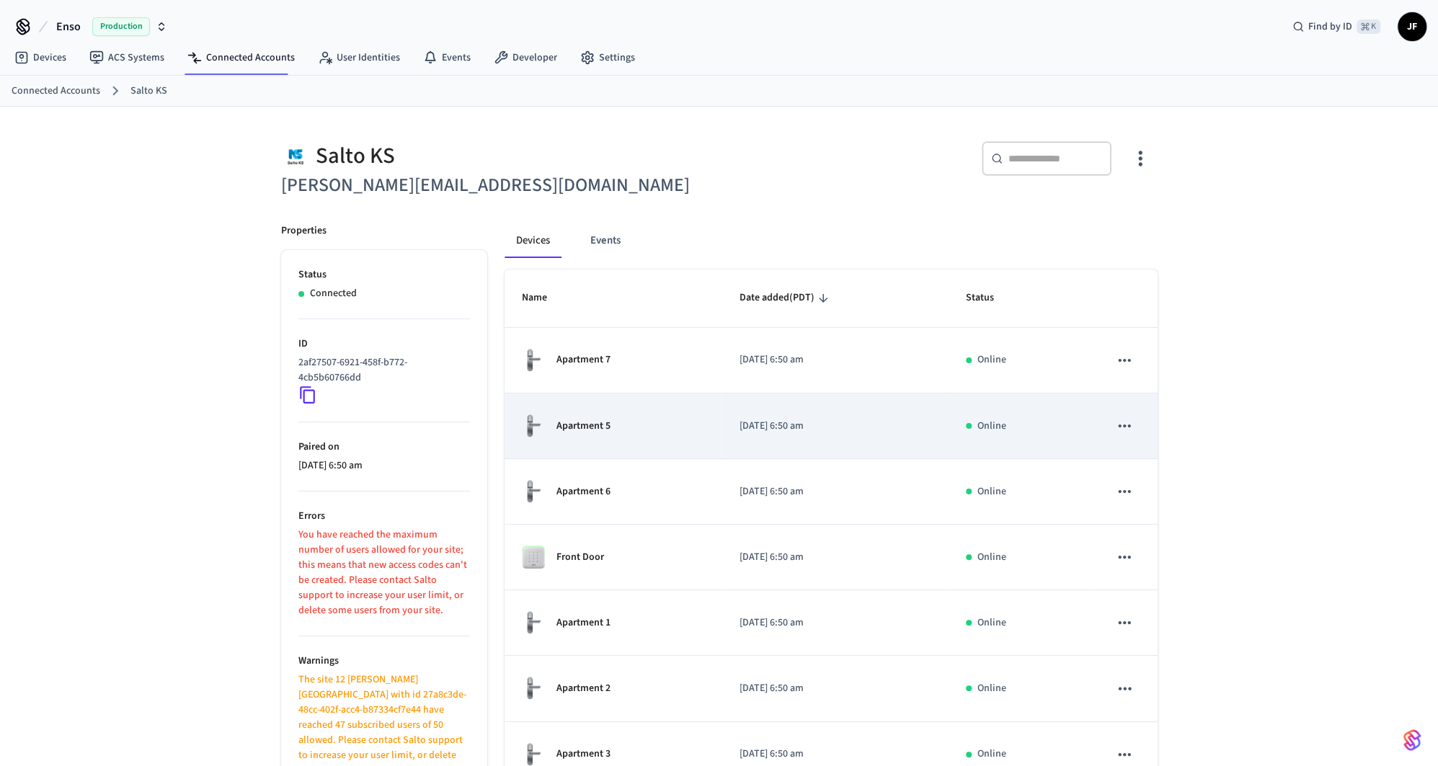
click at [627, 428] on div "Apartment 5" at bounding box center [613, 426] width 183 height 25
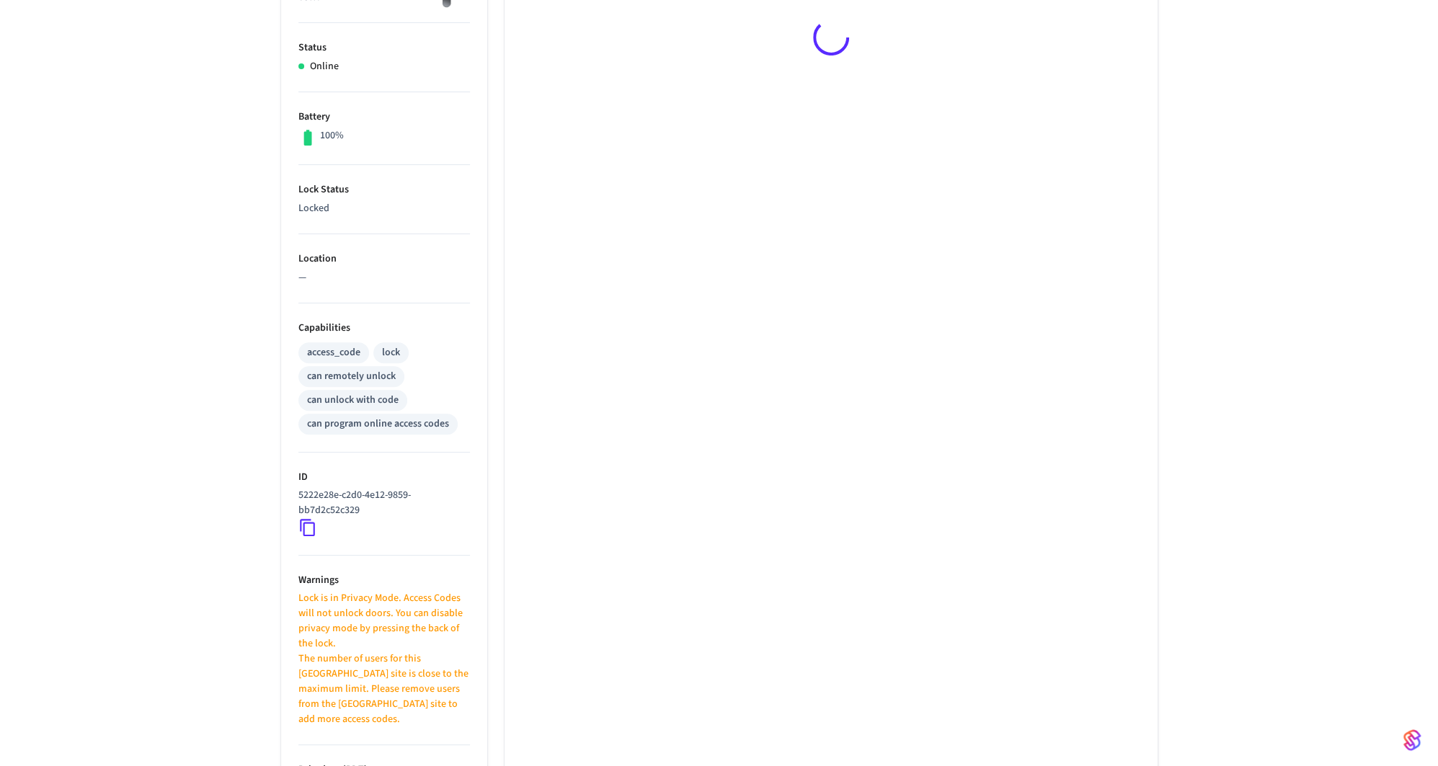
scroll to position [565, 0]
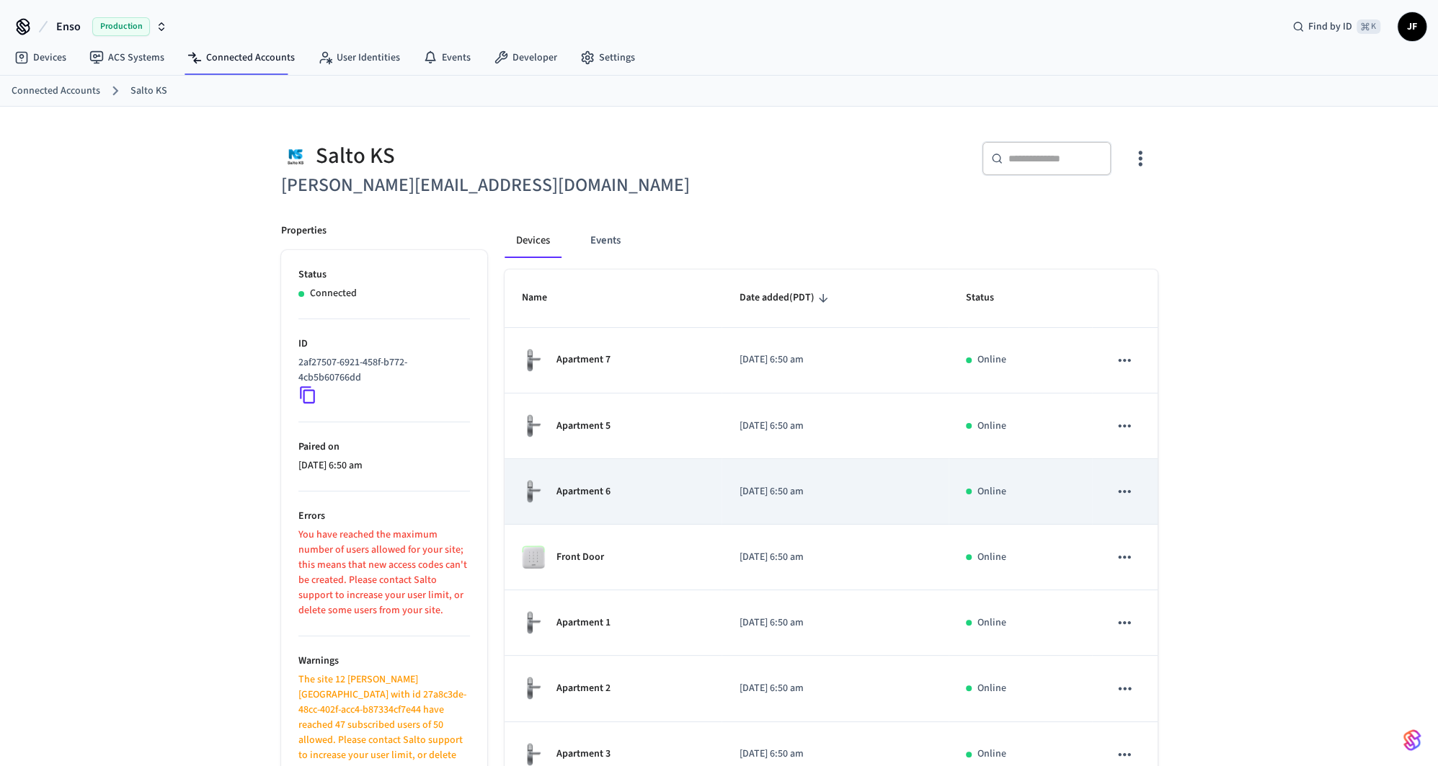
click at [623, 489] on div "Apartment 6" at bounding box center [613, 491] width 183 height 25
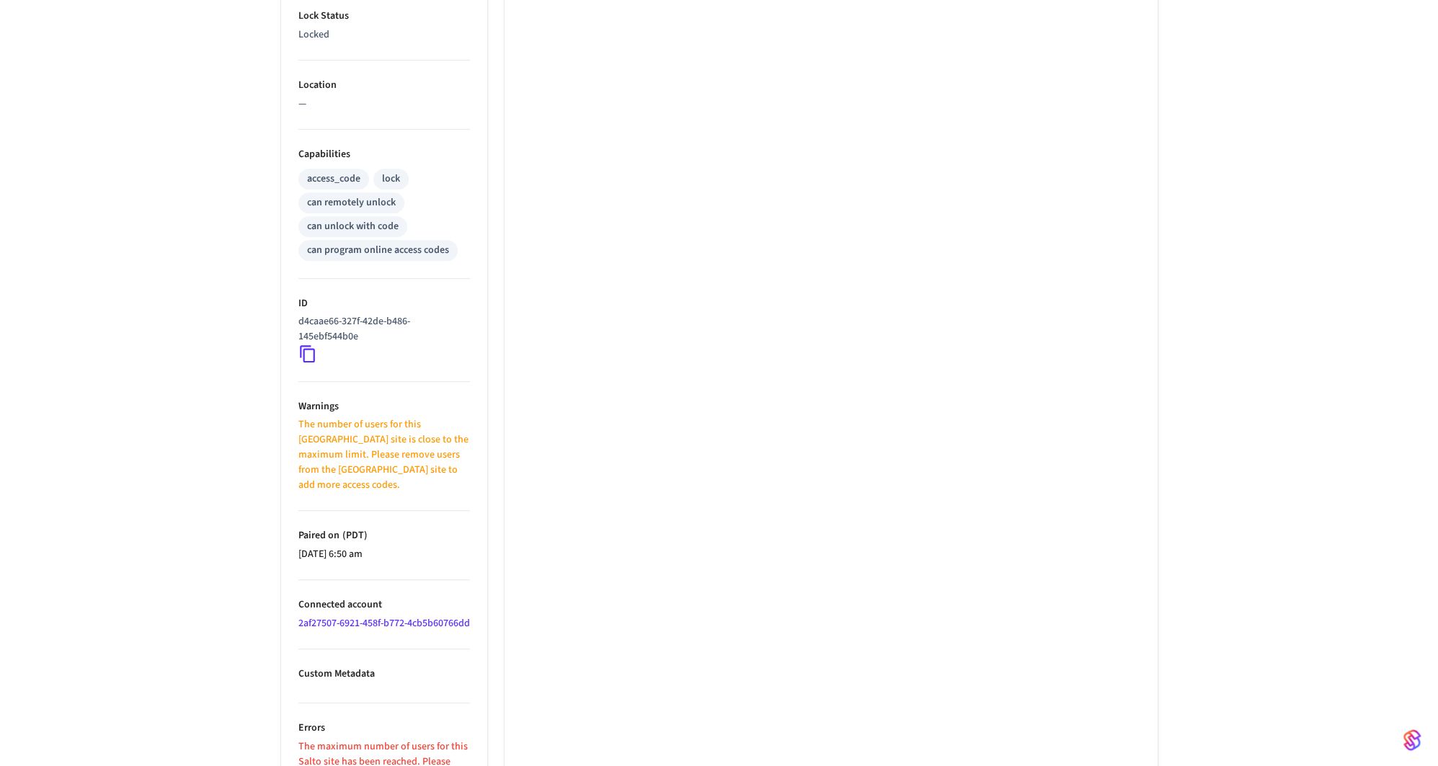
scroll to position [504, 0]
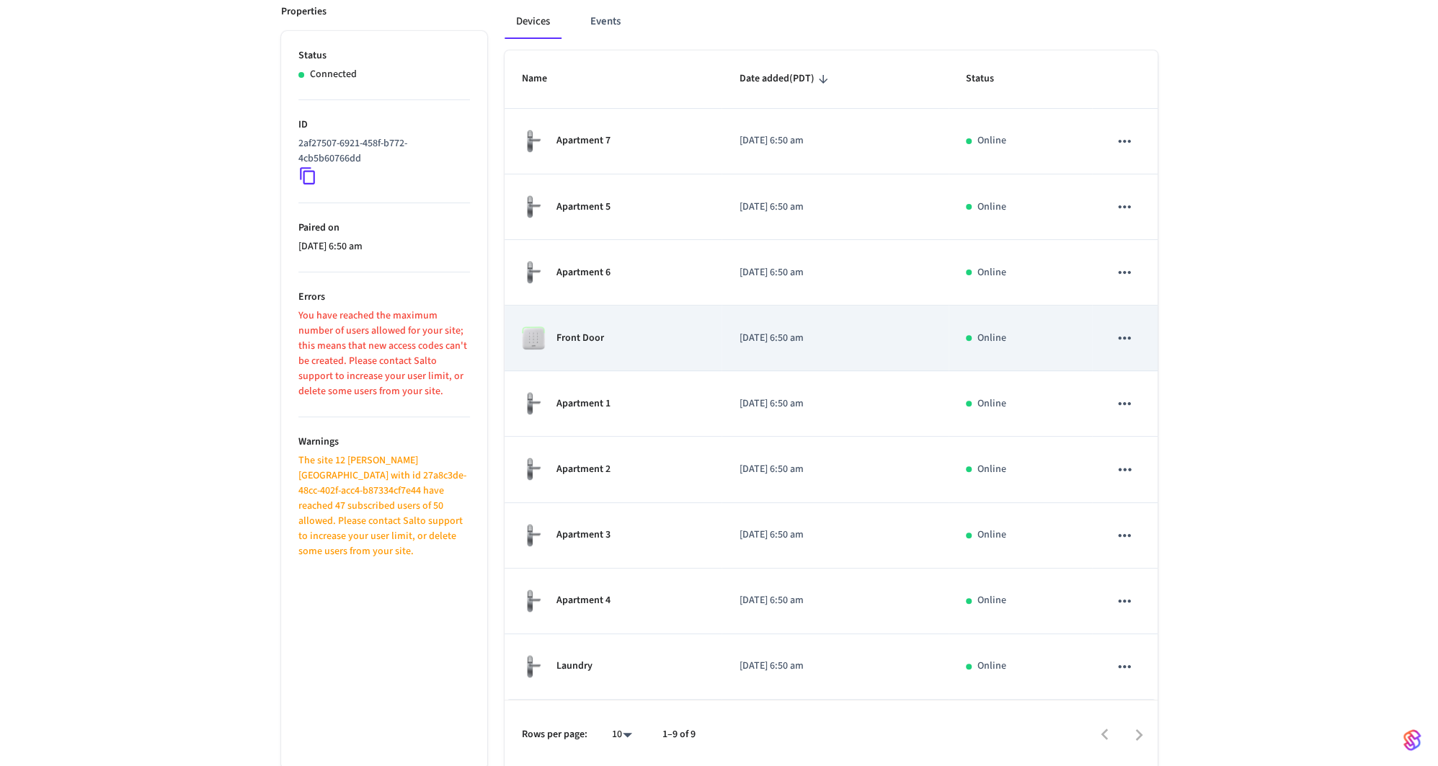
click at [620, 345] on div "Front Door" at bounding box center [613, 337] width 183 height 23
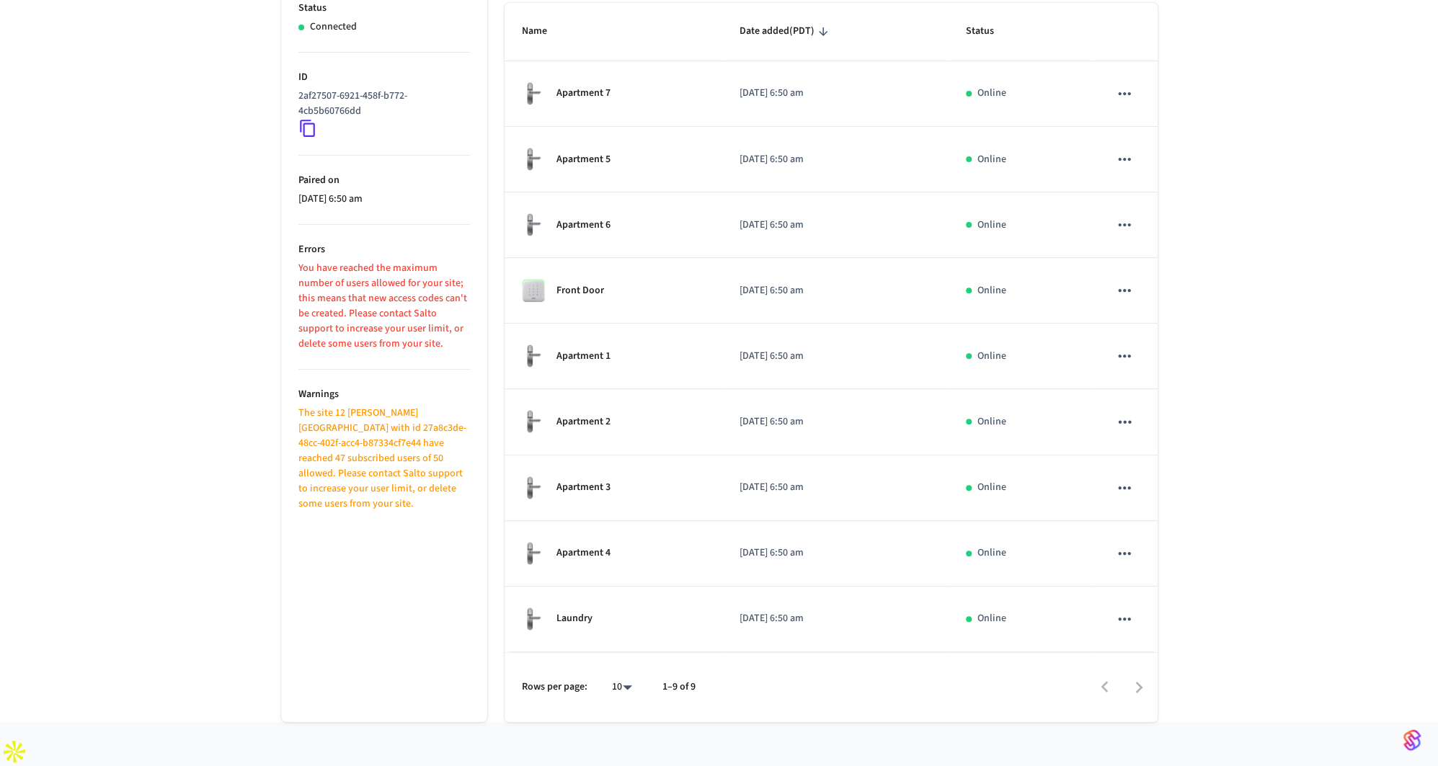
scroll to position [219, 0]
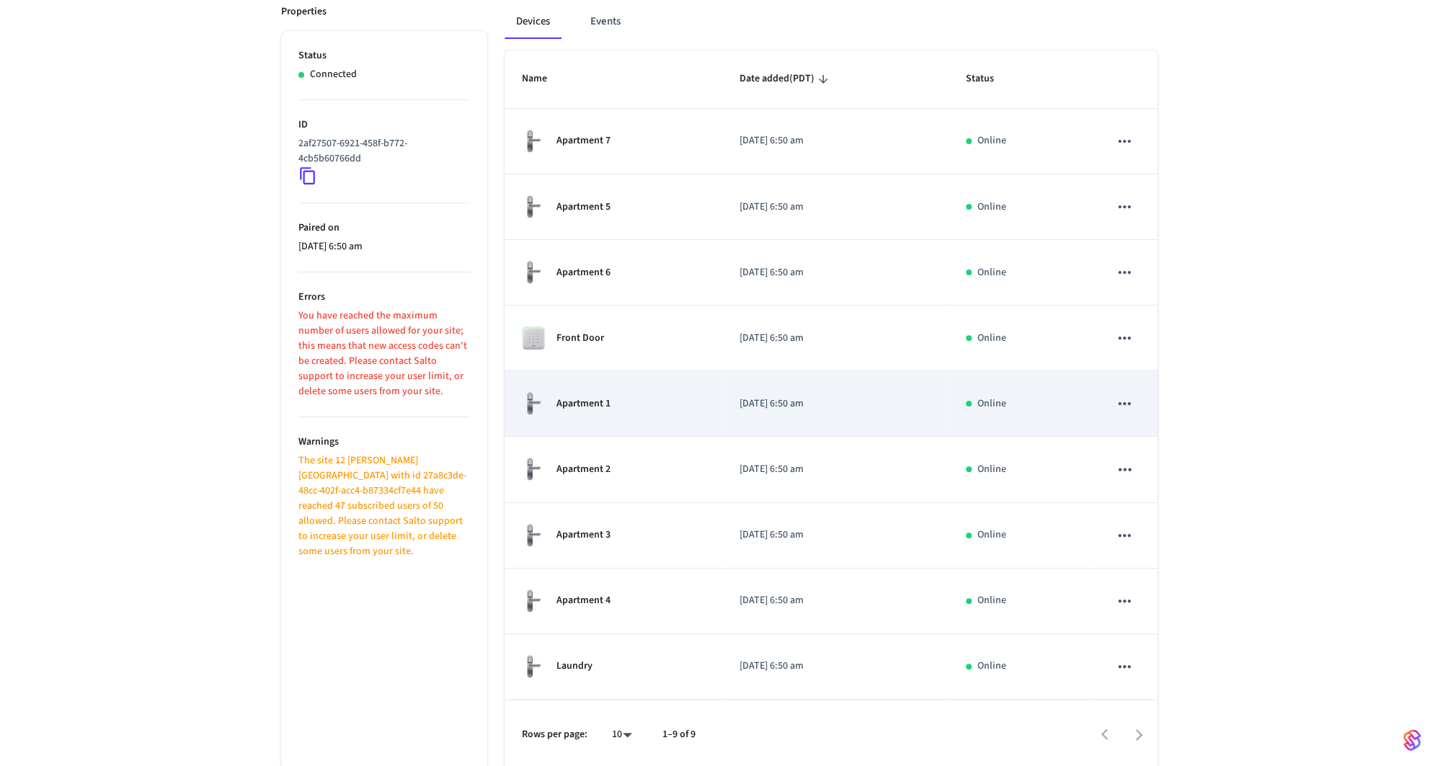
click at [619, 402] on div "Apartment 1" at bounding box center [613, 403] width 183 height 25
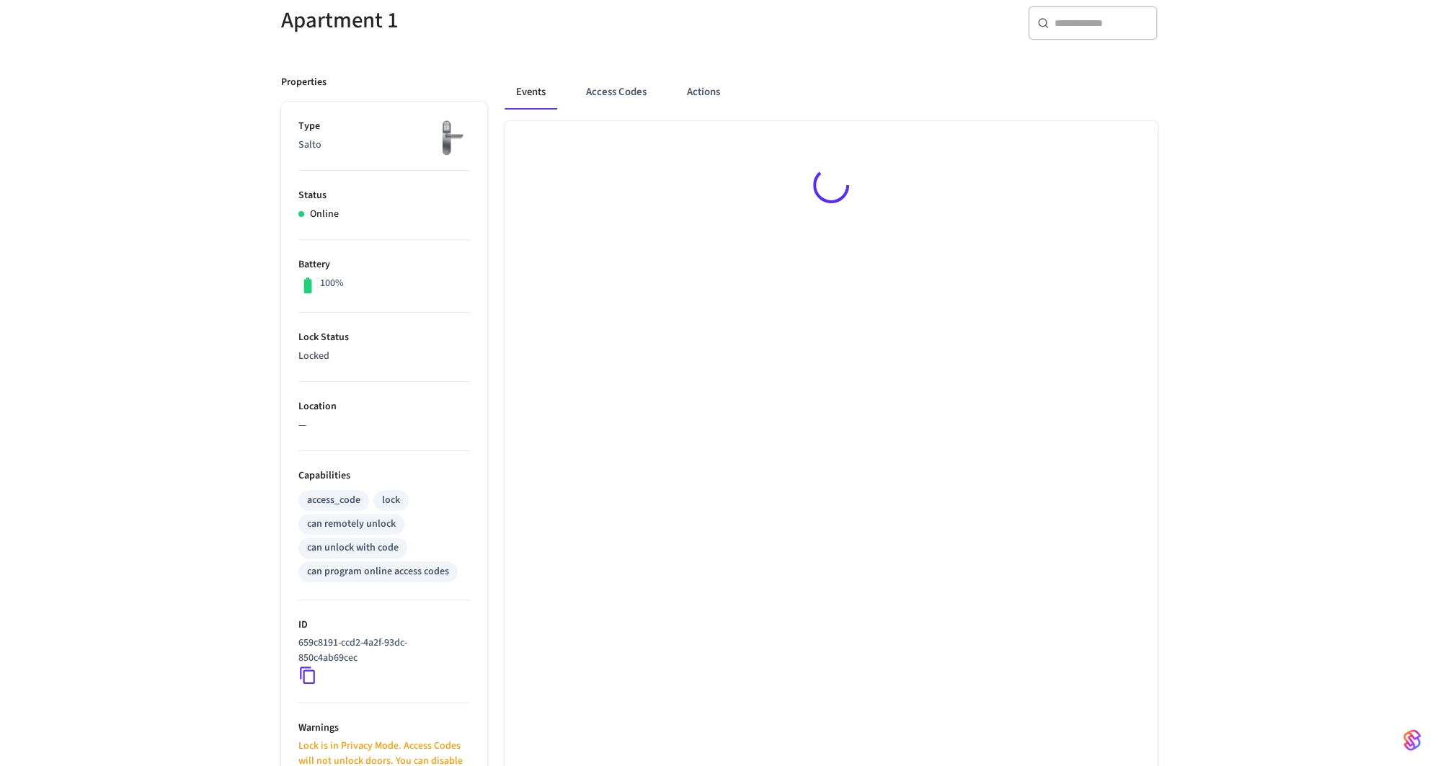
scroll to position [565, 0]
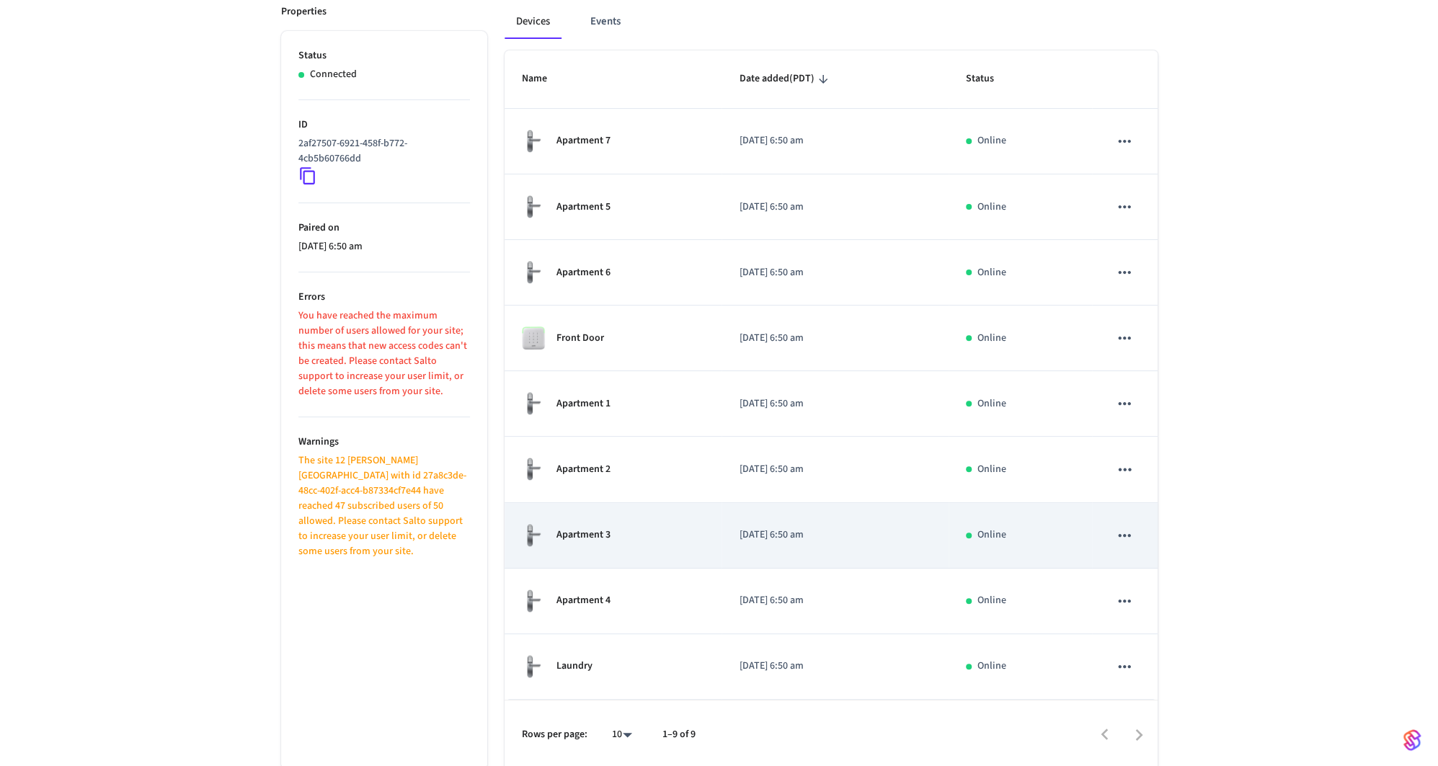
click at [616, 534] on div "Apartment 3" at bounding box center [613, 535] width 183 height 25
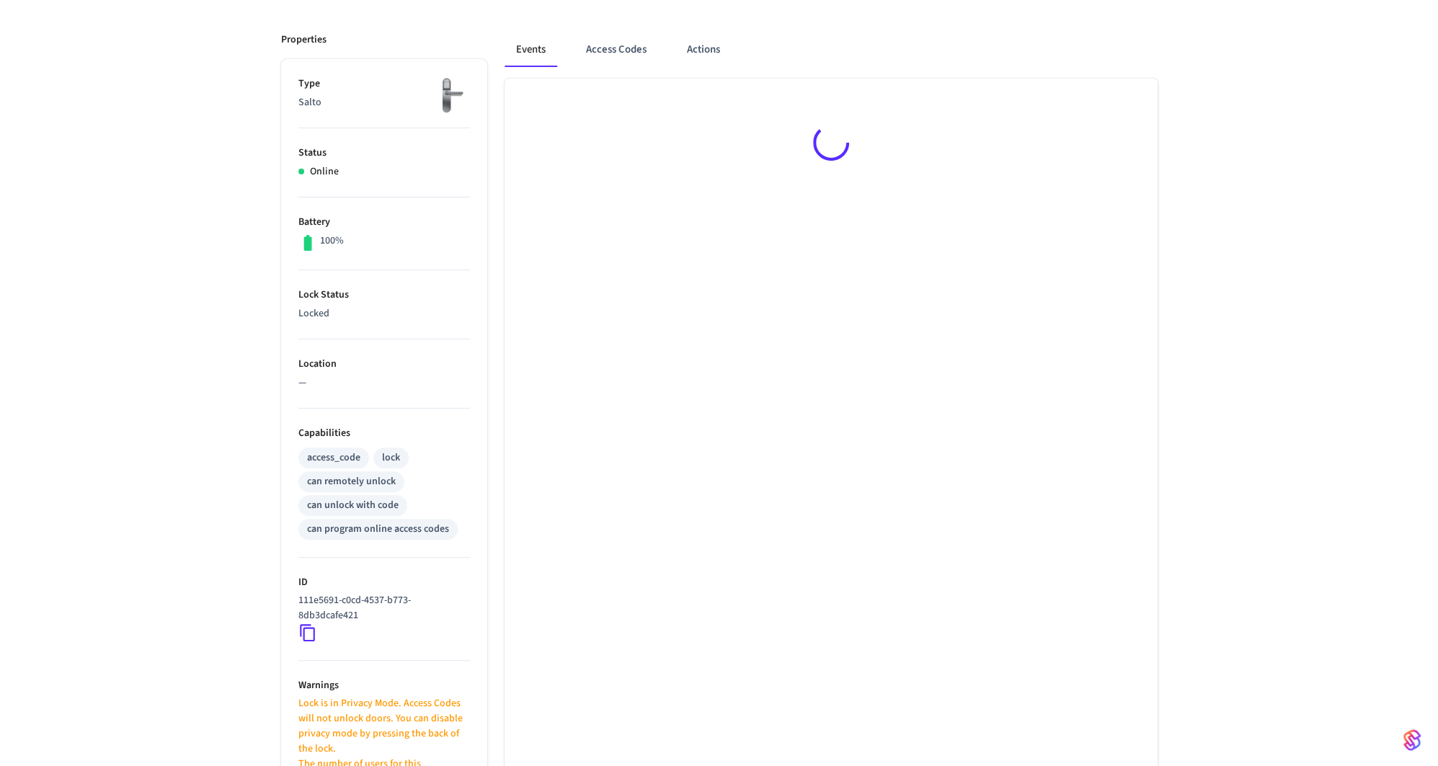
scroll to position [565, 0]
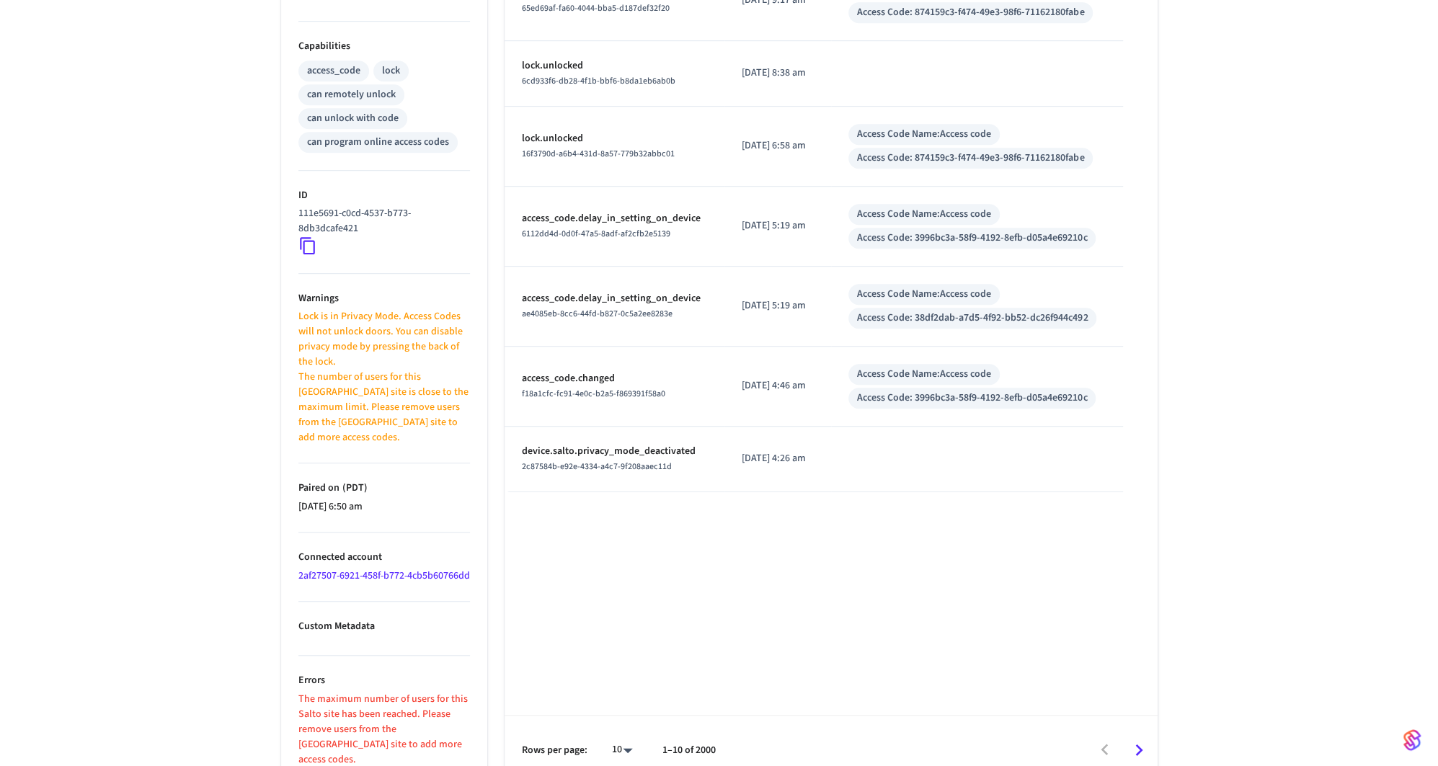
click at [228, 504] on div "Apartment 3 ​ ​ Properties Type Salto Status Online Battery 100% Lock Status Lo…" at bounding box center [719, 163] width 1438 height 1243
click at [1277, 287] on div "Apartment 3 ​ ​ Properties Type Salto Status Online Battery 100% Lock Status Lo…" at bounding box center [719, 163] width 1438 height 1243
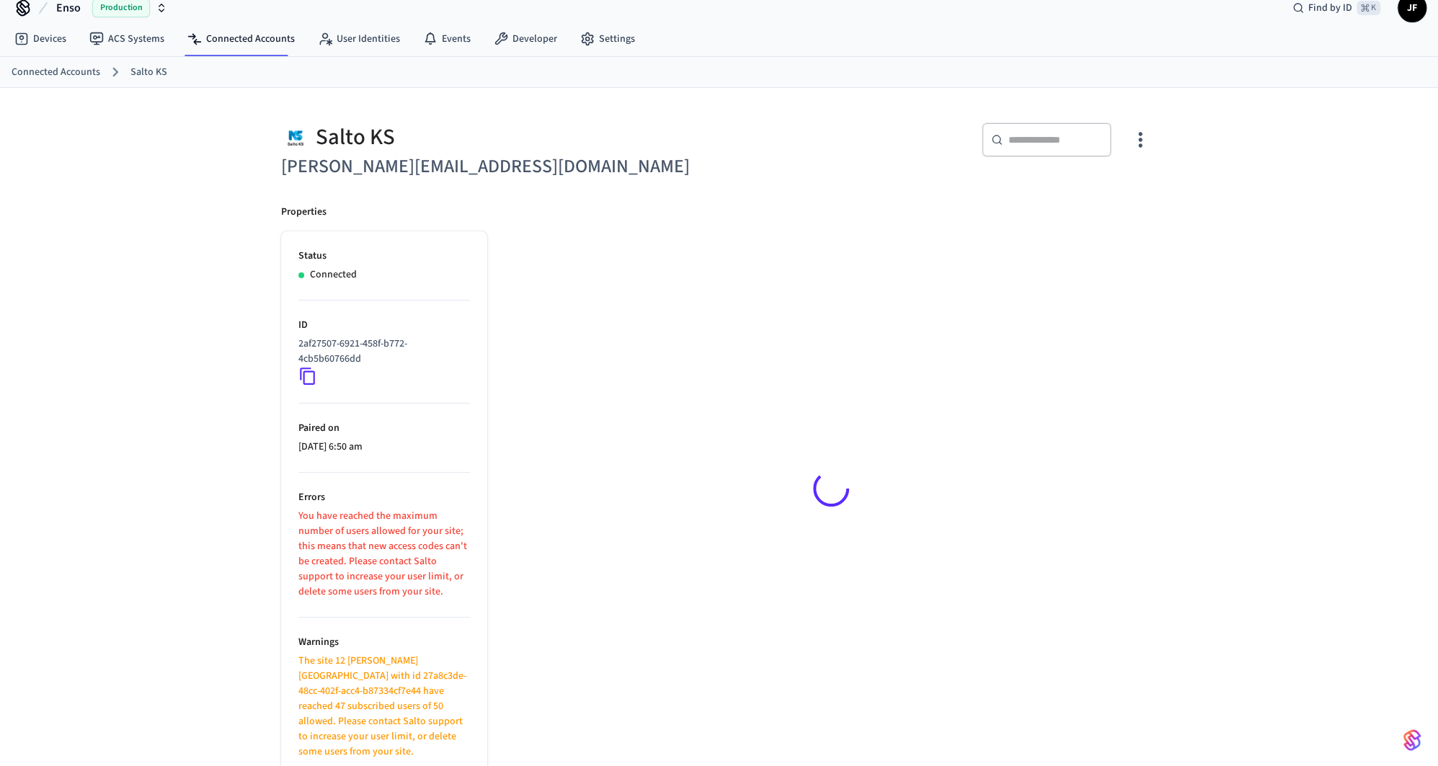
click at [499, 158] on h6 "[PERSON_NAME][EMAIL_ADDRESS][DOMAIN_NAME]" at bounding box center [496, 167] width 430 height 30
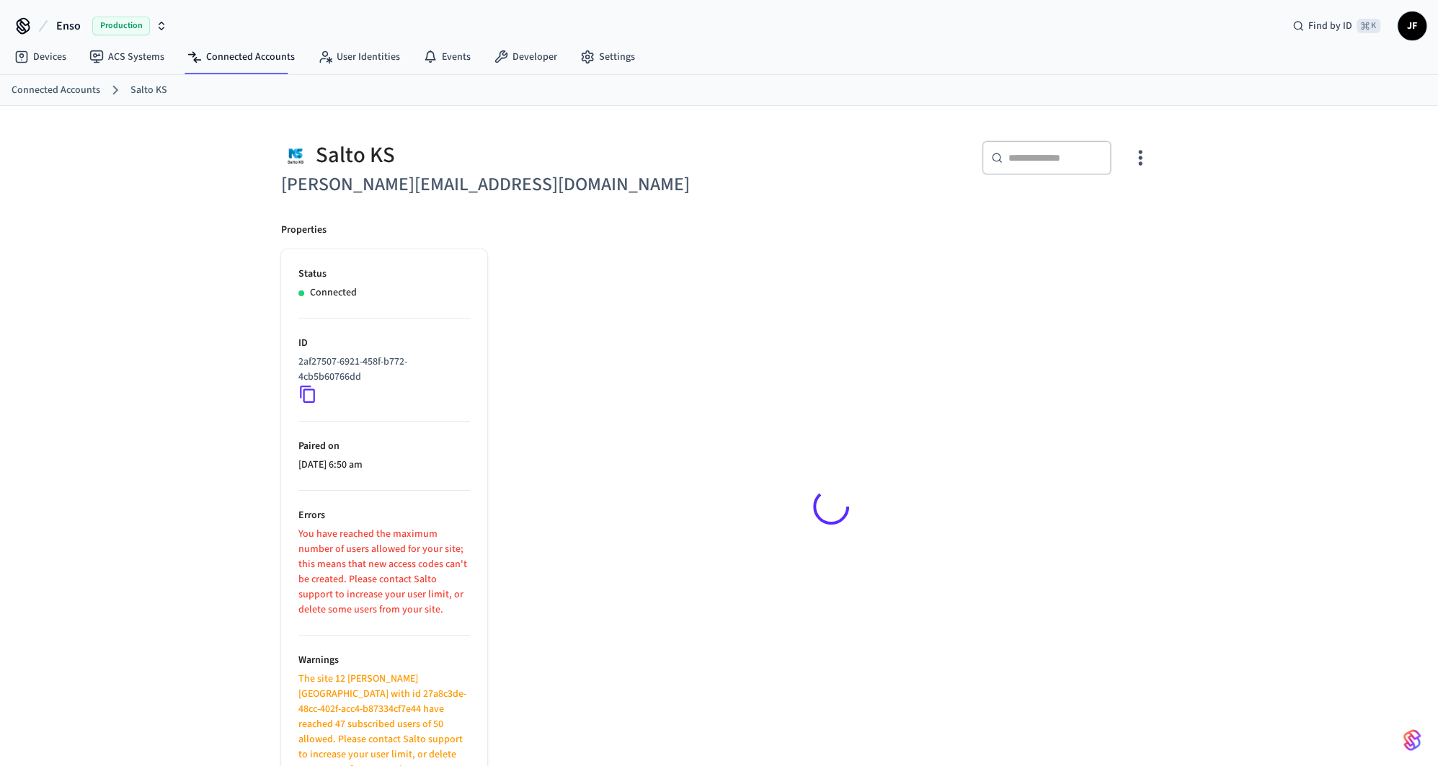
scroll to position [0, 0]
click at [350, 193] on h6 "[PERSON_NAME][EMAIL_ADDRESS][DOMAIN_NAME]" at bounding box center [496, 186] width 430 height 30
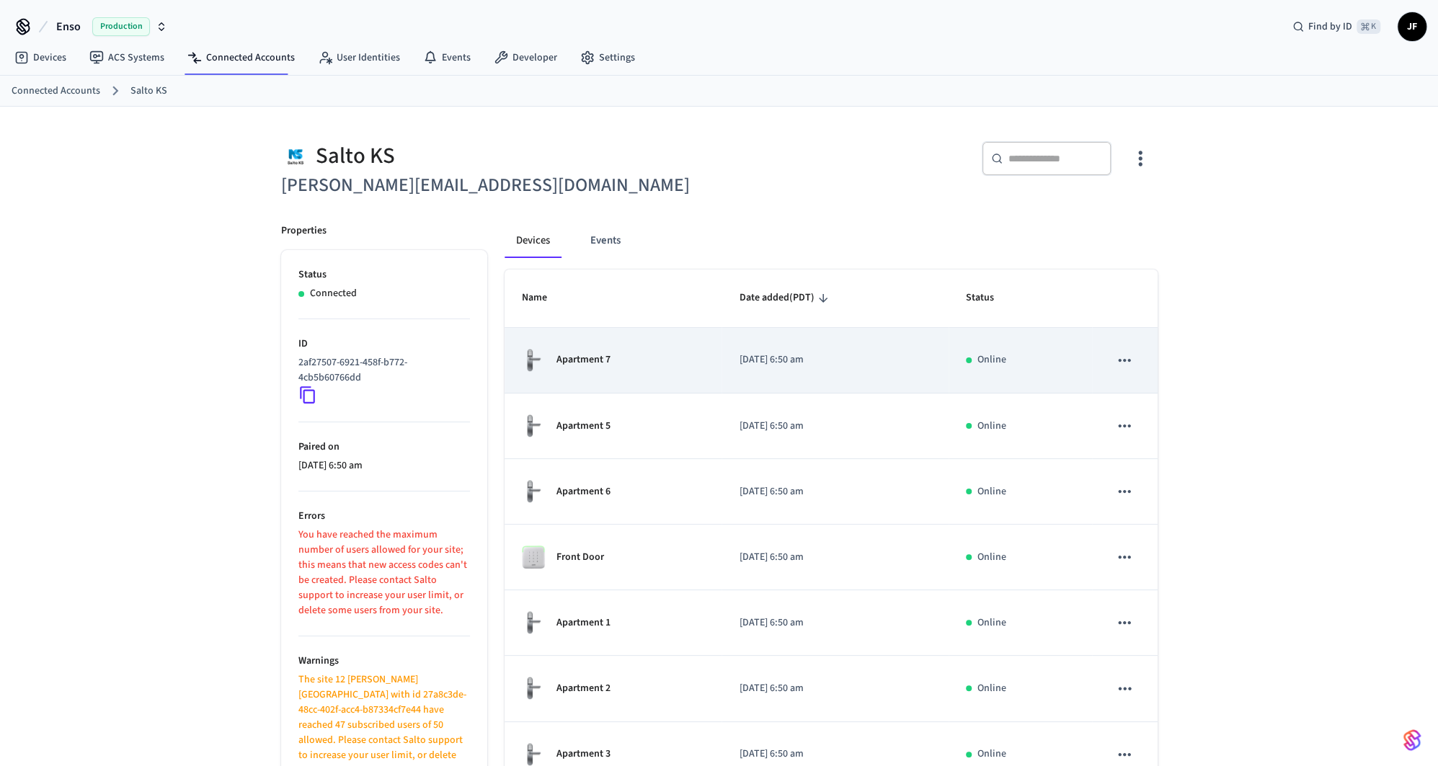
drag, startPoint x: 676, startPoint y: 378, endPoint x: 670, endPoint y: 373, distance: 7.7
click at [676, 378] on td "Apartment 7" at bounding box center [613, 361] width 218 height 66
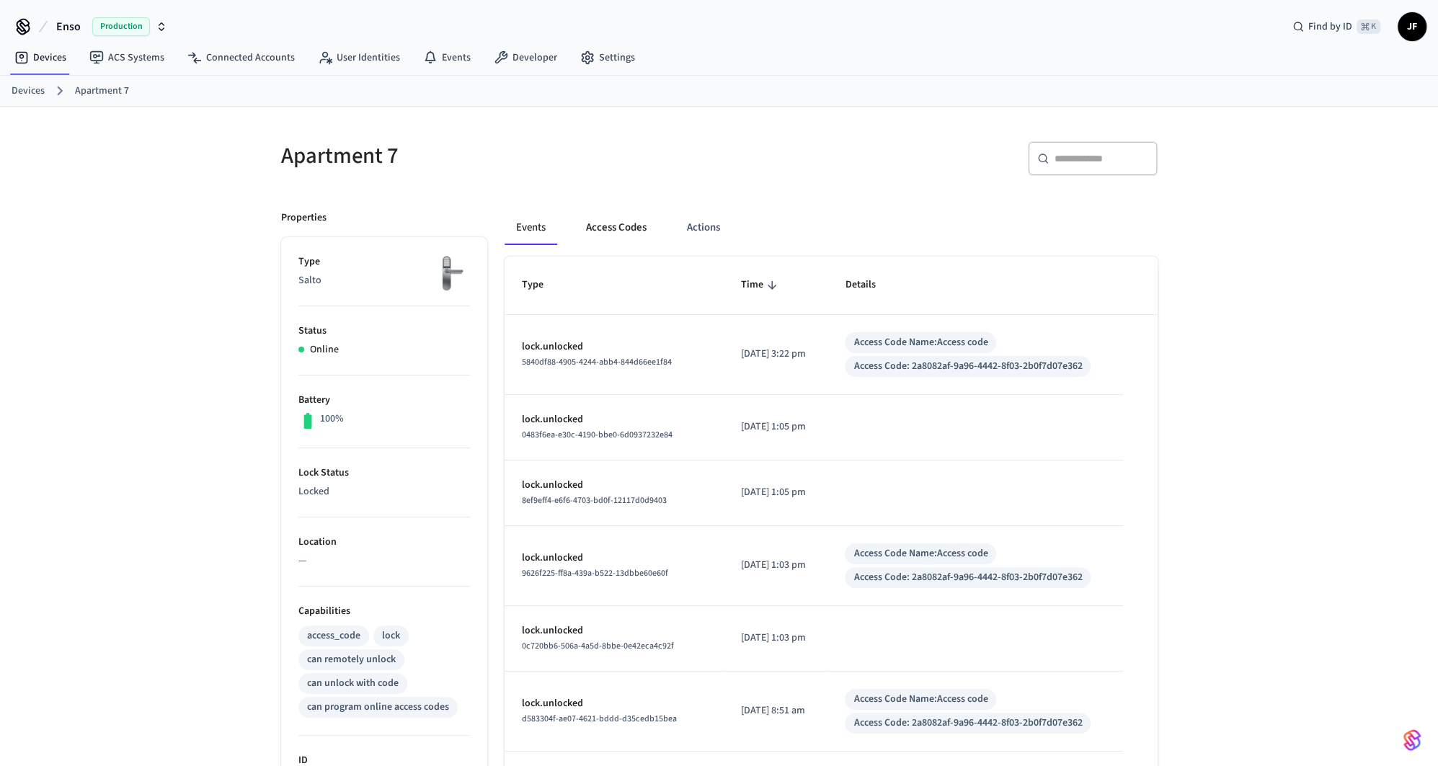
click at [599, 223] on button "Access Codes" at bounding box center [616, 227] width 84 height 35
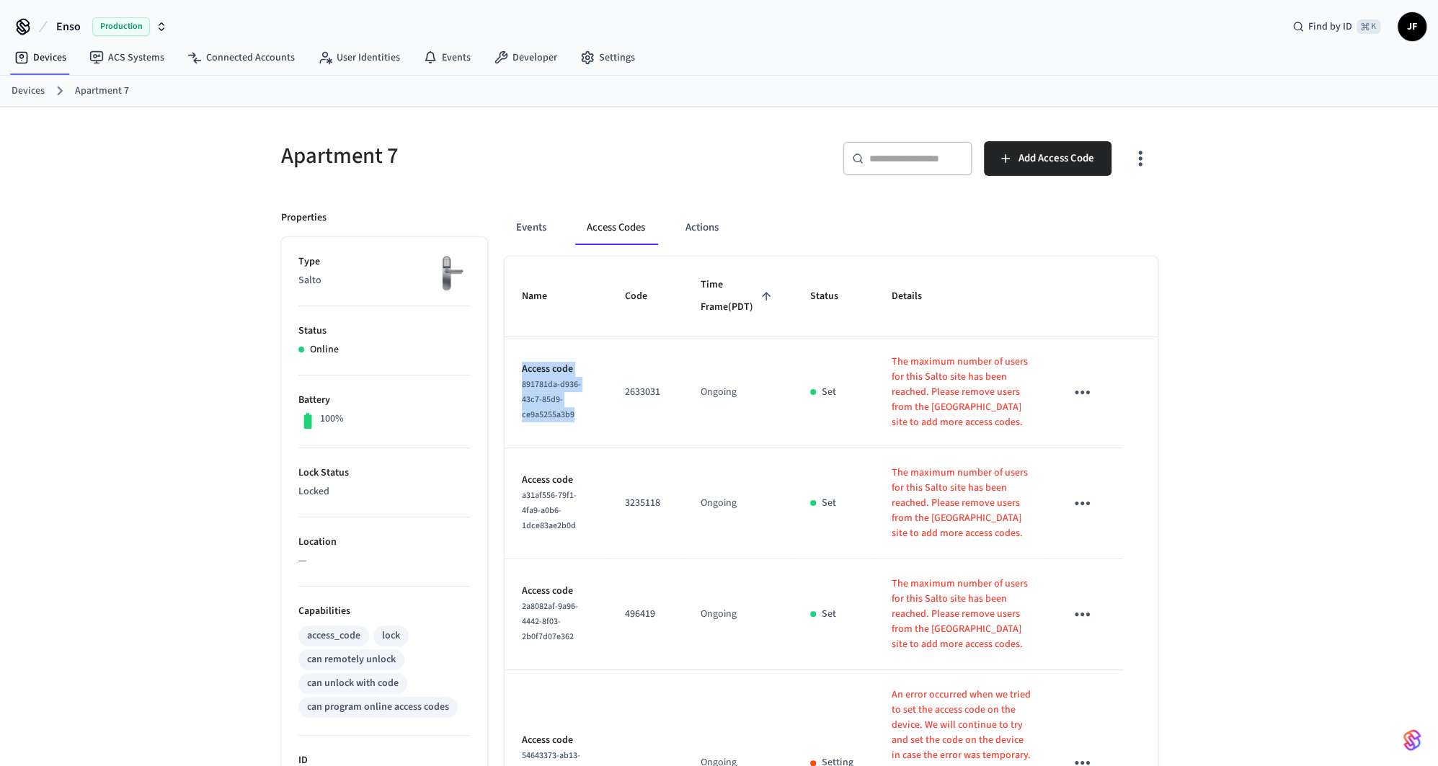
drag, startPoint x: 602, startPoint y: 435, endPoint x: 486, endPoint y: 409, distance: 118.9
click at [487, 409] on div "Events Access Codes Actions Name Code Time Frame (PDT) Status Details Access co…" at bounding box center [822, 741] width 670 height 1096
click at [553, 421] on span "891781da-d936-43c7-85d9-ce9a5255a3b9" at bounding box center [551, 399] width 59 height 43
drag, startPoint x: 600, startPoint y: 441, endPoint x: 517, endPoint y: 415, distance: 86.8
click at [517, 415] on td "Access code 891781da-d936-43c7-85d9-ce9a5255a3b9" at bounding box center [555, 392] width 103 height 111
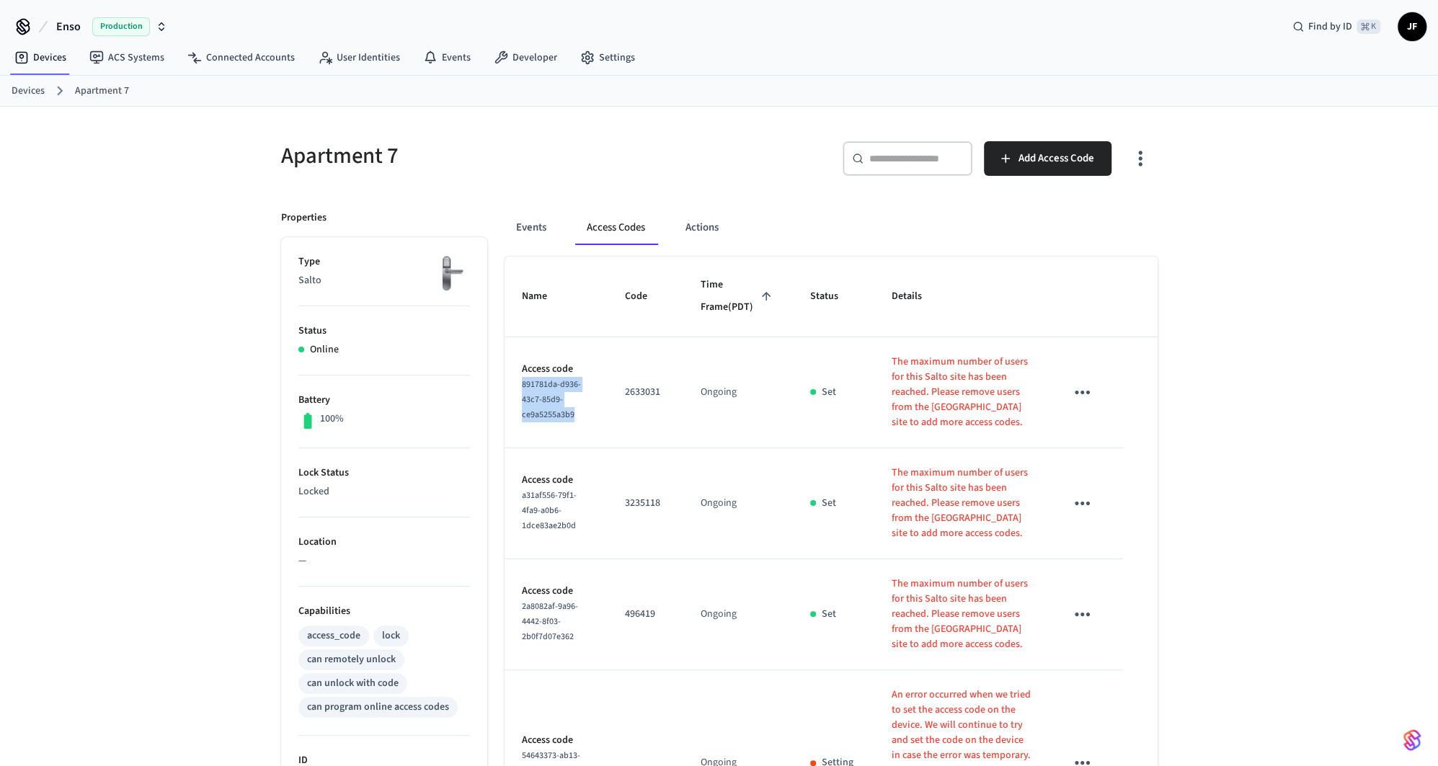
copy span "891781da-d936-43c7-85d9-ce9a5255a3b9"
click at [528, 228] on button "Events" at bounding box center [530, 227] width 53 height 35
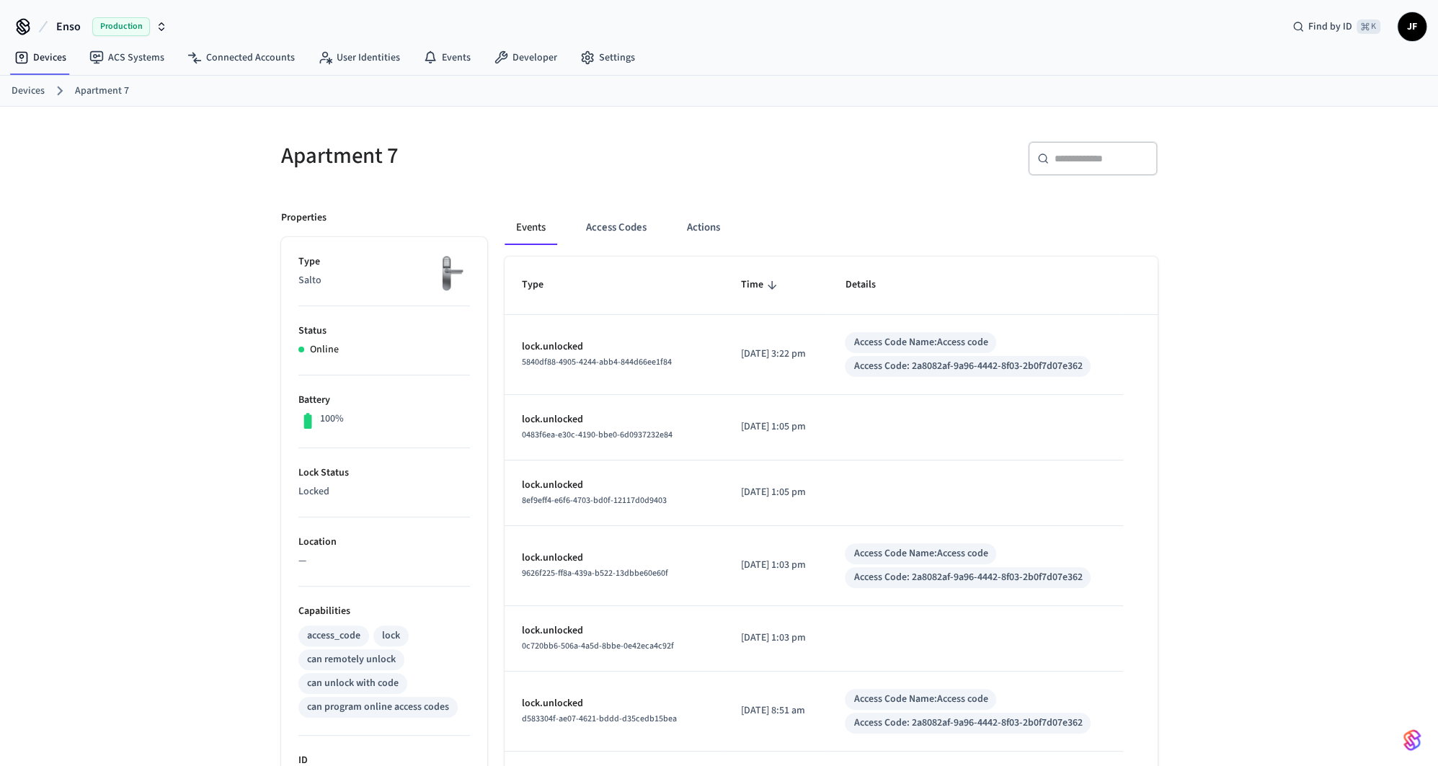
click at [1085, 161] on input "text" at bounding box center [1101, 158] width 94 height 14
paste input "**********"
type input "**********"
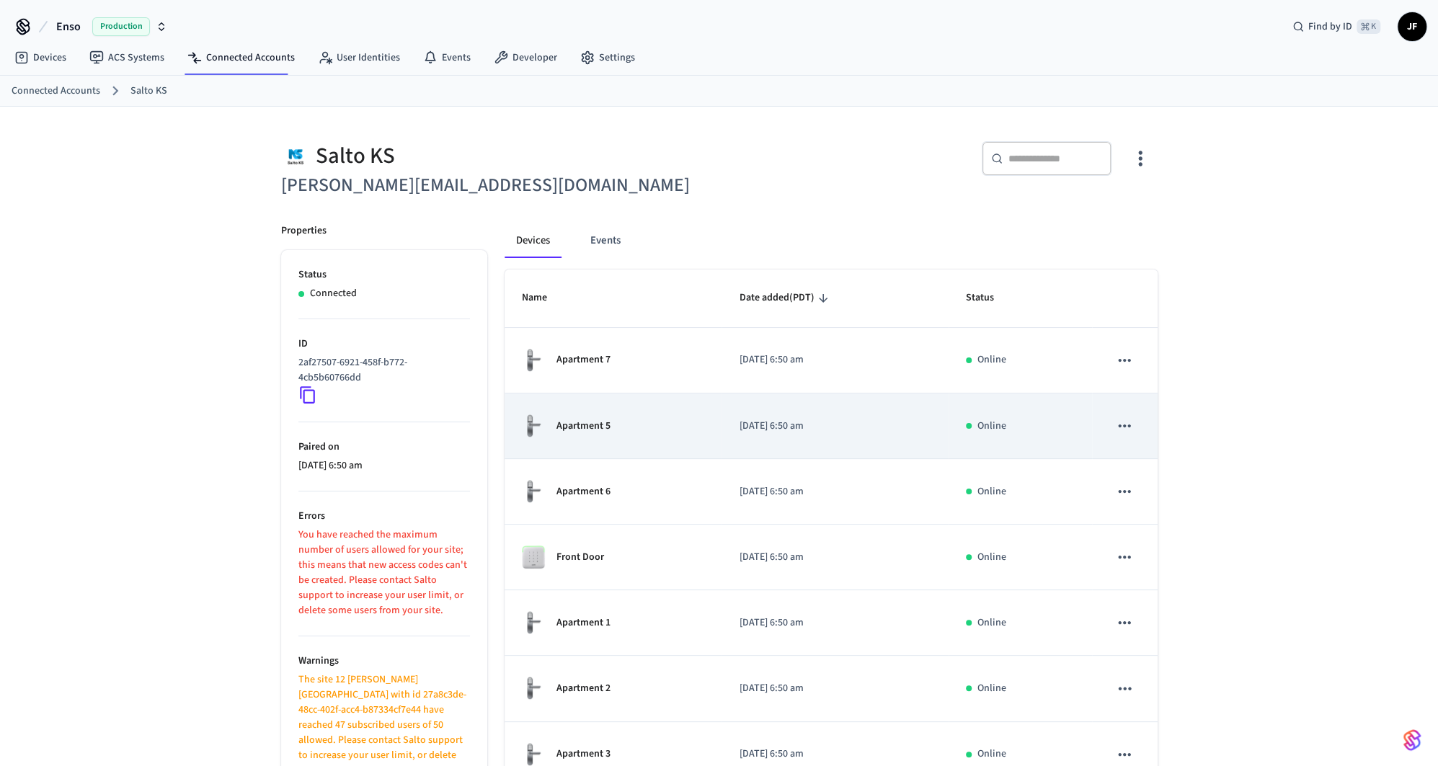
click at [664, 417] on div "Apartment 5" at bounding box center [613, 426] width 183 height 25
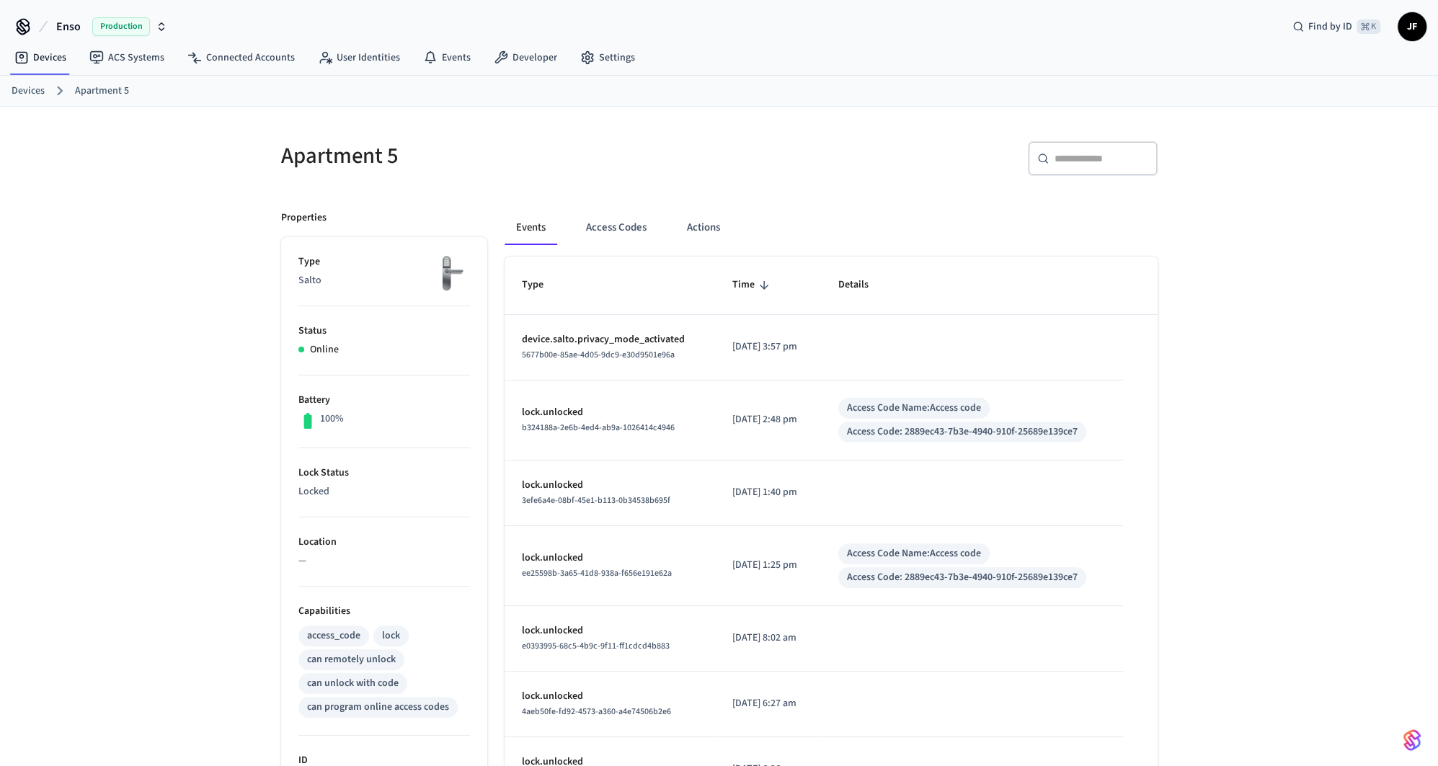
click at [615, 249] on div "Events Access Codes Actions" at bounding box center [830, 233] width 653 height 46
click at [626, 239] on button "Access Codes" at bounding box center [616, 227] width 84 height 35
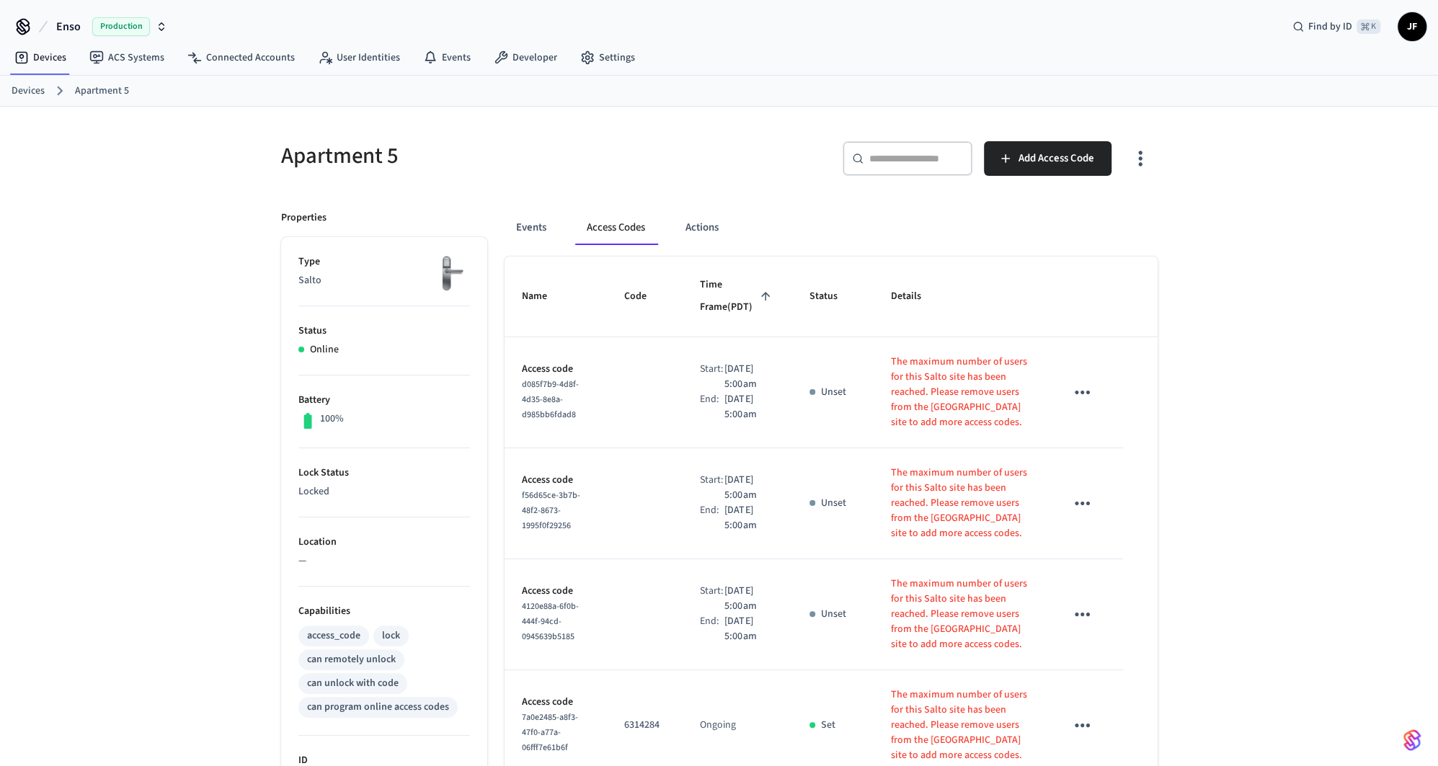
drag, startPoint x: 571, startPoint y: 233, endPoint x: 564, endPoint y: 235, distance: 8.1
click at [571, 233] on div "Events Access Codes Actions" at bounding box center [830, 227] width 653 height 35
click at [541, 233] on button "Events" at bounding box center [530, 227] width 53 height 35
